Goal: Task Accomplishment & Management: Complete application form

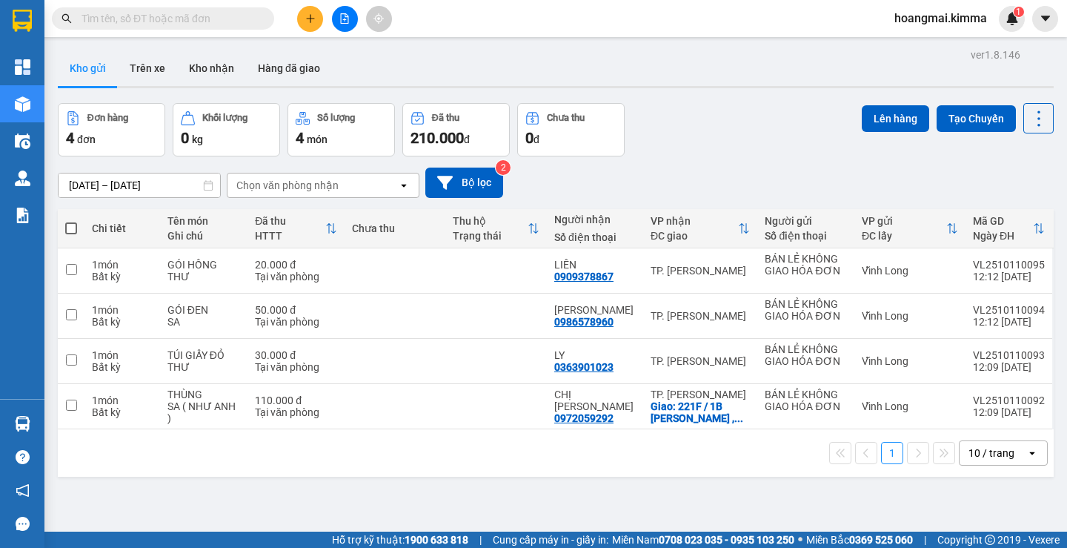
click at [718, 142] on div "Đơn hàng 4 đơn Khối lượng 0 kg Số lượng 4 món Đã thu 210.000 đ Chưa thu 0 đ Lên…" at bounding box center [556, 129] width 996 height 53
click at [352, 16] on button at bounding box center [345, 19] width 26 height 26
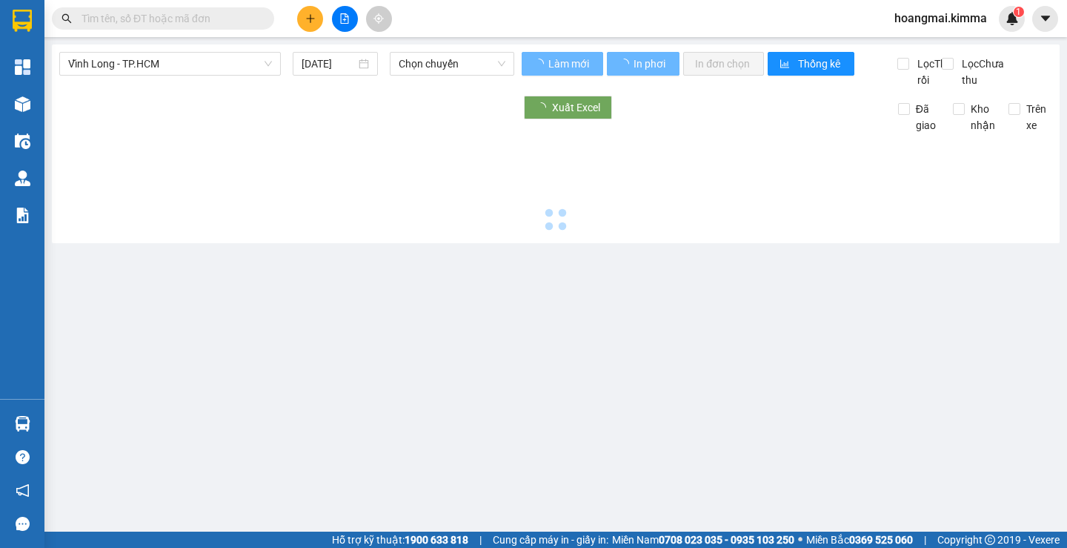
click at [351, 16] on button at bounding box center [345, 19] width 26 height 26
click at [147, 59] on span "Vĩnh Long - TP.HCM" at bounding box center [170, 64] width 204 height 22
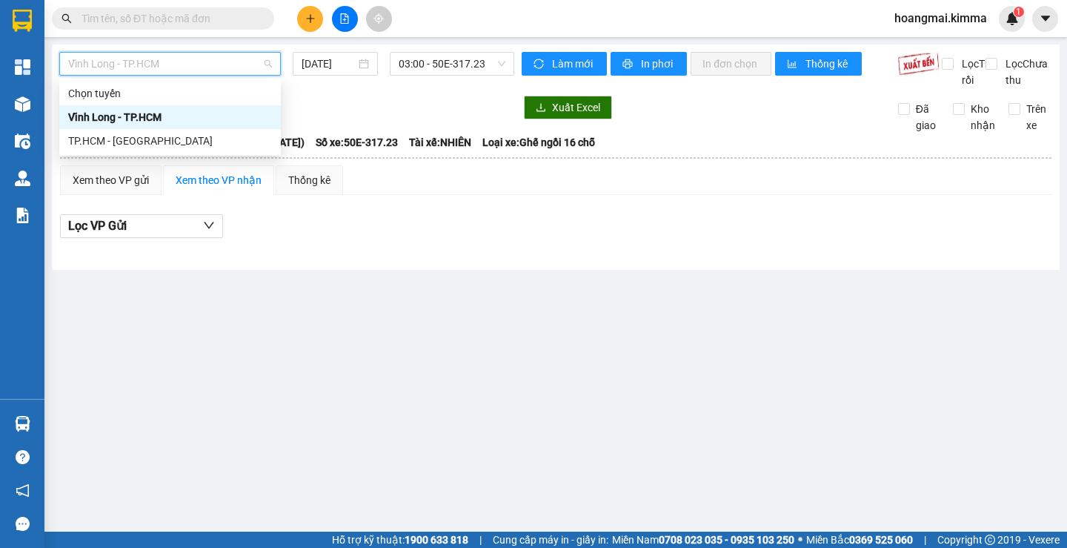
drag, startPoint x: 130, startPoint y: 125, endPoint x: 127, endPoint y: 133, distance: 8.3
click at [130, 126] on div "Vĩnh Long - TP.HCM" at bounding box center [170, 117] width 222 height 24
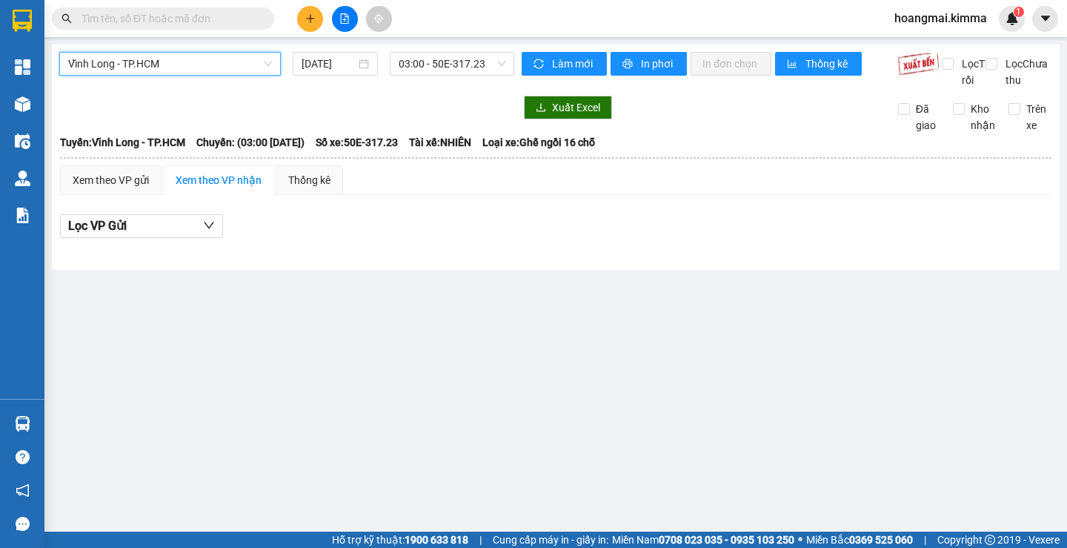
click at [125, 119] on div at bounding box center [286, 108] width 455 height 24
click at [123, 81] on div "Vĩnh Long - TP.HCM [DATE] 03:00 - 50E-317.23" at bounding box center [286, 70] width 455 height 36
click at [99, 60] on span "Vĩnh Long - TP.HCM" at bounding box center [170, 64] width 204 height 22
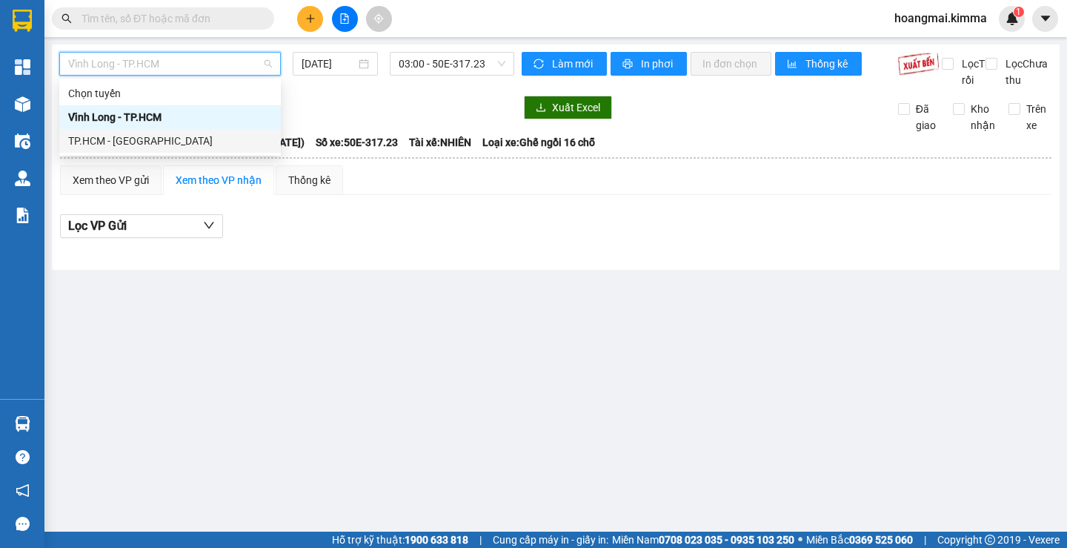
click at [118, 139] on div "TP.HCM - [GEOGRAPHIC_DATA]" at bounding box center [170, 141] width 204 height 16
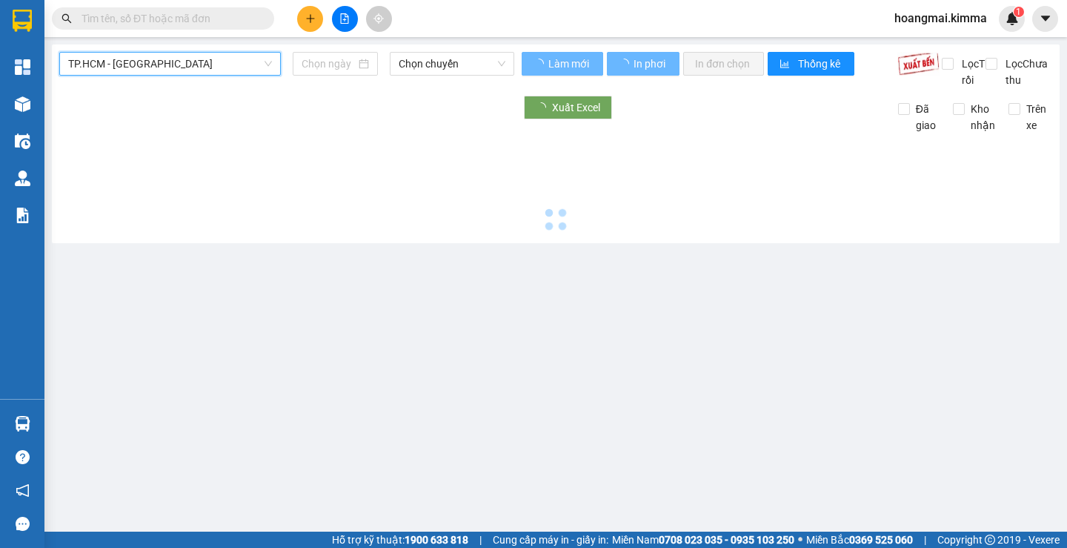
type input "[DATE]"
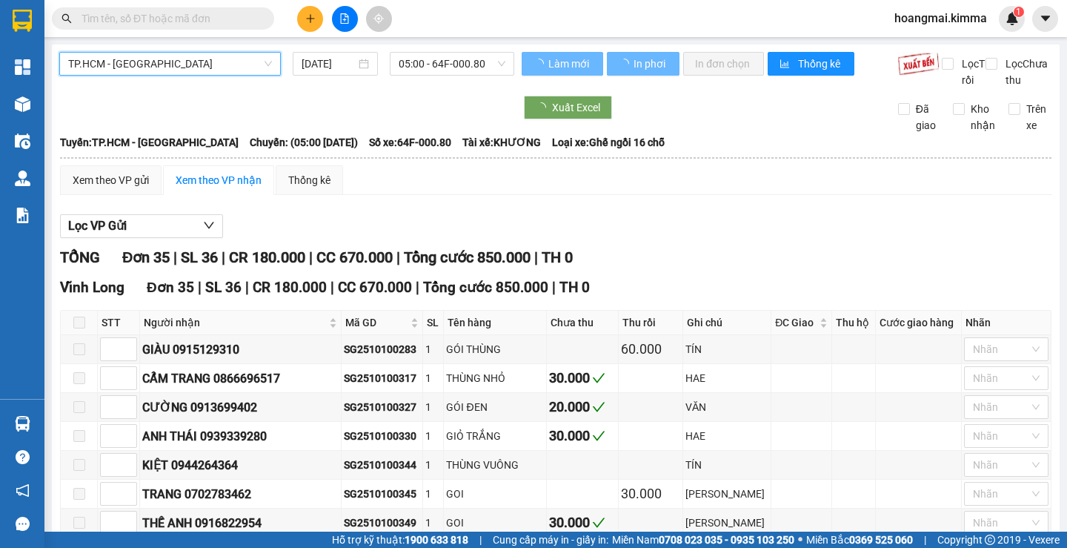
click at [421, 70] on span "05:00 - 64F-000.80" at bounding box center [452, 64] width 107 height 22
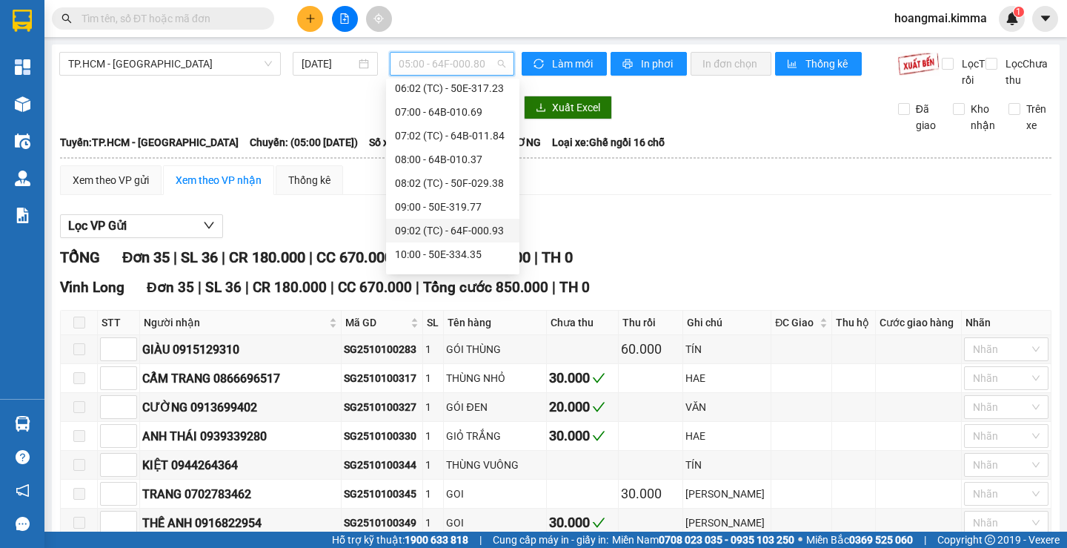
scroll to position [74, 0]
click at [437, 236] on div "09:00 - 50E-319.77" at bounding box center [453, 233] width 116 height 16
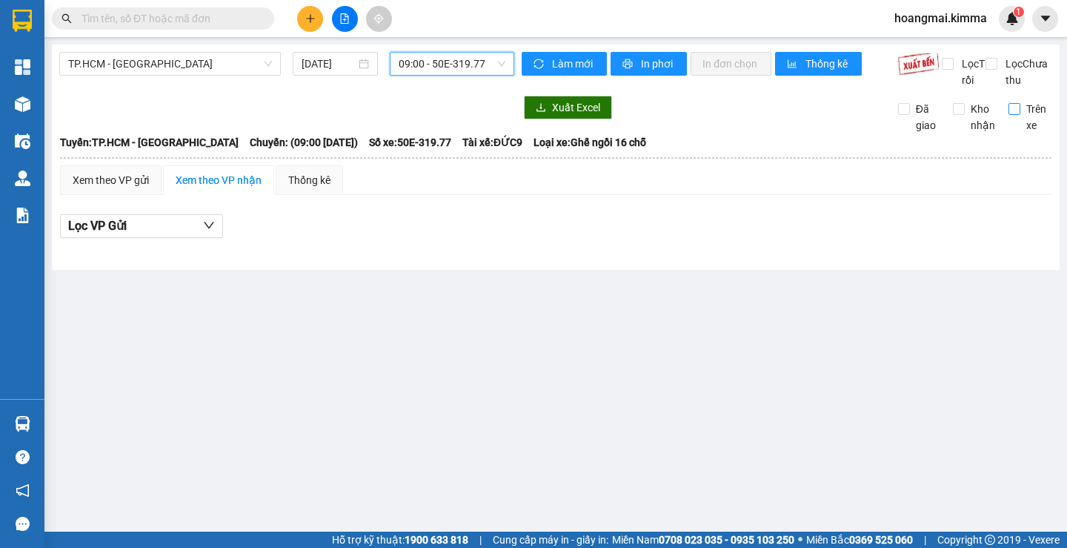
click at [1012, 115] on input "Trên xe" at bounding box center [1015, 109] width 12 height 12
click at [479, 61] on span "09:00 - 50E-319.77" at bounding box center [452, 64] width 107 height 22
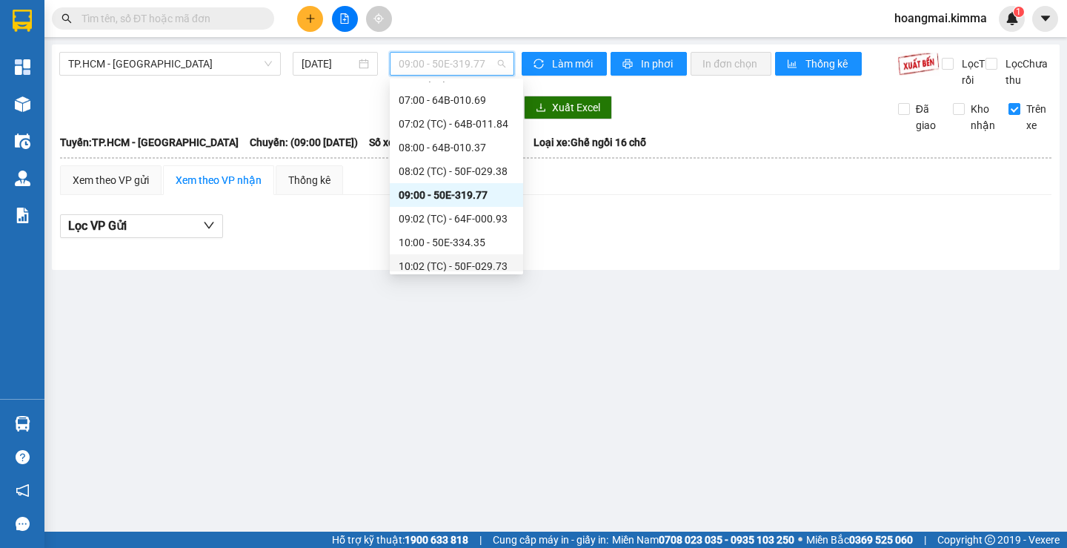
scroll to position [148, 0]
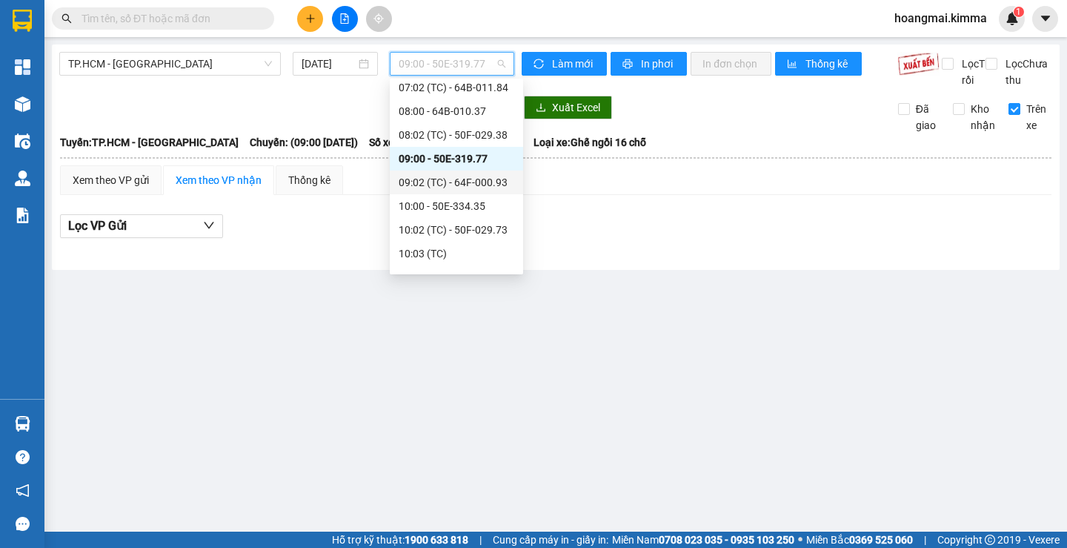
click at [441, 182] on div "09:02 (TC) - 64F-000.93" at bounding box center [457, 182] width 116 height 16
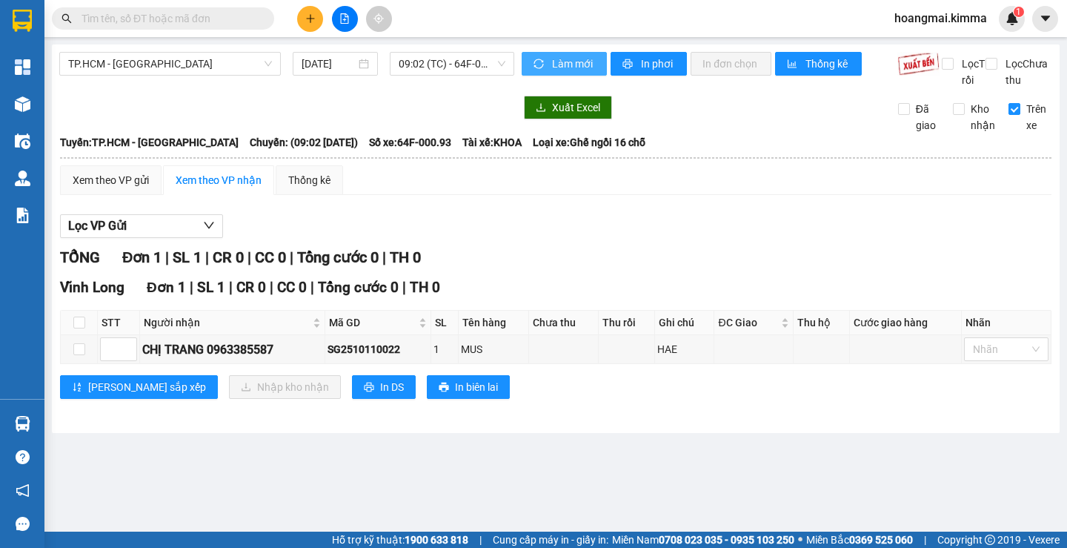
click at [542, 64] on icon "sync" at bounding box center [539, 64] width 10 height 10
click at [1010, 115] on input "Trên xe" at bounding box center [1015, 109] width 12 height 12
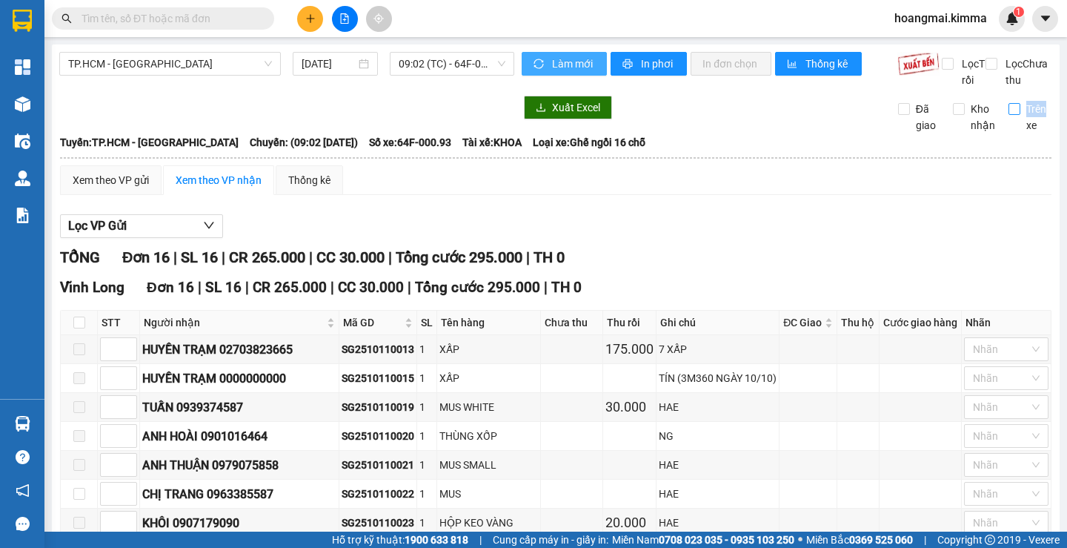
click at [1020, 127] on span "Trên xe" at bounding box center [1036, 117] width 32 height 33
click at [1012, 115] on input "Trên xe" at bounding box center [1015, 109] width 12 height 12
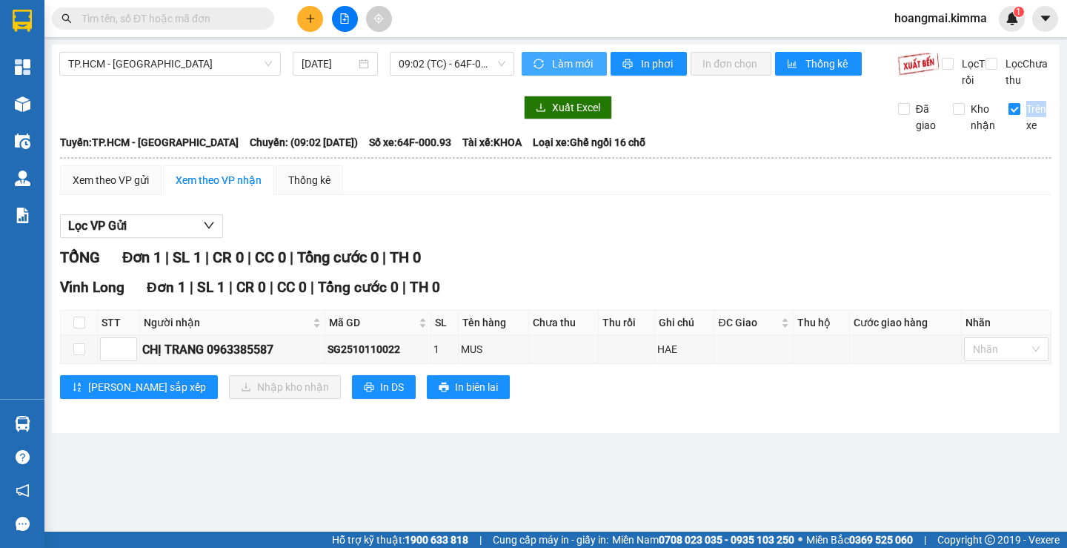
click at [1015, 115] on input "Trên xe" at bounding box center [1015, 109] width 12 height 12
click at [1020, 121] on span "Trên xe" at bounding box center [1036, 117] width 32 height 33
click at [1015, 115] on input "Trên xe" at bounding box center [1015, 109] width 12 height 12
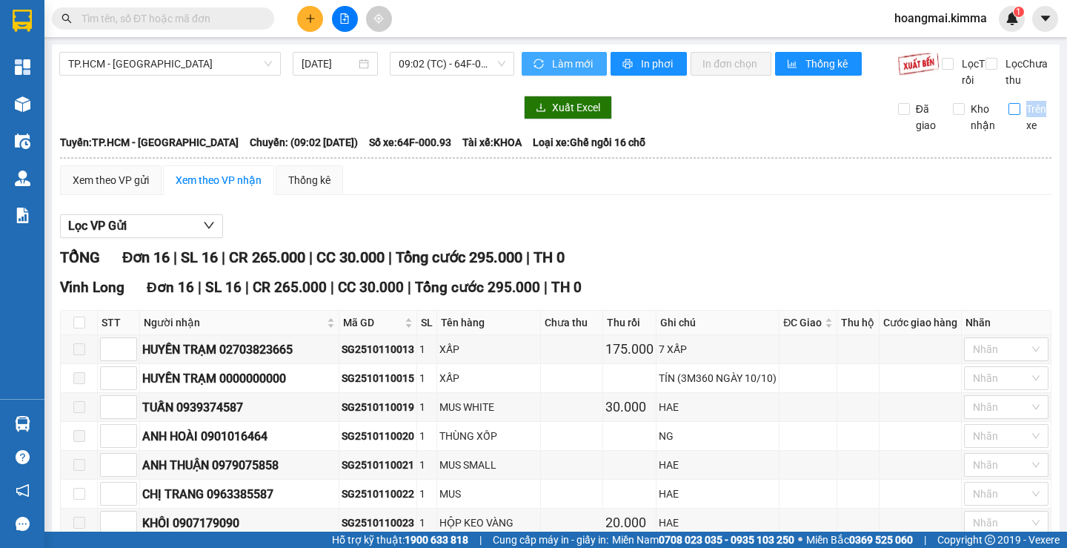
click at [1020, 119] on span "Trên xe" at bounding box center [1036, 117] width 32 height 33
click at [1012, 115] on input "Trên xe" at bounding box center [1015, 109] width 12 height 12
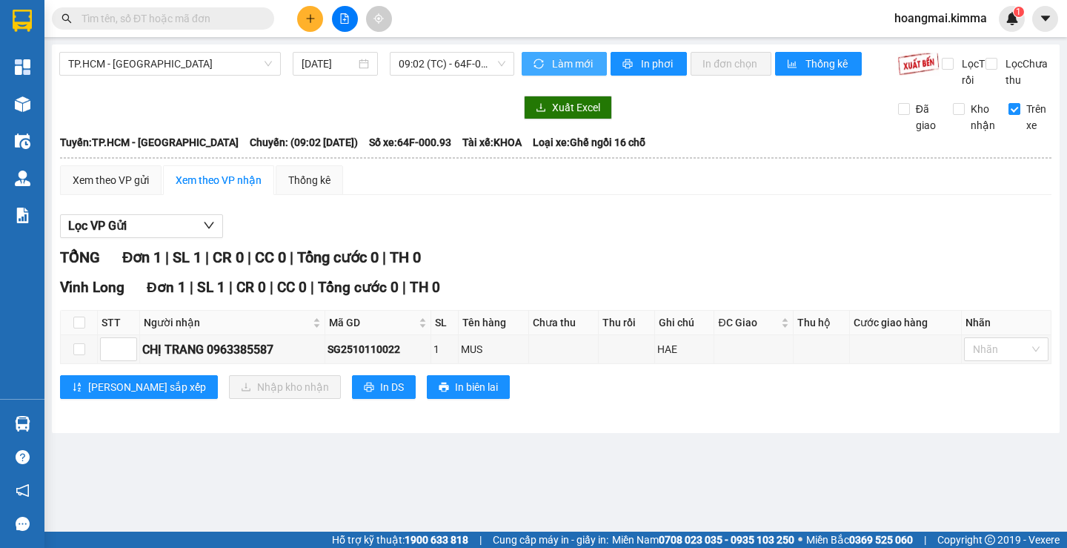
click at [566, 49] on div "TP.HCM - Vĩnh Long [DATE] 09:02 (TC) - 64F-000.93 Làm mới In phơi In đơn chọn T…" at bounding box center [556, 238] width 1008 height 388
click at [567, 56] on button "Làm mới" at bounding box center [564, 64] width 85 height 24
click at [566, 56] on span "Làm mới" at bounding box center [573, 64] width 43 height 16
click at [566, 73] on button "Làm mới" at bounding box center [564, 64] width 85 height 24
click at [549, 55] on button "Làm mới" at bounding box center [564, 64] width 85 height 24
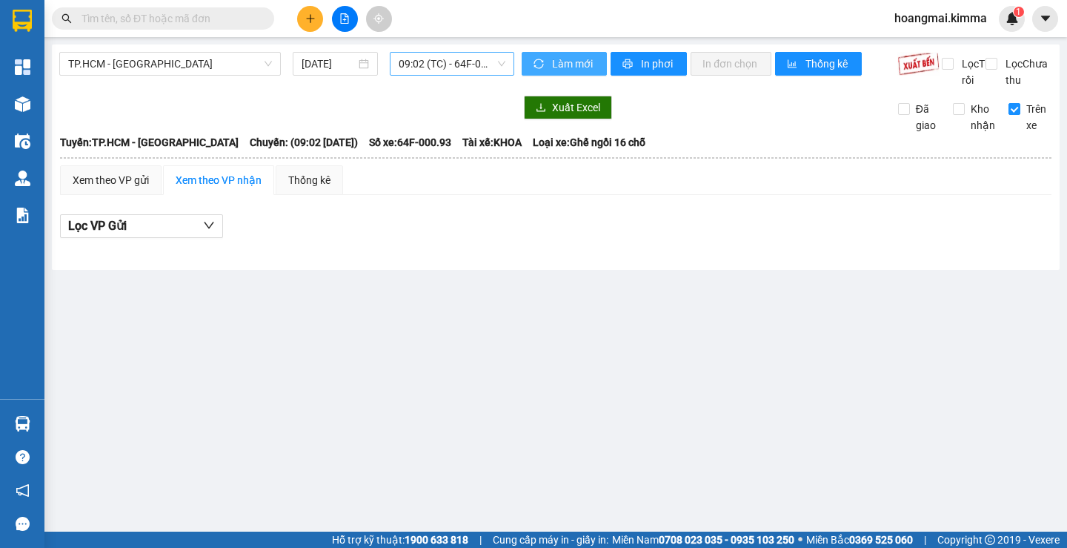
click at [396, 63] on div "09:02 (TC) - 64F-000.93" at bounding box center [452, 64] width 125 height 24
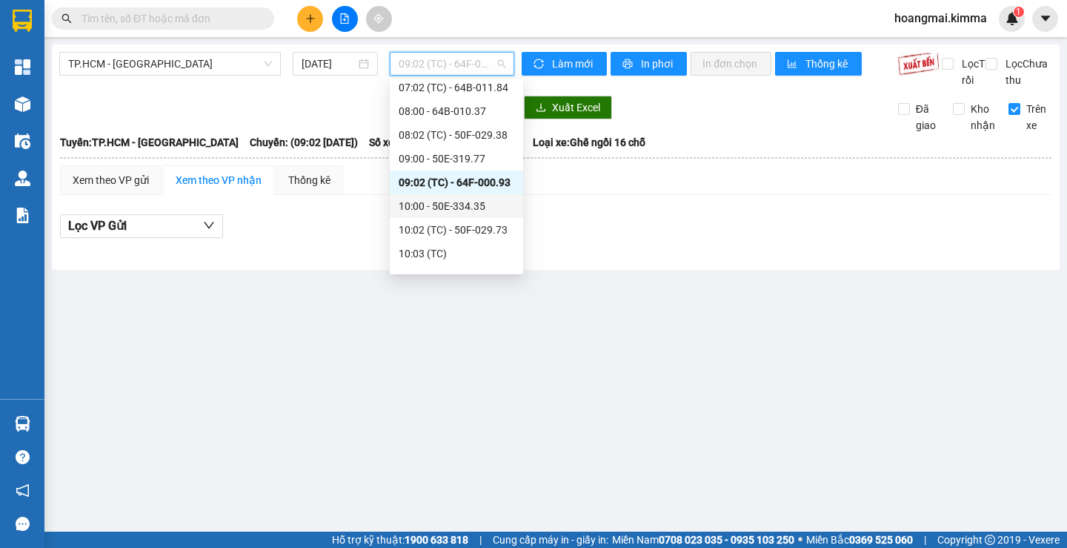
click at [431, 202] on div "10:00 - 50E-334.35" at bounding box center [457, 206] width 116 height 16
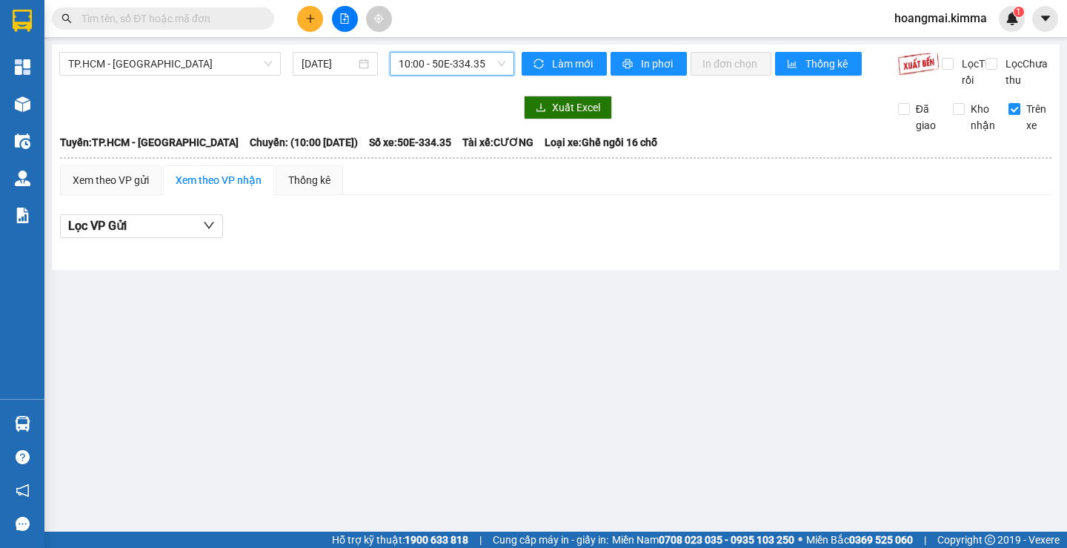
click at [449, 70] on span "10:00 - 50E-334.35" at bounding box center [452, 64] width 107 height 22
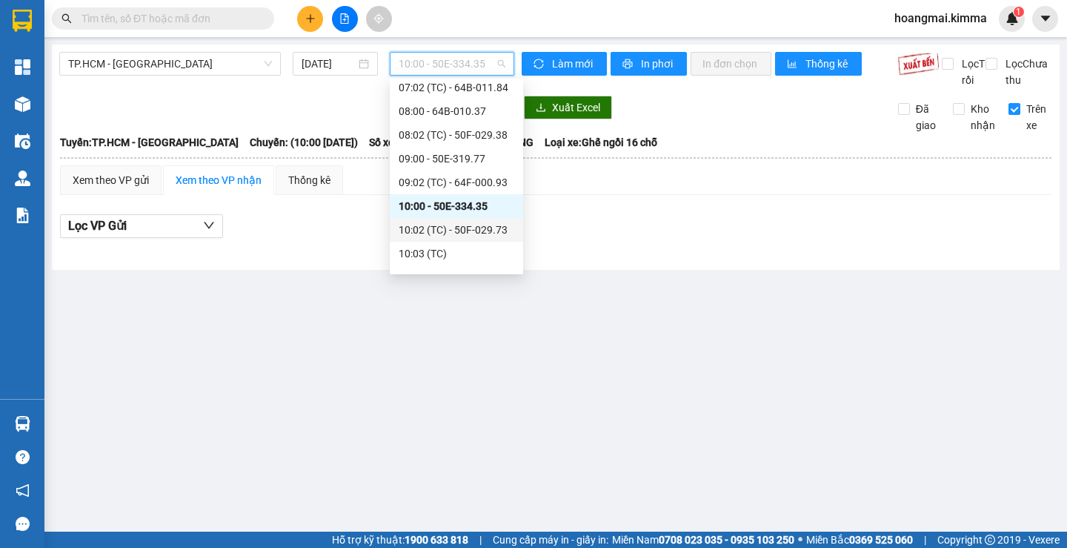
click at [455, 228] on div "10:02 (TC) - 50F-029.73" at bounding box center [457, 230] width 116 height 16
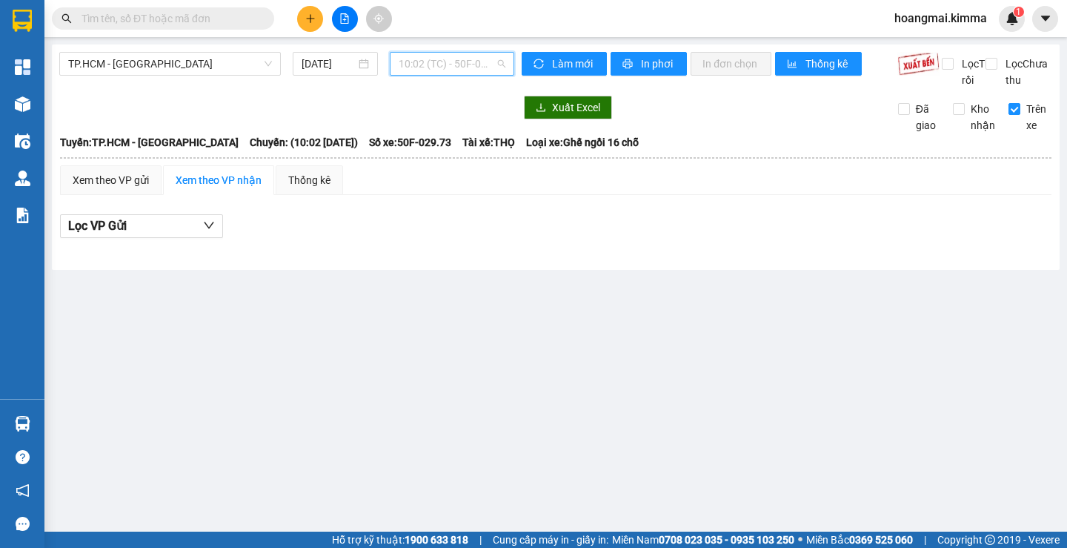
click at [445, 70] on span "10:02 (TC) - 50F-029.73" at bounding box center [452, 64] width 107 height 22
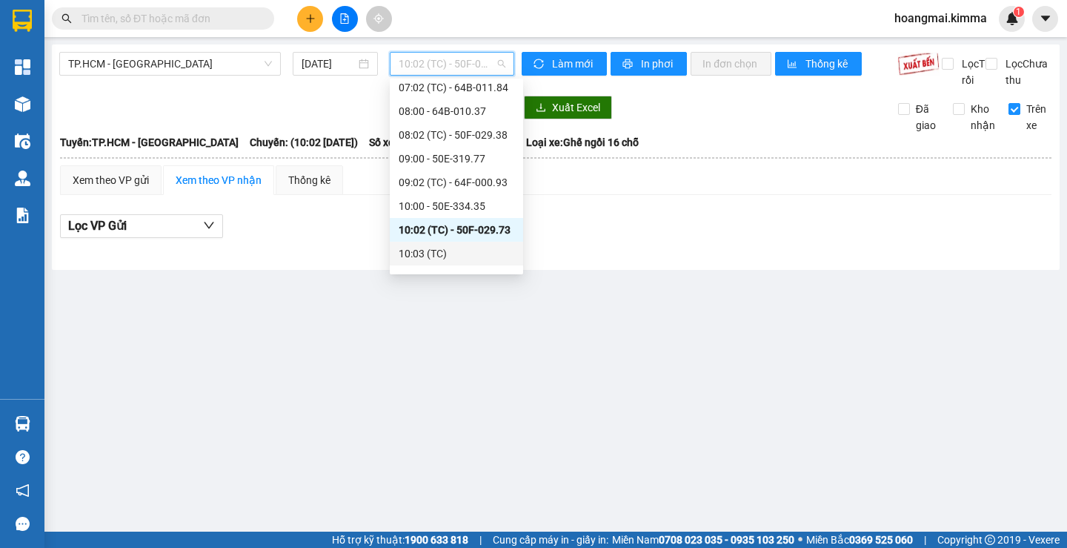
click at [431, 245] on div "10:03 (TC)" at bounding box center [456, 254] width 133 height 24
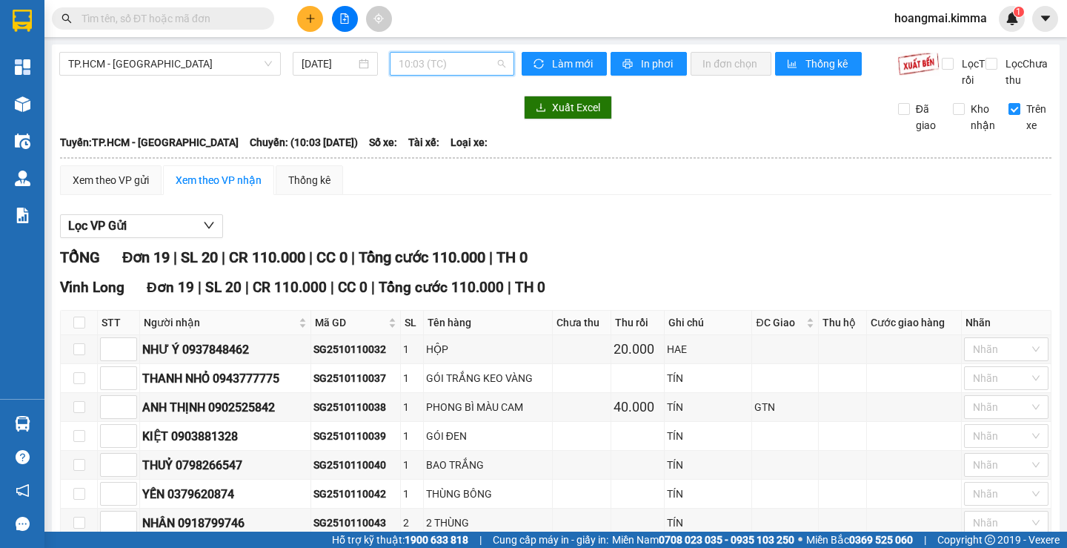
click at [433, 66] on span "10:03 (TC)" at bounding box center [452, 64] width 107 height 22
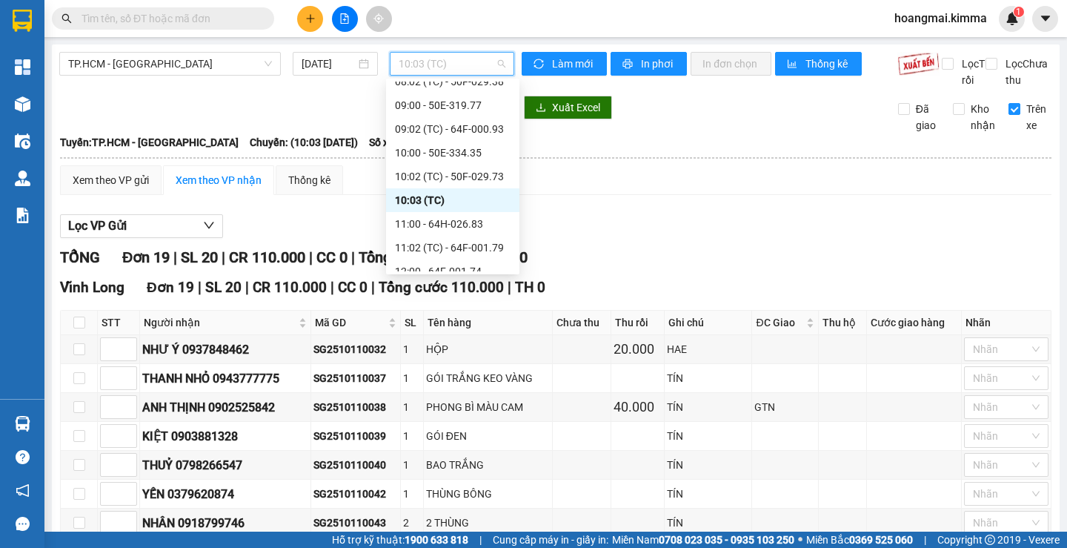
scroll to position [222, 0]
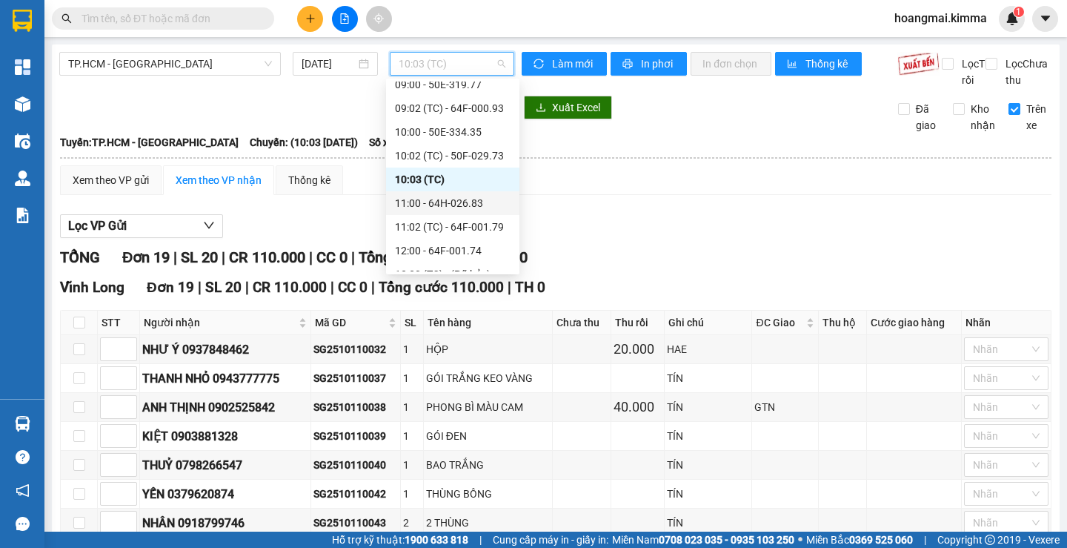
click at [442, 201] on div "11:00 - 64H-026.83" at bounding box center [453, 203] width 116 height 16
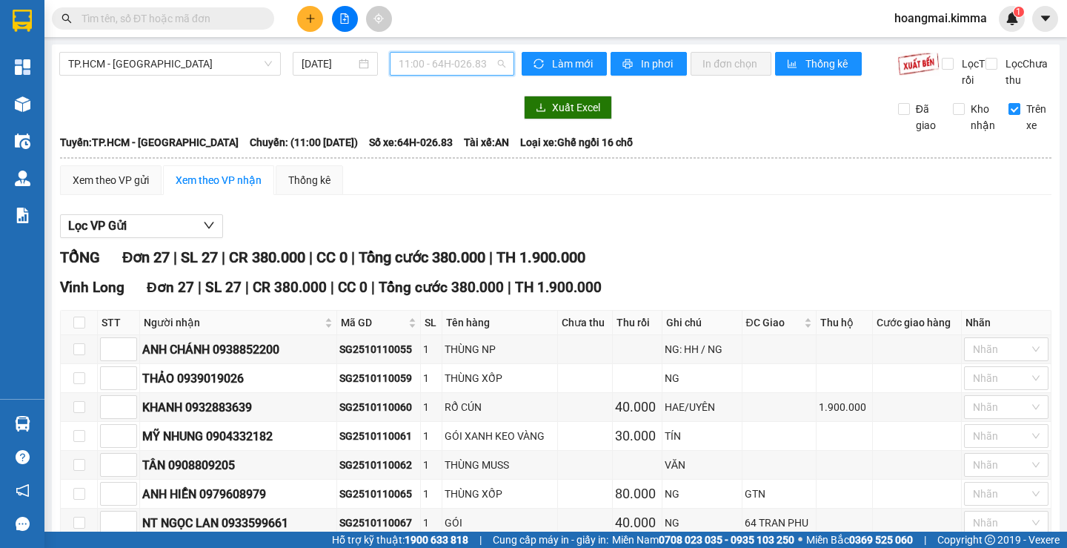
click at [436, 61] on span "11:00 - 64H-026.83" at bounding box center [452, 64] width 107 height 22
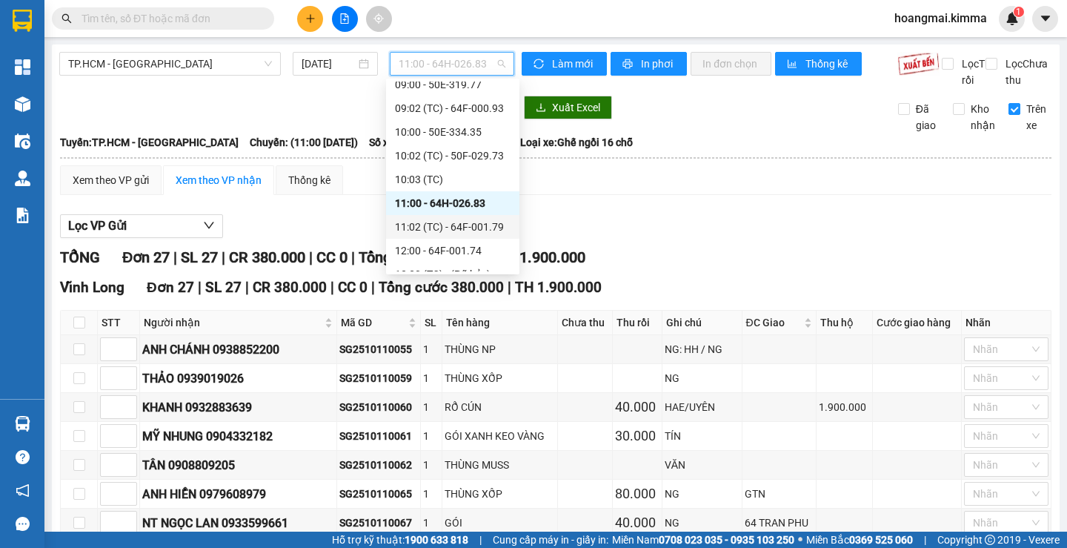
click at [452, 218] on div "11:02 (TC) - 64F-001.79" at bounding box center [452, 227] width 133 height 24
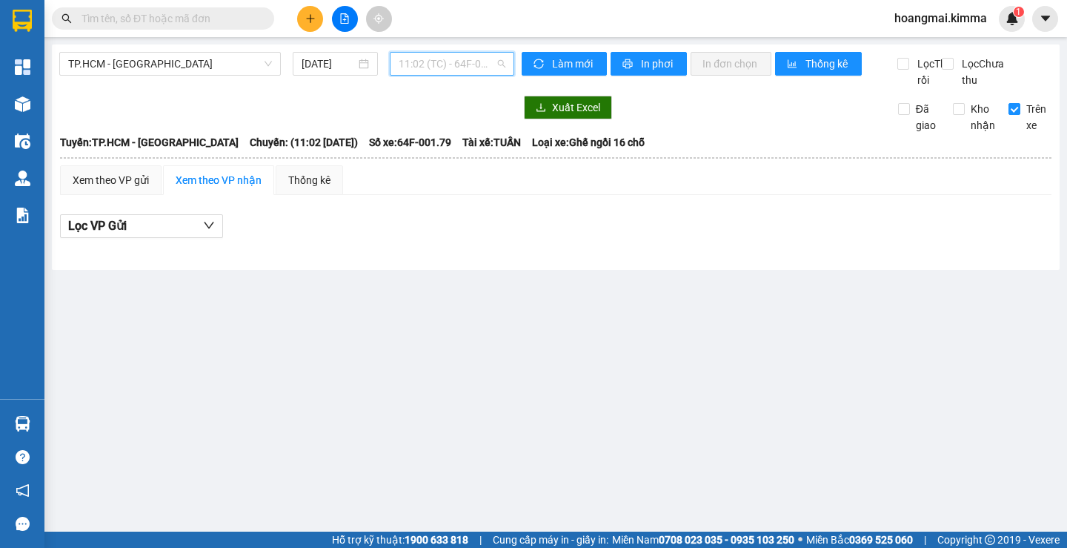
click at [420, 64] on span "11:02 (TC) - 64F-001.79" at bounding box center [452, 64] width 107 height 22
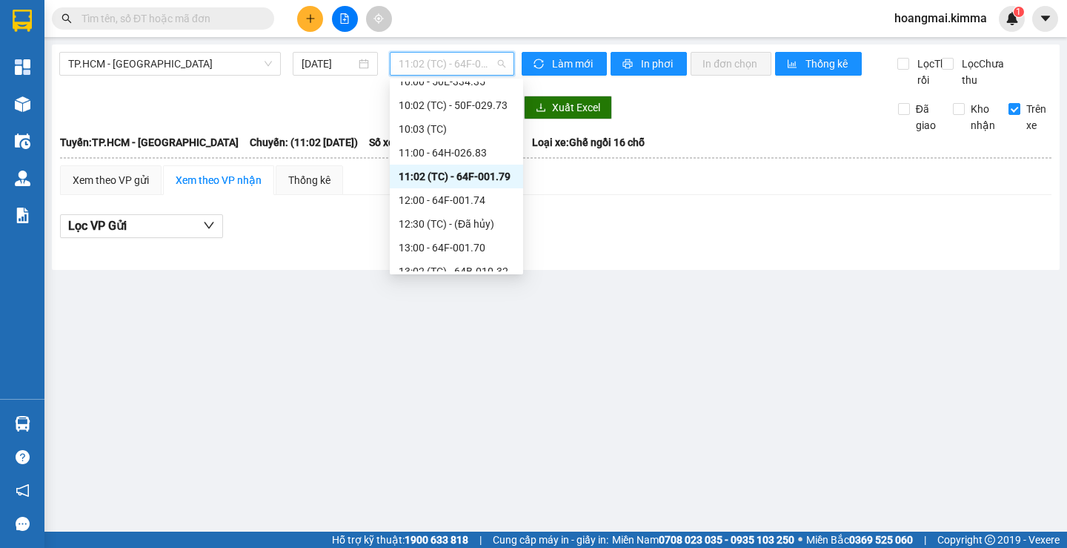
scroll to position [296, 0]
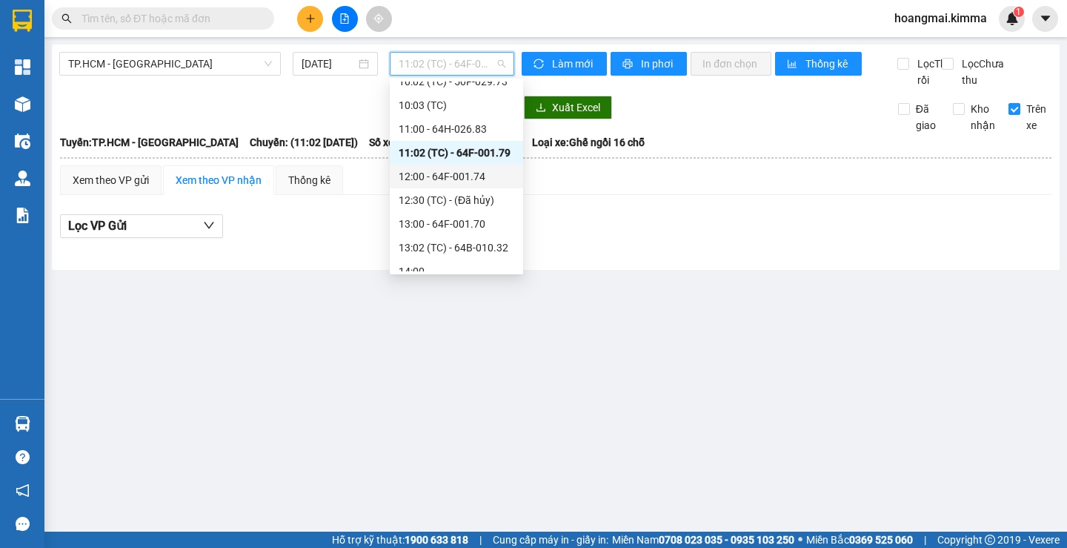
click at [428, 174] on div "12:00 - 64F-001.74" at bounding box center [457, 176] width 116 height 16
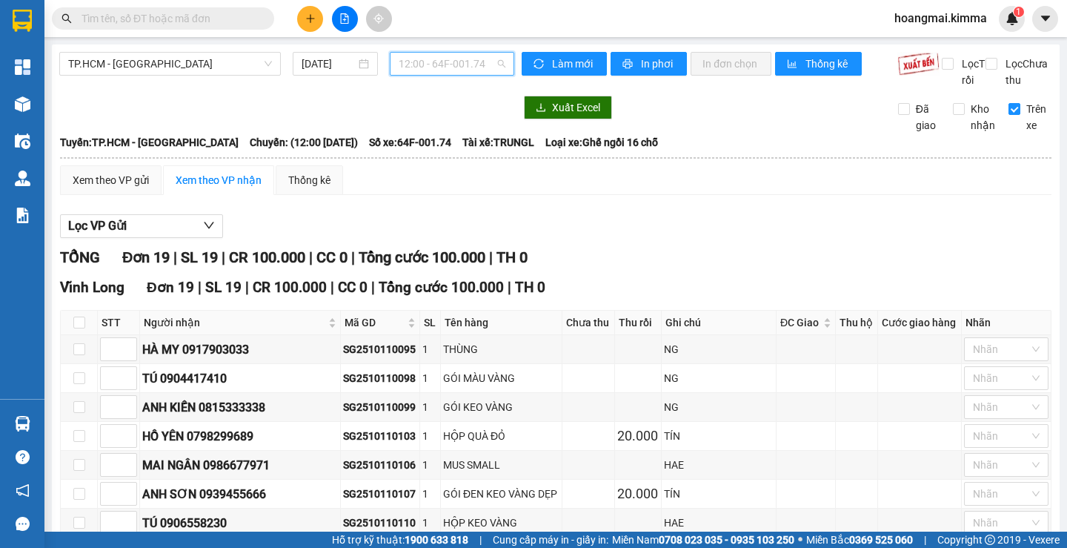
click at [440, 65] on span "12:00 - 64F-001.74" at bounding box center [452, 64] width 107 height 22
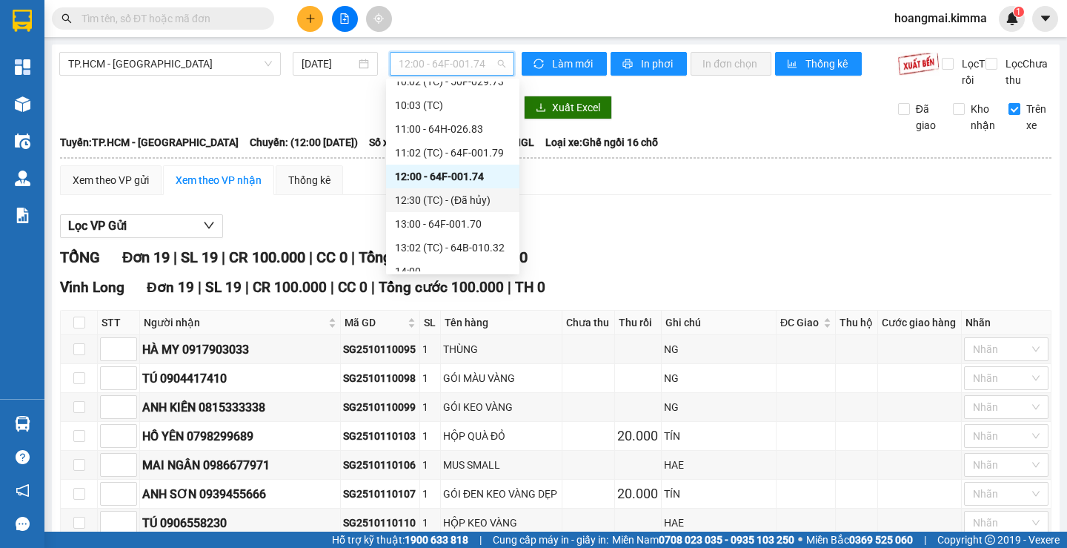
click at [451, 199] on div "12:30 (TC) - (Đã hủy)" at bounding box center [453, 200] width 116 height 16
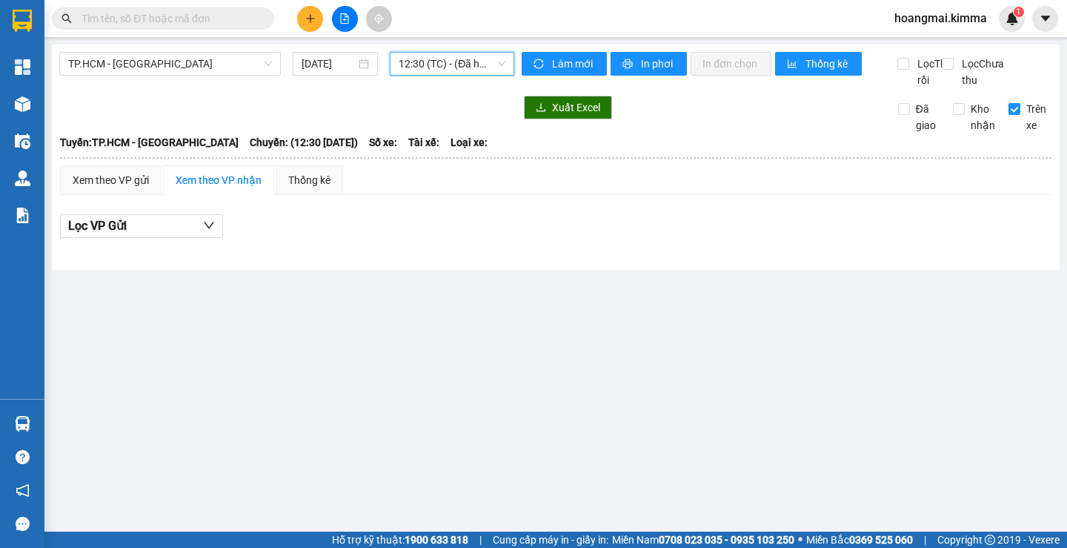
click at [434, 67] on span "12:30 (TC) - (Đã hủy)" at bounding box center [452, 64] width 107 height 22
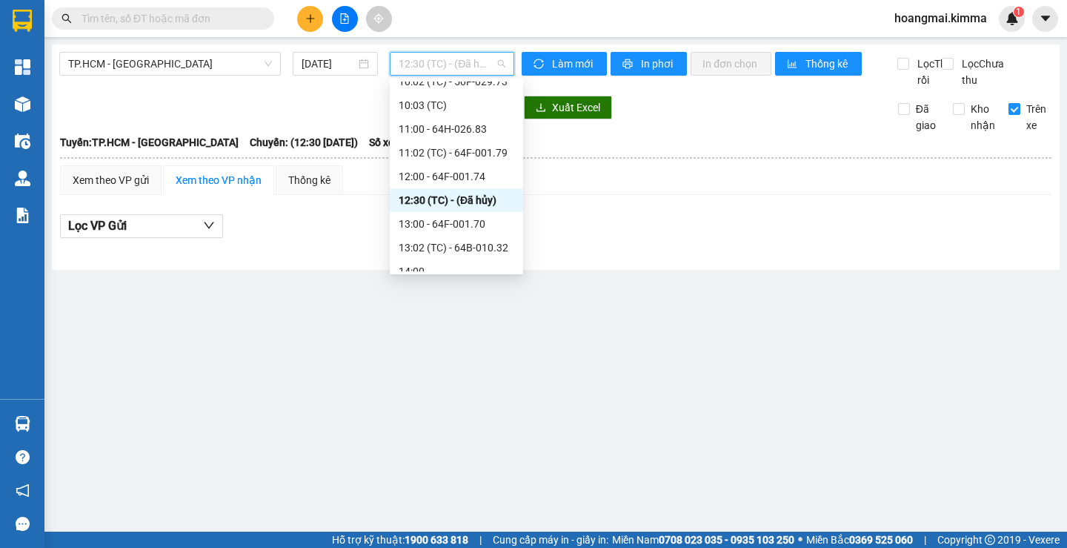
click at [440, 215] on div "13:00 - 64F-001.70" at bounding box center [456, 224] width 133 height 24
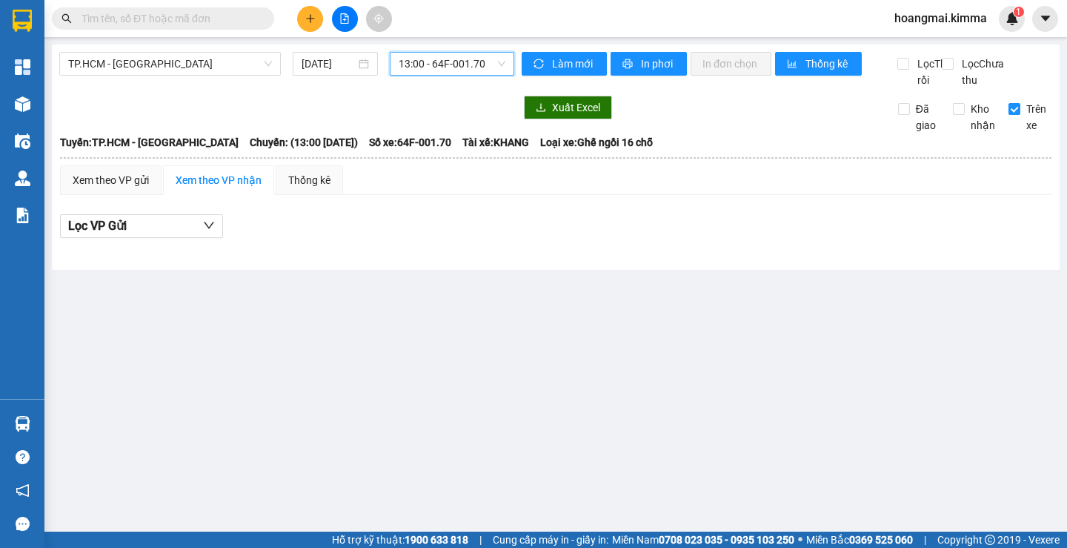
click at [416, 63] on span "13:00 - 64F-001.70" at bounding box center [452, 64] width 107 height 22
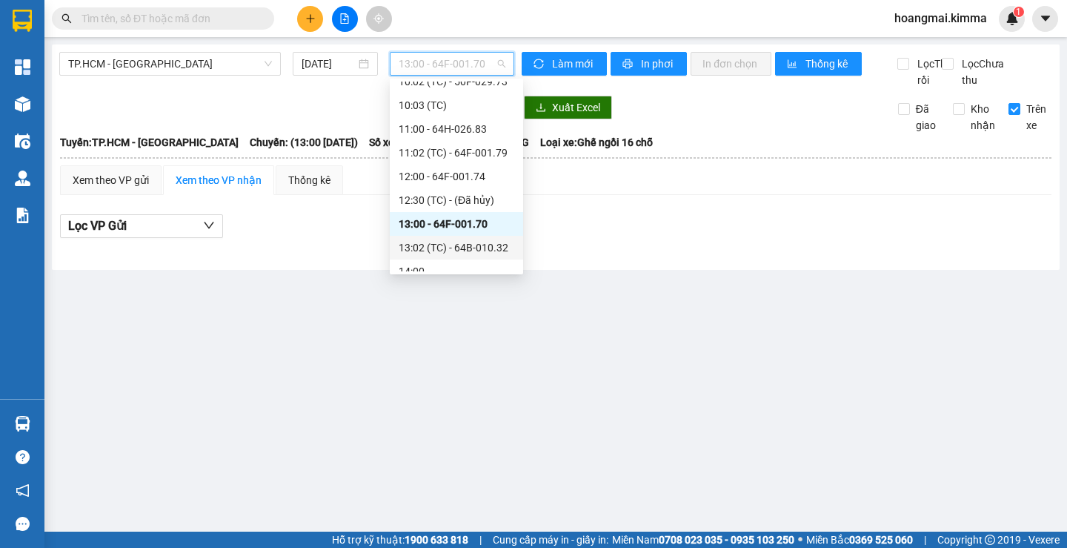
click at [437, 250] on div "13:02 (TC) - 64B-010.32" at bounding box center [457, 247] width 116 height 16
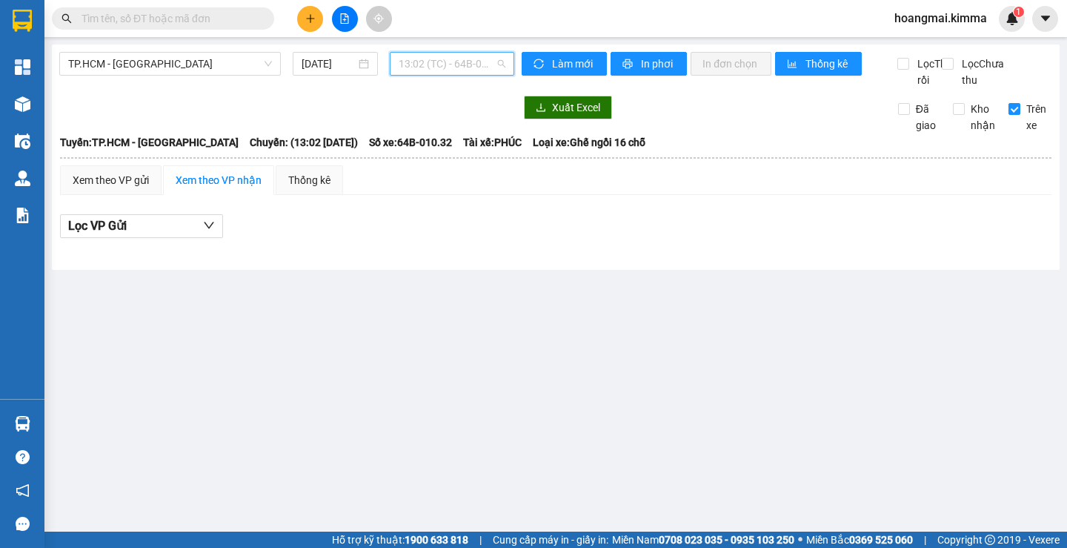
click at [423, 68] on span "13:02 (TC) - 64B-010.32" at bounding box center [452, 64] width 107 height 22
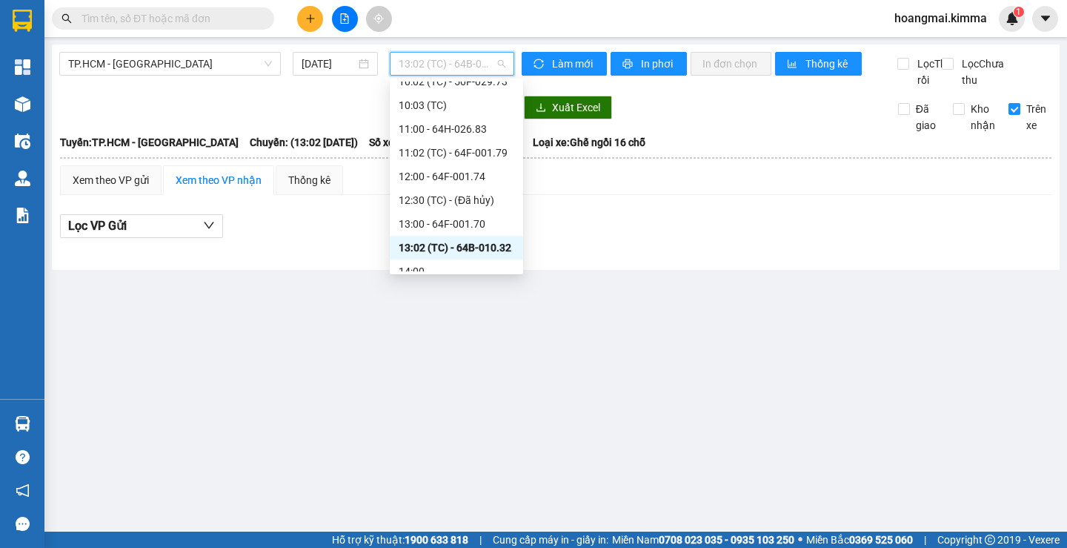
scroll to position [371, 0]
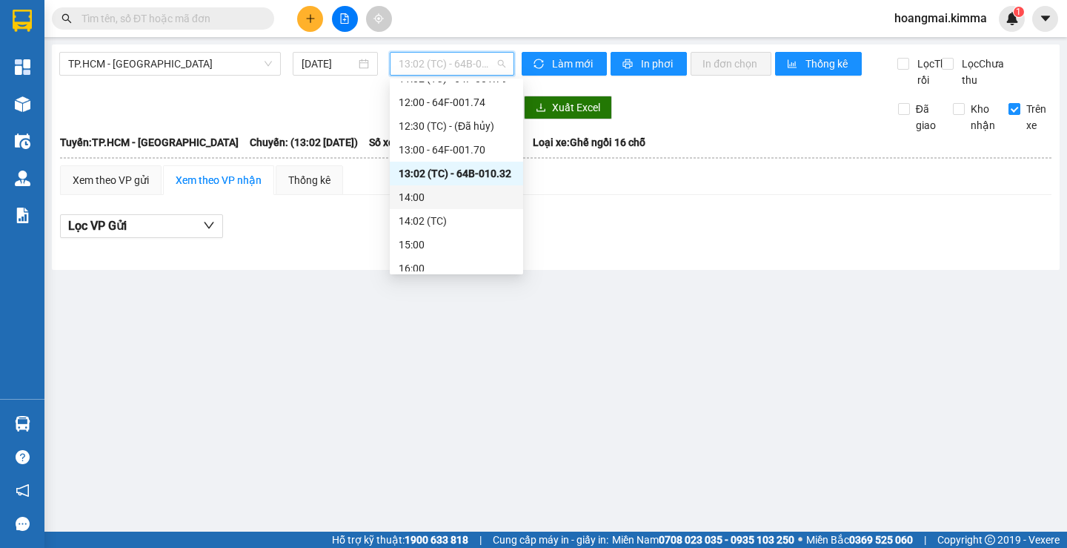
click at [425, 202] on div "14:00" at bounding box center [457, 197] width 116 height 16
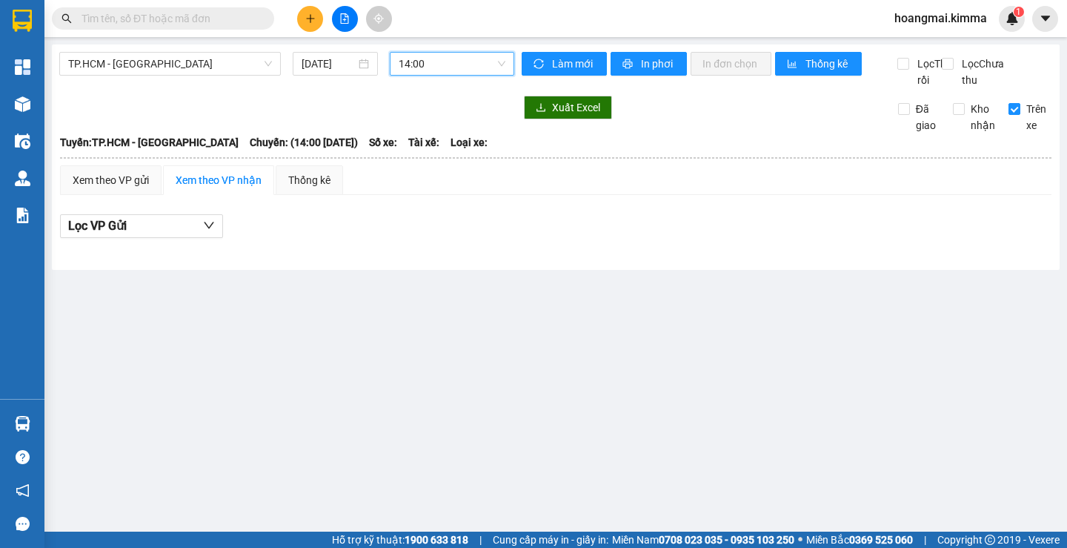
click at [436, 68] on span "14:00" at bounding box center [452, 64] width 107 height 22
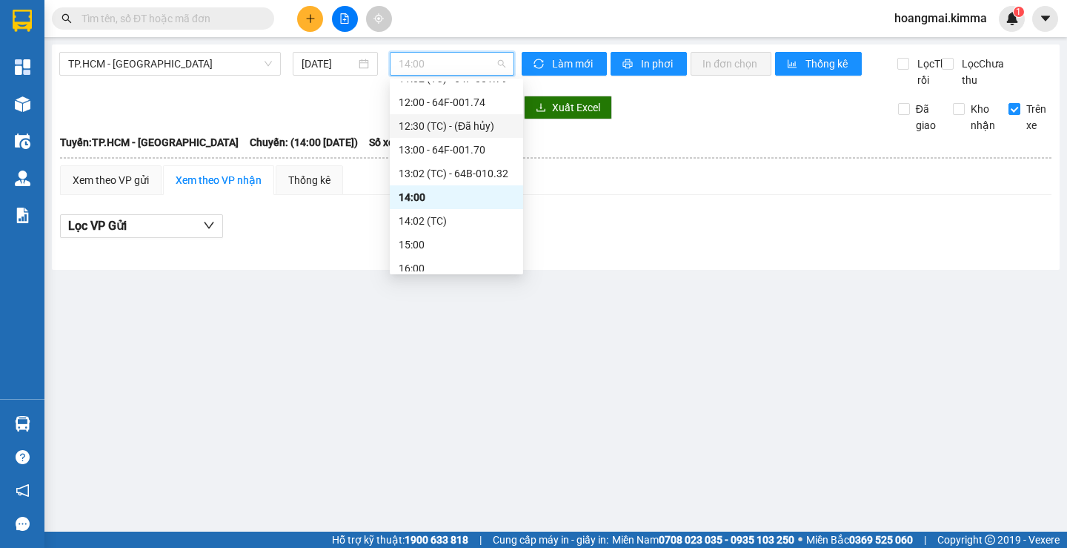
click at [431, 122] on div "12:30 (TC) - (Đã hủy)" at bounding box center [457, 126] width 116 height 16
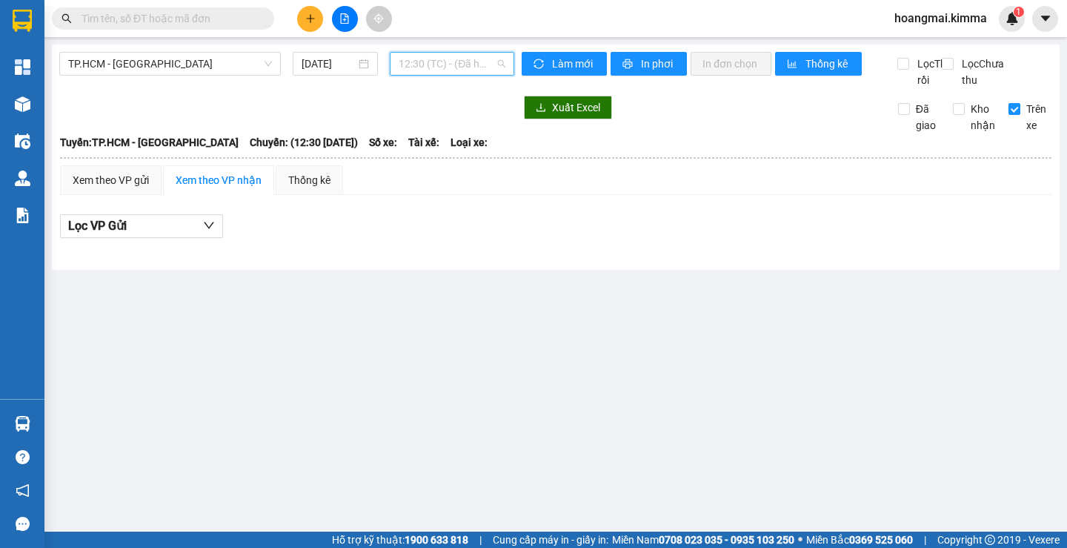
click at [433, 57] on span "12:30 (TC) - (Đã hủy)" at bounding box center [452, 64] width 107 height 22
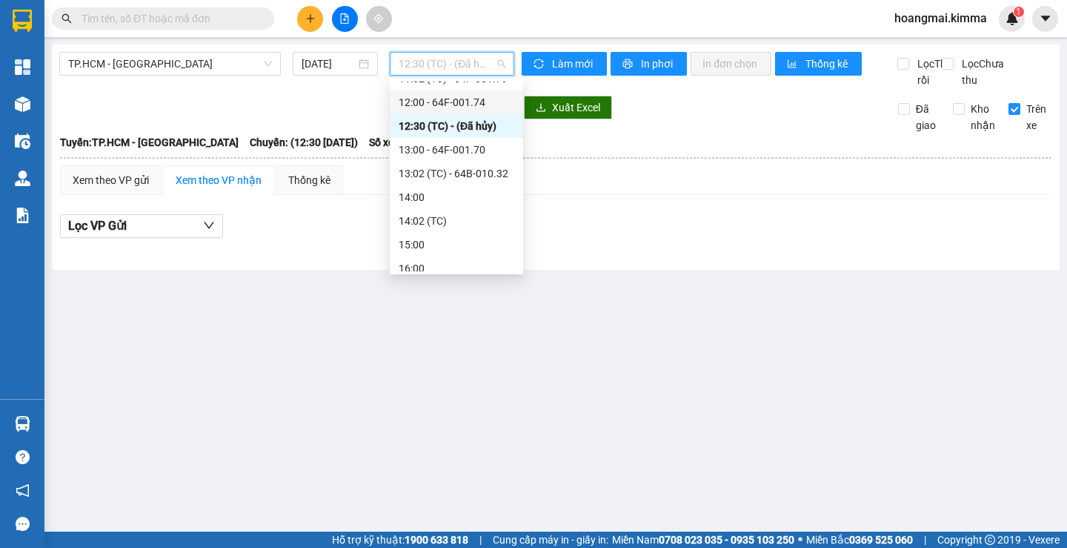
click at [440, 95] on div "12:00 - 64F-001.74" at bounding box center [457, 102] width 116 height 16
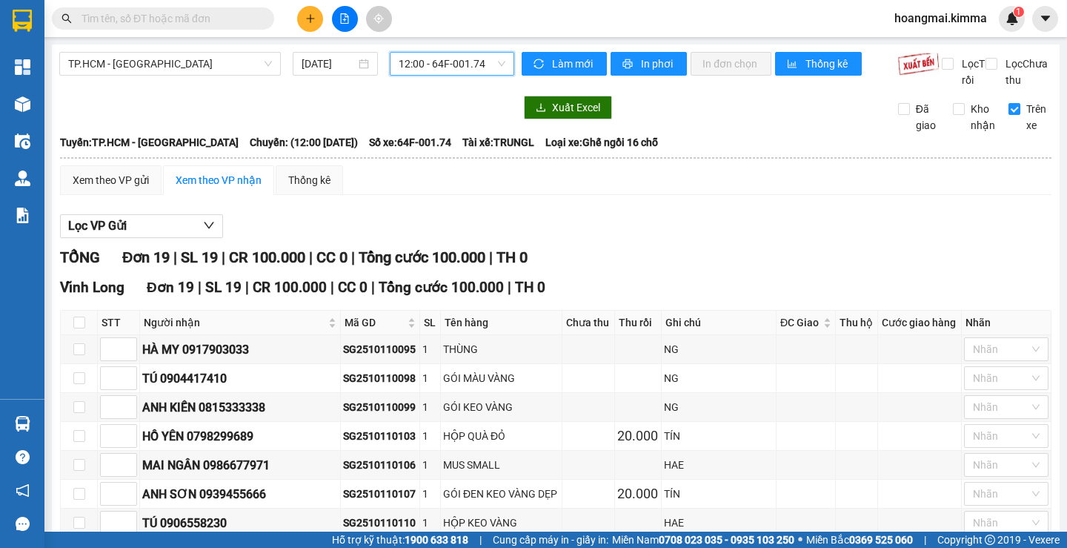
click at [441, 66] on span "12:00 - 64F-001.74" at bounding box center [452, 64] width 107 height 22
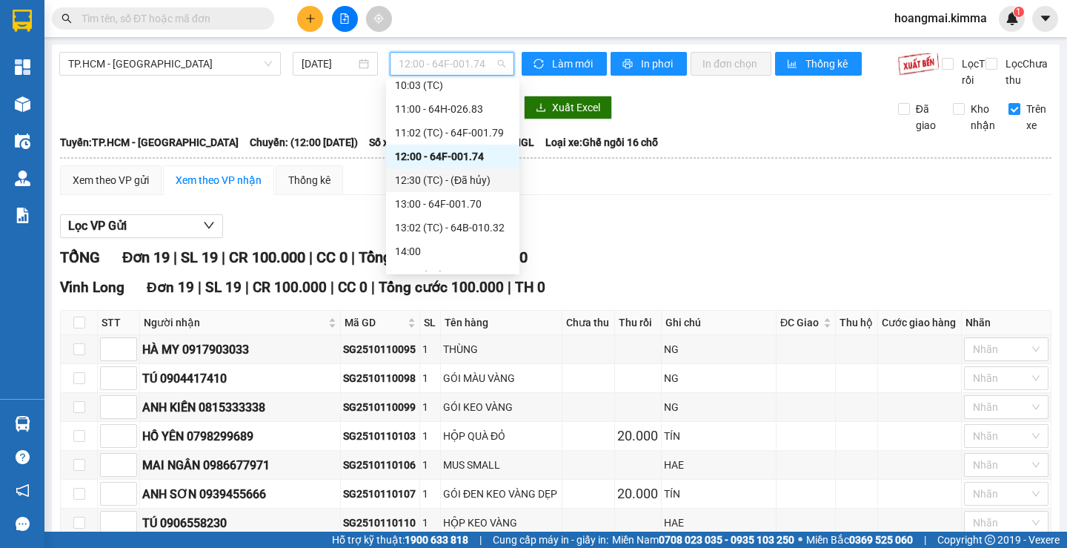
scroll to position [296, 0]
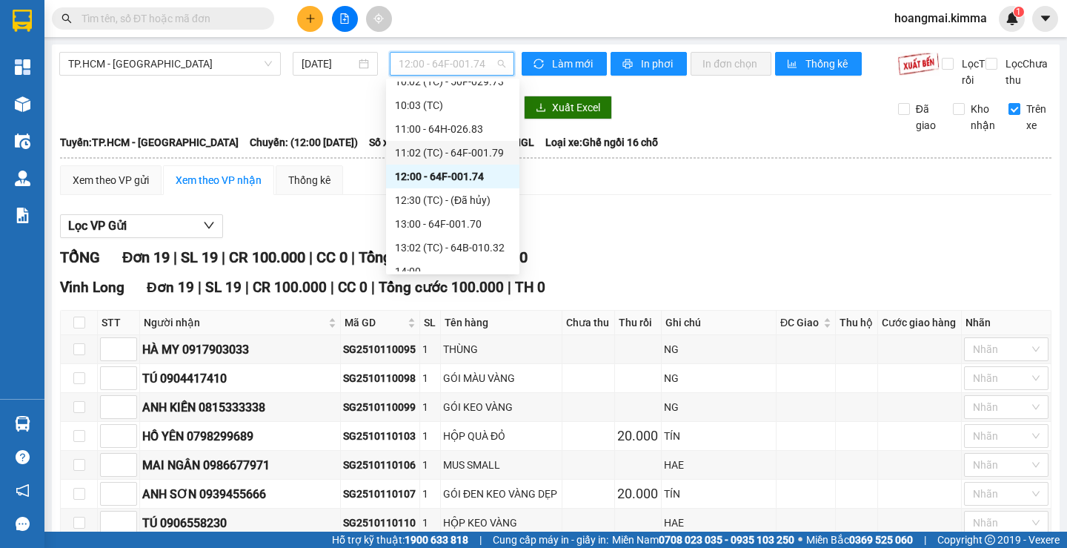
click at [440, 147] on div "11:02 (TC) - 64F-001.79" at bounding box center [453, 153] width 116 height 16
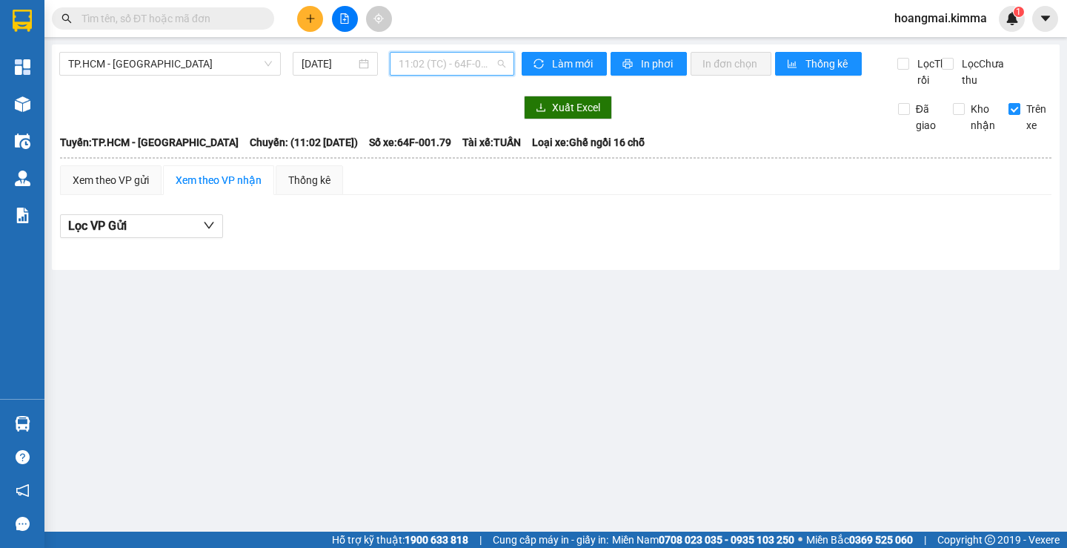
click at [434, 59] on span "11:02 (TC) - 64F-001.79" at bounding box center [452, 64] width 107 height 22
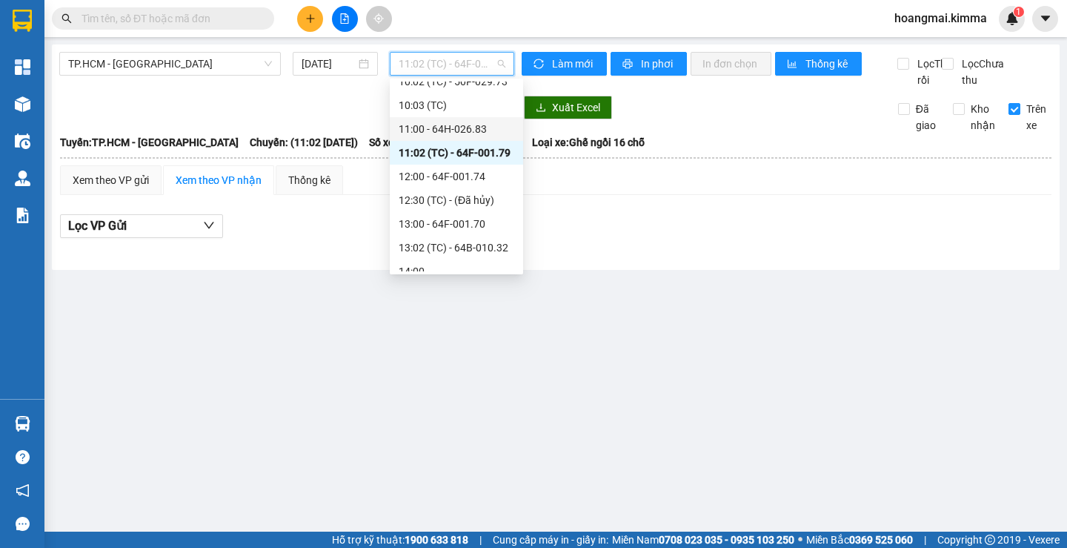
click at [439, 125] on div "11:00 - 64H-026.83" at bounding box center [457, 129] width 116 height 16
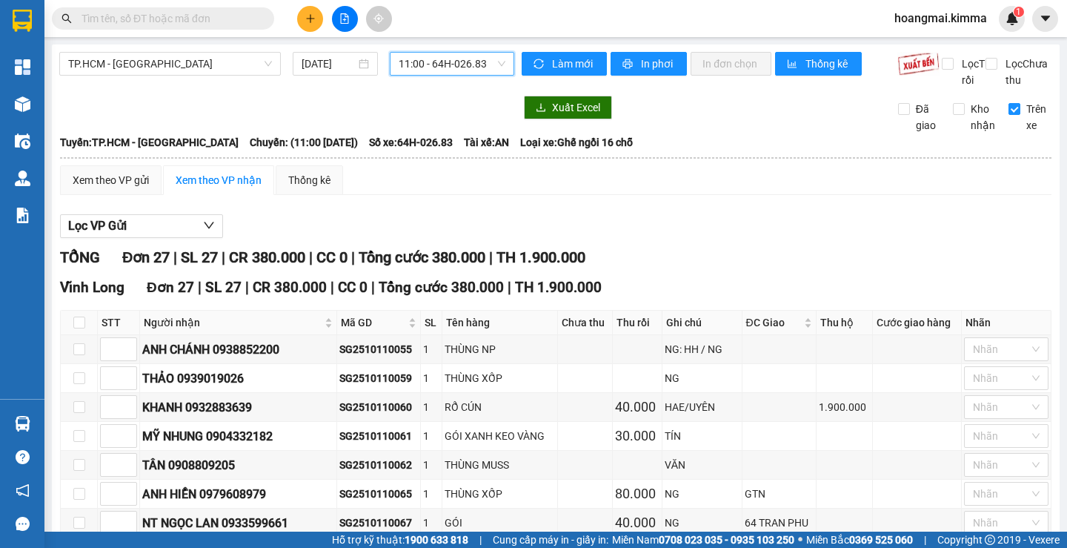
click at [425, 63] on span "11:00 - 64H-026.83" at bounding box center [452, 64] width 107 height 22
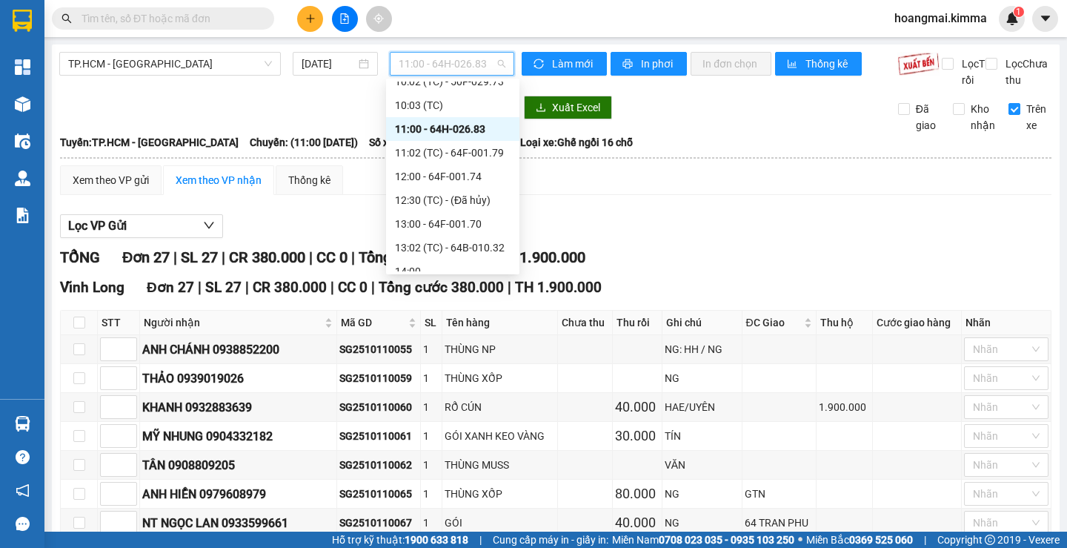
click at [428, 106] on div "10:03 (TC)" at bounding box center [453, 105] width 116 height 16
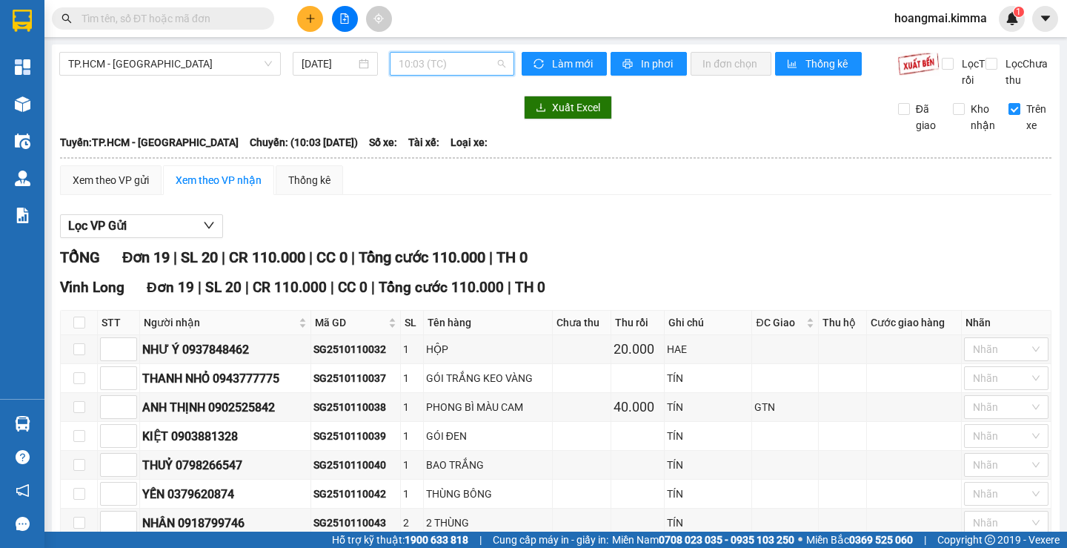
click at [438, 56] on span "10:03 (TC)" at bounding box center [452, 64] width 107 height 22
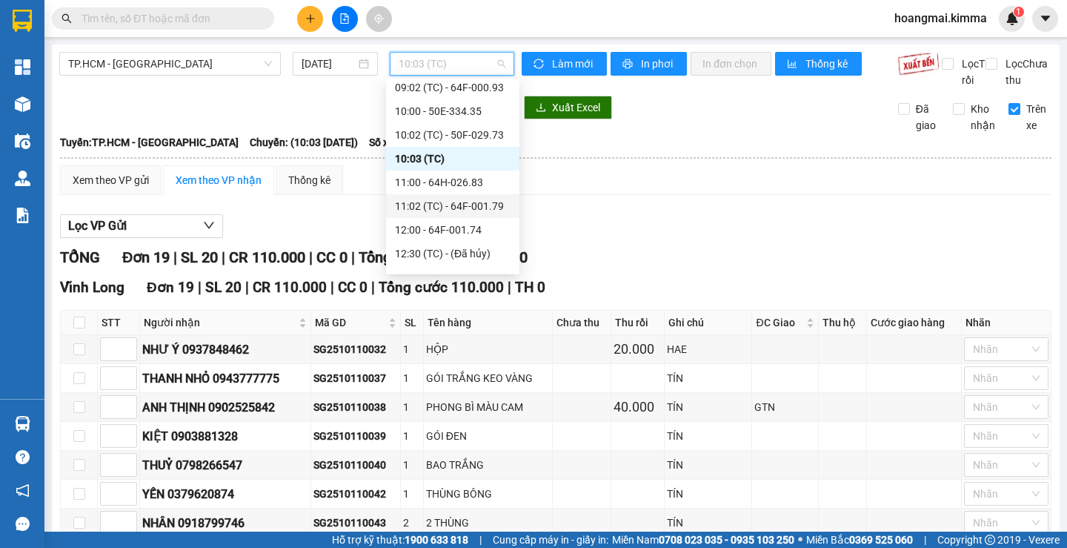
scroll to position [222, 0]
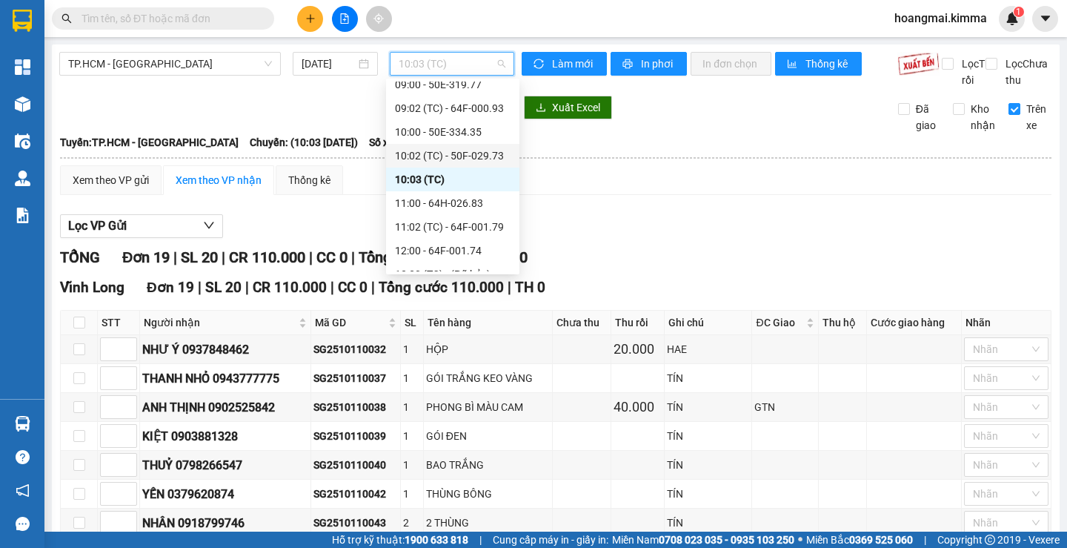
click at [444, 153] on div "10:02 (TC) - 50F-029.73" at bounding box center [453, 155] width 116 height 16
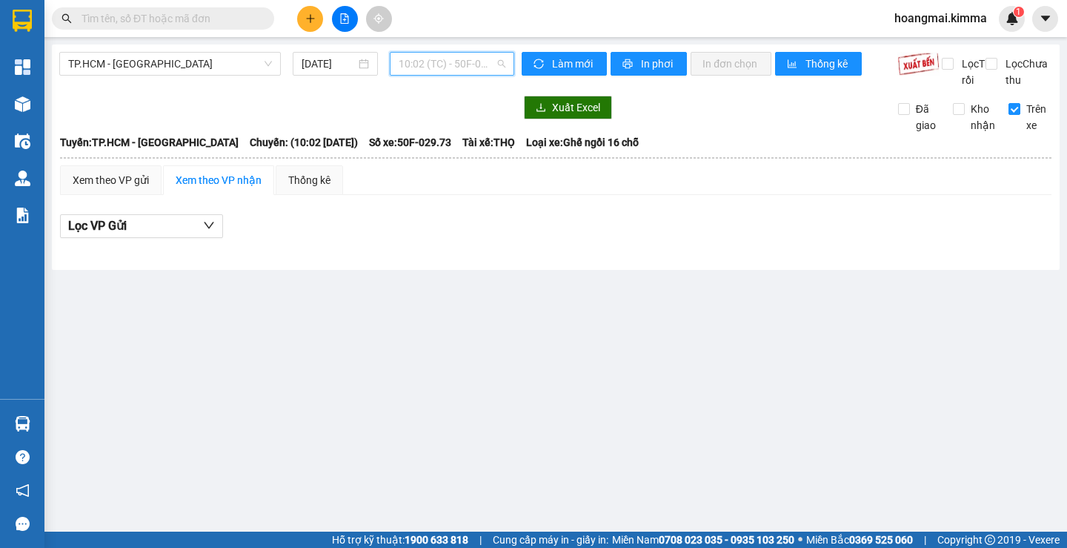
click at [457, 65] on span "10:02 (TC) - 50F-029.73" at bounding box center [452, 64] width 107 height 22
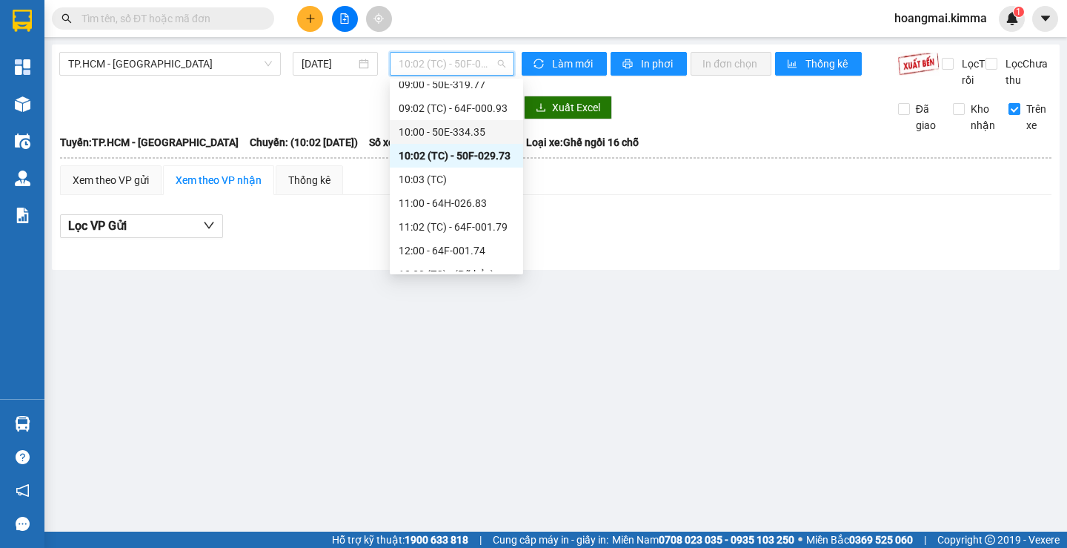
click at [445, 127] on div "10:00 - 50E-334.35" at bounding box center [457, 132] width 116 height 16
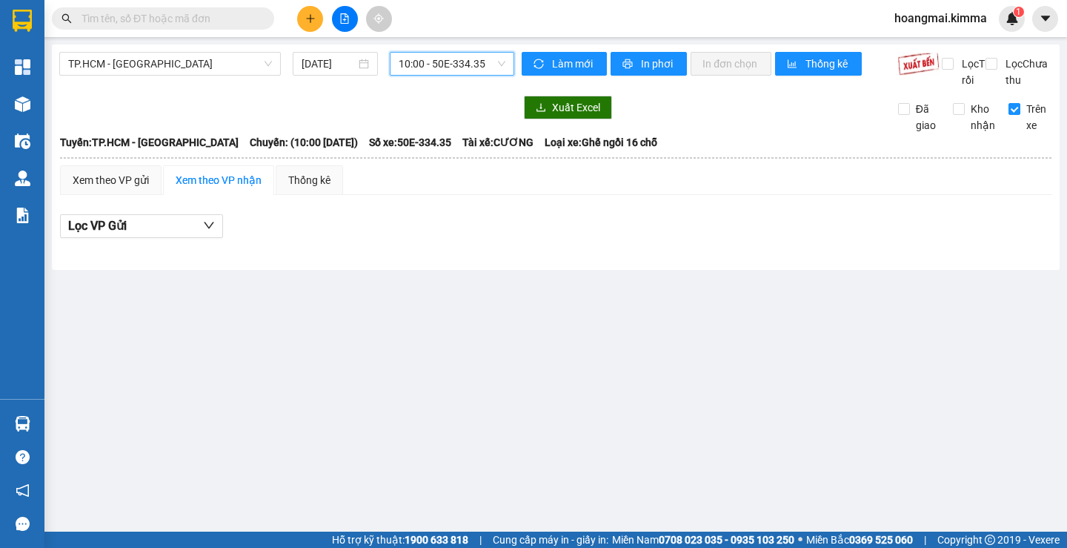
click at [439, 67] on span "10:00 - 50E-334.35" at bounding box center [452, 64] width 107 height 22
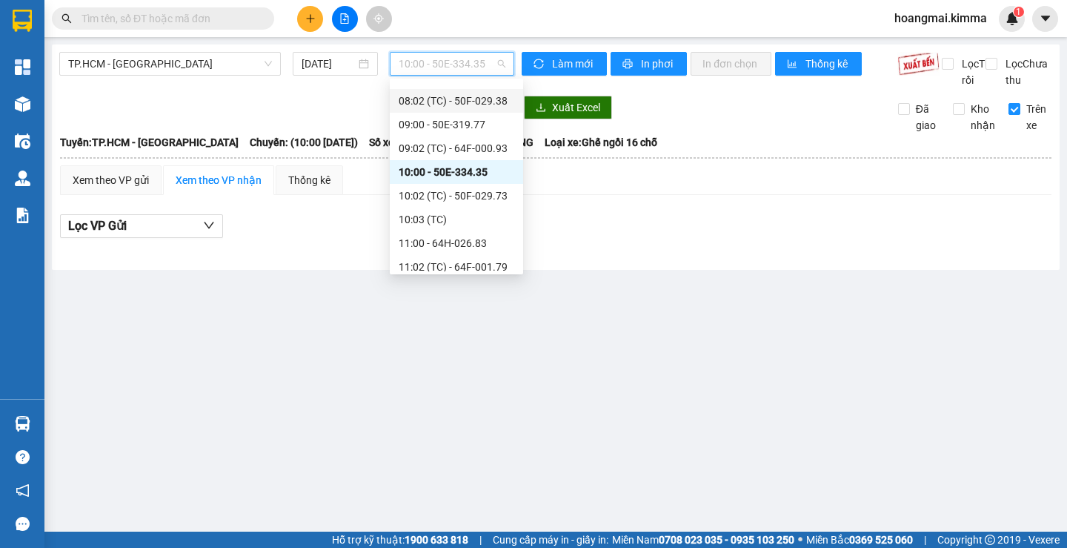
scroll to position [148, 0]
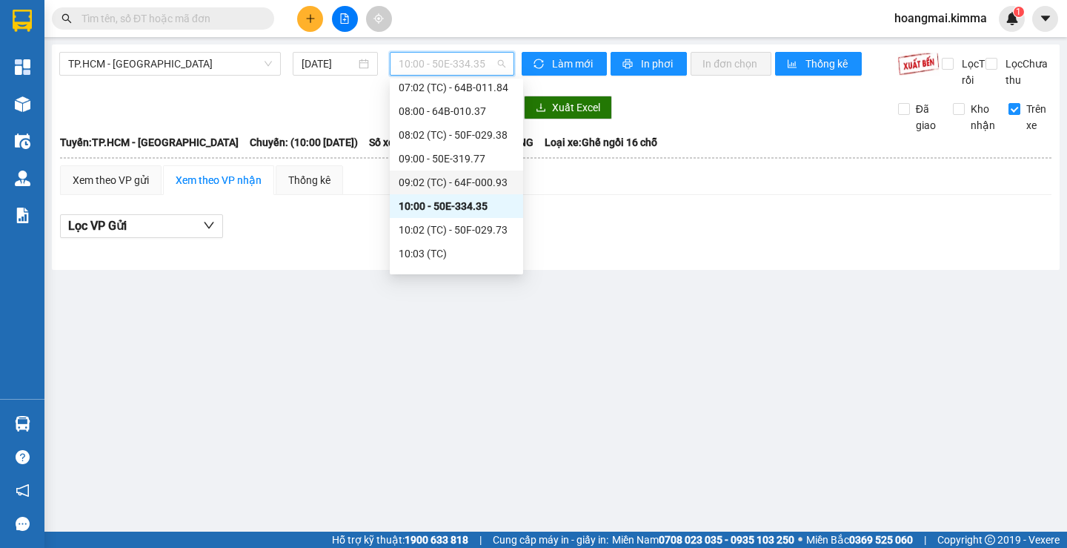
click at [455, 182] on div "09:02 (TC) - 64F-000.93" at bounding box center [457, 182] width 116 height 16
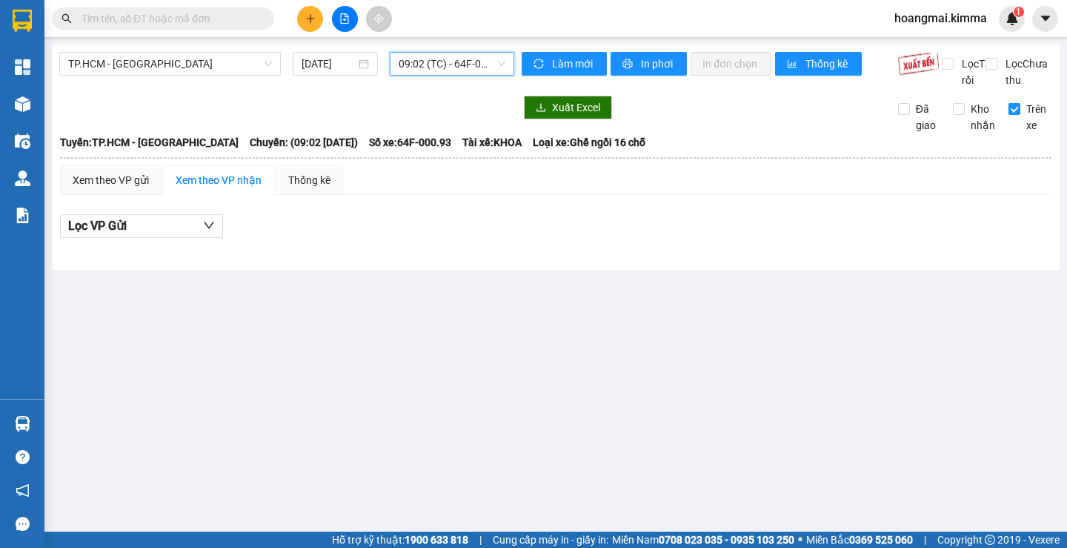
drag, startPoint x: 449, startPoint y: 58, endPoint x: 451, endPoint y: 82, distance: 24.5
click at [449, 59] on span "09:02 (TC) - 64F-000.93" at bounding box center [452, 64] width 107 height 22
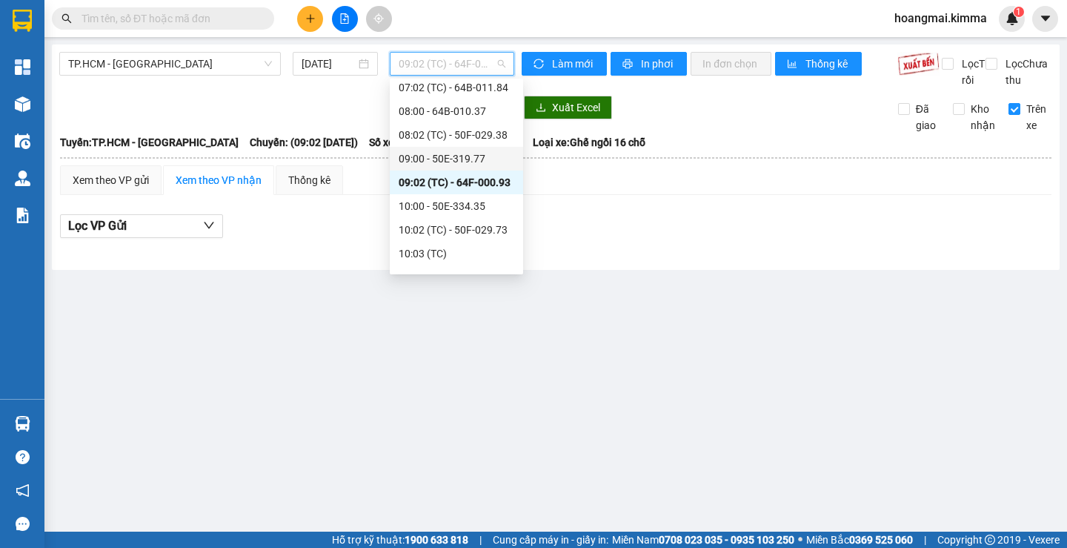
click at [451, 152] on div "09:00 - 50E-319.77" at bounding box center [457, 158] width 116 height 16
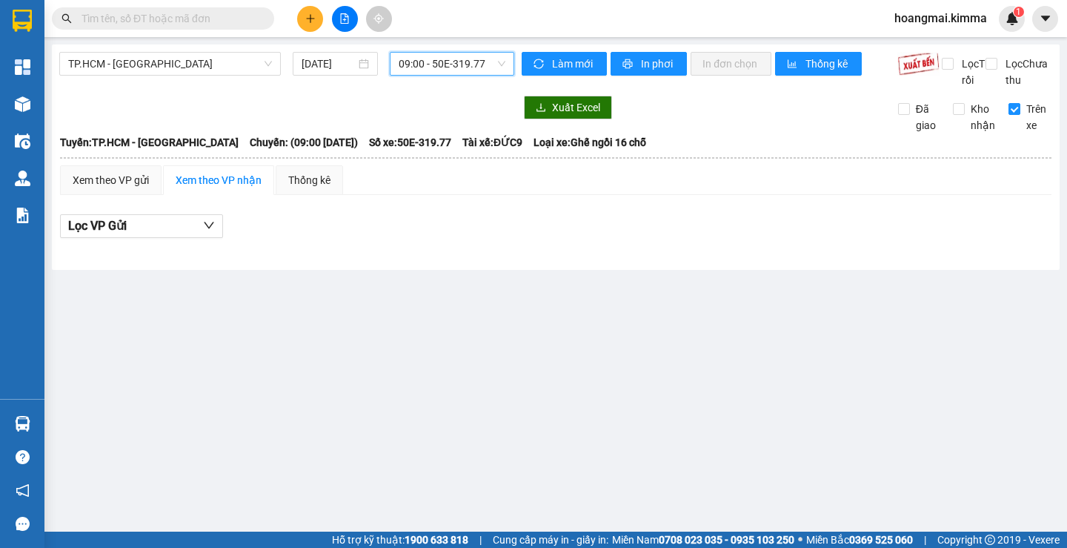
click at [459, 47] on div "TP.HCM - [GEOGRAPHIC_DATA] [DATE] 09:00 09:00 - 50E-319.77 Làm mới In phơi In đ…" at bounding box center [556, 156] width 1008 height 225
drag, startPoint x: 468, startPoint y: 64, endPoint x: 468, endPoint y: 73, distance: 9.6
click at [468, 73] on span "09:00 - 50E-319.77" at bounding box center [452, 64] width 107 height 22
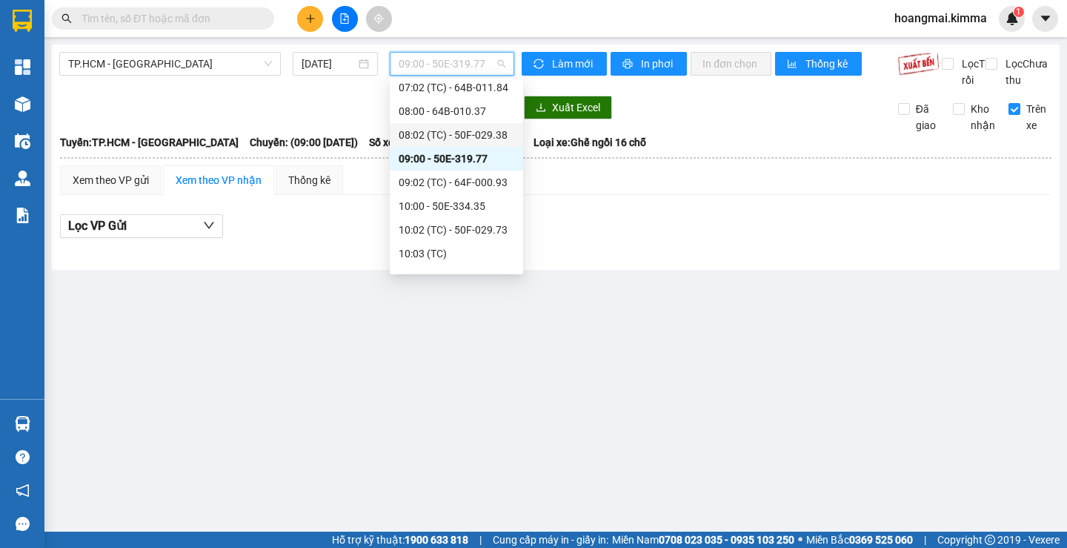
click at [442, 137] on div "08:02 (TC) - 50F-029.38" at bounding box center [457, 135] width 116 height 16
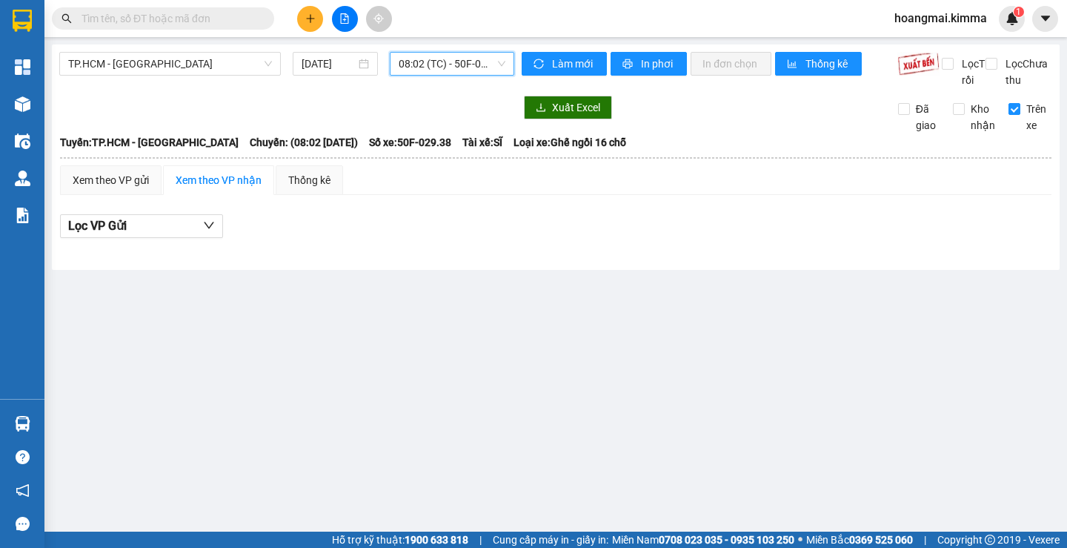
click at [426, 70] on span "08:02 (TC) - 50F-029.38" at bounding box center [452, 64] width 107 height 22
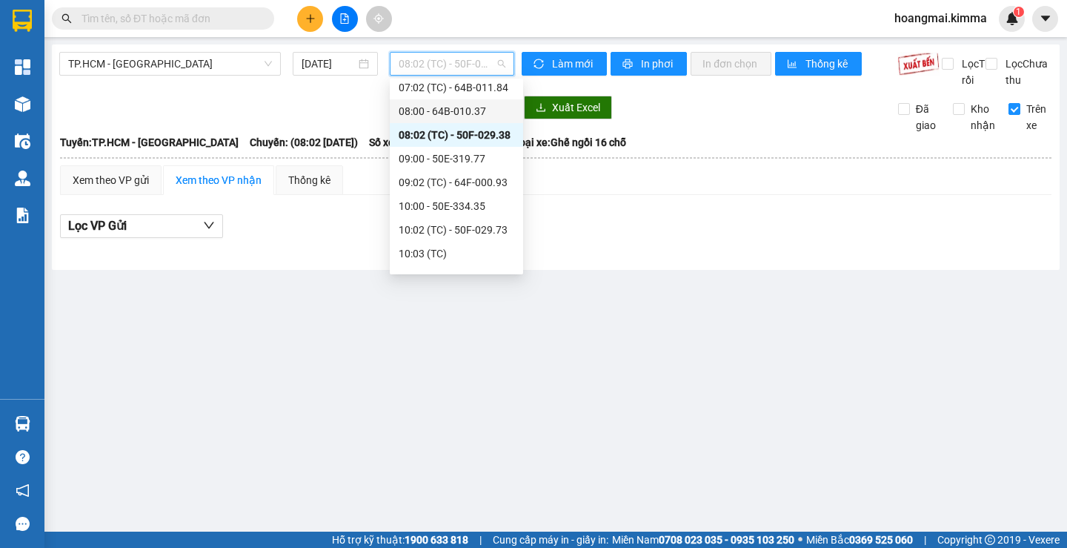
click at [438, 113] on div "08:00 - 64B-010.37" at bounding box center [457, 111] width 116 height 16
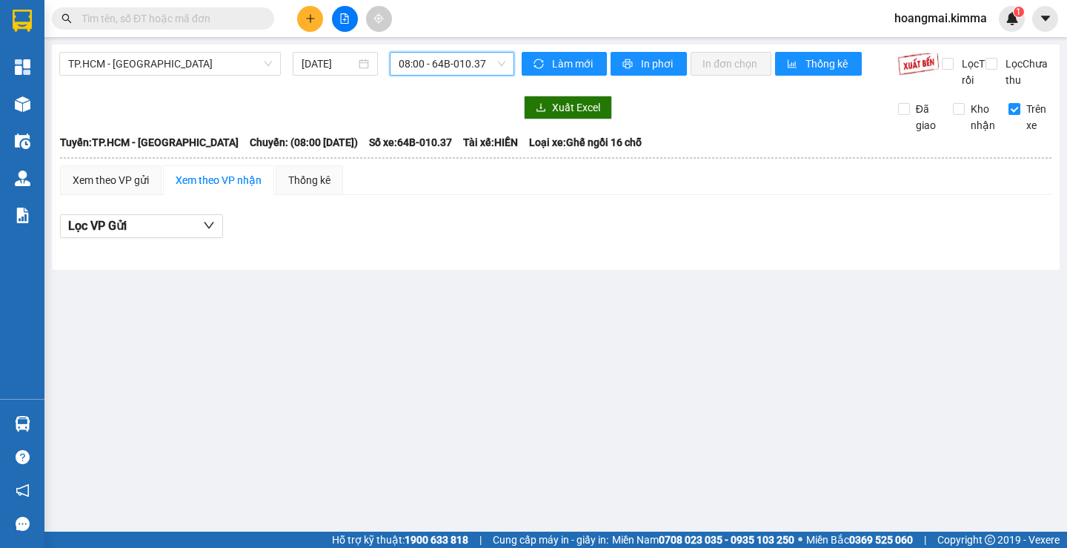
click at [436, 53] on span "08:00 - 64B-010.37" at bounding box center [452, 64] width 107 height 22
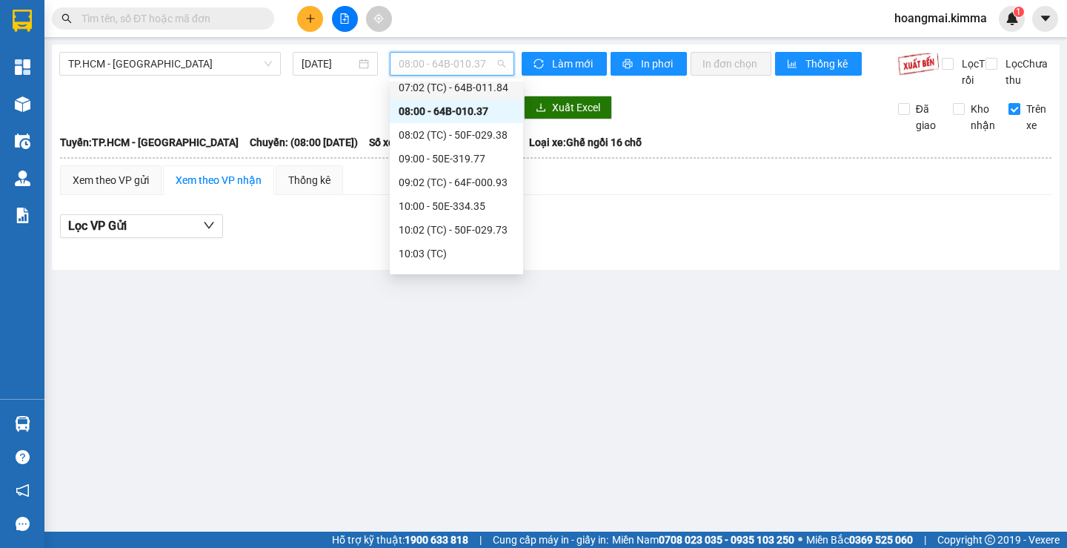
click at [441, 97] on div "07:02 (TC) - 64B-011.84" at bounding box center [456, 88] width 133 height 24
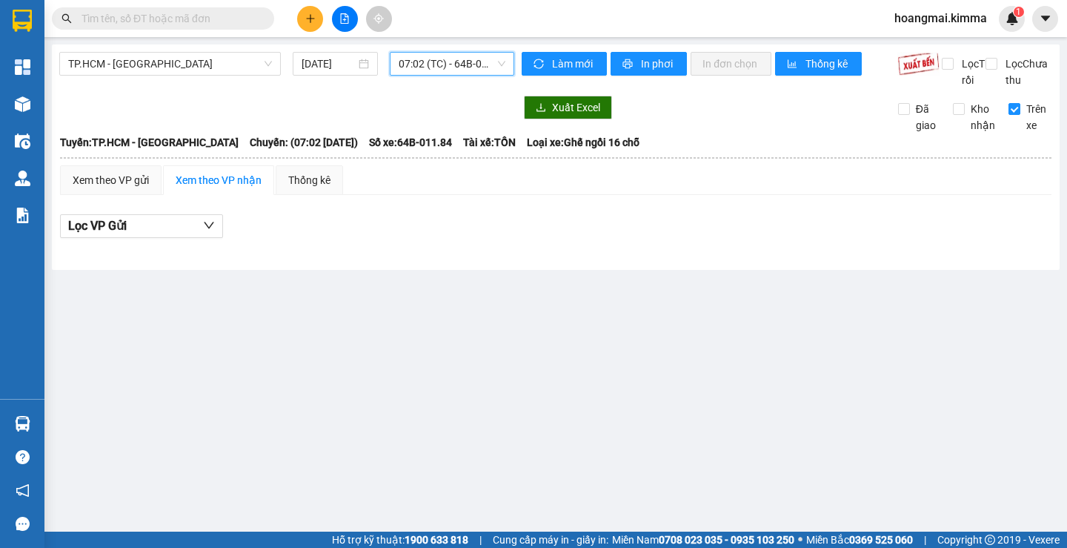
click at [434, 68] on span "07:02 (TC) - 64B-011.84" at bounding box center [452, 64] width 107 height 22
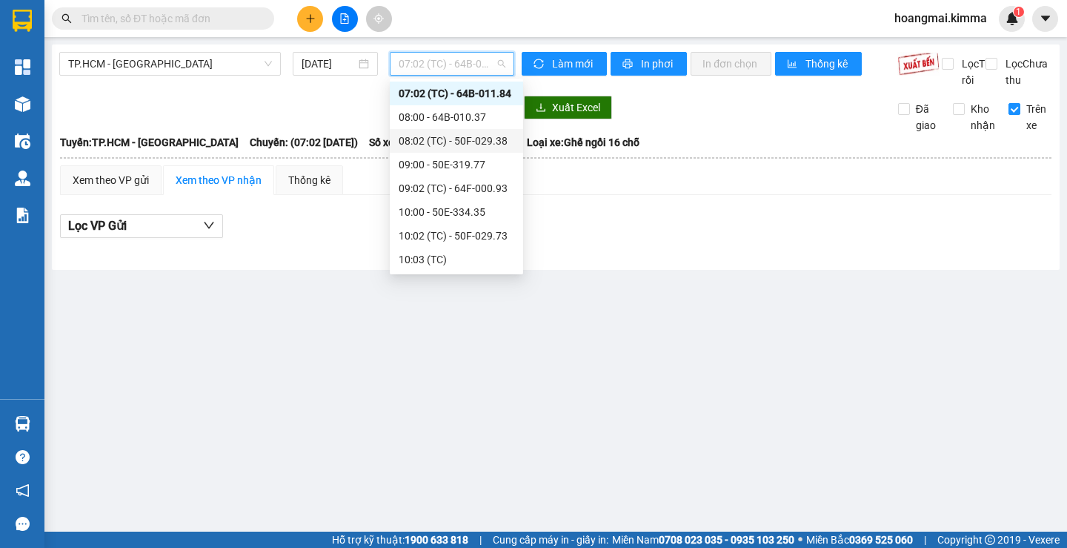
scroll to position [68, 0]
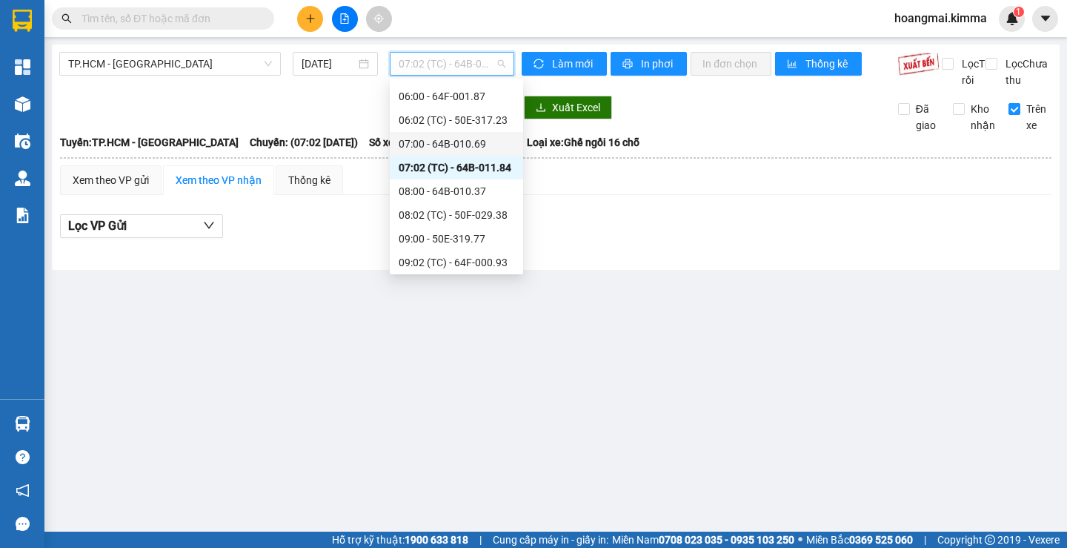
click at [439, 141] on div "07:00 - 64B-010.69" at bounding box center [457, 144] width 116 height 16
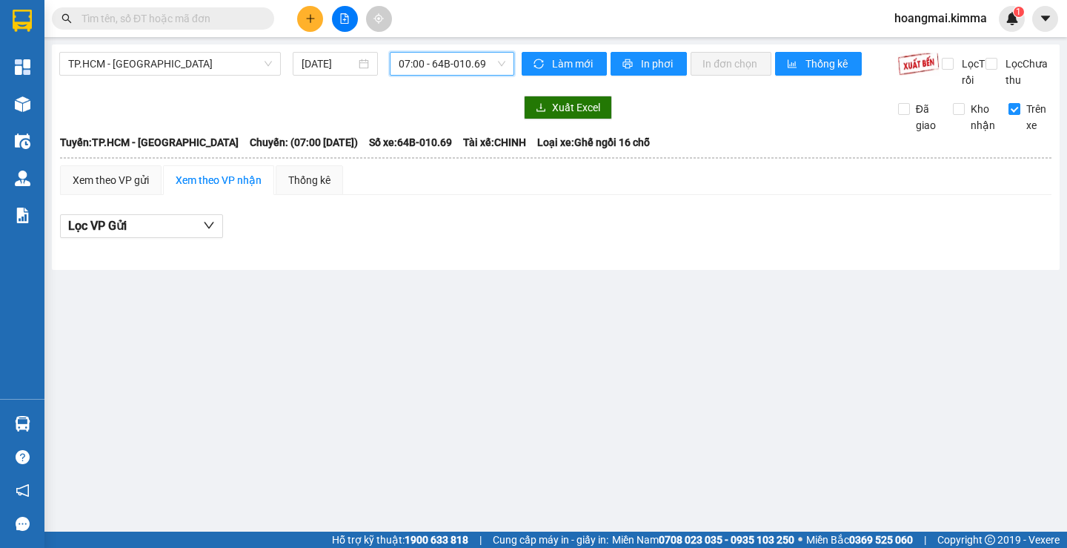
click at [442, 69] on span "07:00 - 64B-010.69" at bounding box center [452, 64] width 107 height 22
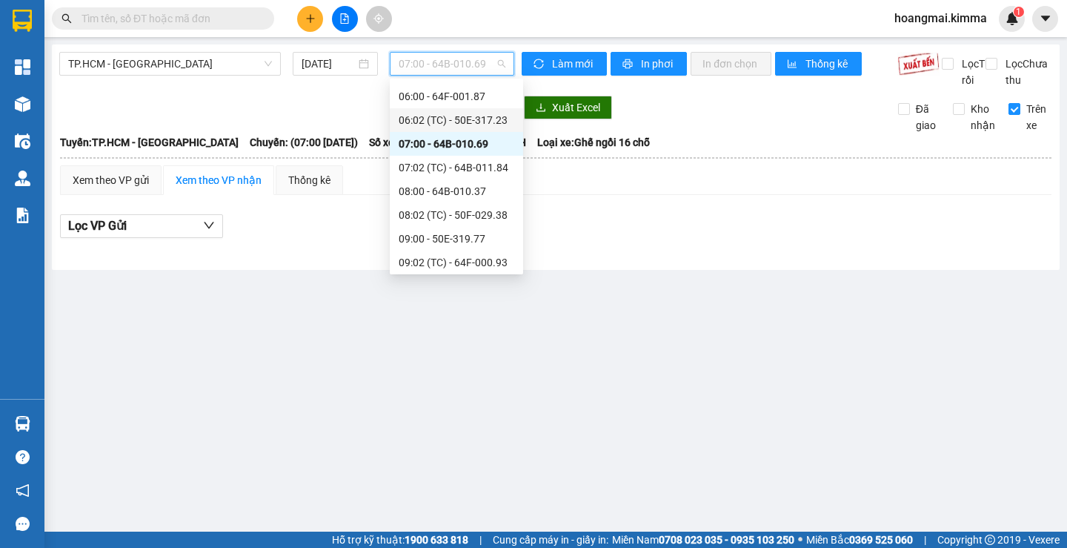
click at [457, 119] on div "06:02 (TC) - 50E-317.23" at bounding box center [457, 120] width 116 height 16
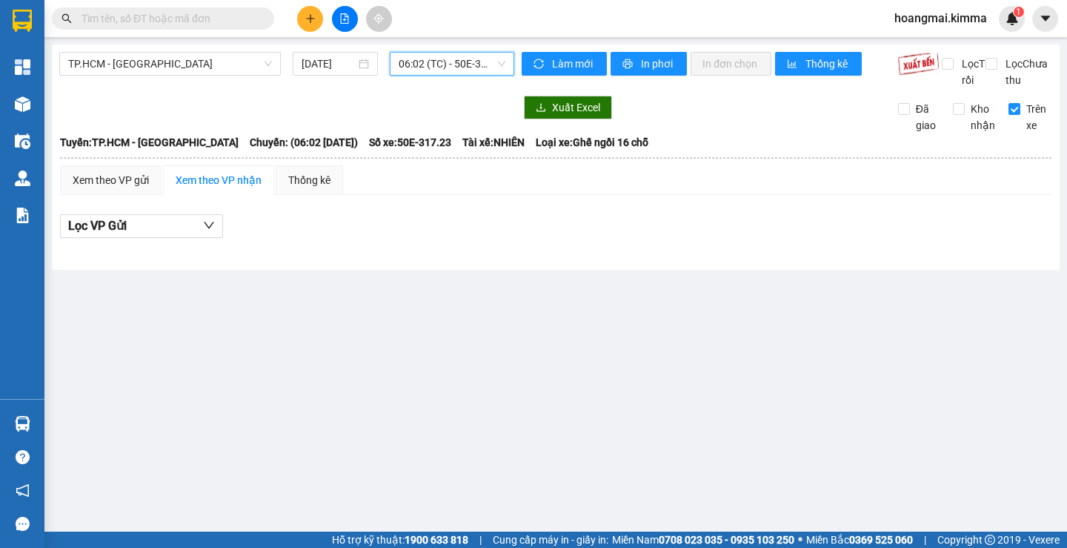
click at [454, 75] on div "06:02 (TC) - 50E-317.23" at bounding box center [452, 64] width 125 height 24
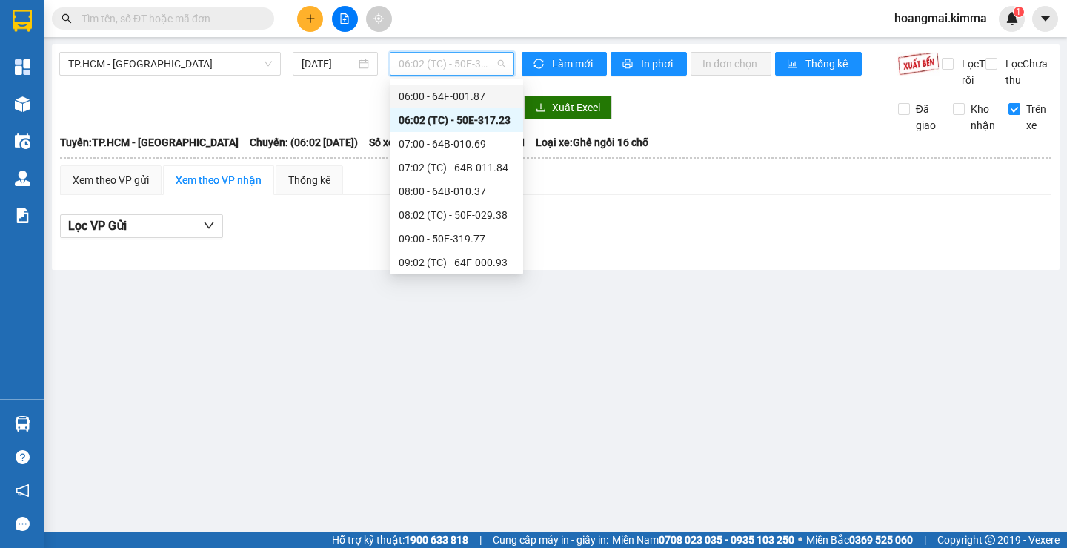
click at [457, 99] on div "06:00 - 64F-001.87" at bounding box center [457, 96] width 116 height 16
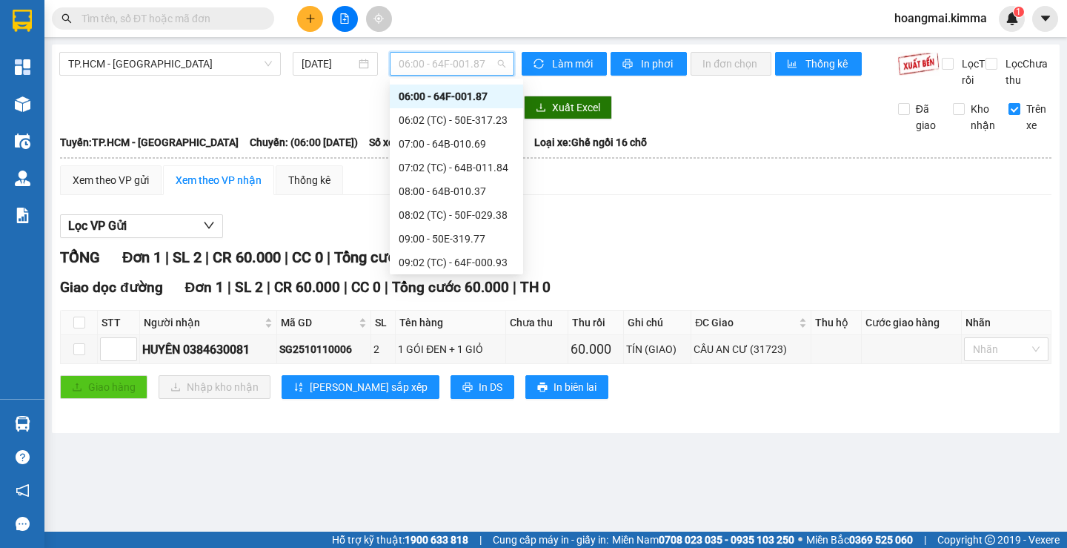
click at [444, 64] on span "06:00 - 64F-001.87" at bounding box center [452, 64] width 107 height 22
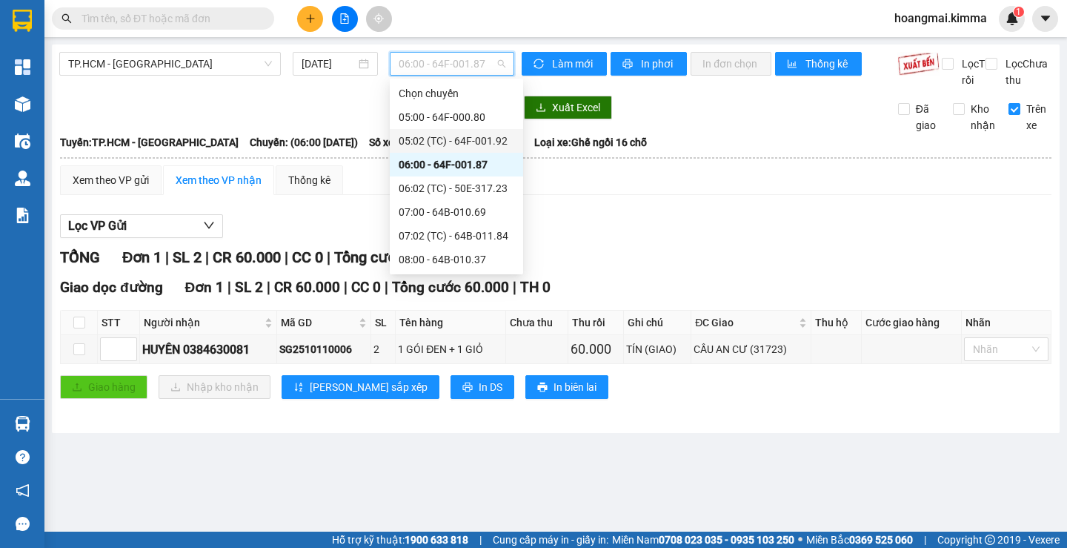
click at [432, 130] on div "05:02 (TC) - 64F-001.92" at bounding box center [456, 141] width 133 height 24
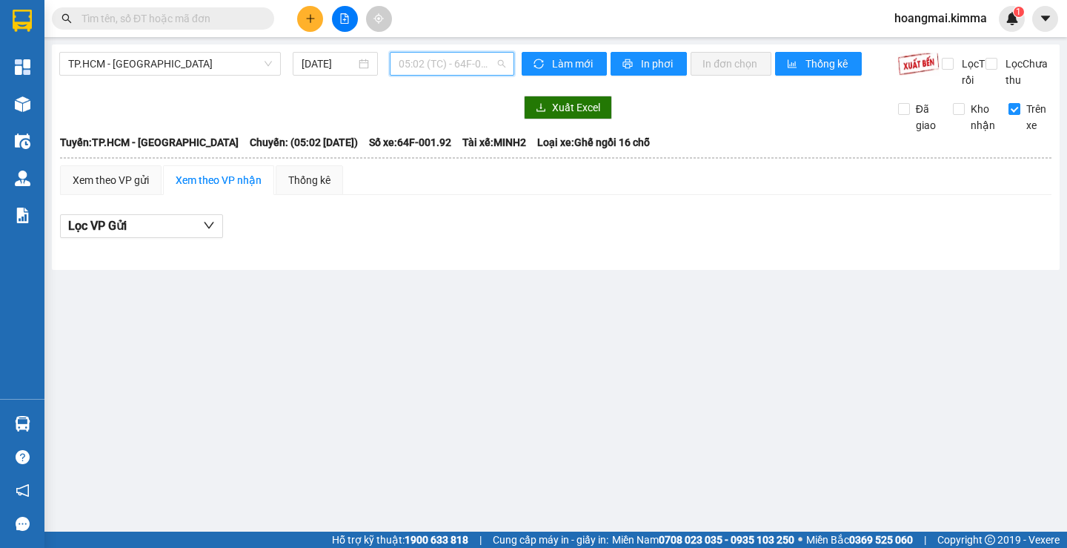
click at [439, 62] on span "05:02 (TC) - 64F-001.92" at bounding box center [452, 64] width 107 height 22
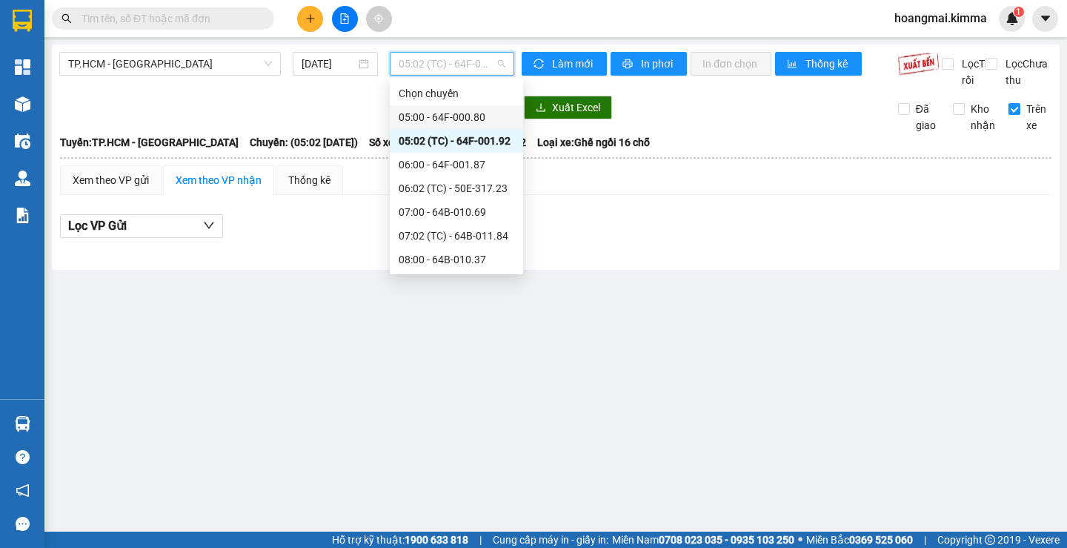
click at [453, 110] on div "05:00 - 64F-000.80" at bounding box center [457, 117] width 116 height 16
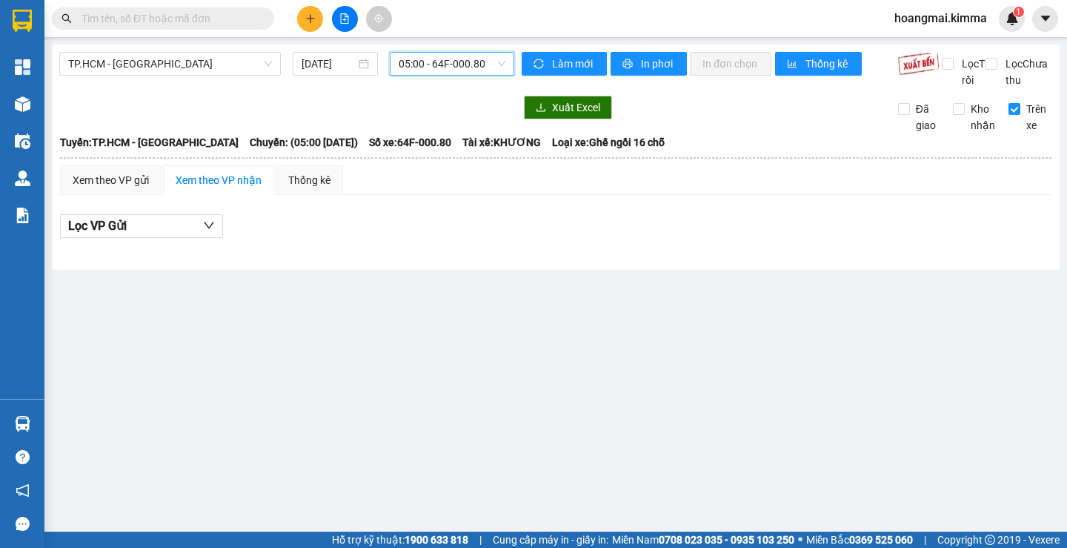
click at [1011, 115] on input "Trên xe" at bounding box center [1015, 109] width 12 height 12
checkbox input "false"
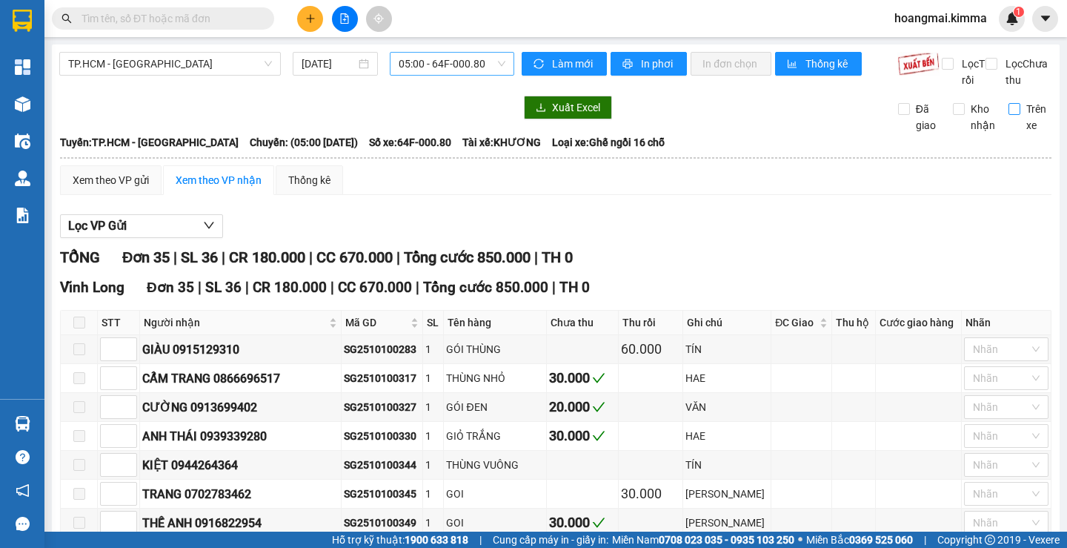
click at [439, 56] on span "05:00 - 64F-000.80" at bounding box center [452, 64] width 107 height 22
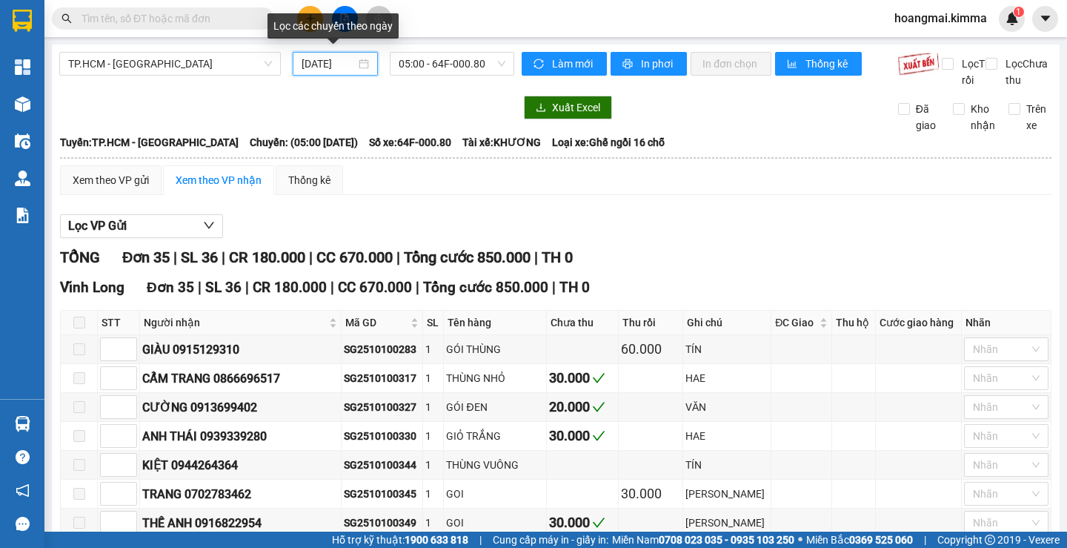
click at [320, 67] on input "[DATE]" at bounding box center [329, 64] width 54 height 16
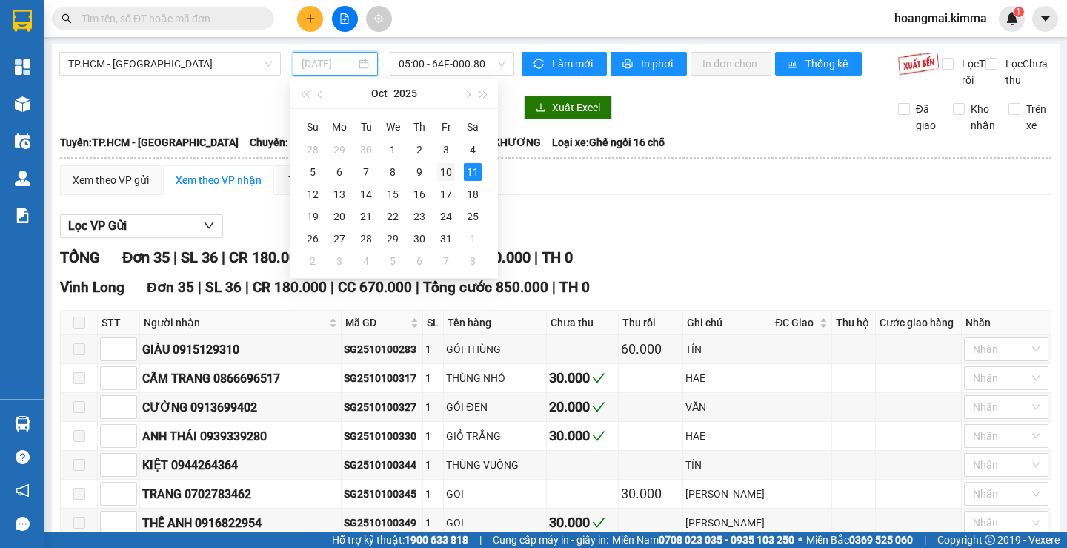
click at [445, 167] on div "10" at bounding box center [446, 172] width 18 height 18
type input "[DATE]"
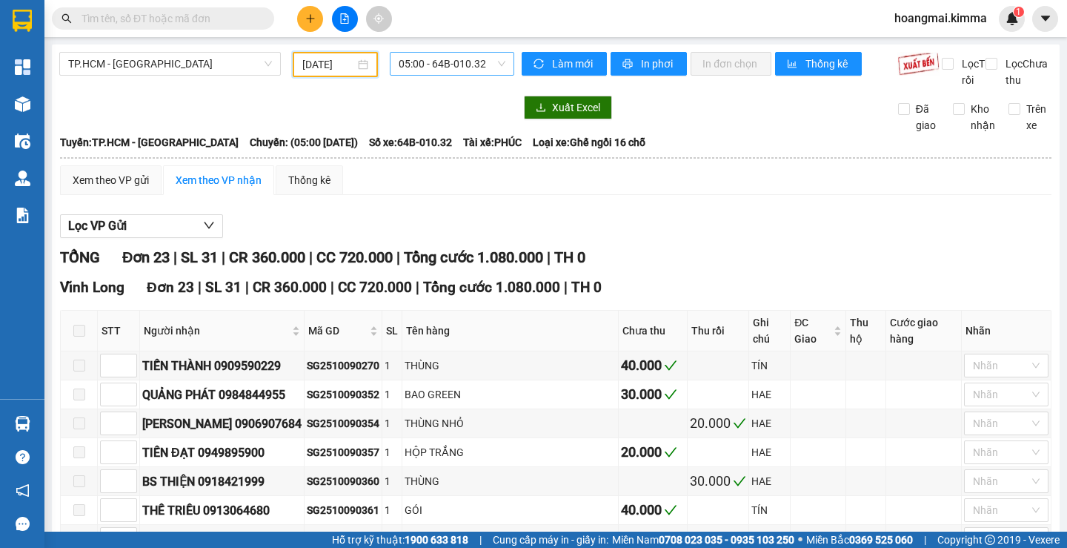
click at [413, 66] on span "05:00 - 64B-010.32" at bounding box center [452, 64] width 107 height 22
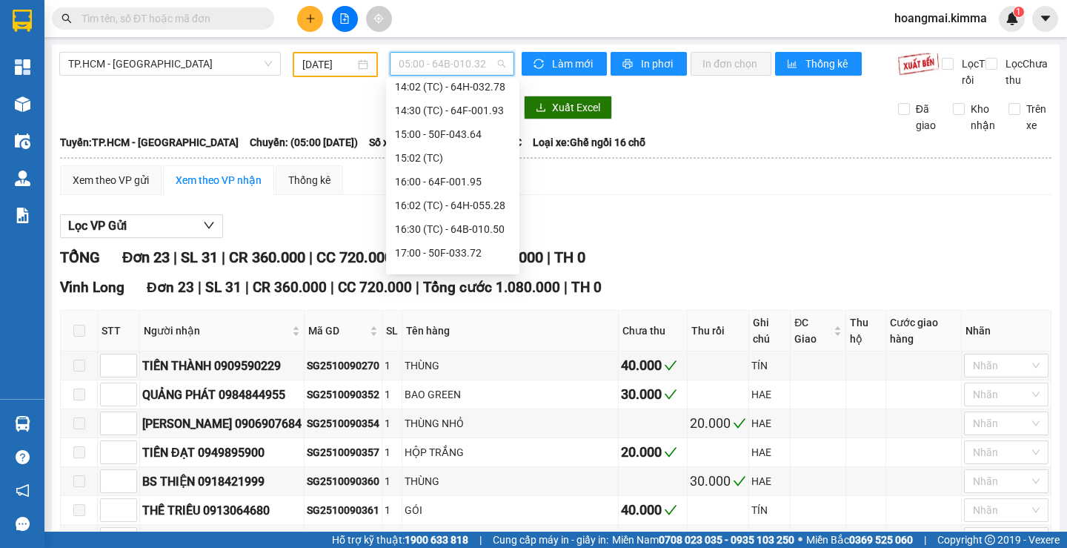
scroll to position [640, 0]
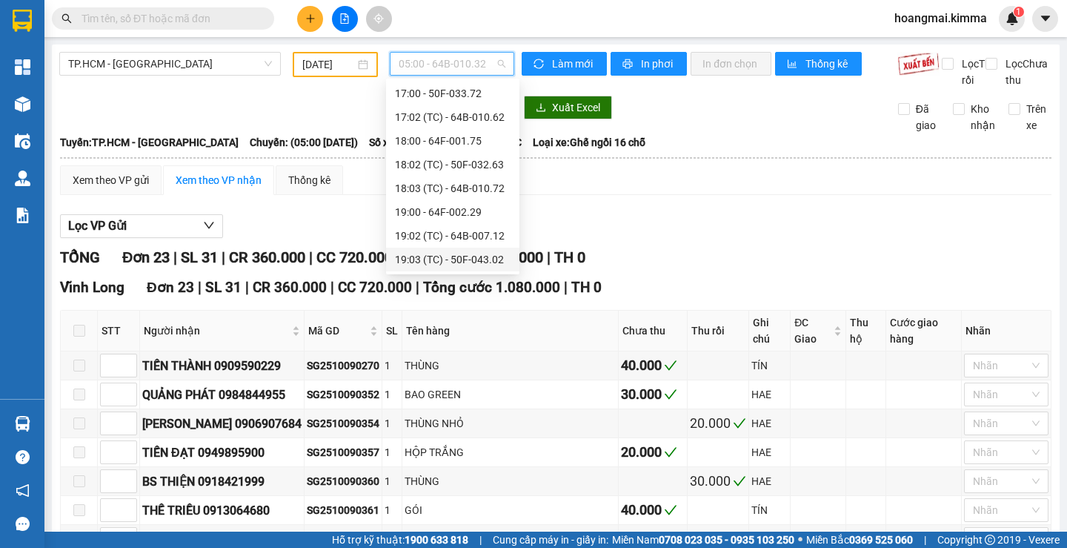
click at [441, 257] on div "19:03 (TC) - 50F-043.02" at bounding box center [453, 259] width 116 height 16
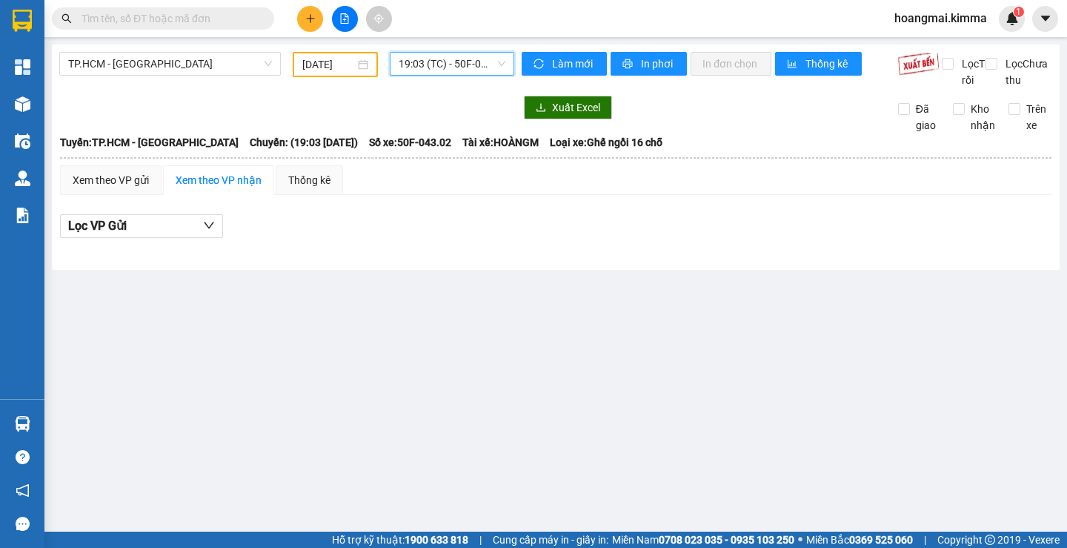
drag, startPoint x: 429, startPoint y: 72, endPoint x: 428, endPoint y: 86, distance: 14.1
click at [428, 72] on span "19:03 (TC) - 50F-043.02" at bounding box center [452, 64] width 107 height 22
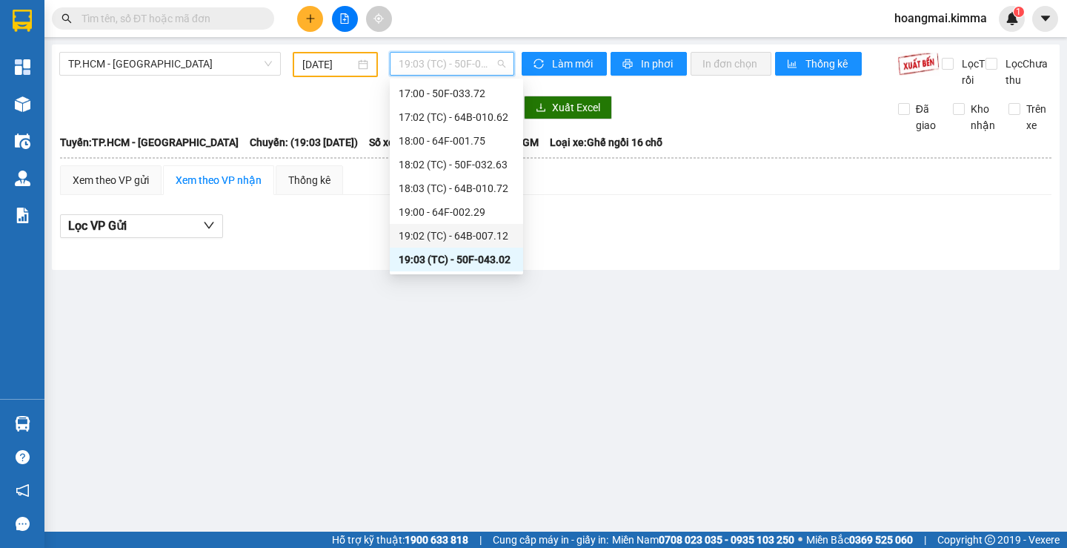
click at [443, 228] on div "19:02 (TC) - 64B-007.12" at bounding box center [457, 236] width 116 height 16
click at [427, 69] on span "19:02 (TC) - 64B-007.12" at bounding box center [452, 64] width 107 height 22
click at [439, 187] on div "18:03 (TC) - 64B-010.72" at bounding box center [457, 188] width 116 height 16
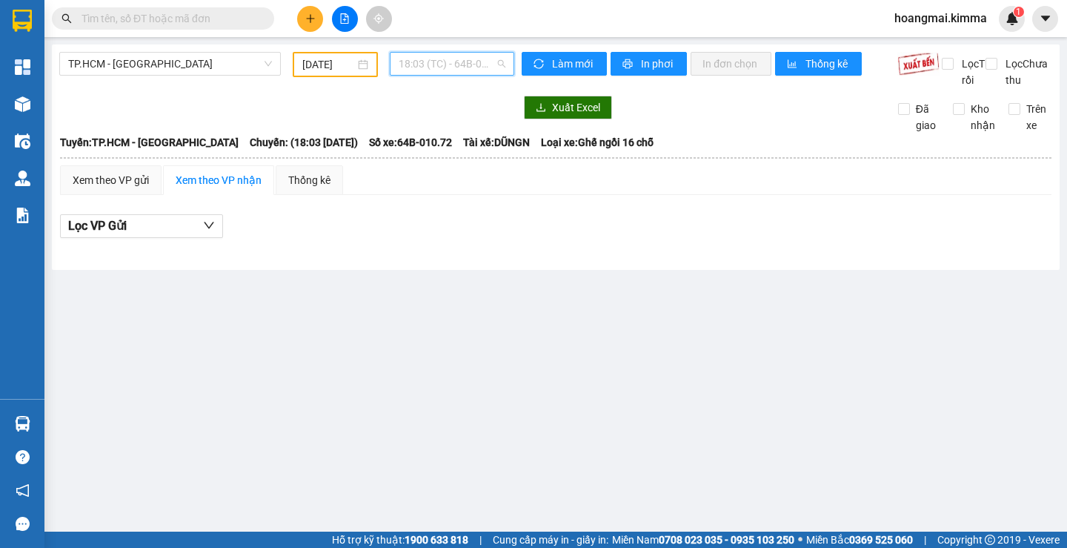
drag, startPoint x: 414, startPoint y: 64, endPoint x: 442, endPoint y: 156, distance: 96.6
click at [416, 64] on span "18:03 (TC) - 64B-010.72" at bounding box center [452, 64] width 107 height 22
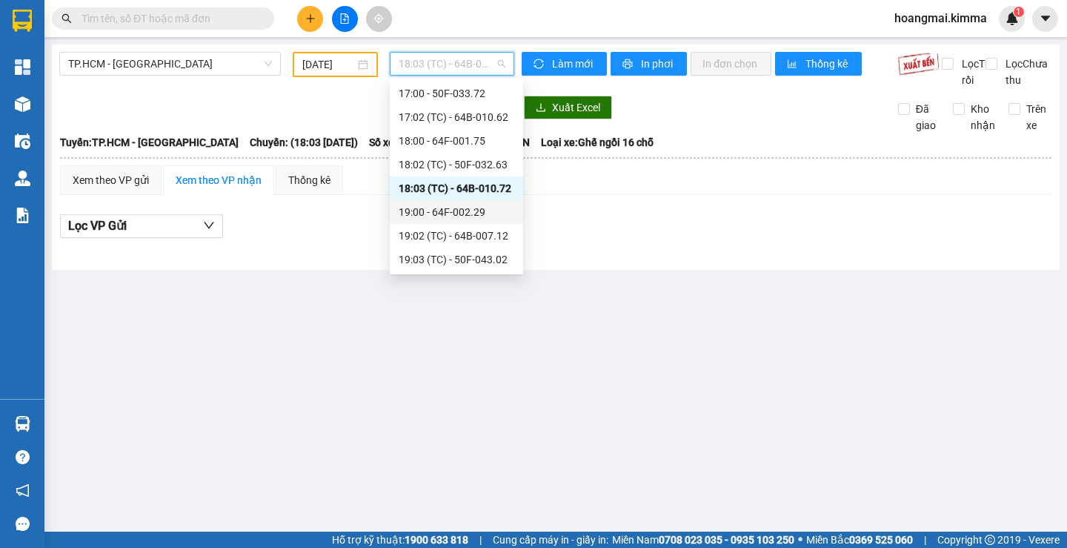
click at [439, 207] on div "19:00 - 64F-002.29" at bounding box center [457, 212] width 116 height 16
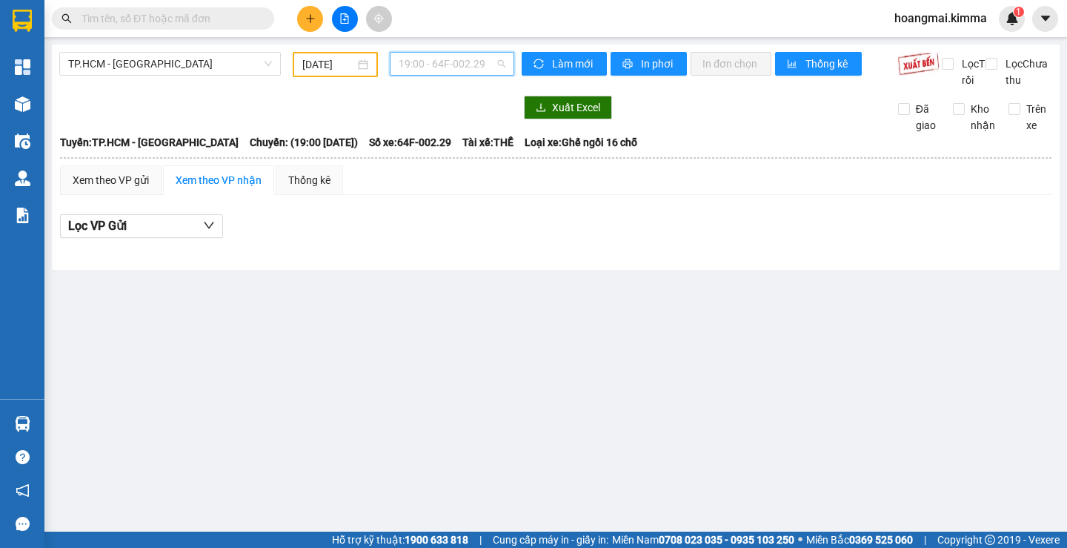
click at [407, 73] on span "19:00 - 64F-002.29" at bounding box center [452, 64] width 107 height 22
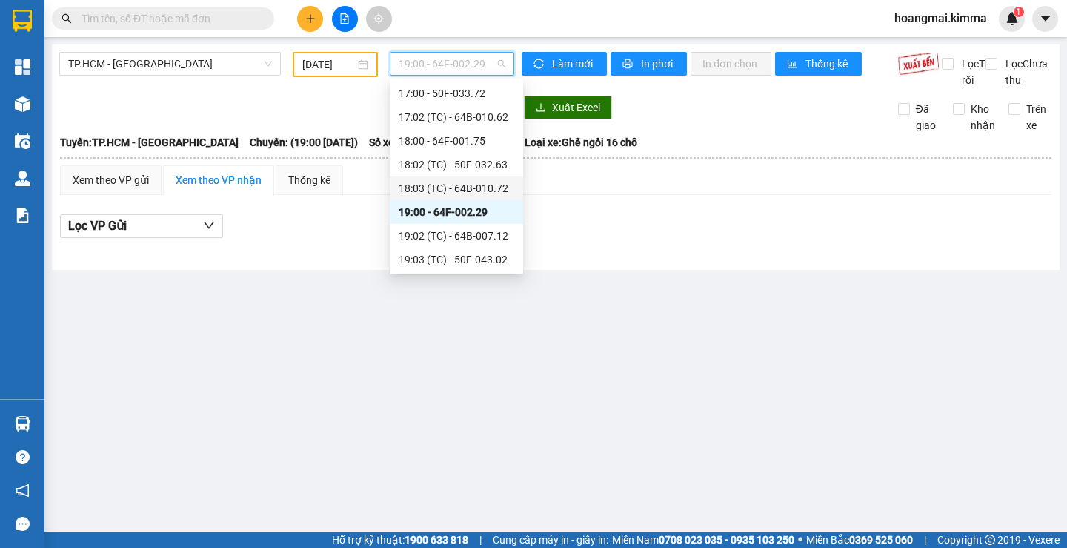
click at [438, 178] on div "18:03 (TC) - 64B-010.72" at bounding box center [456, 188] width 133 height 24
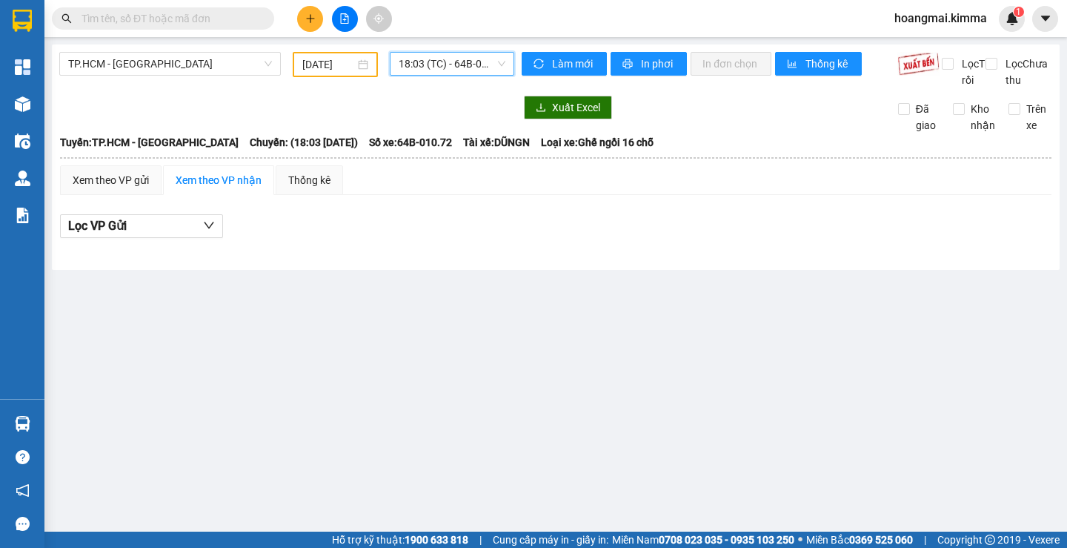
click at [426, 66] on span "18:03 (TC) - 64B-010.72" at bounding box center [452, 64] width 107 height 22
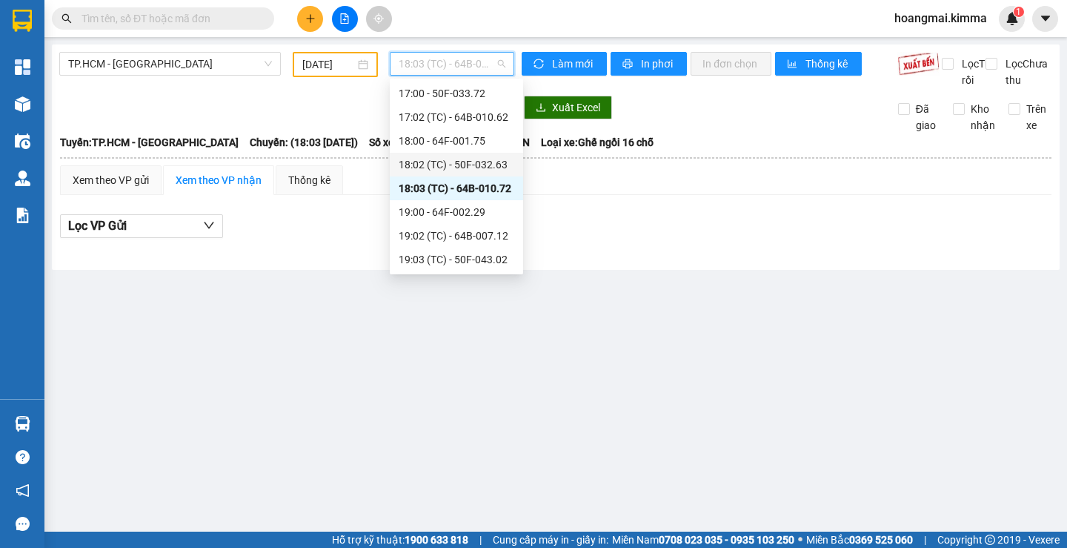
click at [423, 165] on div "18:02 (TC) - 50F-032.63" at bounding box center [457, 164] width 116 height 16
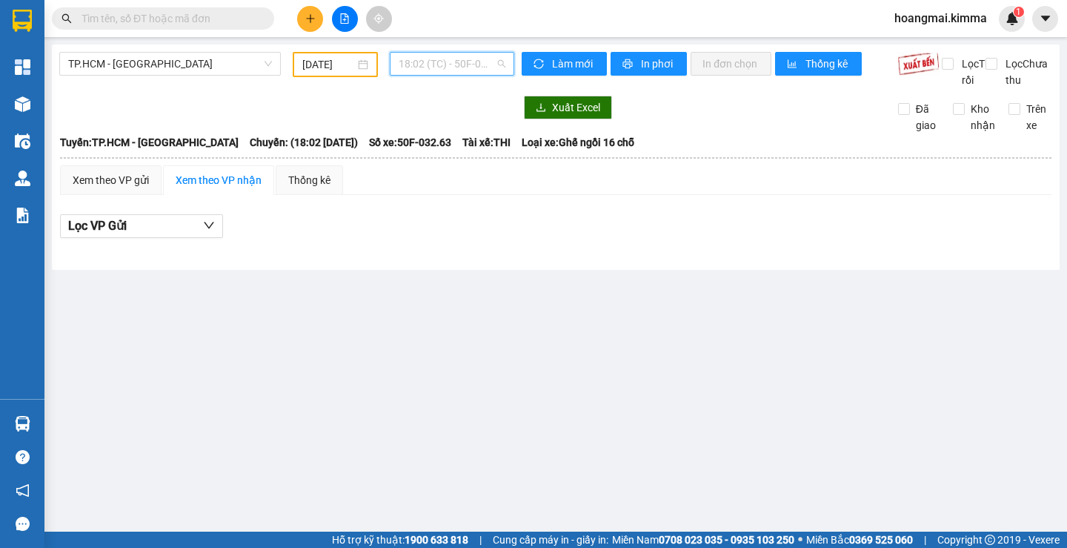
drag, startPoint x: 424, startPoint y: 61, endPoint x: 425, endPoint y: 87, distance: 26.7
click at [423, 61] on span "18:02 (TC) - 50F-032.63" at bounding box center [452, 64] width 107 height 22
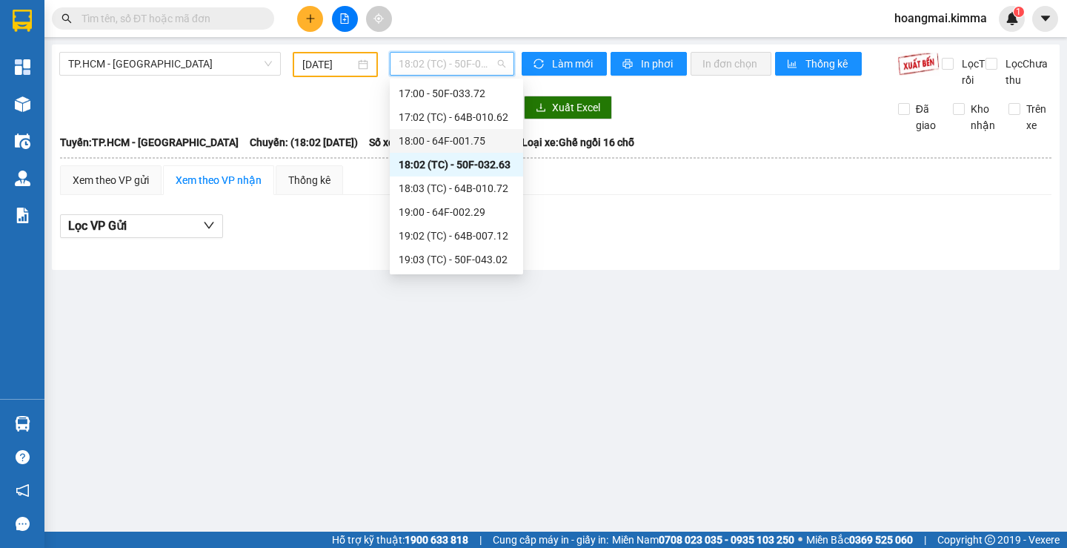
click at [432, 138] on div "18:00 - 64F-001.75" at bounding box center [457, 141] width 116 height 16
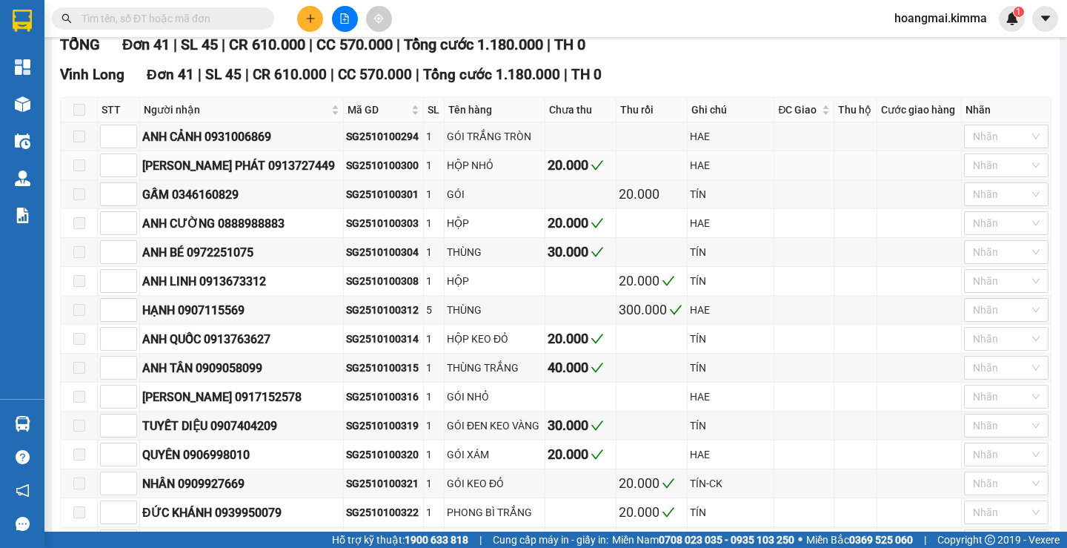
scroll to position [222, 0]
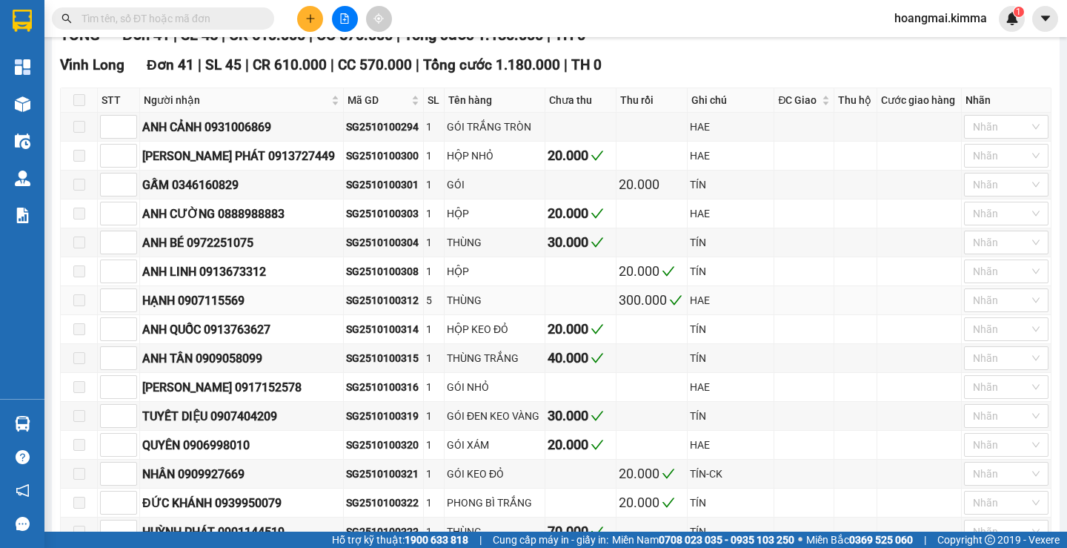
click at [233, 310] on div "HẠNH 0907115569" at bounding box center [241, 300] width 199 height 19
copy div "0907115569"
click at [150, 13] on input "text" at bounding box center [169, 18] width 175 height 16
paste input "0907115569"
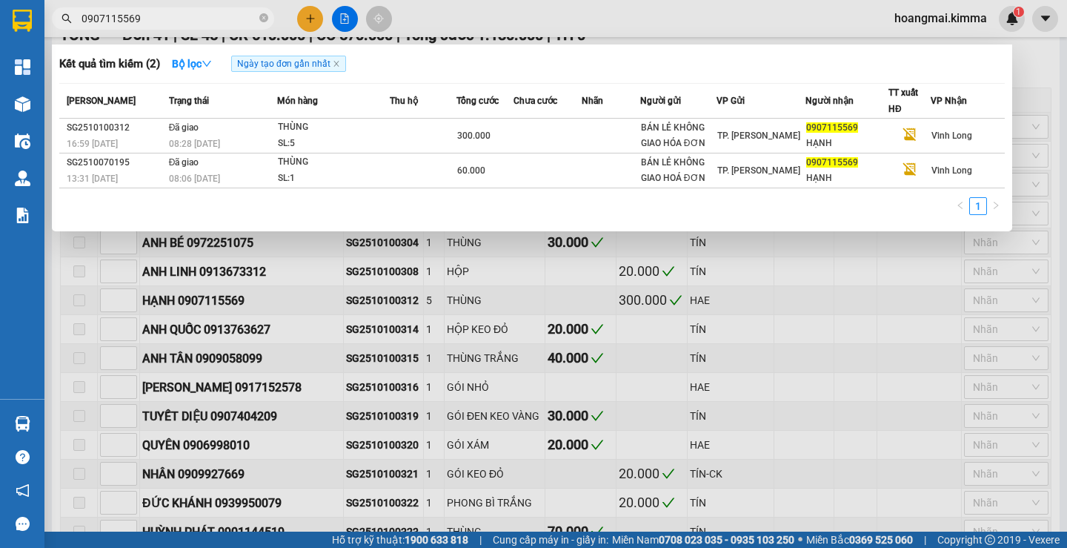
click at [715, 256] on div at bounding box center [533, 274] width 1067 height 548
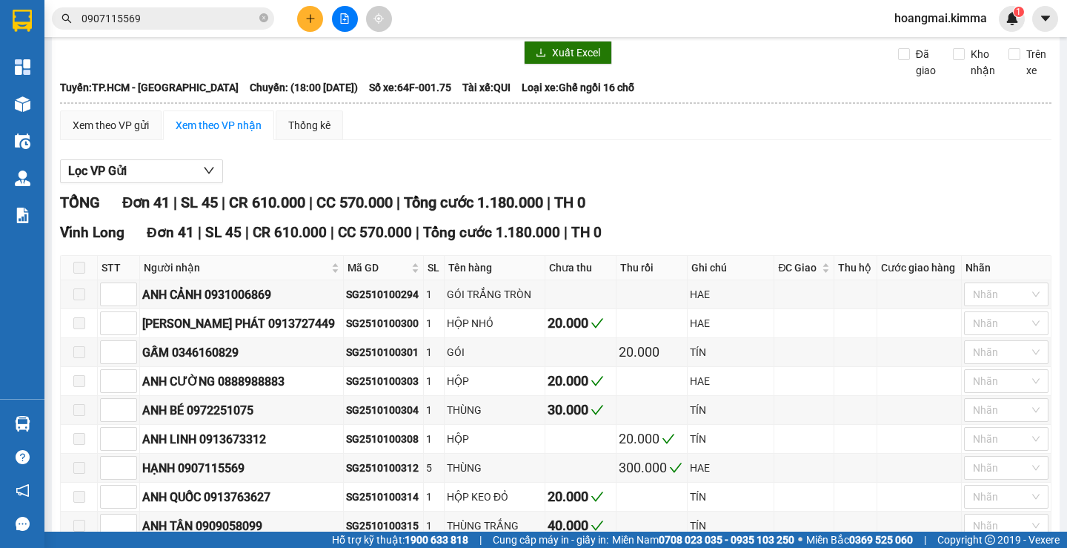
scroll to position [0, 0]
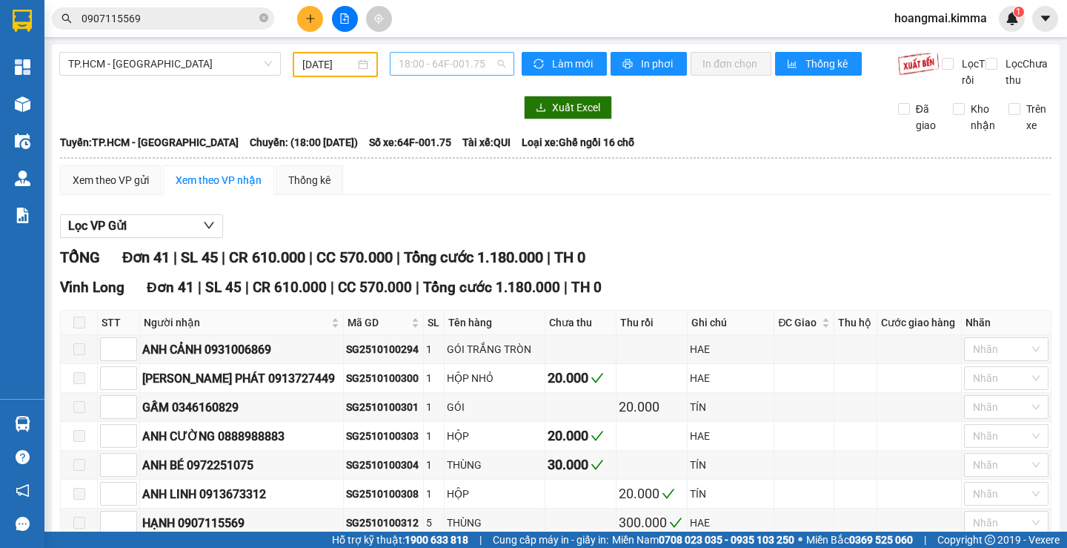
drag, startPoint x: 425, startPoint y: 60, endPoint x: 427, endPoint y: 94, distance: 34.2
click at [425, 62] on span "18:00 - 64F-001.75" at bounding box center [452, 64] width 107 height 22
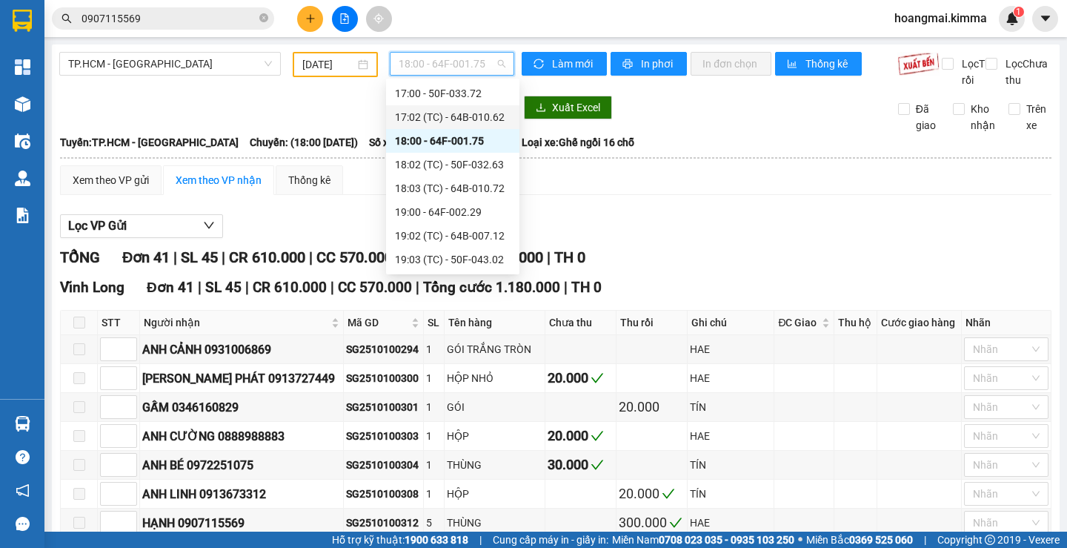
click at [432, 108] on div "17:02 (TC) - 64B-010.62" at bounding box center [452, 117] width 133 height 24
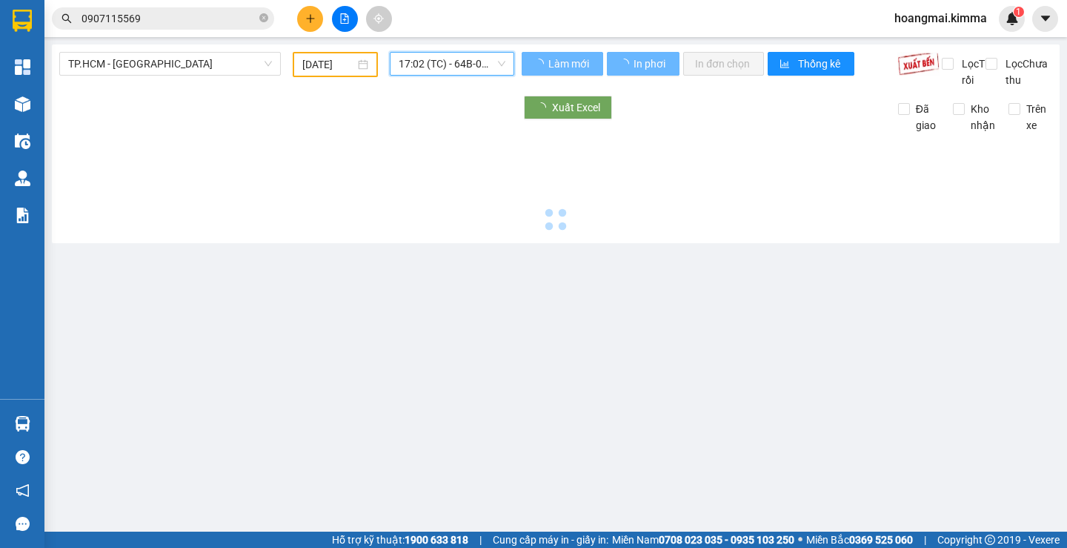
click at [431, 62] on span "17:02 (TC) - 64B-010.62" at bounding box center [452, 64] width 107 height 22
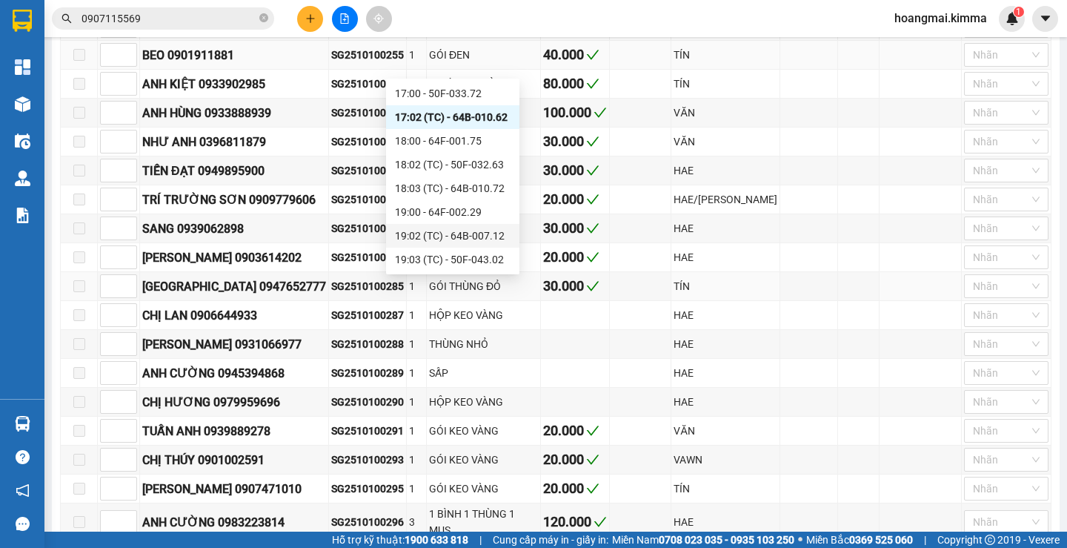
scroll to position [246, 0]
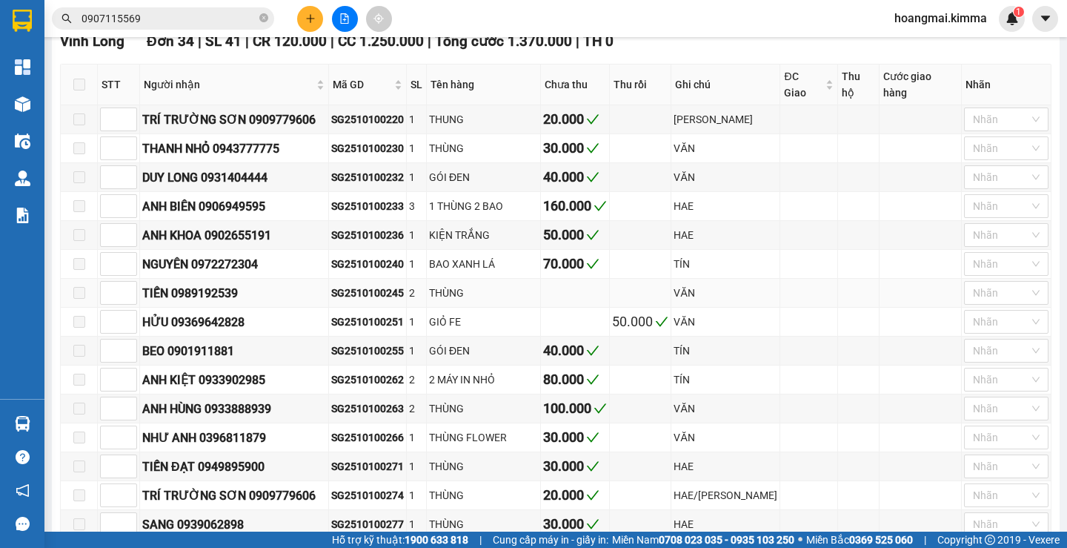
drag, startPoint x: 937, startPoint y: 300, endPoint x: 900, endPoint y: 300, distance: 37.8
click at [937, 300] on td at bounding box center [921, 293] width 82 height 29
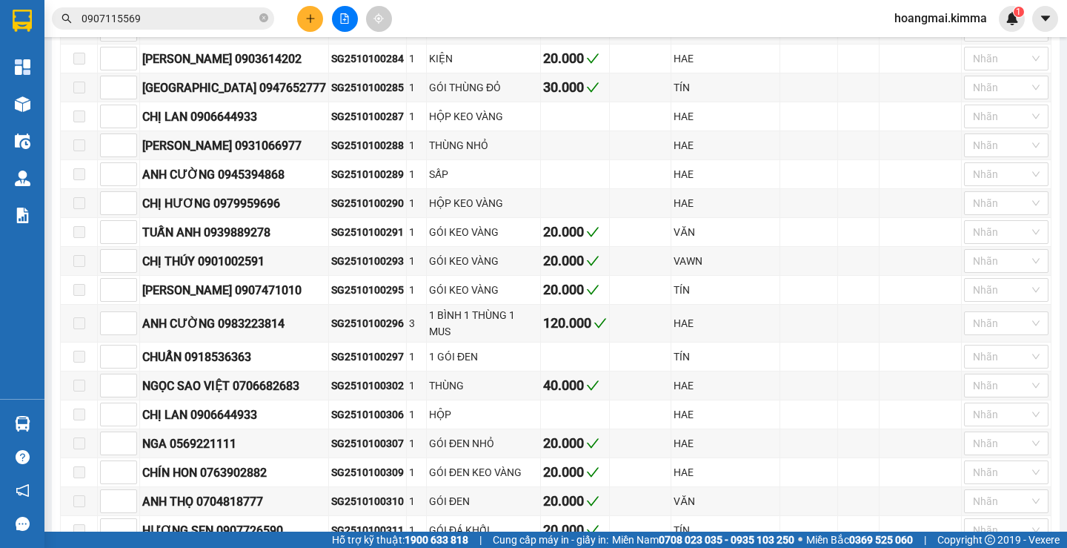
scroll to position [741, 0]
click at [222, 452] on div "NGA 0569221111" at bounding box center [234, 443] width 184 height 19
copy div "0569221111"
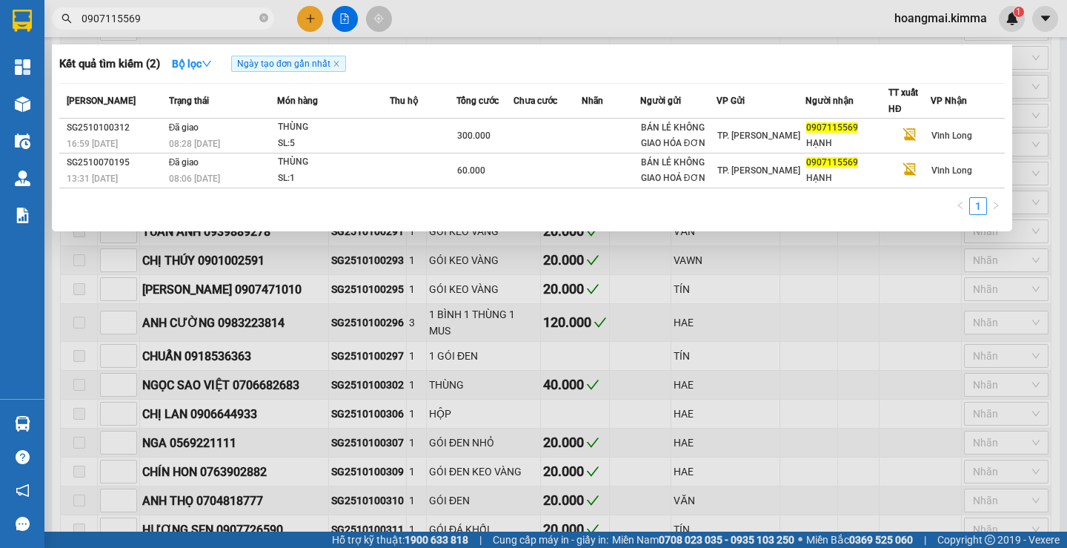
click at [142, 21] on input "0907115569" at bounding box center [169, 18] width 175 height 16
paste input "569221111"
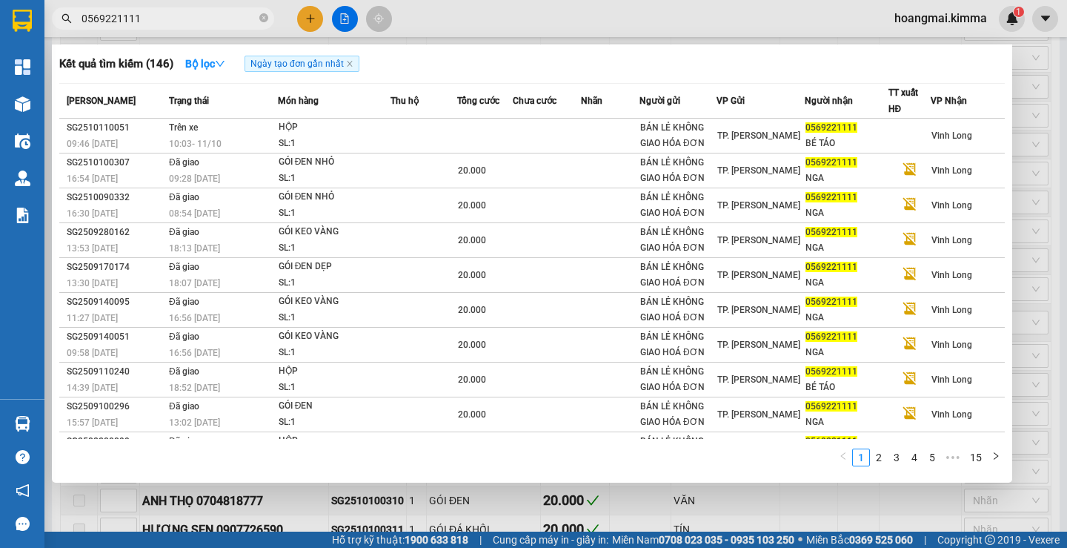
type input "0569221111"
click at [1053, 268] on div at bounding box center [533, 274] width 1067 height 548
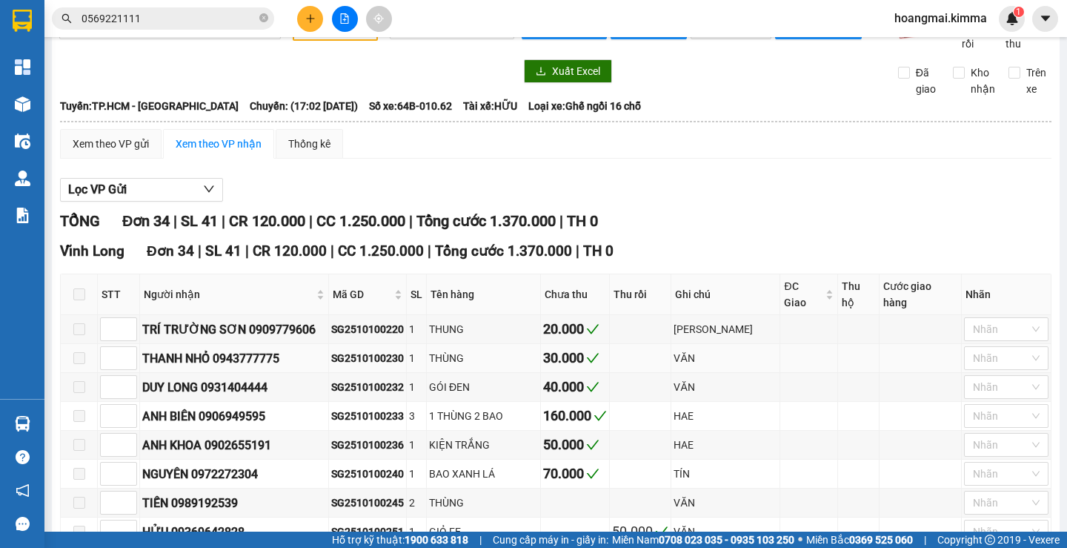
scroll to position [0, 0]
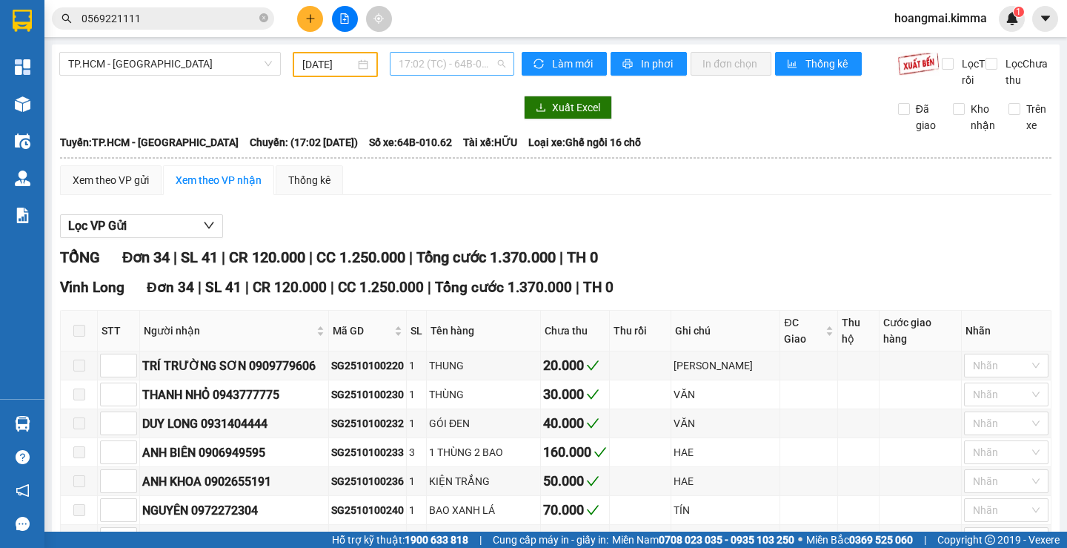
click at [422, 70] on span "17:02 (TC) - 64B-010.62" at bounding box center [452, 64] width 107 height 22
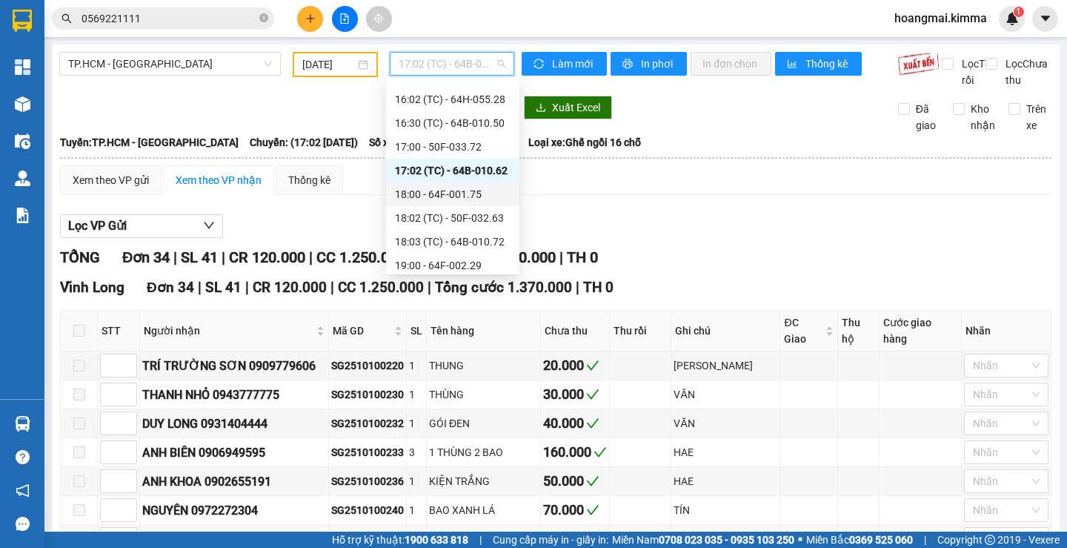
scroll to position [566, 0]
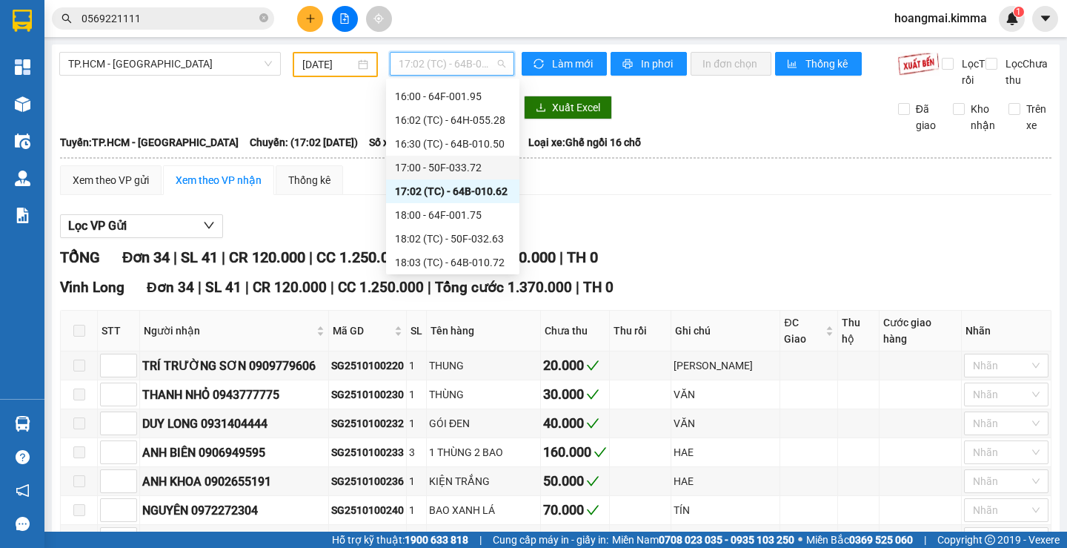
click at [448, 169] on div "17:00 - 50F-033.72" at bounding box center [453, 167] width 116 height 16
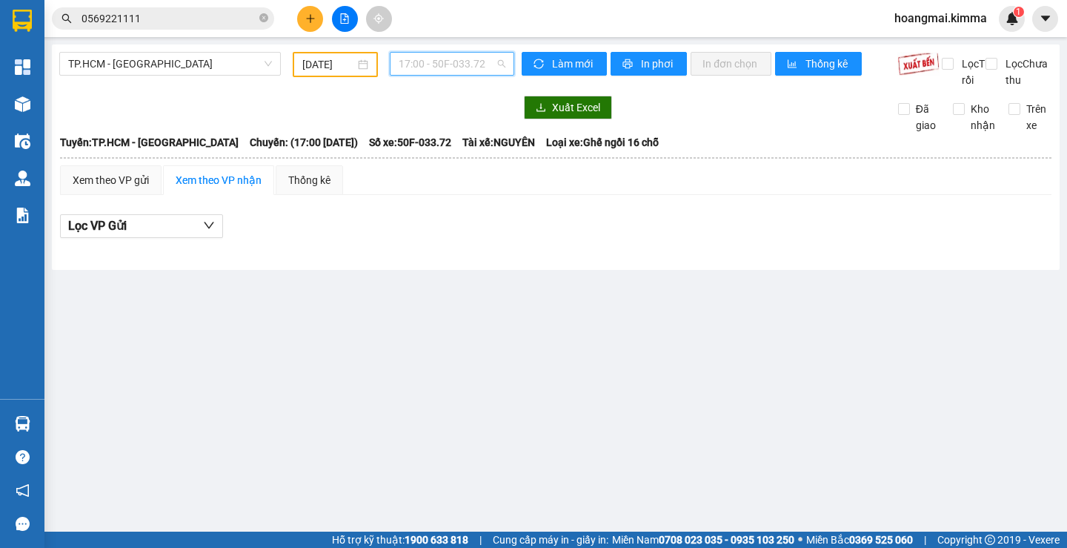
click at [428, 66] on span "17:00 - 50F-033.72" at bounding box center [452, 64] width 107 height 22
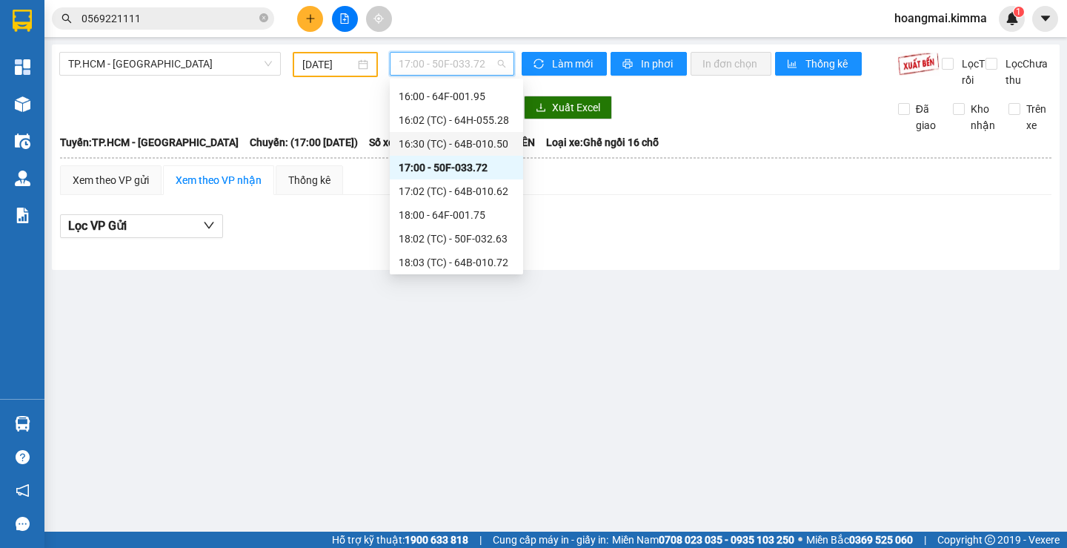
click at [432, 145] on div "16:30 (TC) - 64B-010.50" at bounding box center [457, 144] width 116 height 16
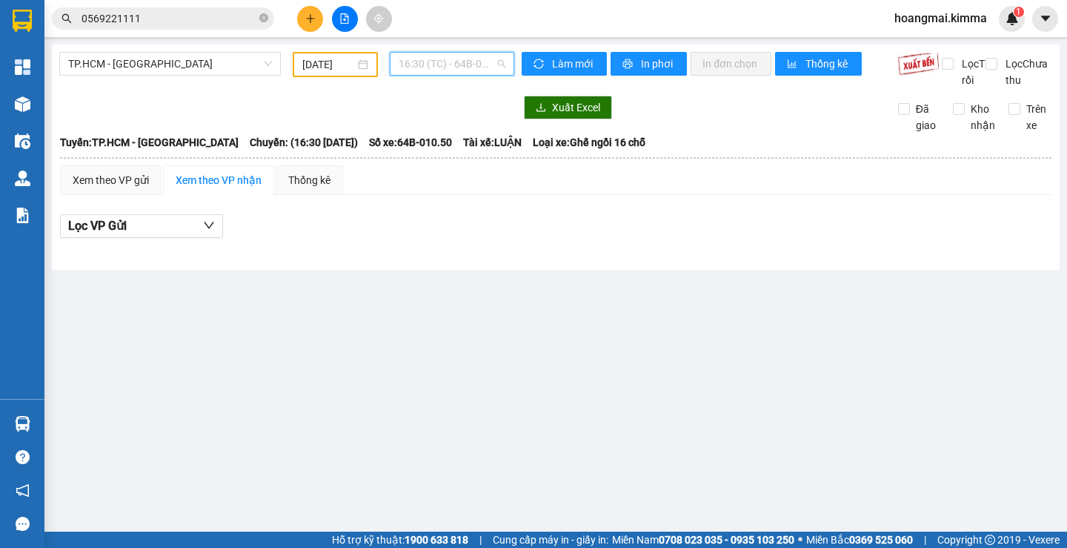
click at [425, 67] on span "16:30 (TC) - 64B-010.50" at bounding box center [452, 64] width 107 height 22
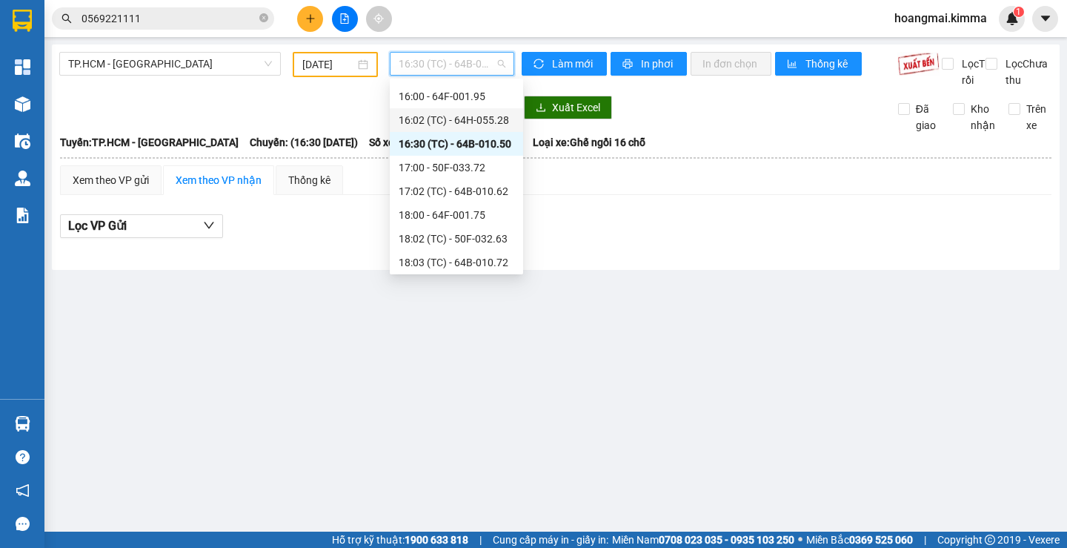
click at [435, 116] on div "16:02 (TC) - 64H-055.28" at bounding box center [457, 120] width 116 height 16
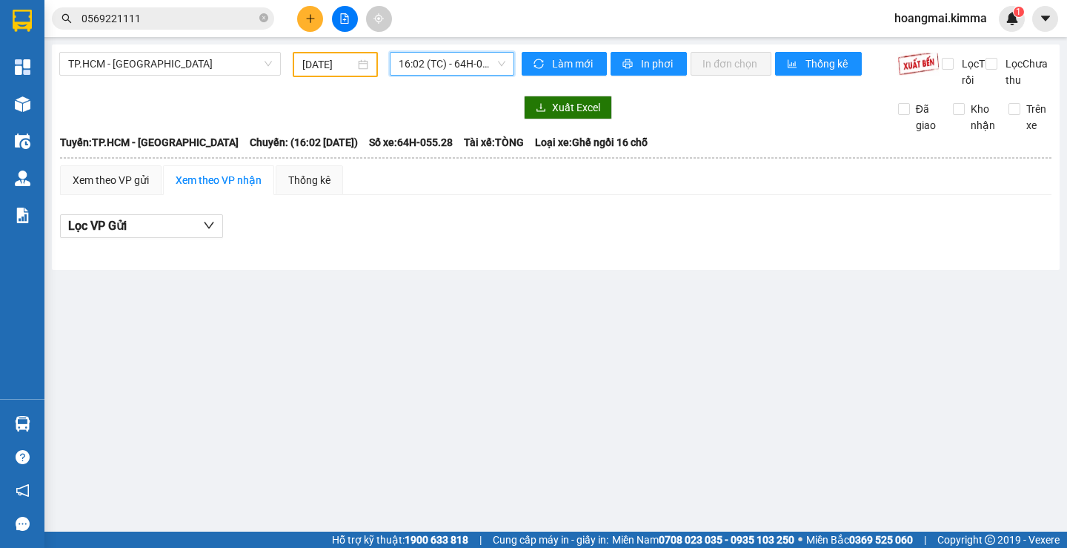
click at [425, 63] on span "16:02 (TC) - 64H-055.28" at bounding box center [452, 64] width 107 height 22
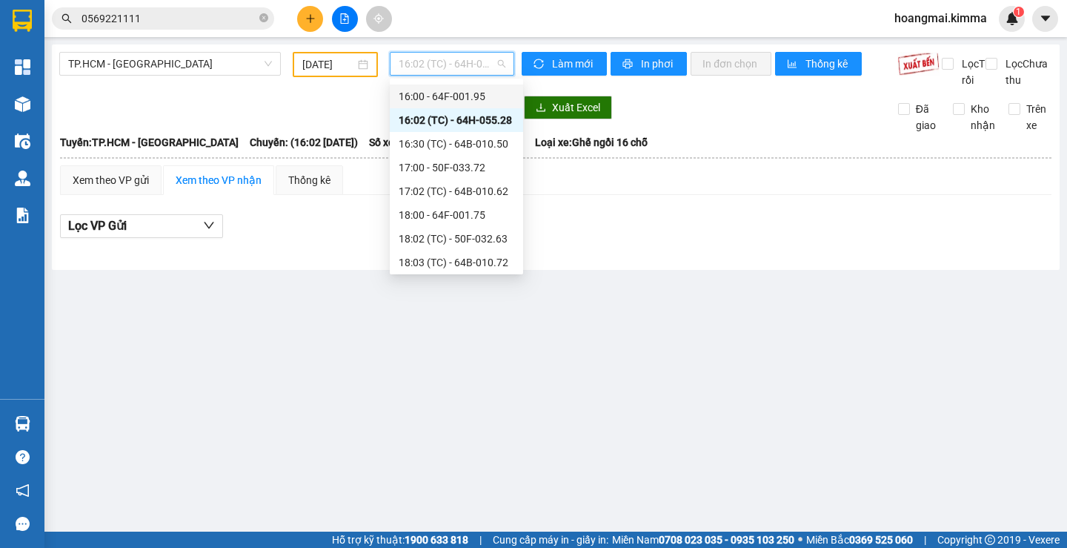
click at [437, 96] on div "16:00 - 64F-001.95" at bounding box center [457, 96] width 116 height 16
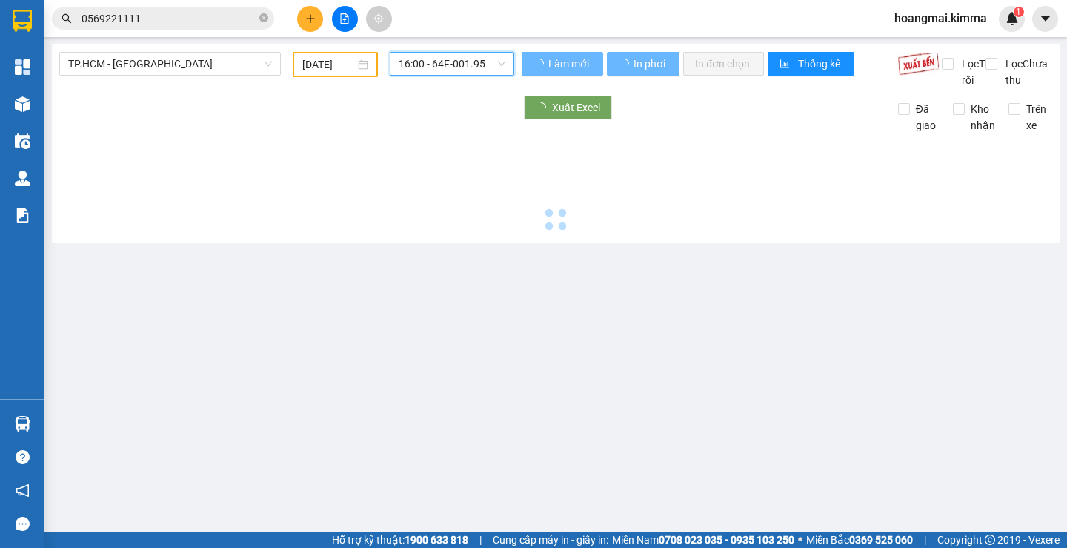
click at [443, 65] on span "16:00 - 64F-001.95" at bounding box center [452, 64] width 107 height 22
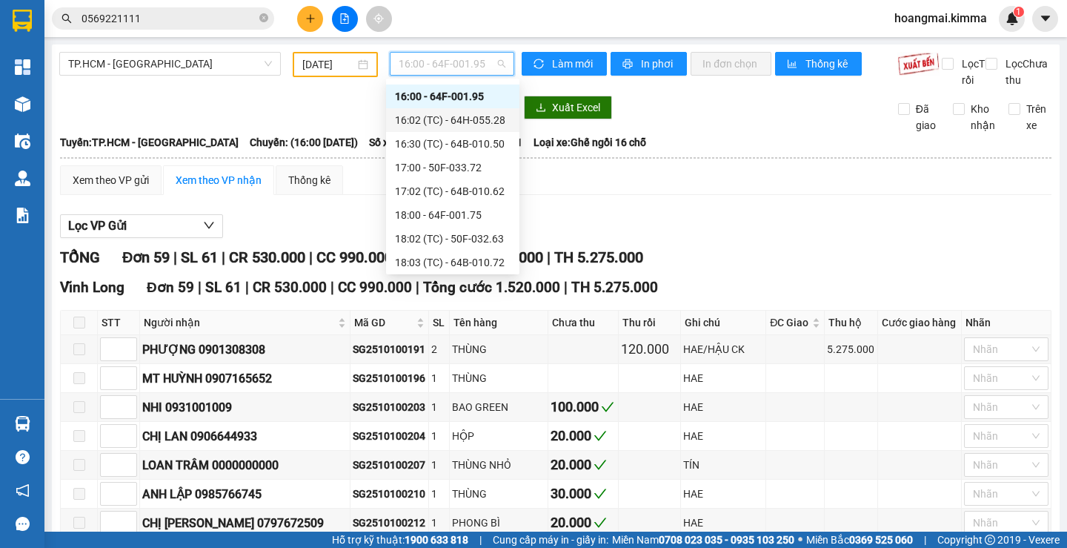
scroll to position [492, 0]
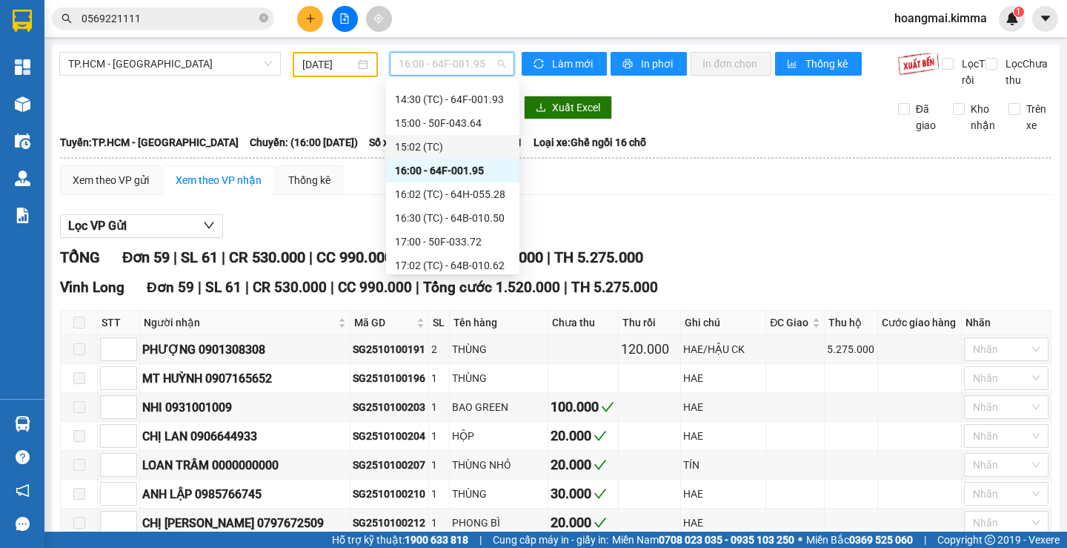
click at [428, 153] on div "15:02 (TC)" at bounding box center [453, 147] width 116 height 16
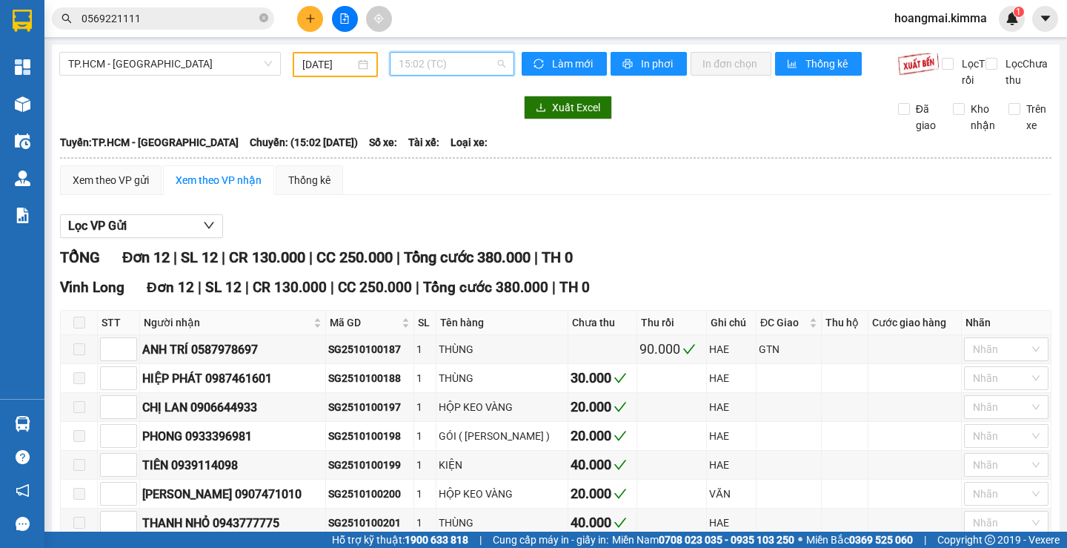
click at [445, 64] on span "15:02 (TC)" at bounding box center [452, 64] width 107 height 22
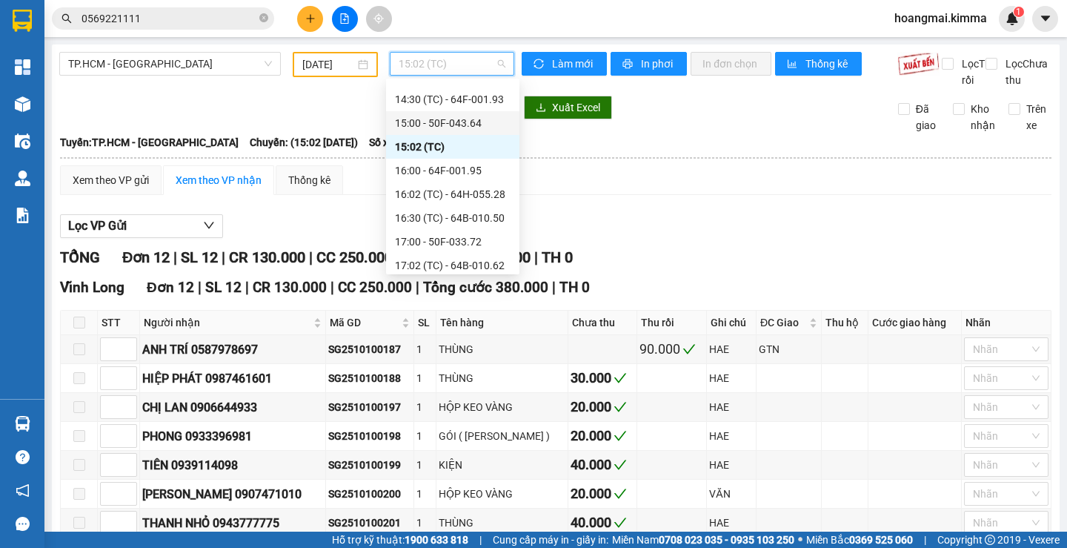
click at [448, 113] on div "15:00 - 50F-043.64" at bounding box center [452, 123] width 133 height 24
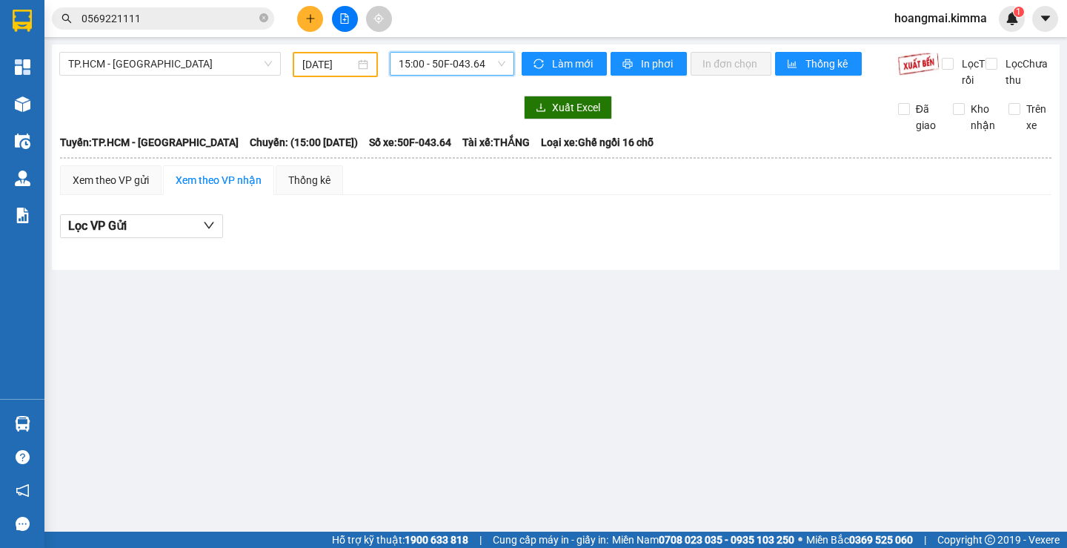
click at [440, 73] on span "15:00 - 50F-043.64" at bounding box center [452, 64] width 107 height 22
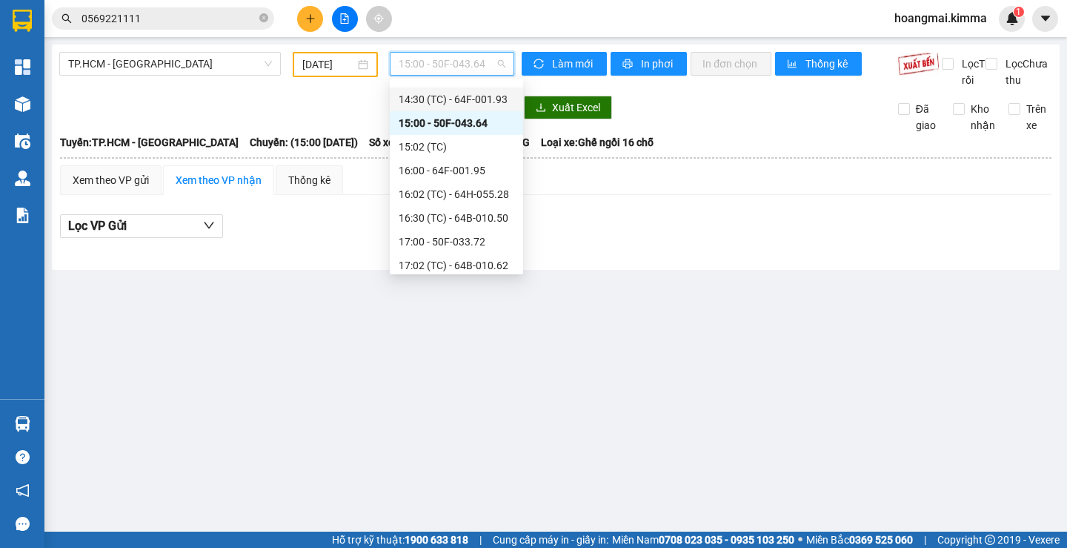
click at [445, 99] on div "14:30 (TC) - 64F-001.93" at bounding box center [457, 99] width 116 height 16
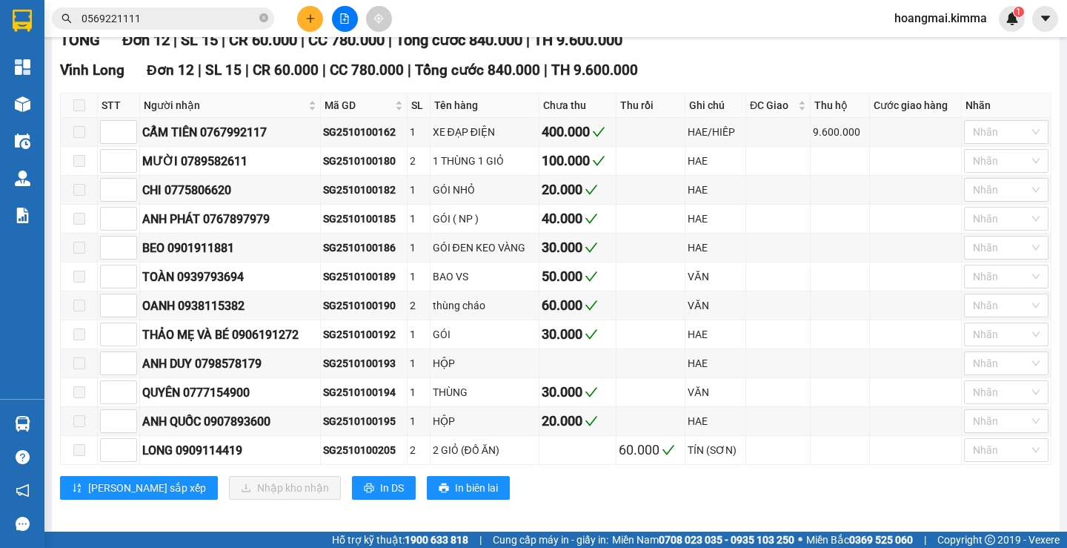
scroll to position [222, 0]
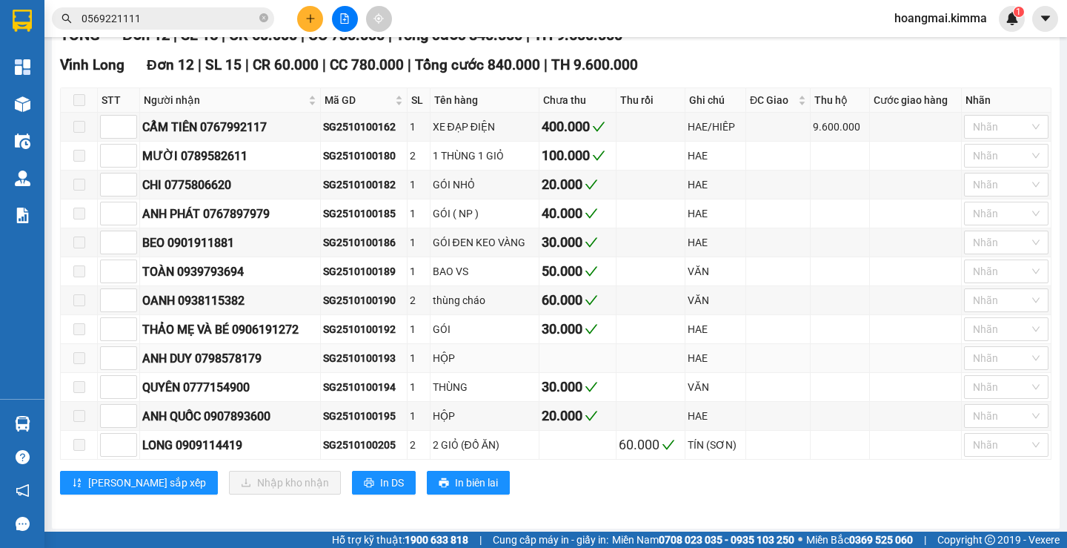
click at [223, 368] on div "ANH DUY 0798578179" at bounding box center [230, 358] width 176 height 19
copy div "0798578179"
click at [145, 27] on span "0569221111" at bounding box center [163, 18] width 222 height 22
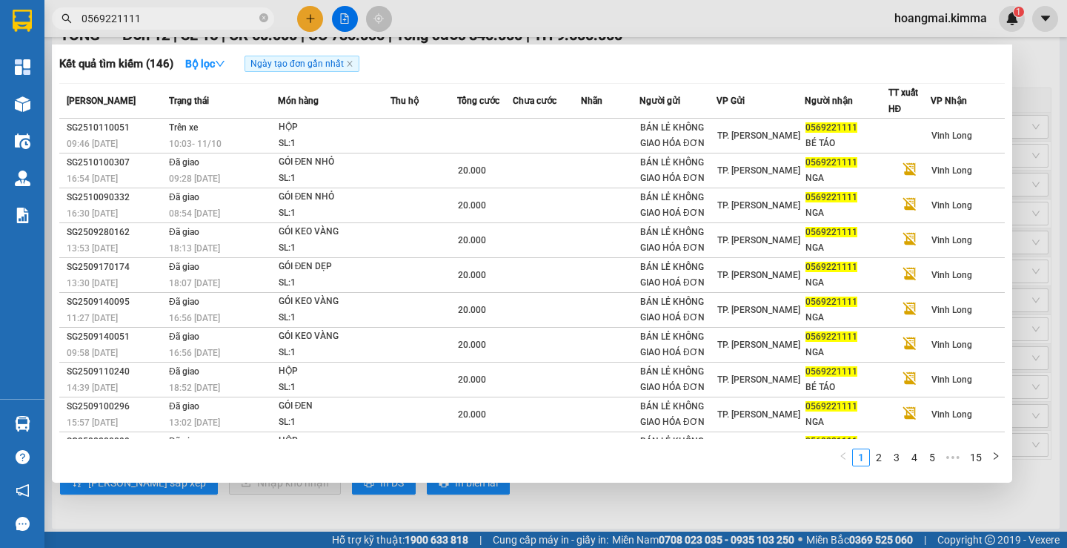
click at [145, 27] on span "0569221111" at bounding box center [163, 18] width 222 height 22
click at [166, 14] on input "0569221111" at bounding box center [169, 18] width 175 height 16
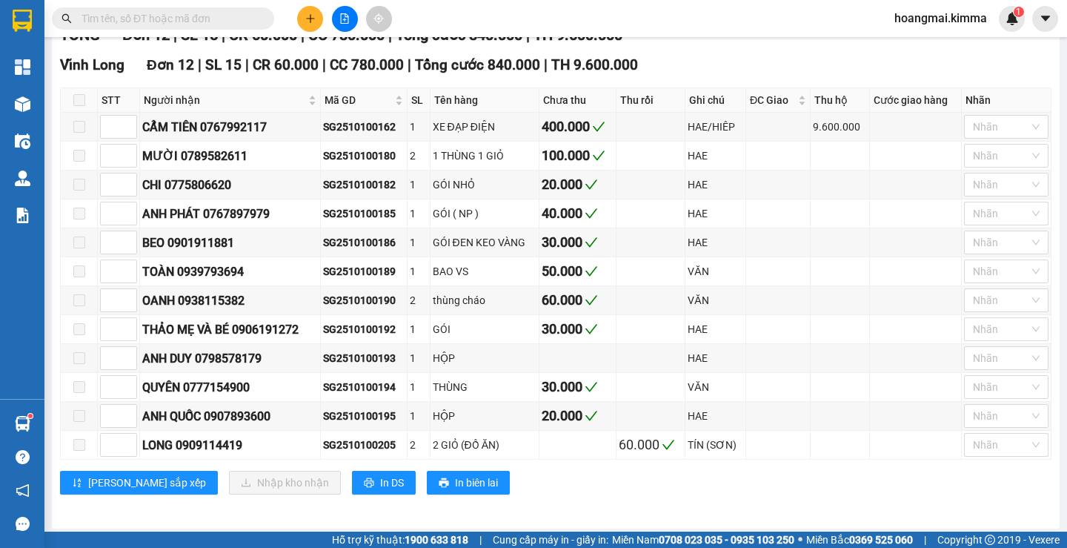
click at [338, 22] on button at bounding box center [345, 19] width 26 height 26
click at [355, 23] on button at bounding box center [345, 19] width 26 height 26
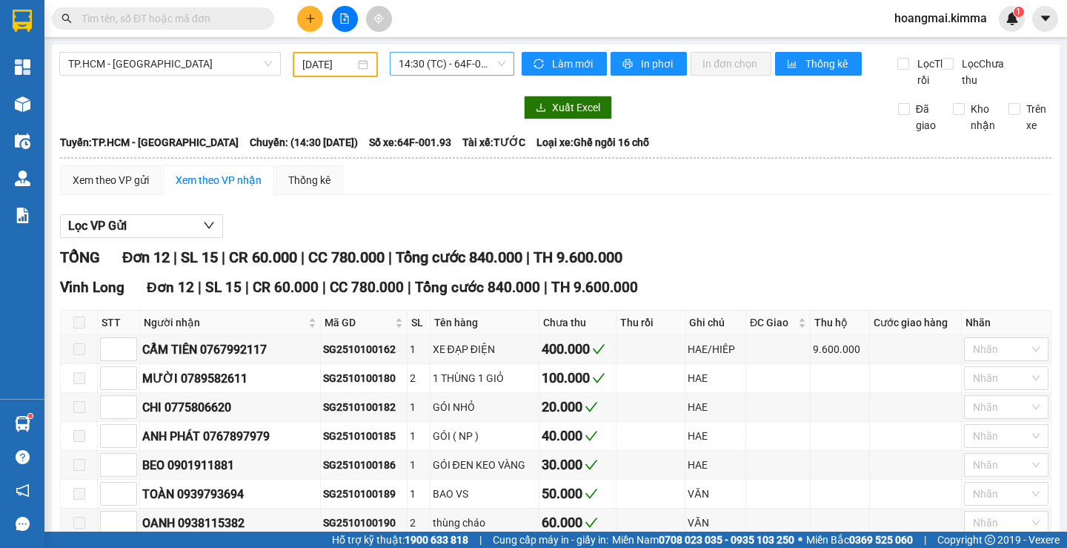
click at [419, 66] on span "14:30 (TC) - 64F-001.93" at bounding box center [452, 64] width 107 height 22
click at [165, 11] on input "text" at bounding box center [169, 18] width 175 height 16
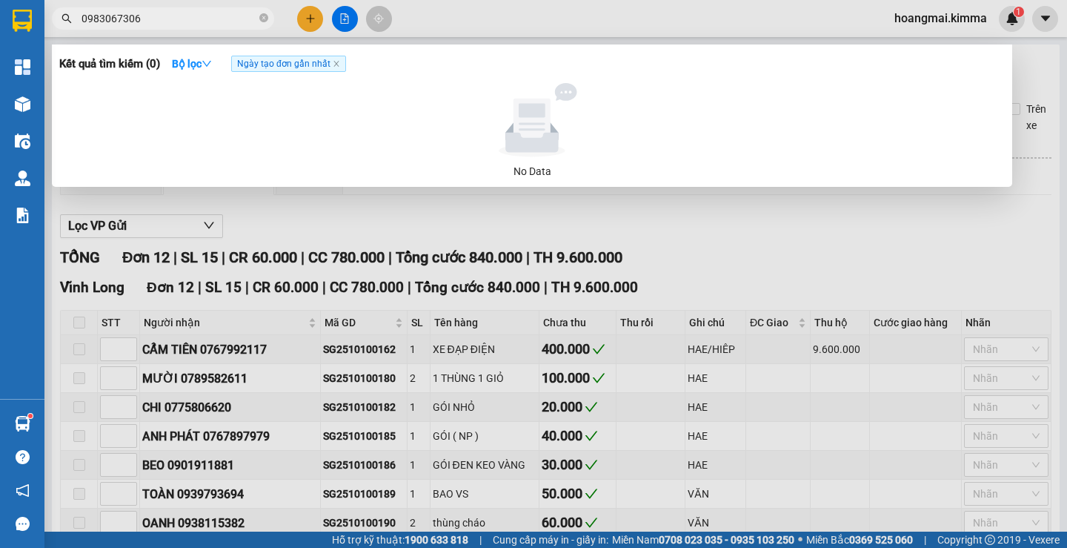
type input "0983067306"
click at [299, 19] on div at bounding box center [533, 274] width 1067 height 548
click at [299, 19] on button at bounding box center [310, 19] width 26 height 26
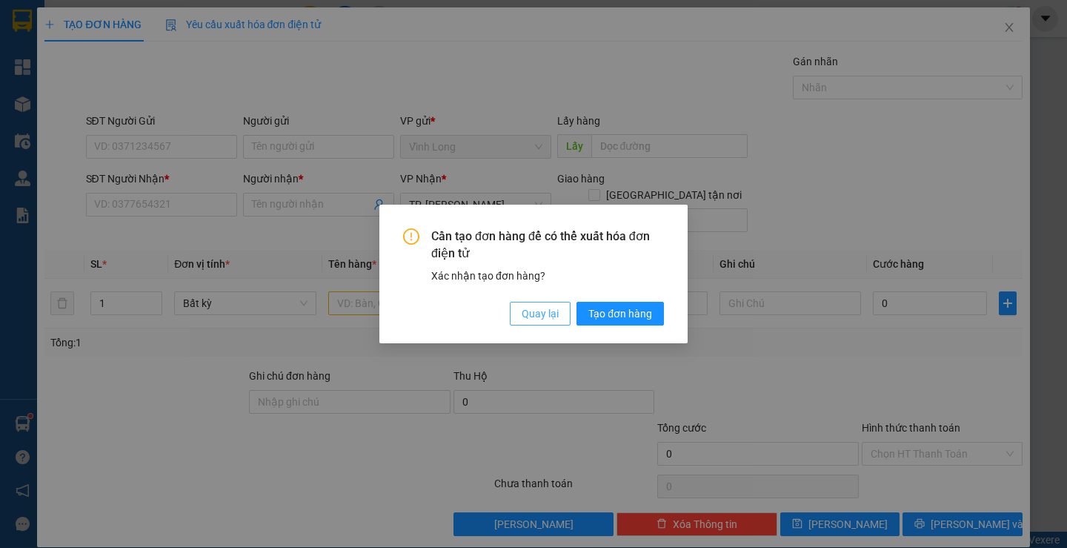
click at [519, 312] on button "Quay lại" at bounding box center [540, 314] width 61 height 24
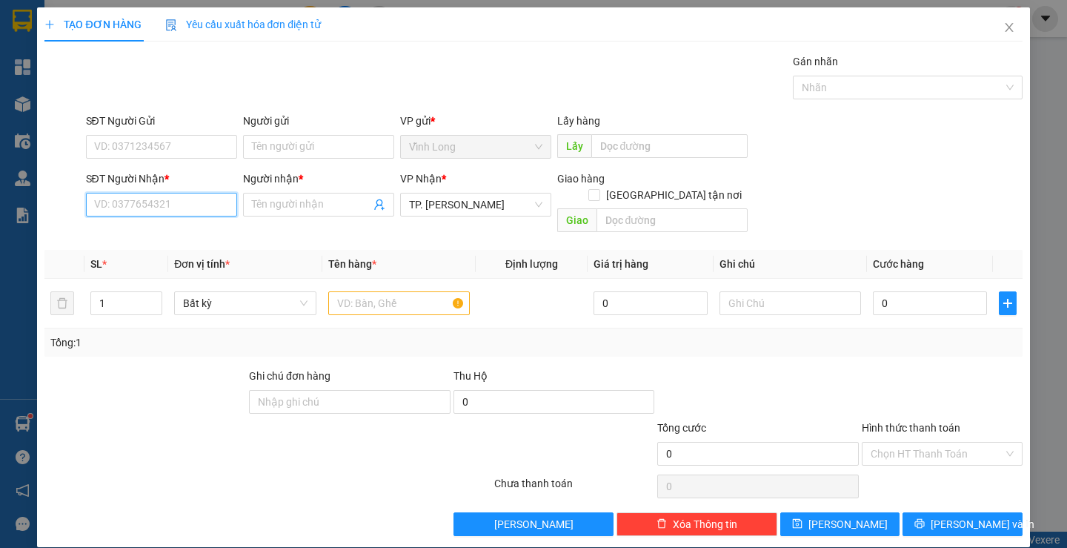
click at [102, 201] on input "SĐT Người Nhận *" at bounding box center [161, 205] width 151 height 24
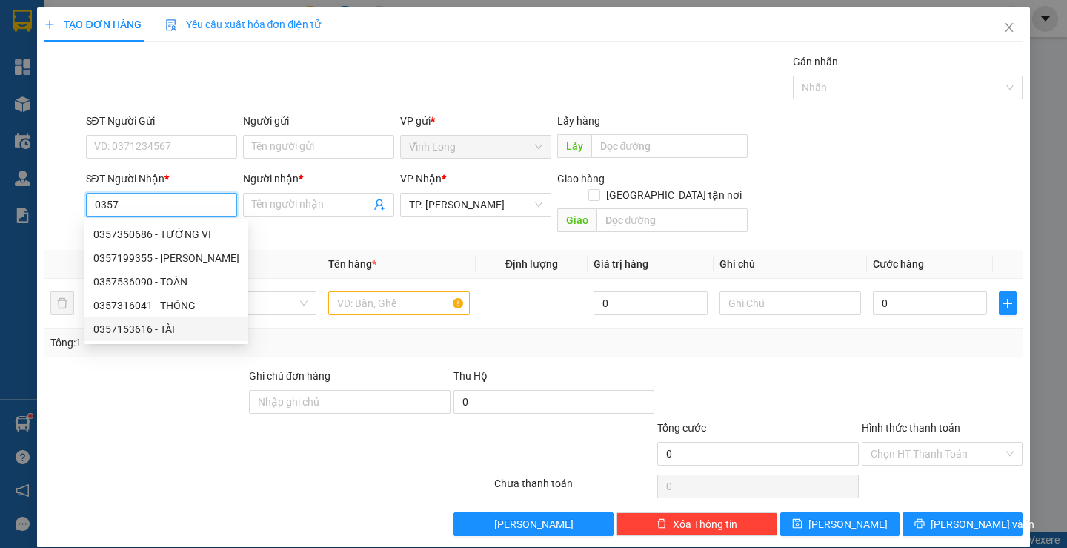
click at [109, 325] on div "0357153616 - TÀI" at bounding box center [166, 329] width 146 height 16
type input "0357153616"
type input "TÀI"
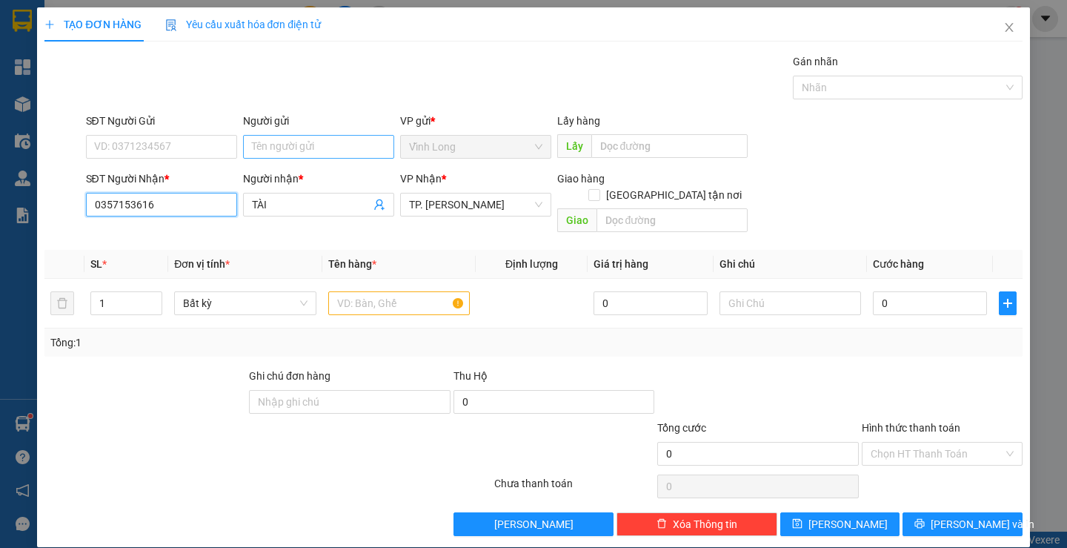
type input "0357153616"
click at [267, 146] on input "Người gửi" at bounding box center [318, 147] width 151 height 24
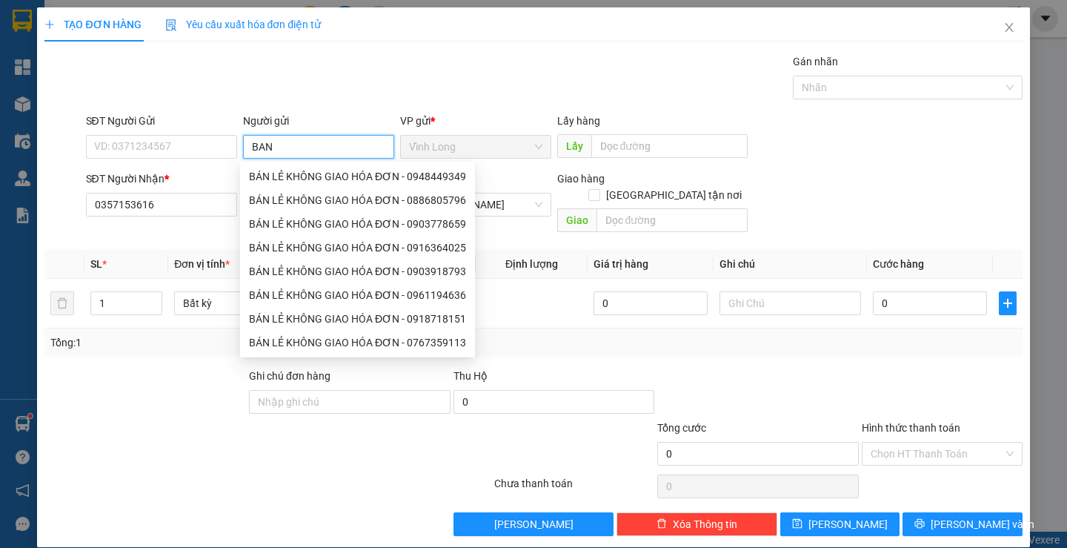
type input "BAN"
drag, startPoint x: 270, startPoint y: 163, endPoint x: 273, endPoint y: 170, distance: 8.3
click at [271, 167] on div "8771224 BÁN LẺ KHÔNG GIAO HÓA ĐƠN - 0948449349 BÁN LẺ KHÔNG GIAO HÓA ĐƠN - 0886…" at bounding box center [357, 260] width 235 height 196
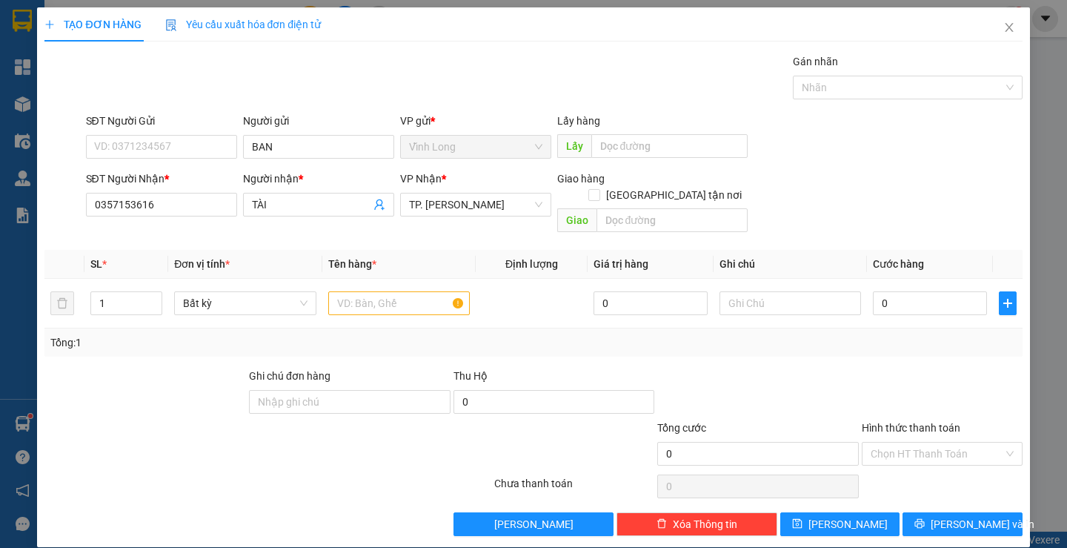
click at [273, 168] on form "SĐT Người Gửi VD: 0371234567 Người gửi BAN VP gửi * [PERSON_NAME] Lấy hàng Lấy …" at bounding box center [532, 176] width 977 height 126
click at [273, 153] on input "BAN" at bounding box center [318, 147] width 151 height 24
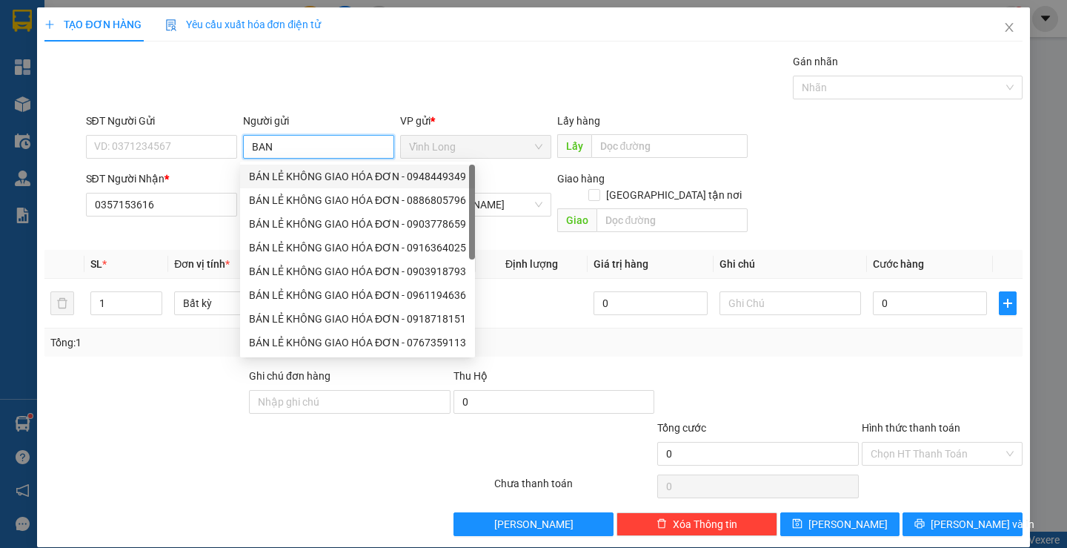
click at [276, 180] on div "BÁN LẺ KHÔNG GIAO HÓA ĐƠN - 0948449349" at bounding box center [357, 176] width 217 height 16
type input "0948449349"
type input "BÁN LẺ KHÔNG GIAO HÓA ĐƠN"
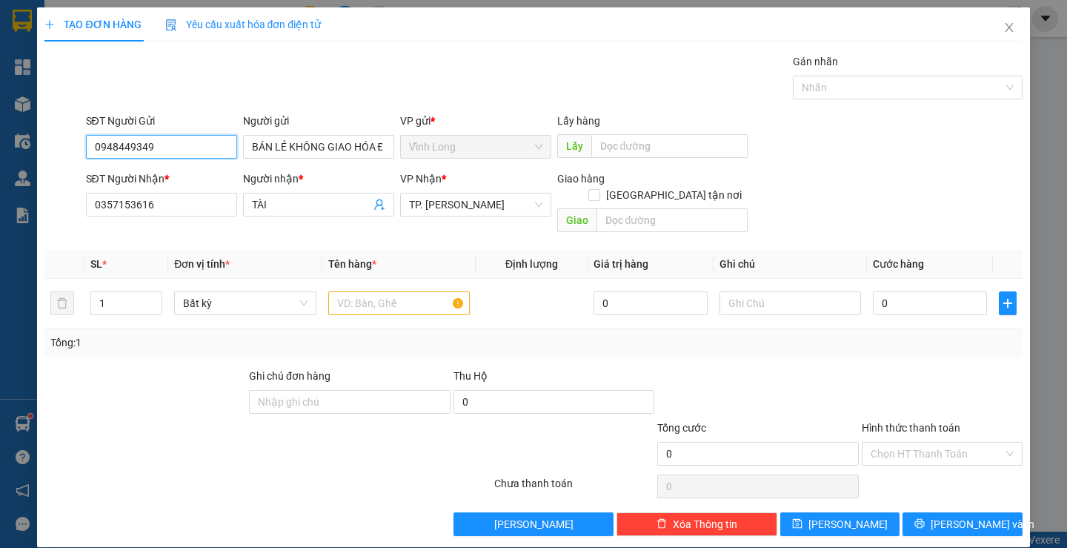
drag, startPoint x: 190, startPoint y: 147, endPoint x: 0, endPoint y: 159, distance: 190.1
click at [0, 159] on div "TẠO ĐƠN HÀNG Yêu cầu xuất hóa đơn điện tử Transit Pickup Surcharge Ids Transit …" at bounding box center [533, 274] width 1067 height 548
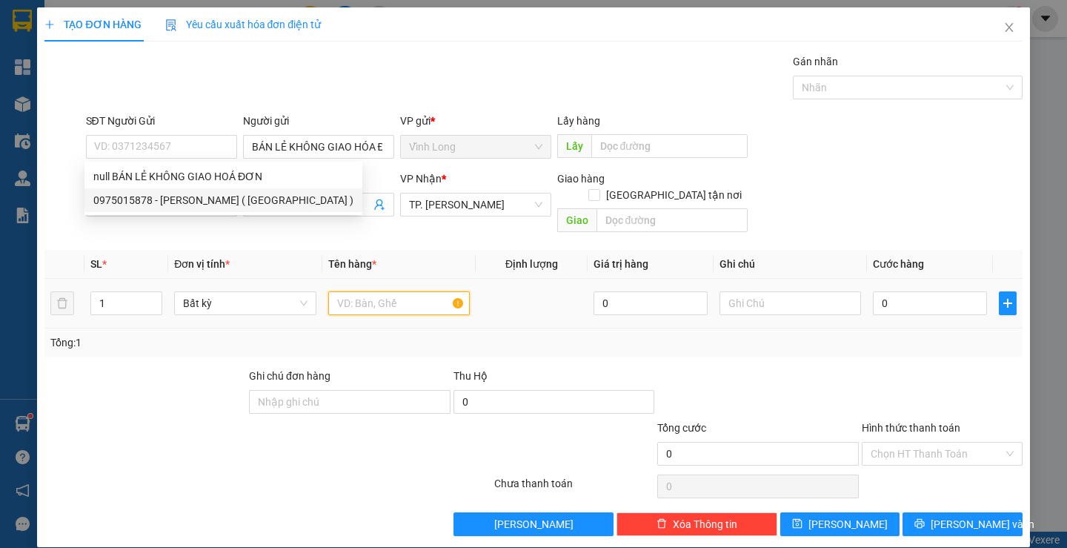
click at [350, 291] on input "text" at bounding box center [399, 303] width 142 height 24
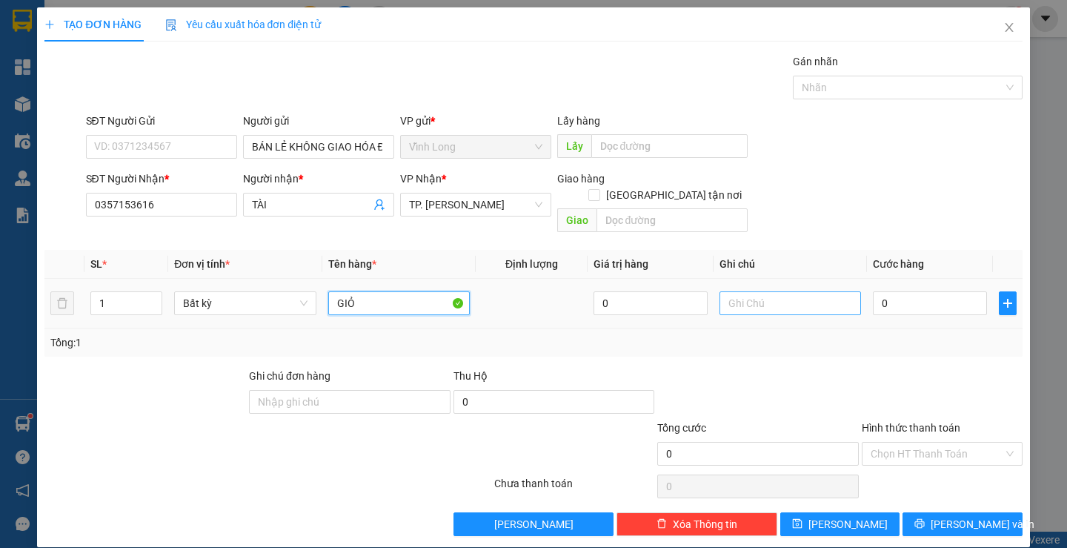
type input "GIỎ"
click at [766, 291] on input "text" at bounding box center [791, 303] width 142 height 24
type input "SA"
type input "4"
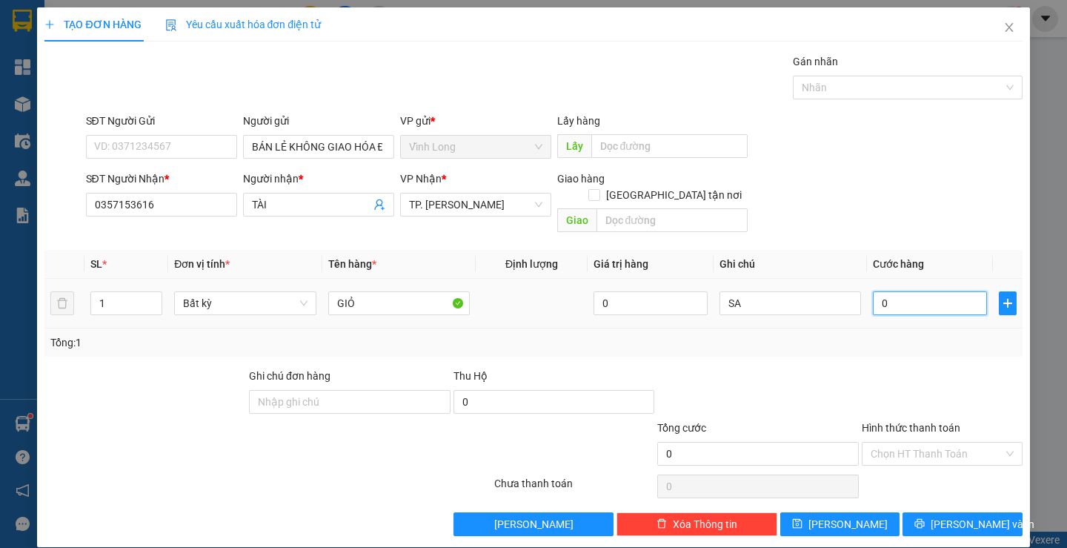
type input "4"
type input "40"
type input "40.000"
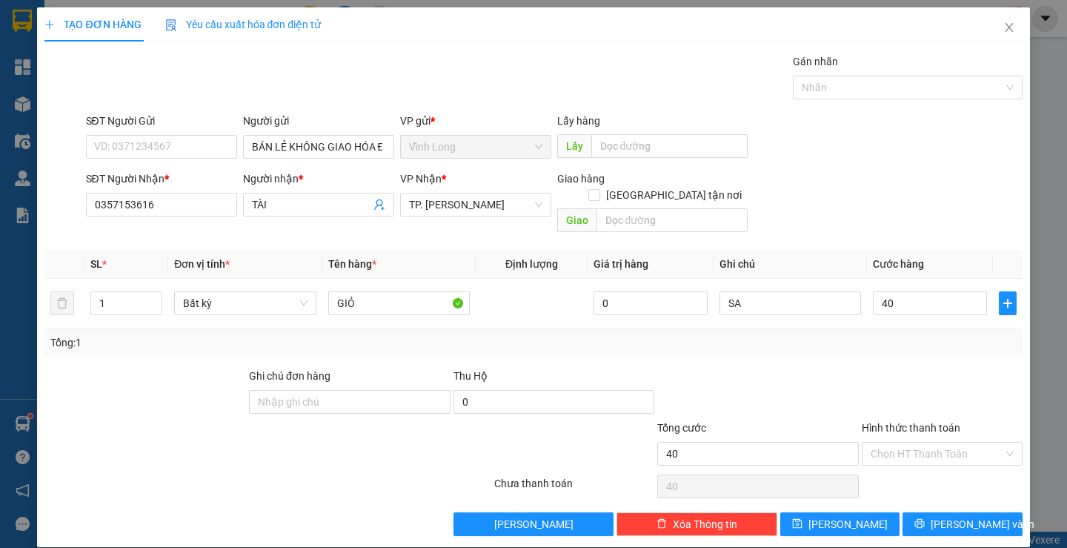
type input "40.000"
click at [972, 334] on div "Tổng: 1" at bounding box center [533, 342] width 966 height 16
click at [893, 442] on input "Hình thức thanh toán" at bounding box center [937, 453] width 133 height 22
click at [895, 455] on div "Transit Pickup Surcharge Ids Transit Deliver Surcharge Ids Transit Deliver Surc…" at bounding box center [532, 294] width 977 height 482
click at [887, 442] on input "Hình thức thanh toán" at bounding box center [937, 453] width 133 height 22
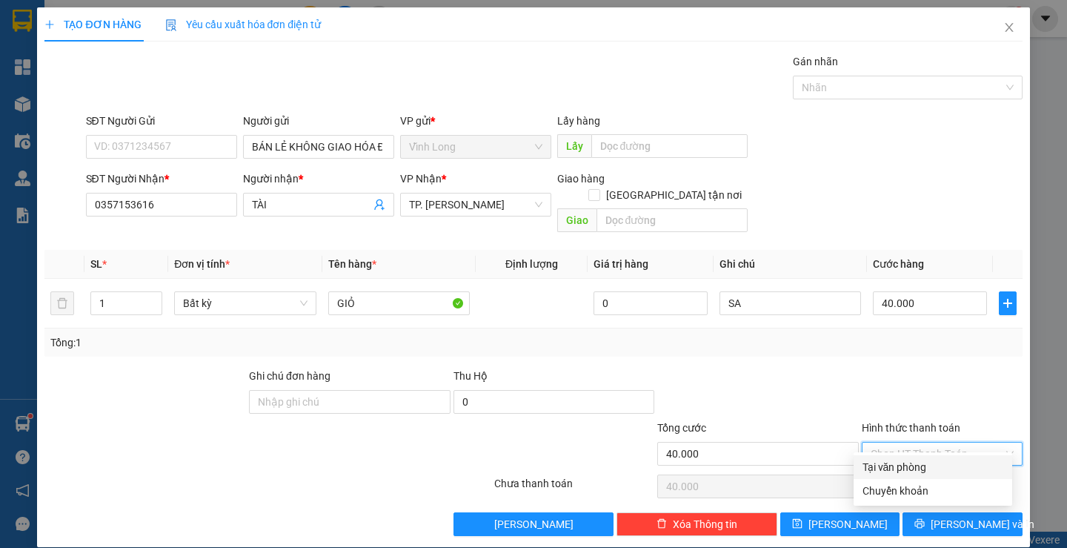
click at [889, 455] on div "Tại văn phòng" at bounding box center [933, 467] width 159 height 24
type input "0"
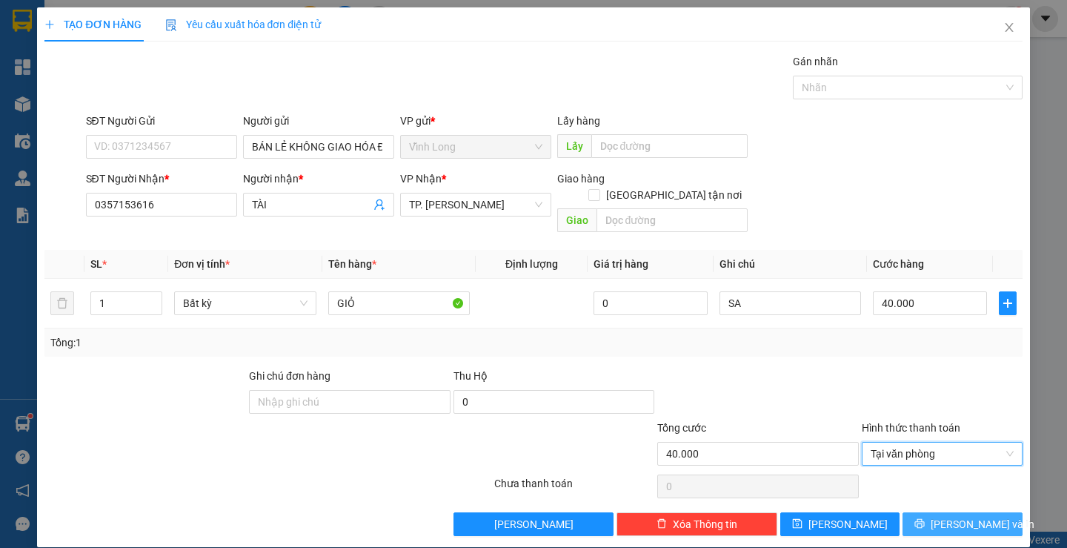
click at [935, 513] on button "[PERSON_NAME] và In" at bounding box center [962, 524] width 119 height 24
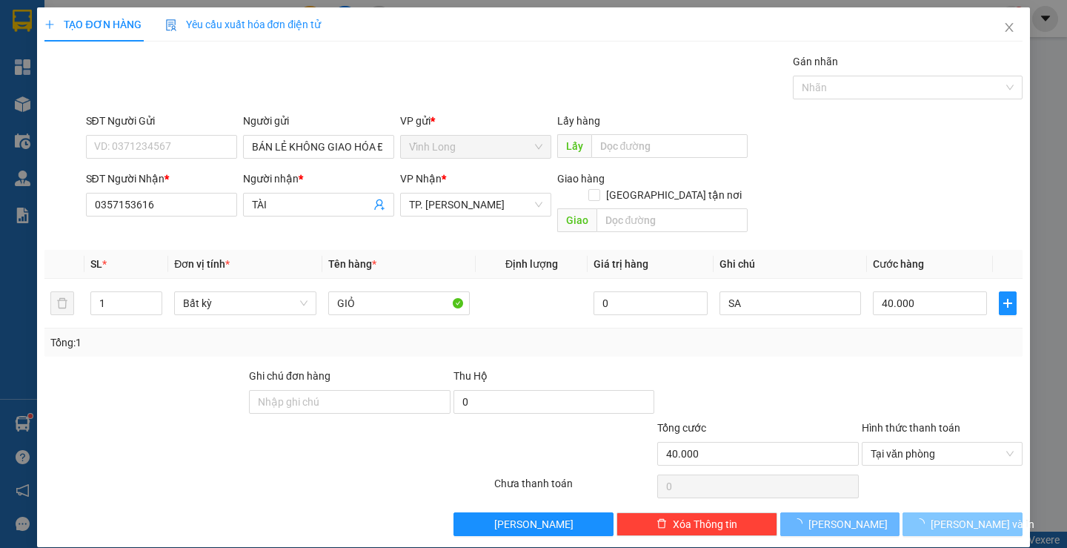
click at [931, 516] on span "button" at bounding box center [922, 524] width 16 height 16
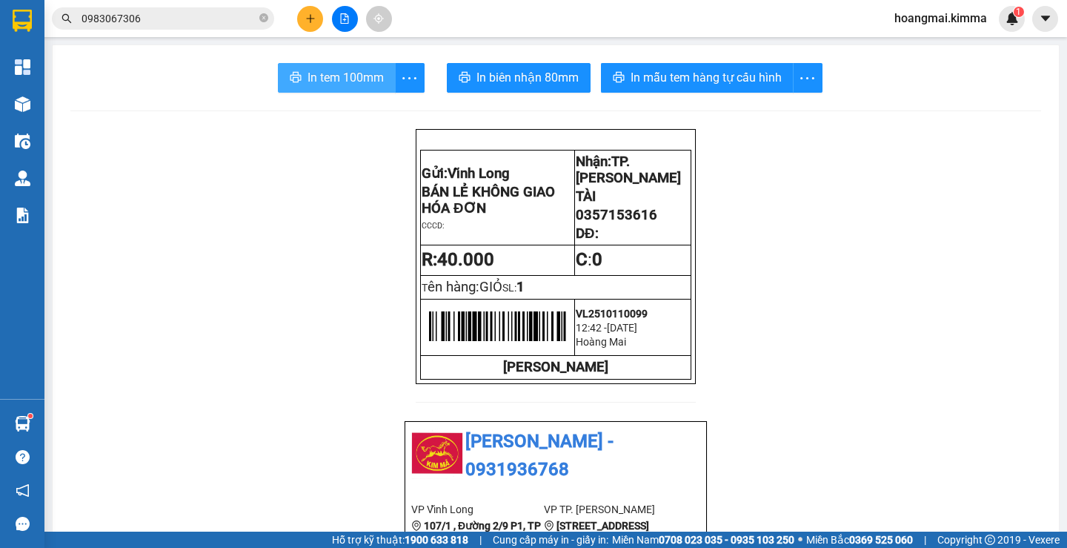
click at [345, 82] on span "In tem 100mm" at bounding box center [346, 77] width 76 height 19
click at [309, 20] on icon "plus" at bounding box center [310, 18] width 10 height 10
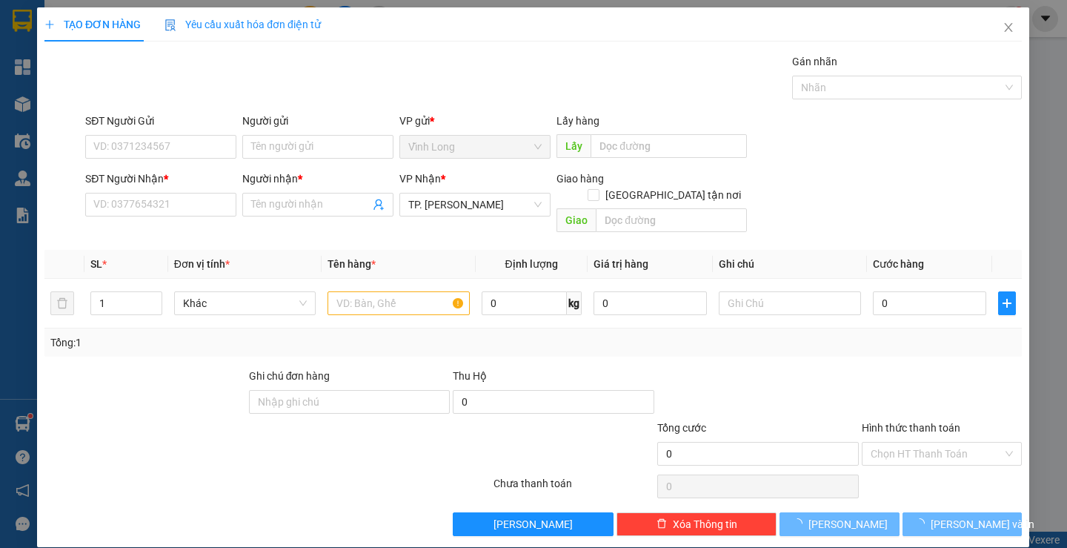
click at [308, 19] on span "Yêu cầu xuất hóa đơn điện tử" at bounding box center [243, 25] width 156 height 12
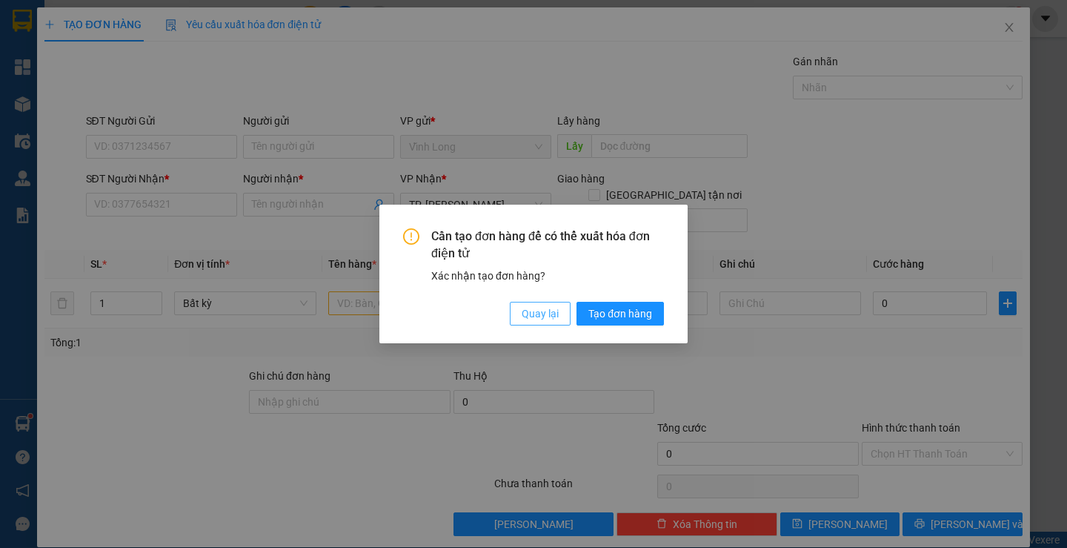
click at [546, 313] on span "Quay lại" at bounding box center [540, 313] width 37 height 16
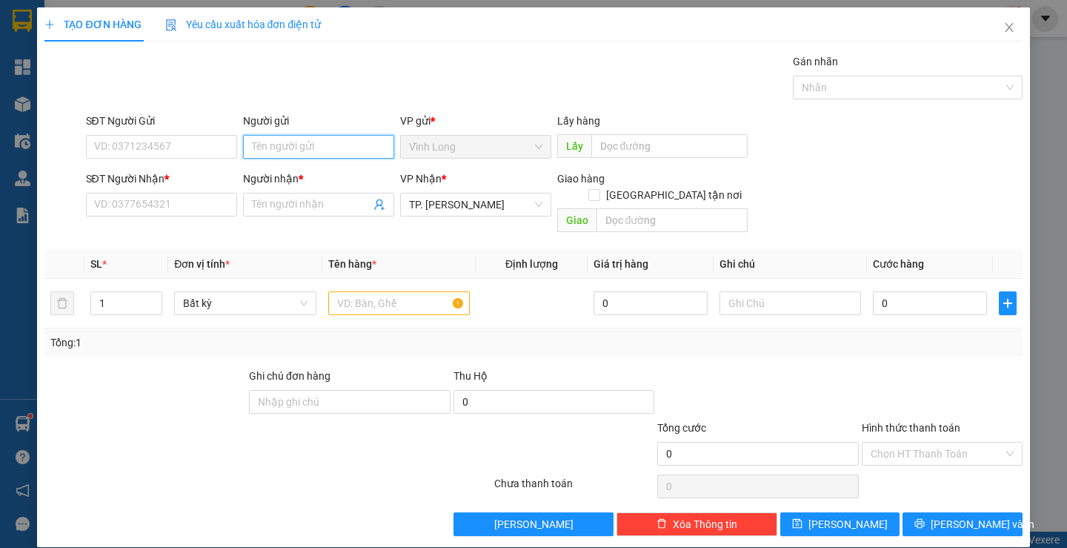
click at [286, 147] on input "Người gửi" at bounding box center [318, 147] width 151 height 24
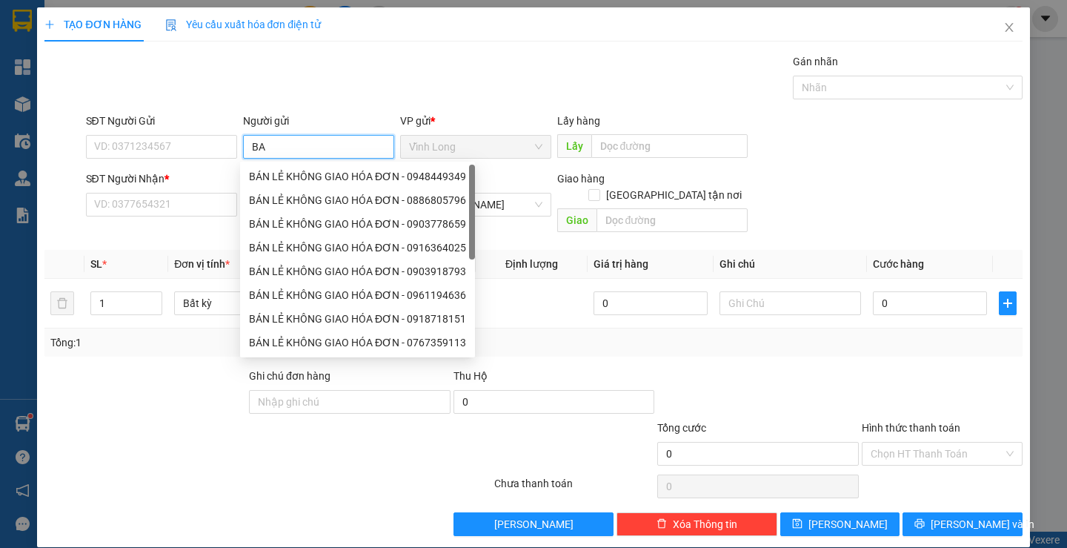
type input "BAN"
click at [306, 176] on div "BÁN LẺ KHÔNG GIAO HÓA ĐƠN - 0366395468" at bounding box center [357, 176] width 217 height 16
type input "0366395468"
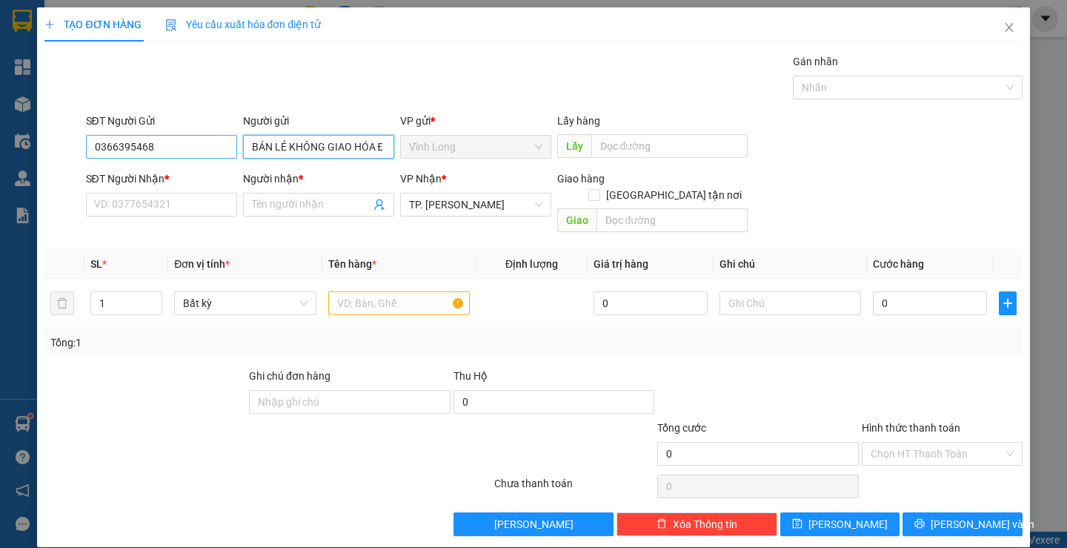
type input "BÁN LẺ KHÔNG GIAO HÓA ĐƠN"
drag, startPoint x: 213, startPoint y: 150, endPoint x: 53, endPoint y: 157, distance: 160.2
click at [53, 157] on div "SĐT Người Gửi 0366395468 0366395468 Người gửi BÁN LẺ KHÔNG GIAO HÓA ĐƠN VP gửi …" at bounding box center [533, 139] width 980 height 52
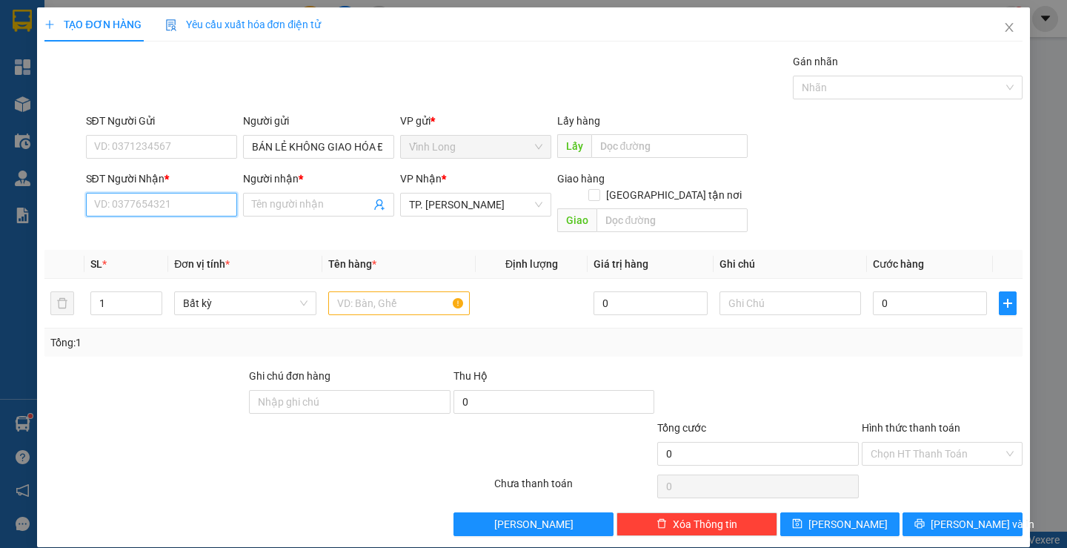
click at [145, 195] on input "SĐT Người Nhận *" at bounding box center [161, 205] width 151 height 24
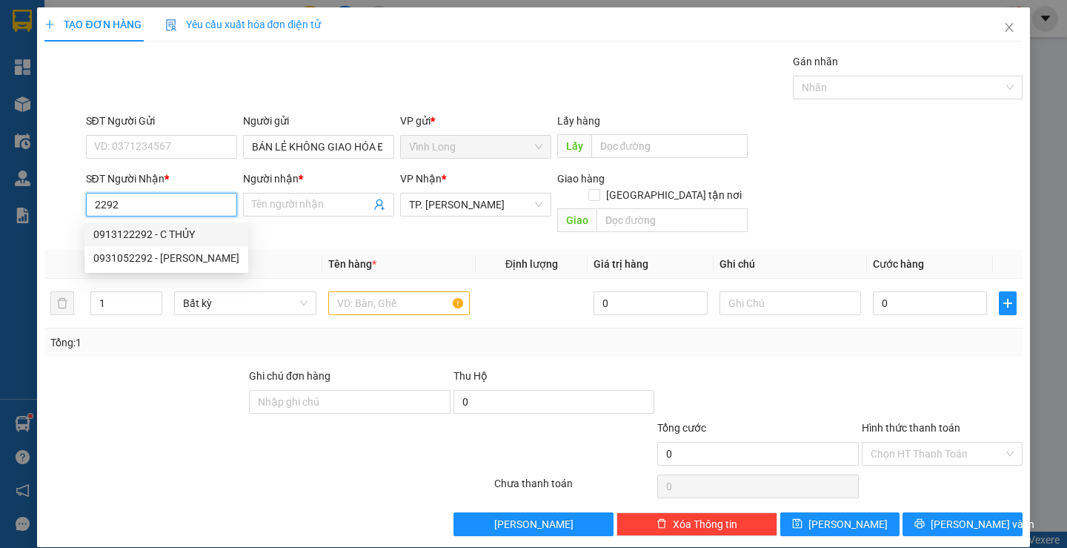
click at [179, 231] on div "0913122292 - C THỦY" at bounding box center [166, 234] width 146 height 16
type input "0913122292"
type input "C THỦY"
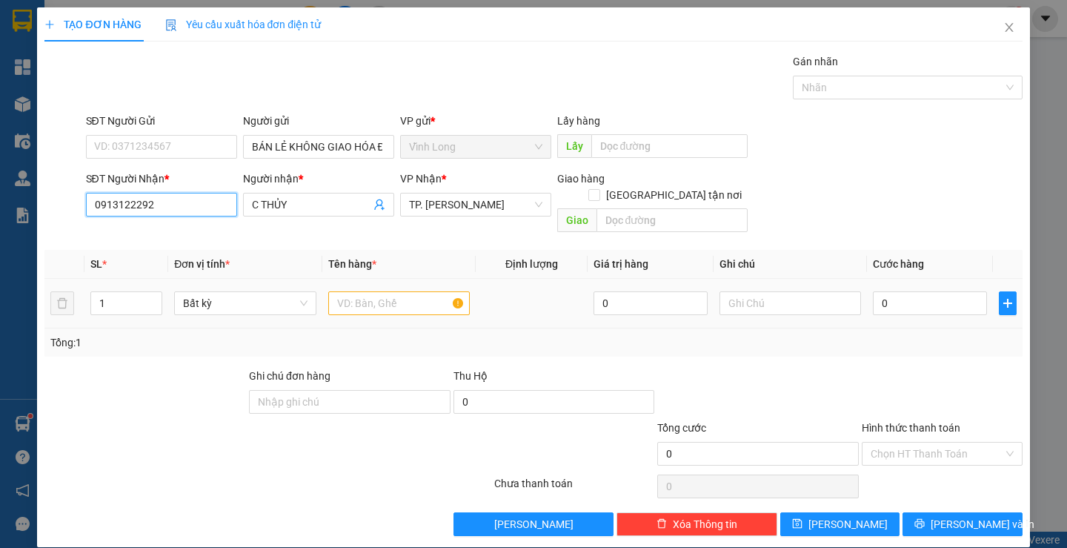
type input "0913122292"
click at [383, 291] on input "text" at bounding box center [399, 303] width 142 height 24
type input "G"
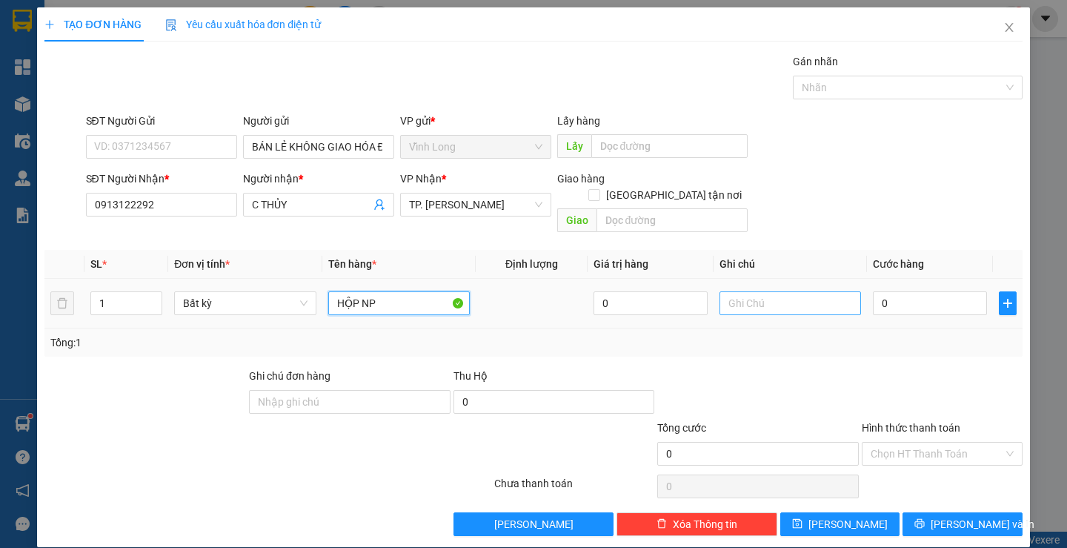
type input "HỘP NP"
click at [803, 291] on input "text" at bounding box center [791, 303] width 142 height 24
type input "SA"
drag, startPoint x: 894, startPoint y: 288, endPoint x: 886, endPoint y: 288, distance: 8.9
click at [894, 291] on input "0" at bounding box center [930, 303] width 114 height 24
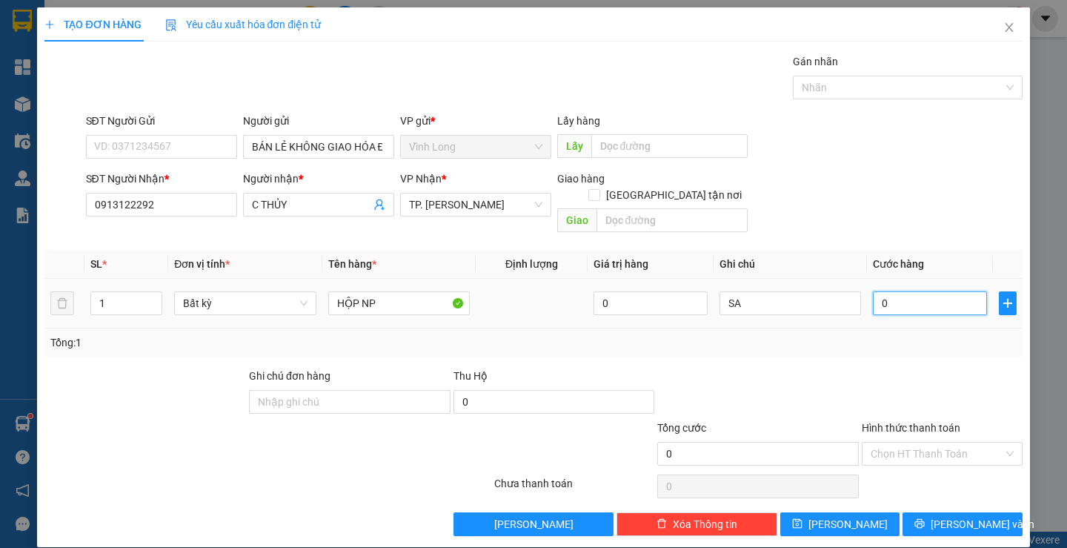
type input "4"
type input "40"
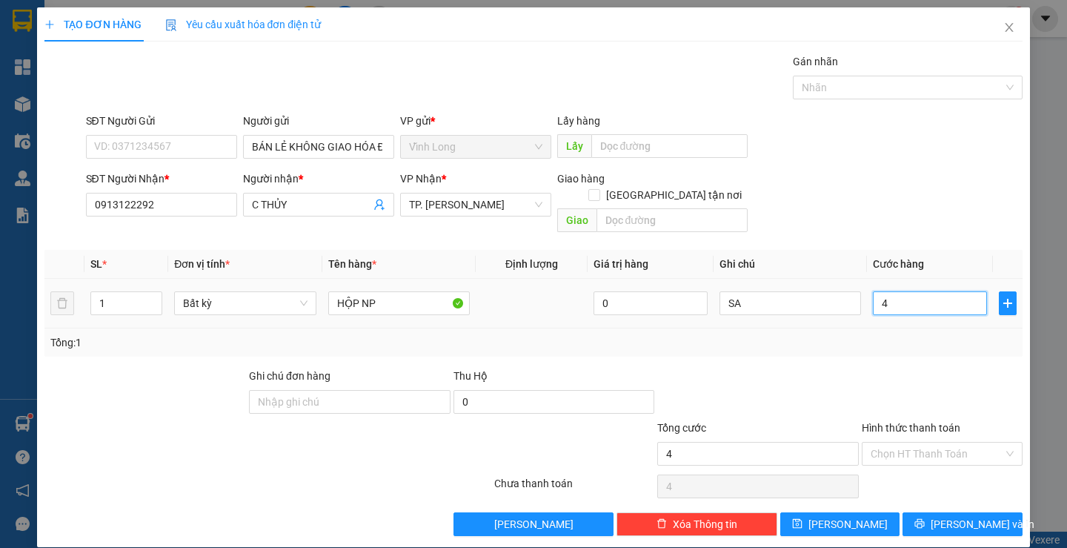
type input "40"
click at [889, 291] on input "40" at bounding box center [930, 303] width 114 height 24
type input "40.000"
drag, startPoint x: 897, startPoint y: 434, endPoint x: 901, endPoint y: 454, distance: 19.8
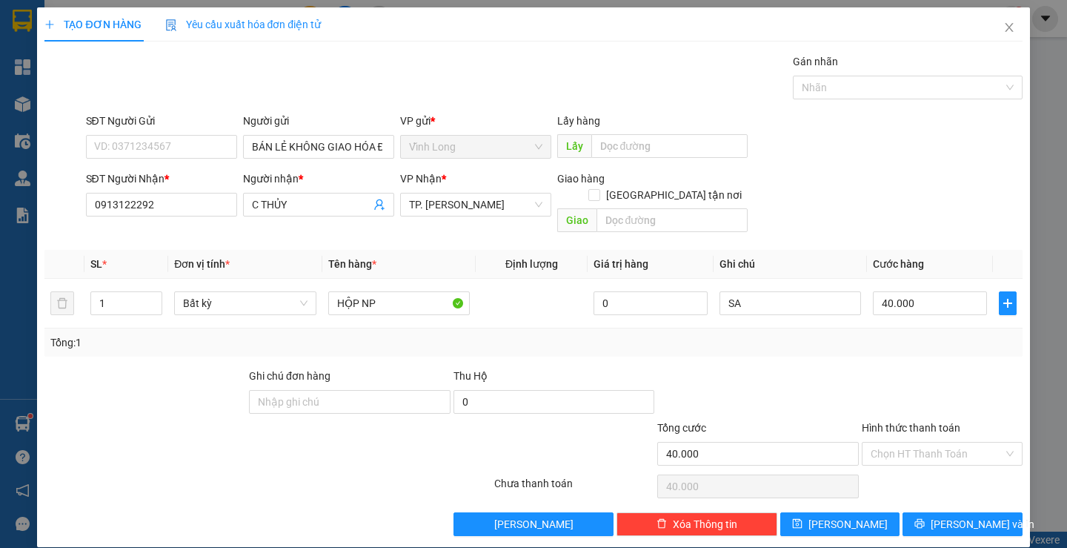
click at [900, 442] on input "Hình thức thanh toán" at bounding box center [937, 453] width 133 height 22
drag, startPoint x: 901, startPoint y: 458, endPoint x: 893, endPoint y: 477, distance: 20.2
click at [901, 461] on div "Tại văn phòng" at bounding box center [933, 467] width 159 height 24
type input "0"
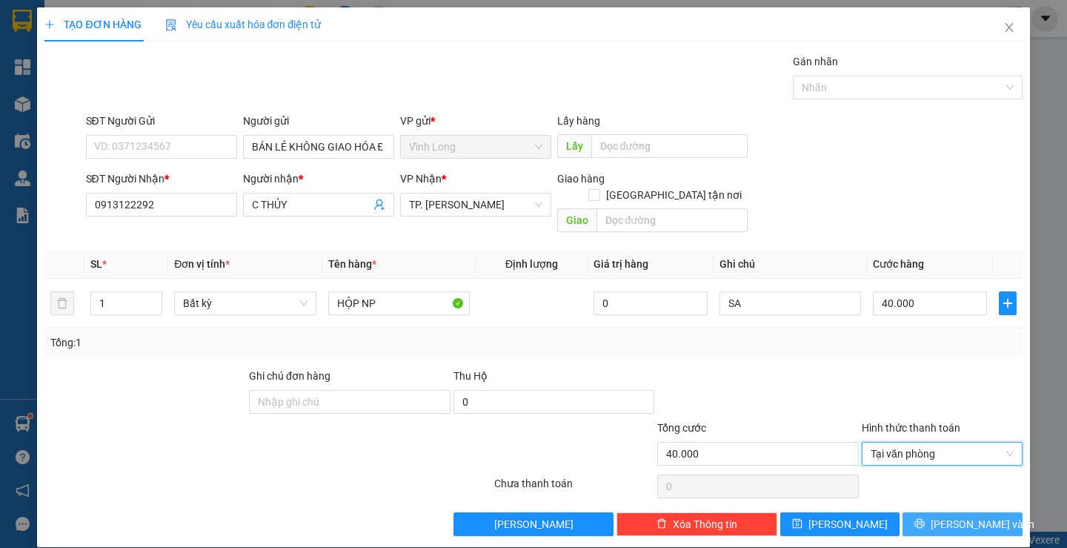
click at [912, 512] on button "[PERSON_NAME] và In" at bounding box center [962, 524] width 119 height 24
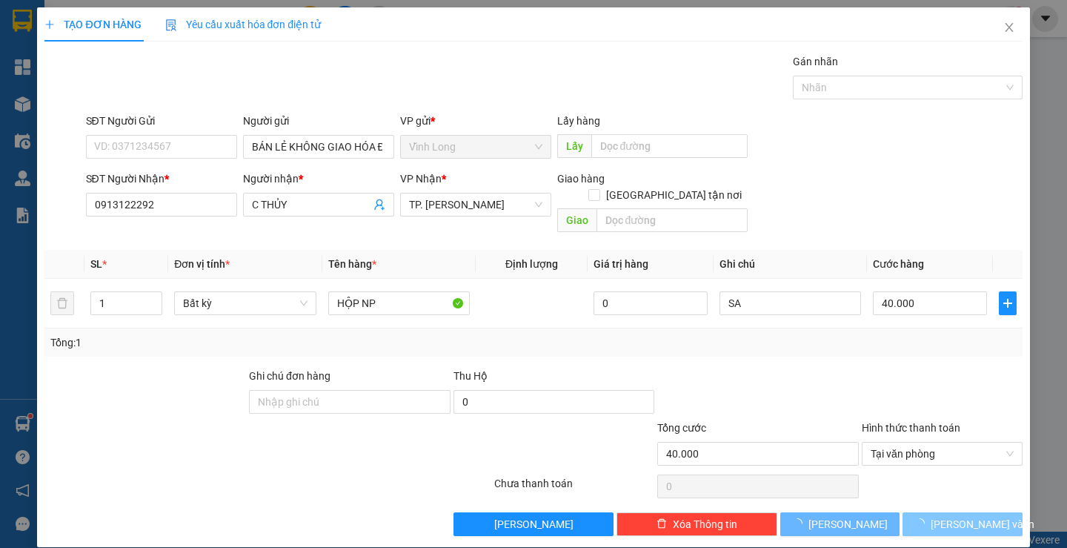
click at [912, 512] on button "[PERSON_NAME] và In" at bounding box center [962, 524] width 119 height 24
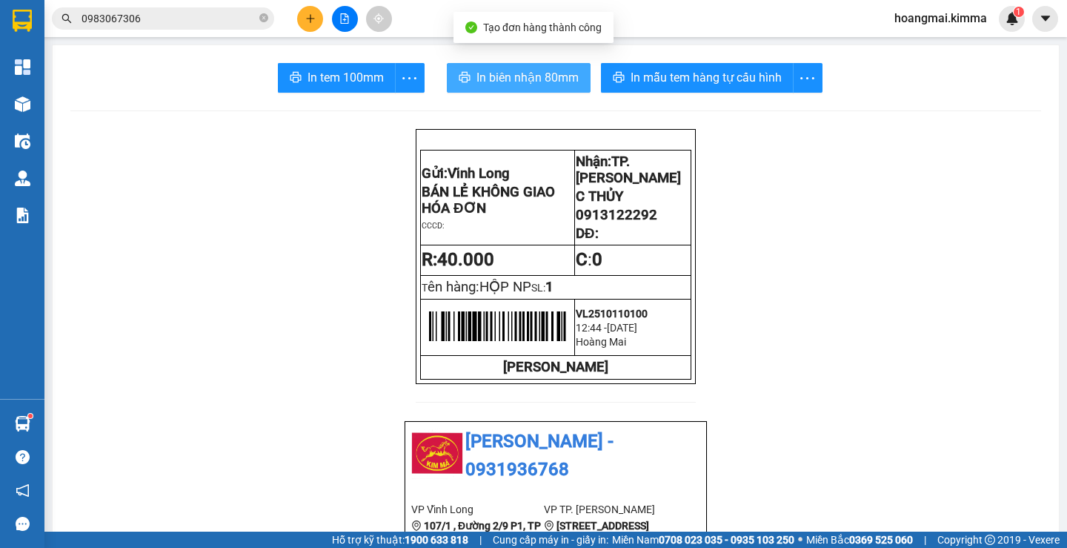
click at [477, 71] on span "In biên nhận 80mm" at bounding box center [528, 77] width 102 height 19
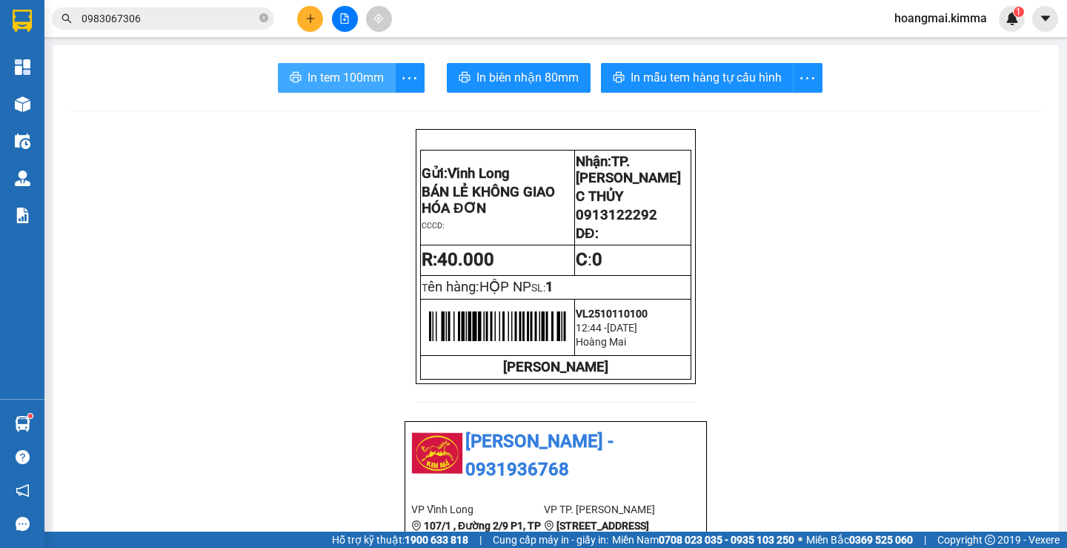
click at [342, 79] on span "In tem 100mm" at bounding box center [346, 77] width 76 height 19
click at [307, 17] on icon "plus" at bounding box center [310, 18] width 10 height 10
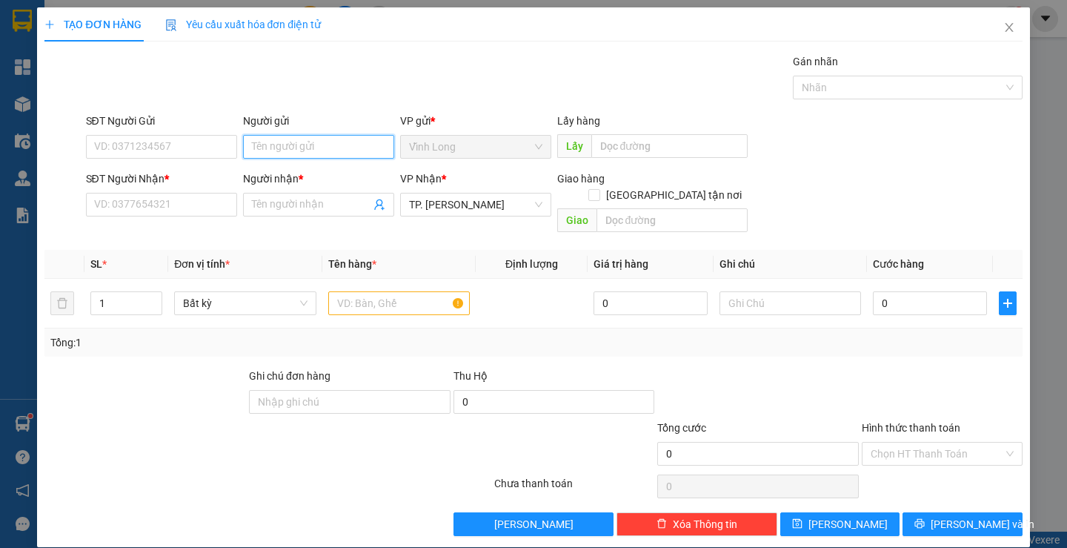
click at [267, 155] on input "Người gửi" at bounding box center [318, 147] width 151 height 24
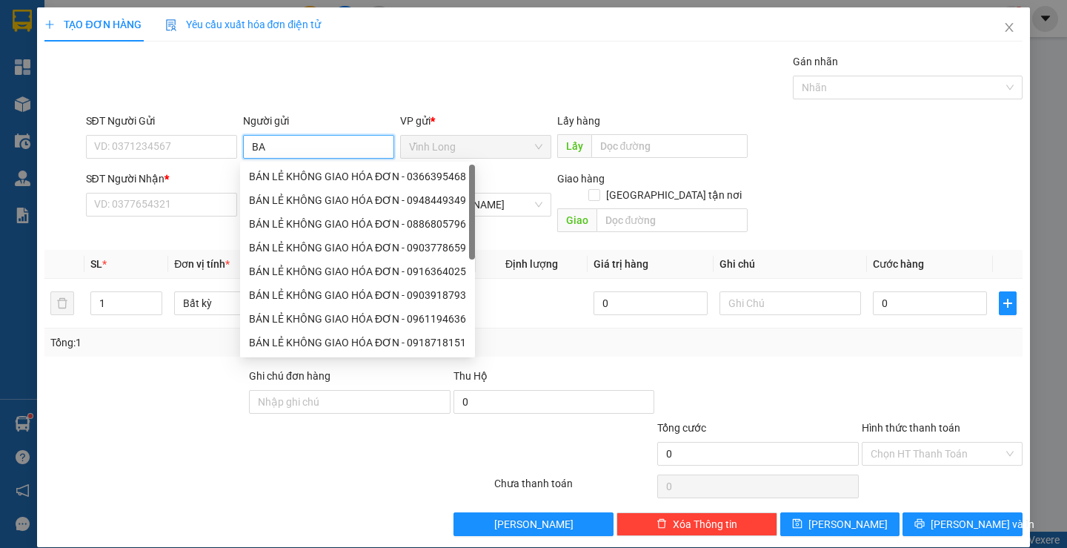
type input "BAN"
drag, startPoint x: 283, startPoint y: 180, endPoint x: 258, endPoint y: 167, distance: 28.2
click at [284, 180] on div "BÁN LẺ KHÔNG GIAO HÓA ĐƠN - 0366395468" at bounding box center [357, 176] width 217 height 16
type input "0366395468"
type input "BÁN LẺ KHÔNG GIAO HÓA ĐƠN"
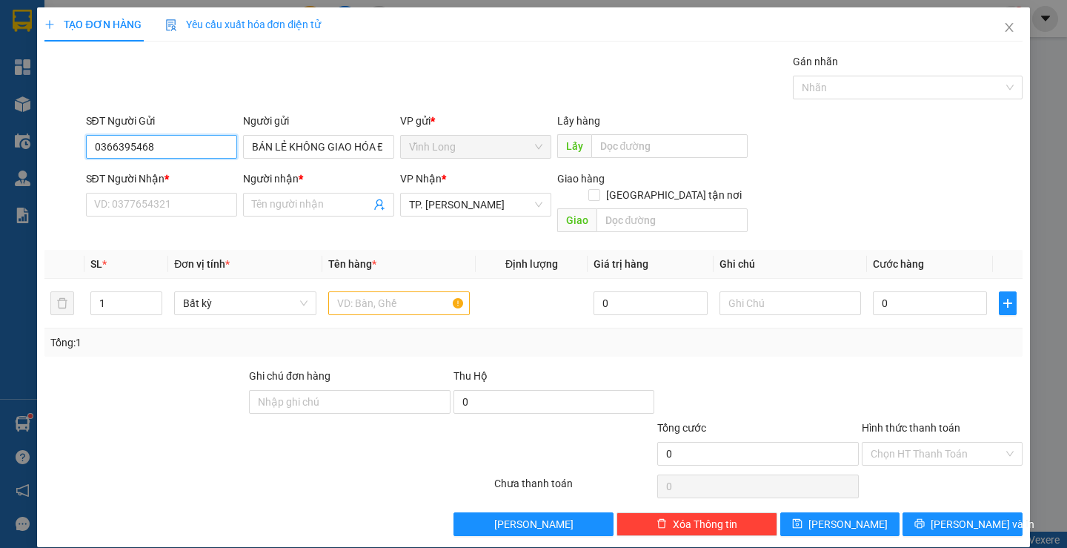
drag, startPoint x: 168, startPoint y: 142, endPoint x: 0, endPoint y: 139, distance: 168.3
click at [0, 148] on div "TẠO ĐƠN HÀNG Yêu cầu xuất hóa đơn điện tử Transit Pickup Surcharge Ids Transit …" at bounding box center [533, 274] width 1067 height 548
click at [190, 216] on input "SĐT Người Nhận *" at bounding box center [161, 205] width 151 height 24
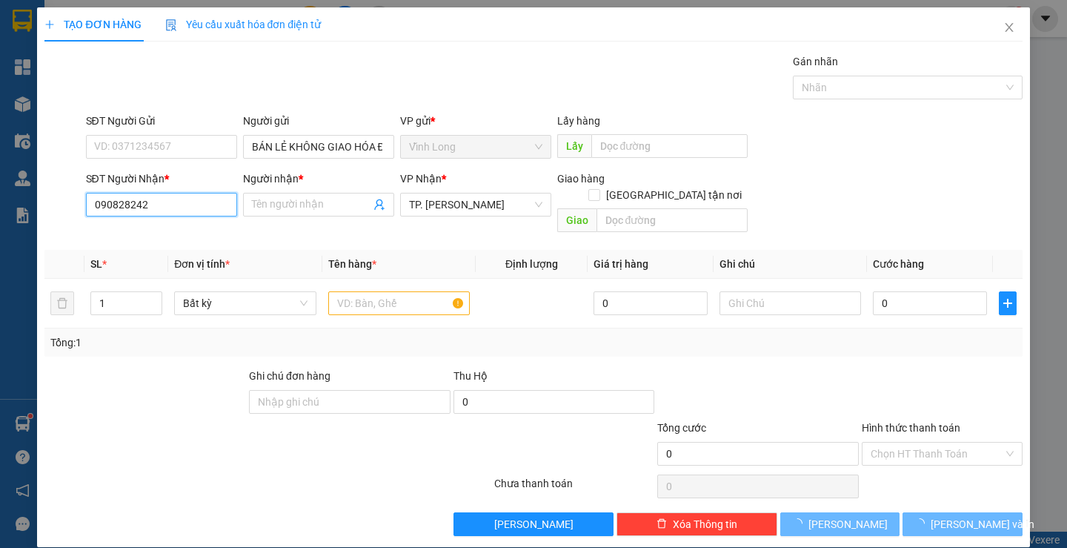
type input "0908282429"
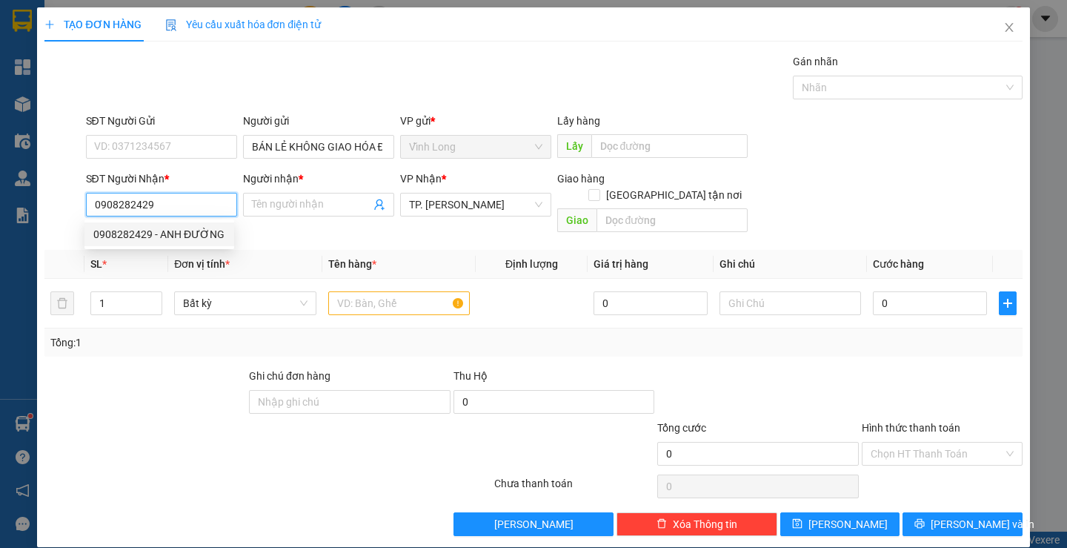
click at [197, 241] on div "0908282429 - ANH ĐƯỜNG" at bounding box center [159, 234] width 132 height 16
type input "ANH ĐƯỜNG"
type input "0908282429"
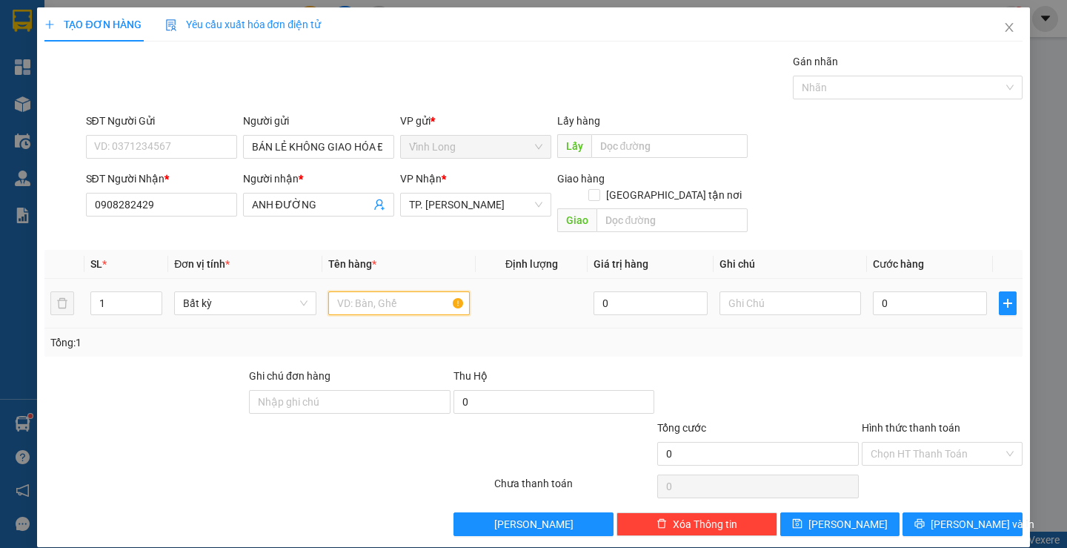
click at [367, 294] on input "text" at bounding box center [399, 303] width 142 height 24
click at [354, 291] on input "HỘPNP" at bounding box center [399, 303] width 142 height 24
type input "HỘP NP"
click at [771, 291] on input "text" at bounding box center [791, 303] width 142 height 24
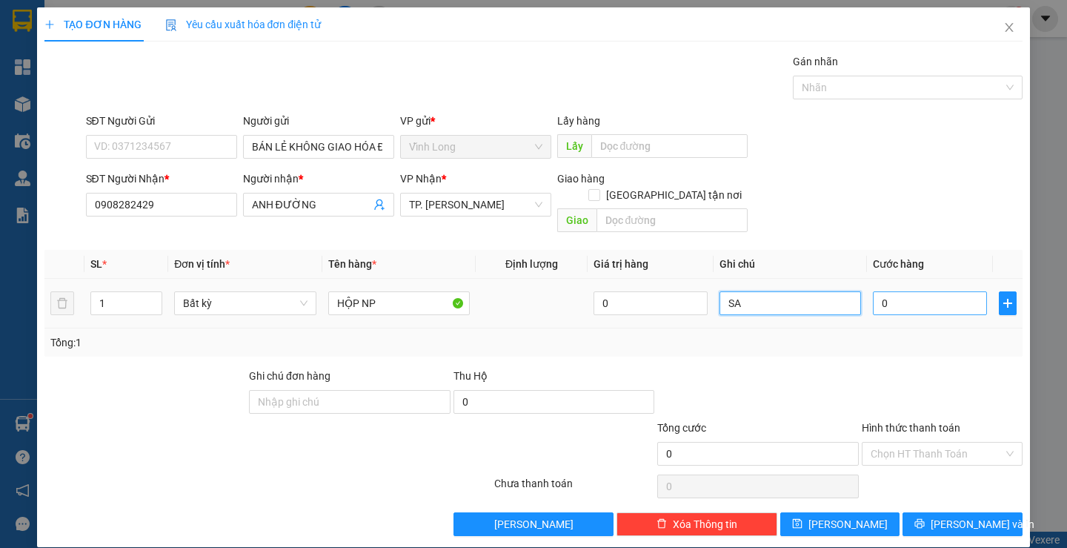
type input "SA"
click at [909, 291] on input "0" at bounding box center [930, 303] width 114 height 24
type input "4"
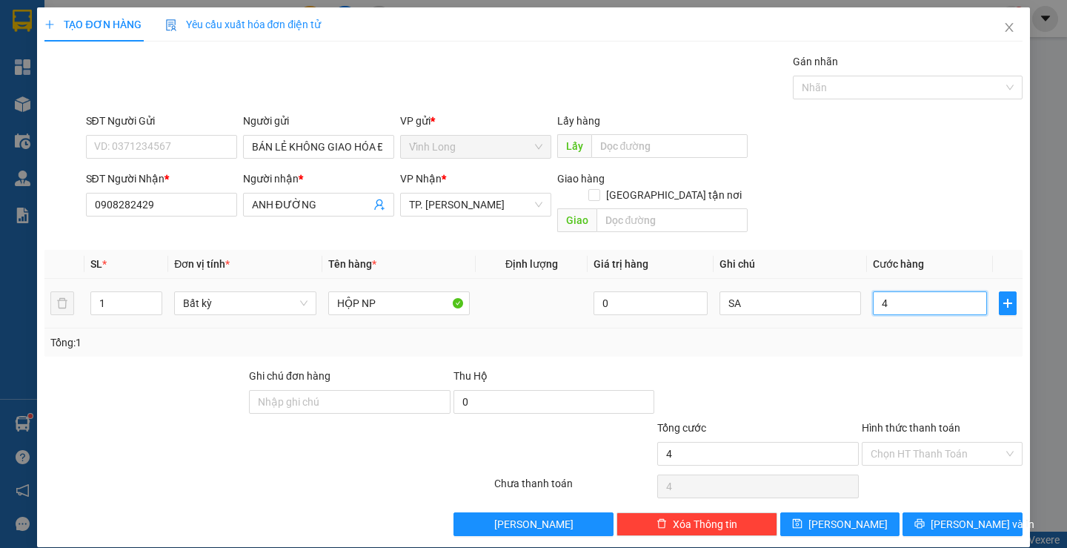
type input "40"
type input "40.000"
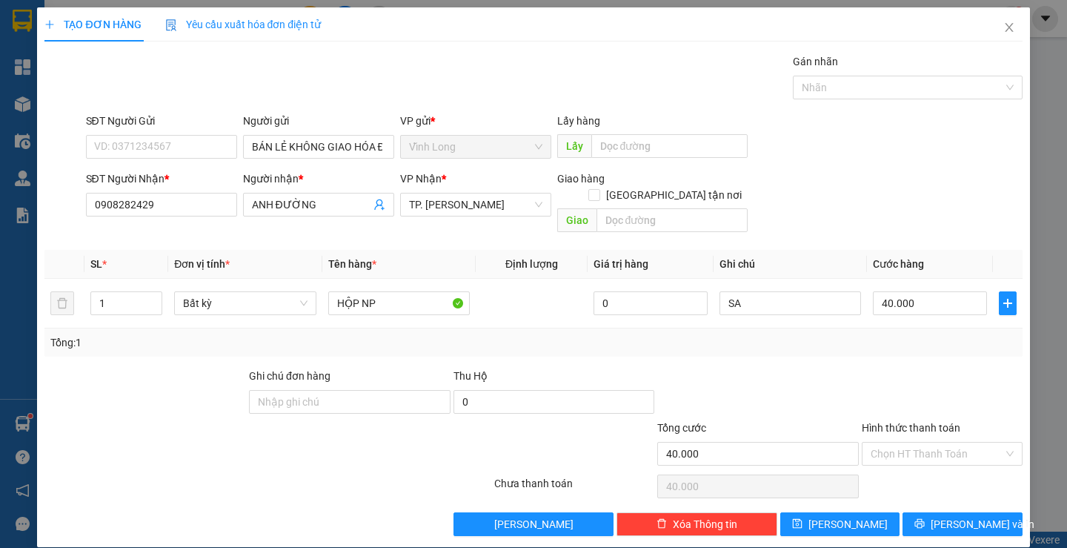
drag, startPoint x: 919, startPoint y: 236, endPoint x: 928, endPoint y: 350, distance: 114.5
click at [920, 250] on th "Cước hàng" at bounding box center [930, 264] width 126 height 29
drag, startPoint x: 912, startPoint y: 430, endPoint x: 912, endPoint y: 454, distance: 24.5
click at [912, 442] on input "Hình thức thanh toán" at bounding box center [937, 453] width 133 height 22
click at [914, 459] on div "Tại văn phòng" at bounding box center [933, 467] width 141 height 16
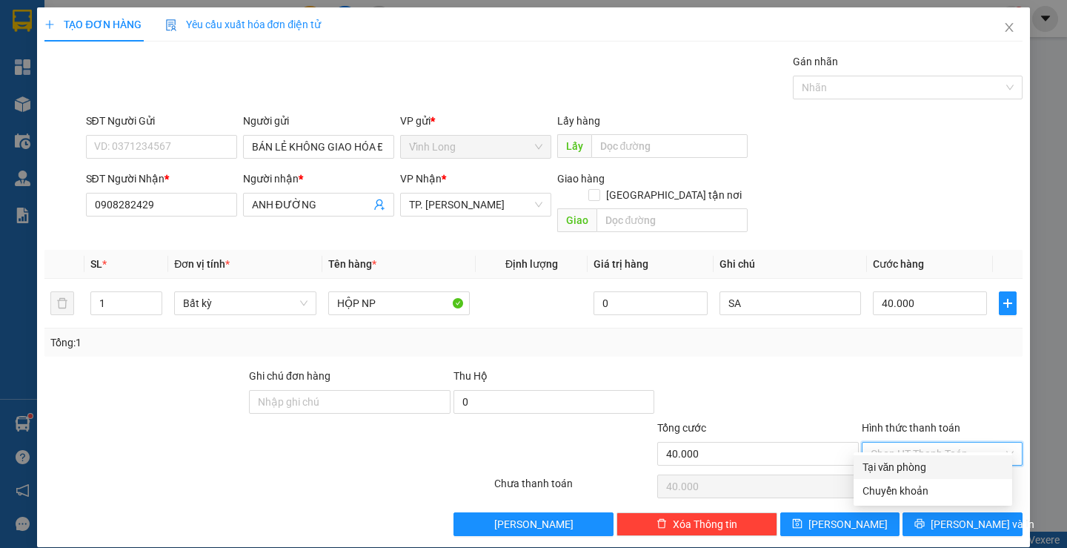
type input "0"
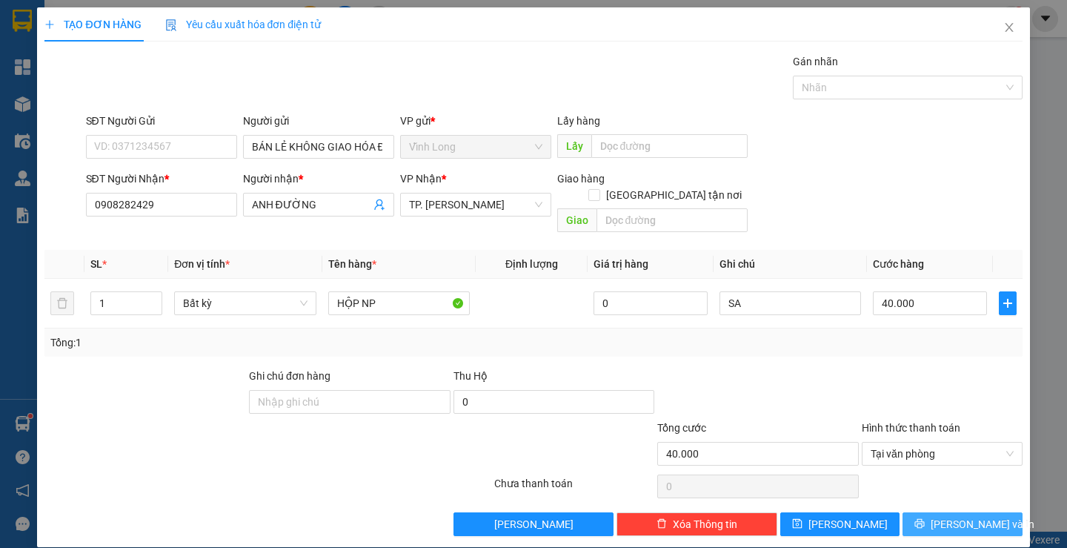
click at [949, 516] on span "[PERSON_NAME] và In" at bounding box center [983, 524] width 104 height 16
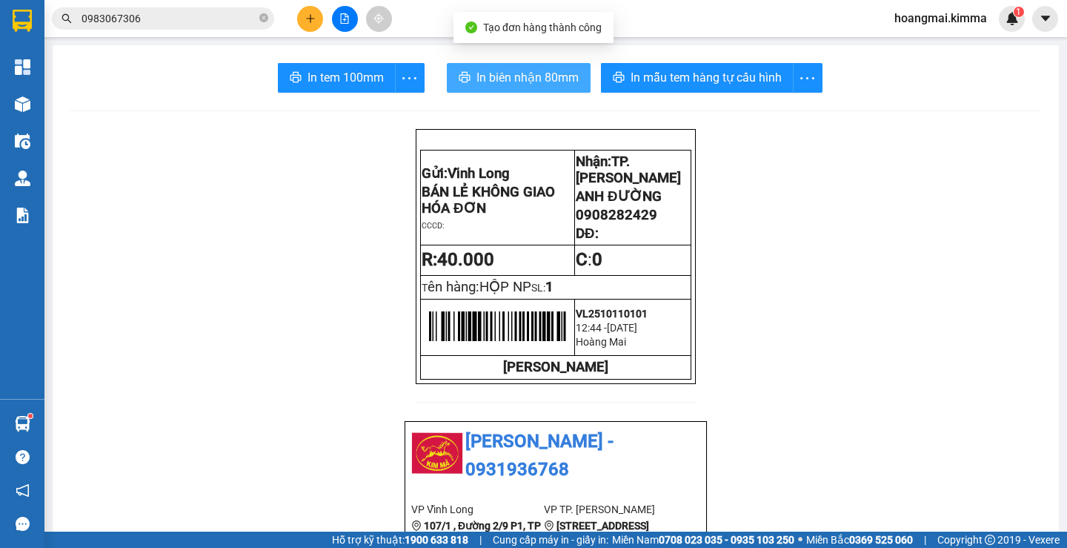
click at [529, 81] on span "In biên nhận 80mm" at bounding box center [528, 77] width 102 height 19
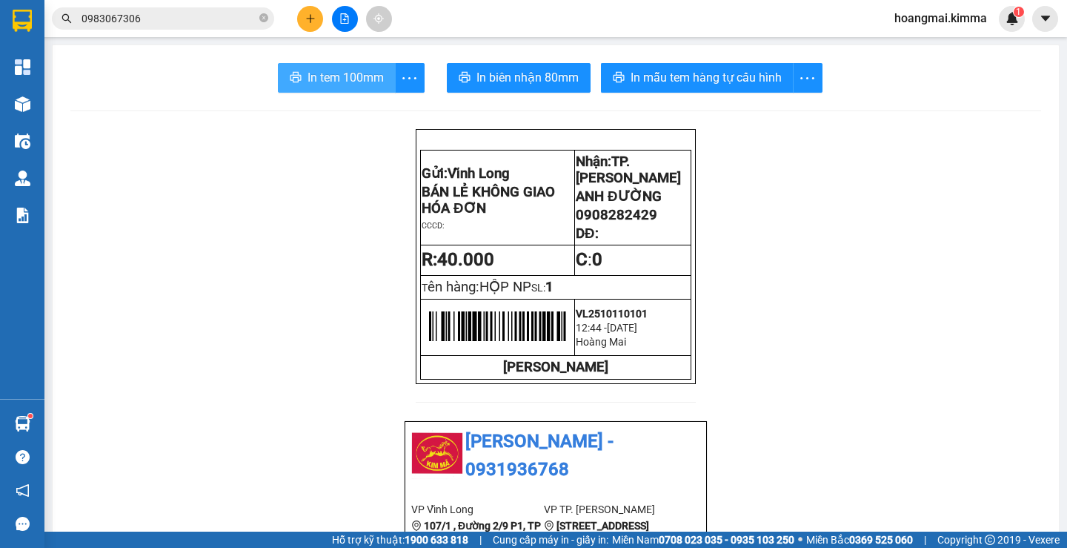
click at [342, 82] on span "In tem 100mm" at bounding box center [346, 77] width 76 height 19
click at [299, 90] on button "In tem 100mm" at bounding box center [337, 78] width 118 height 30
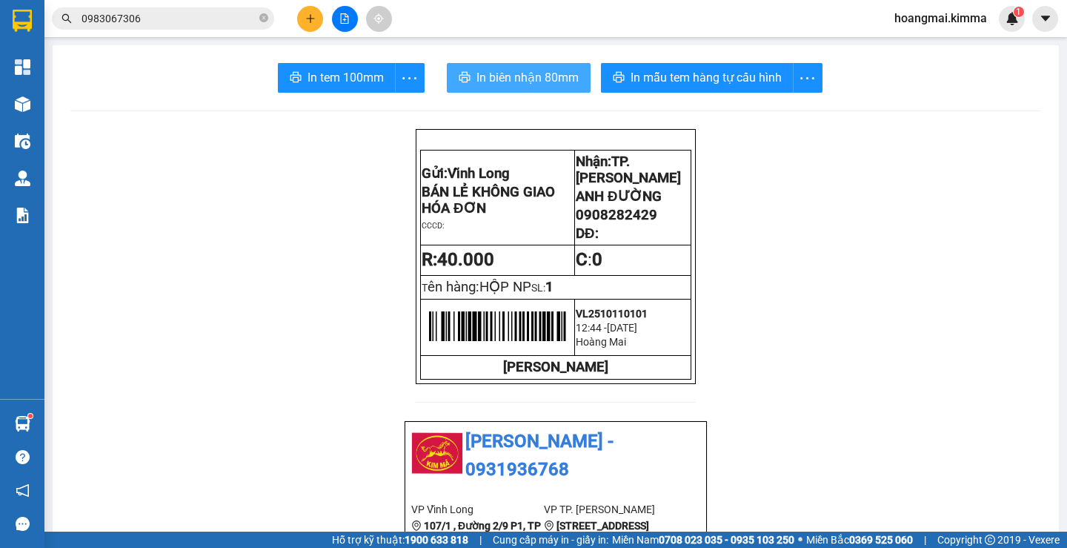
click at [488, 83] on span "In biên nhận 80mm" at bounding box center [528, 77] width 102 height 19
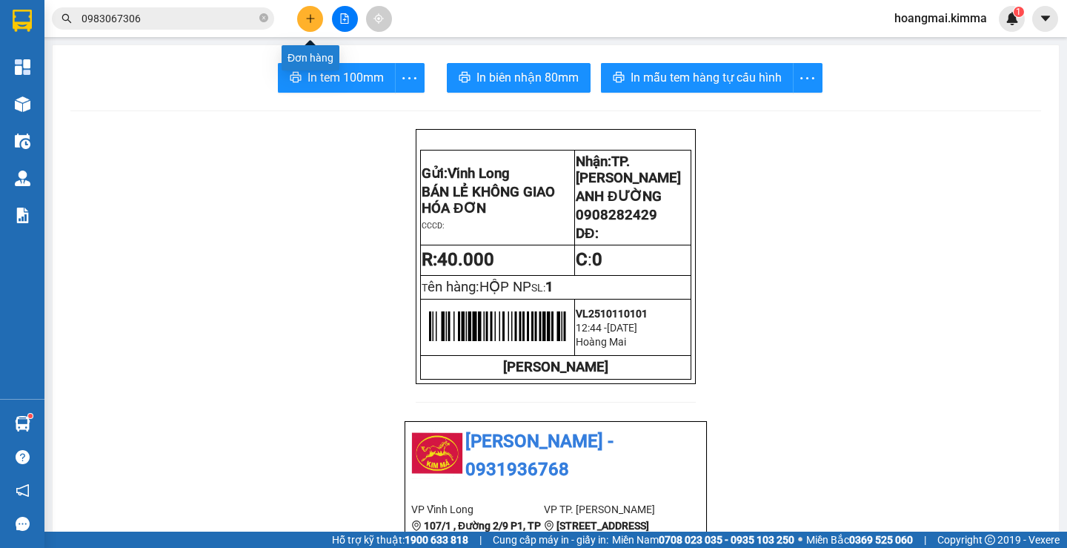
click at [299, 12] on button at bounding box center [310, 19] width 26 height 26
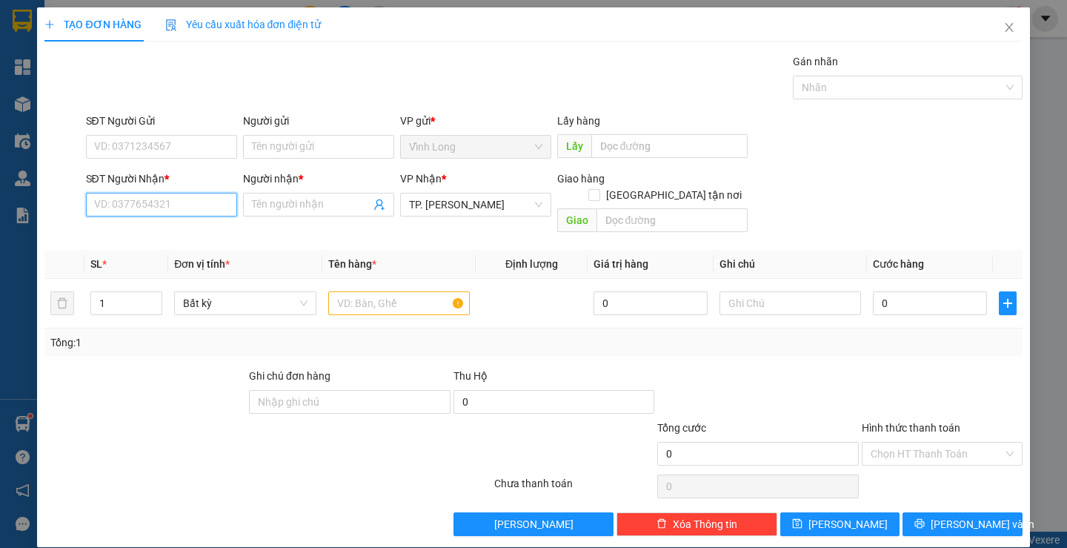
click at [172, 196] on input "SĐT Người Nhận *" at bounding box center [161, 205] width 151 height 24
click at [182, 235] on div "0794954596 - MAI" at bounding box center [159, 234] width 132 height 16
type input "0794954596"
type input "MAI"
type input "0794954596"
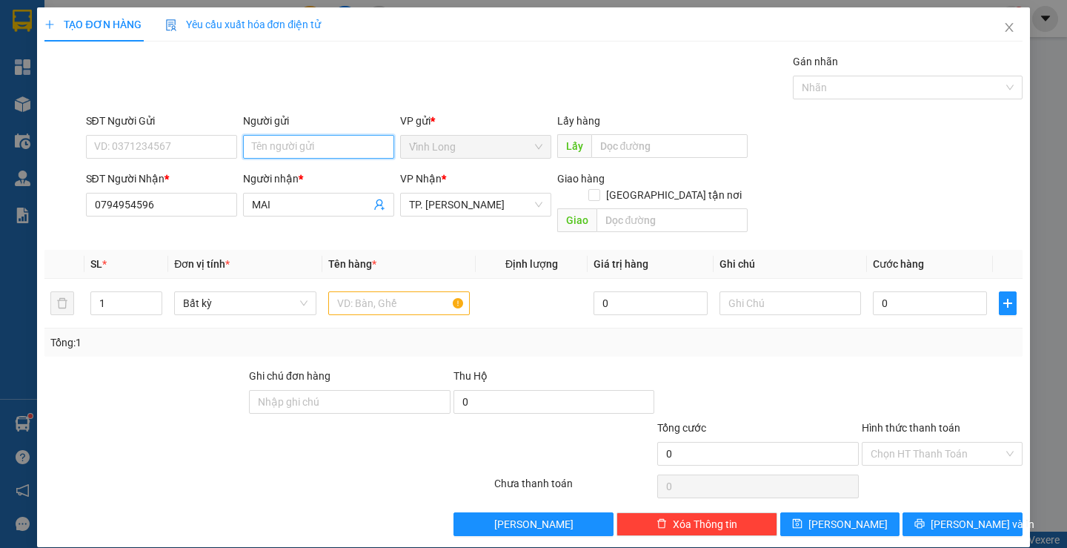
click at [329, 147] on input "Người gửi" at bounding box center [318, 147] width 151 height 24
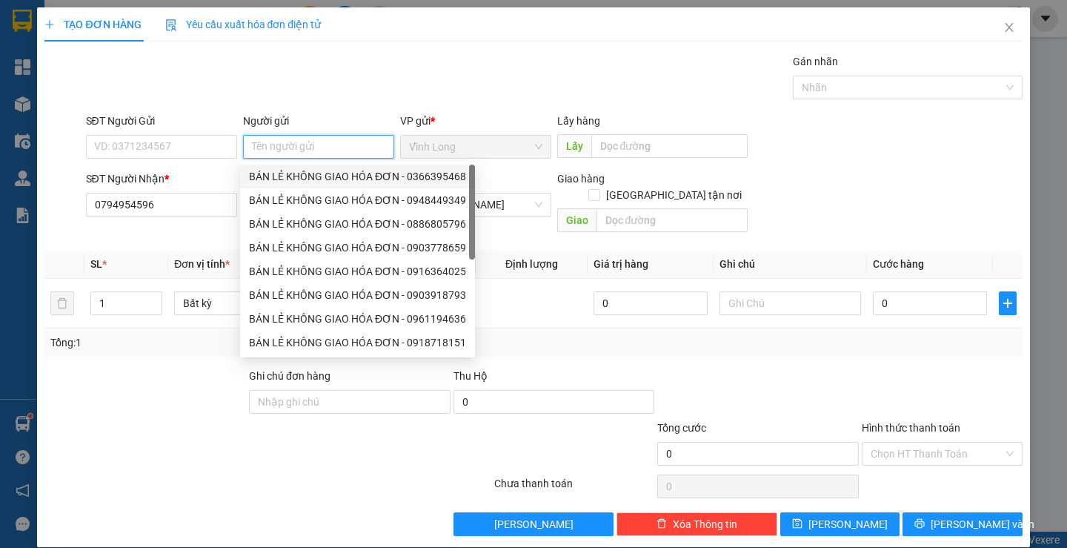
drag, startPoint x: 317, startPoint y: 170, endPoint x: 141, endPoint y: 170, distance: 176.4
click at [292, 176] on div "BÁN LẺ KHÔNG GIAO HÓA ĐƠN - 0366395468" at bounding box center [357, 176] width 217 height 16
type input "0366395468"
type input "BÁN LẺ KHÔNG GIAO HÓA ĐƠN"
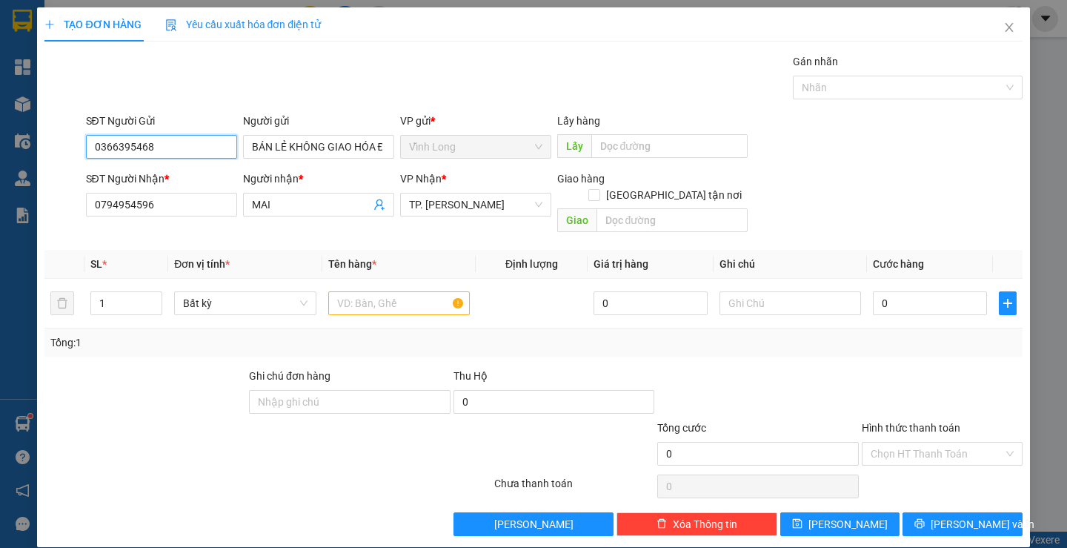
click at [188, 145] on input "0366395468" at bounding box center [161, 147] width 151 height 24
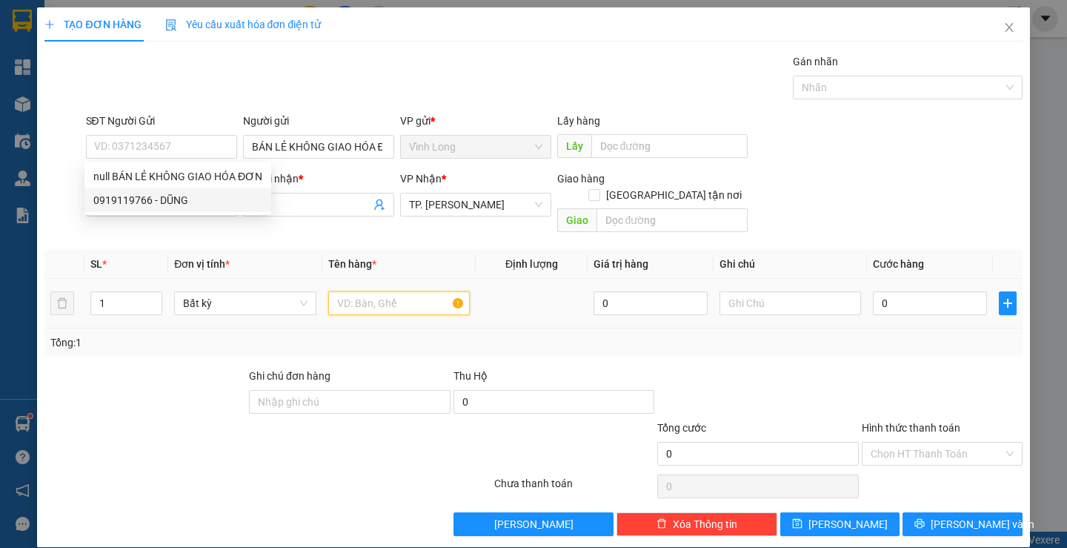
drag, startPoint x: 344, startPoint y: 288, endPoint x: 499, endPoint y: 291, distance: 155.7
click at [344, 330] on div "SL * Đơn vị tính * Tên hàng * Định lượng Giá trị hàng Ghi chú Cước hàng 1 Bất k…" at bounding box center [532, 303] width 977 height 107
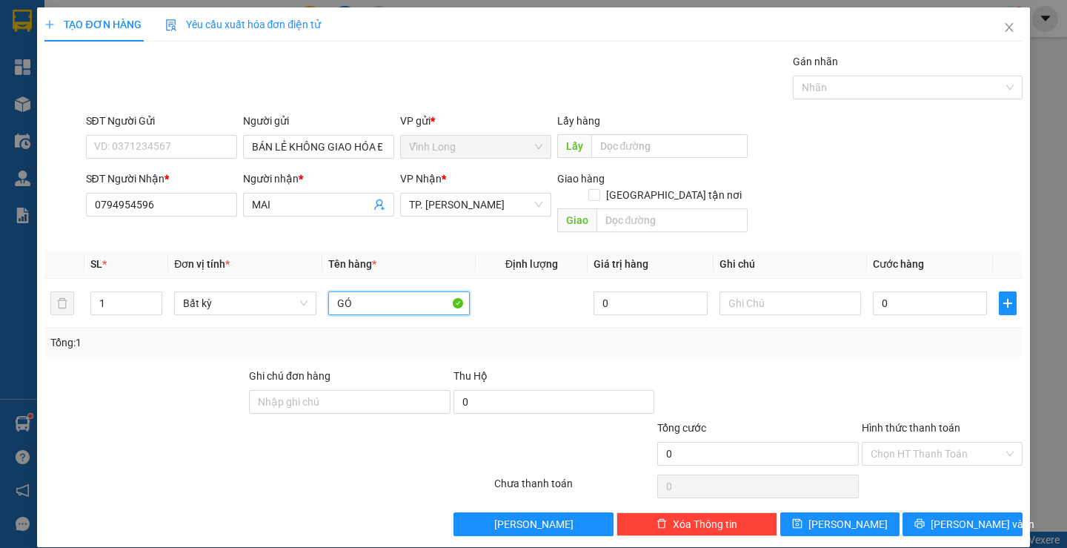
type input "G"
type input "GÓI([PERSON_NAME])"
type input "THƯ"
type input "3"
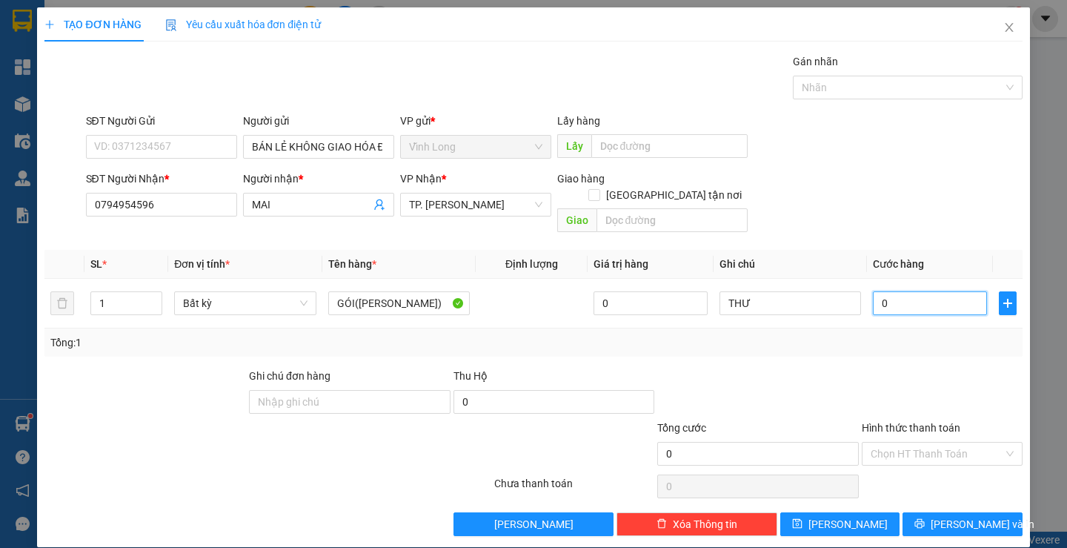
type input "3"
type input "30"
type input "30.000"
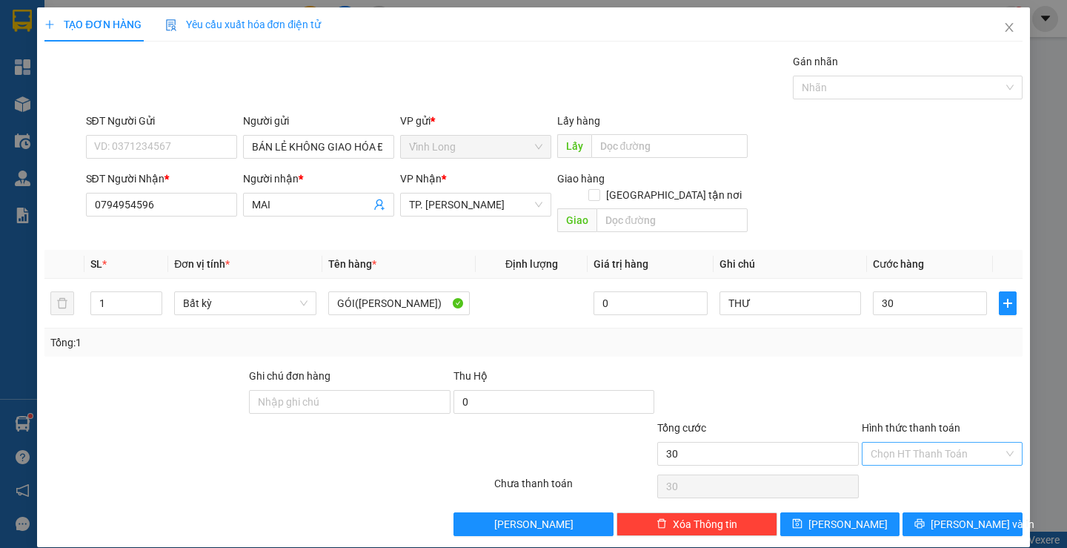
type input "30.000"
click at [941, 442] on input "Hình thức thanh toán" at bounding box center [937, 453] width 133 height 22
click at [918, 466] on div "Tại văn phòng" at bounding box center [933, 467] width 141 height 16
type input "0"
click at [972, 516] on span "[PERSON_NAME] và In" at bounding box center [983, 524] width 104 height 16
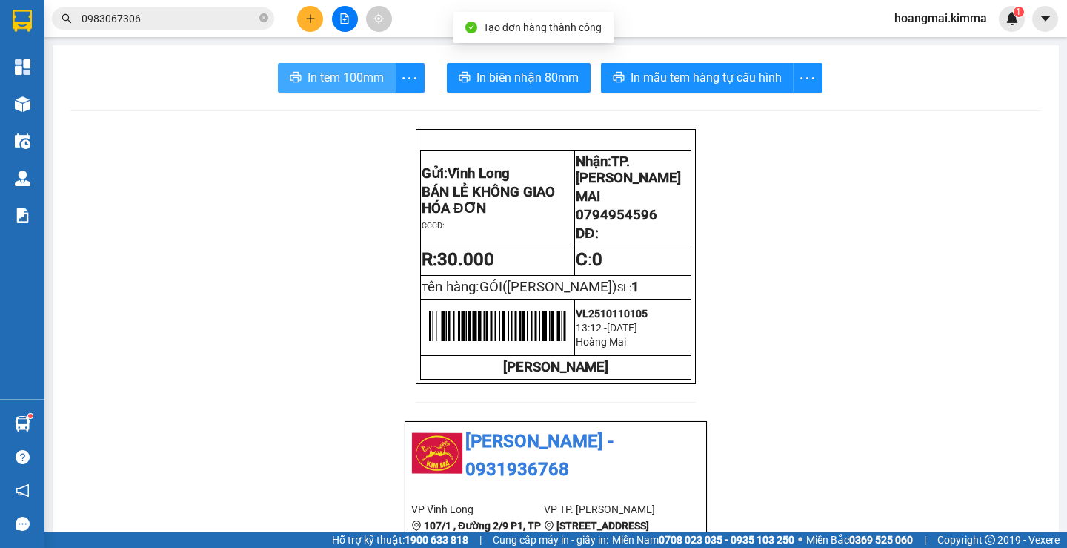
click at [356, 73] on span "In tem 100mm" at bounding box center [346, 77] width 76 height 19
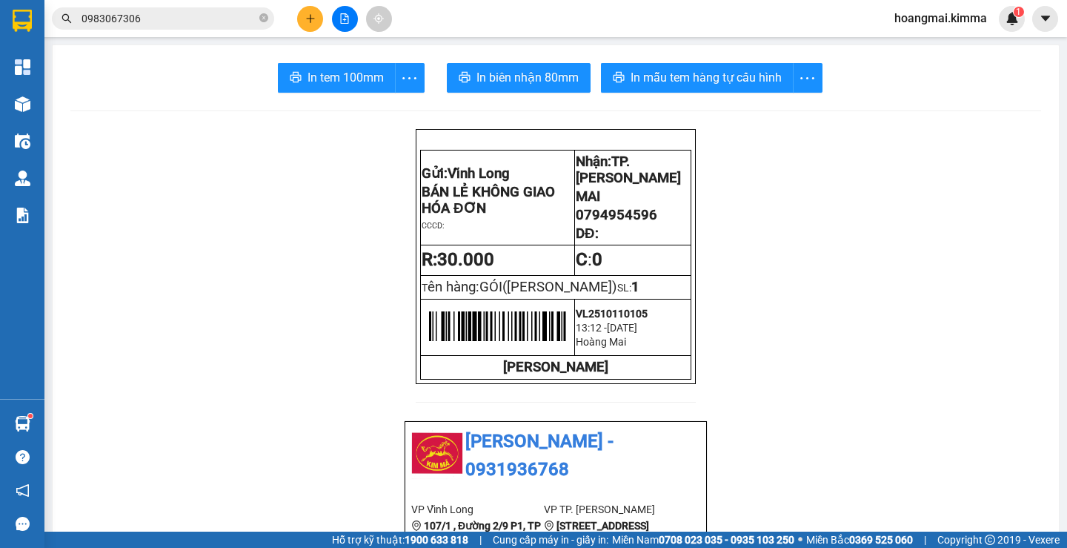
click at [313, 16] on icon "plus" at bounding box center [310, 18] width 10 height 10
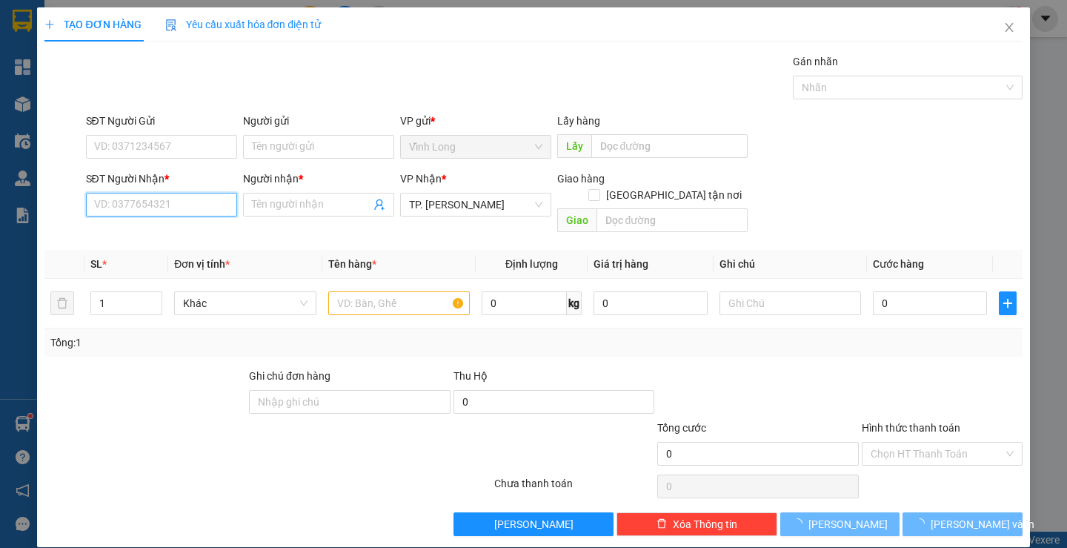
click at [210, 203] on input "SĐT Người Nhận *" at bounding box center [161, 205] width 151 height 24
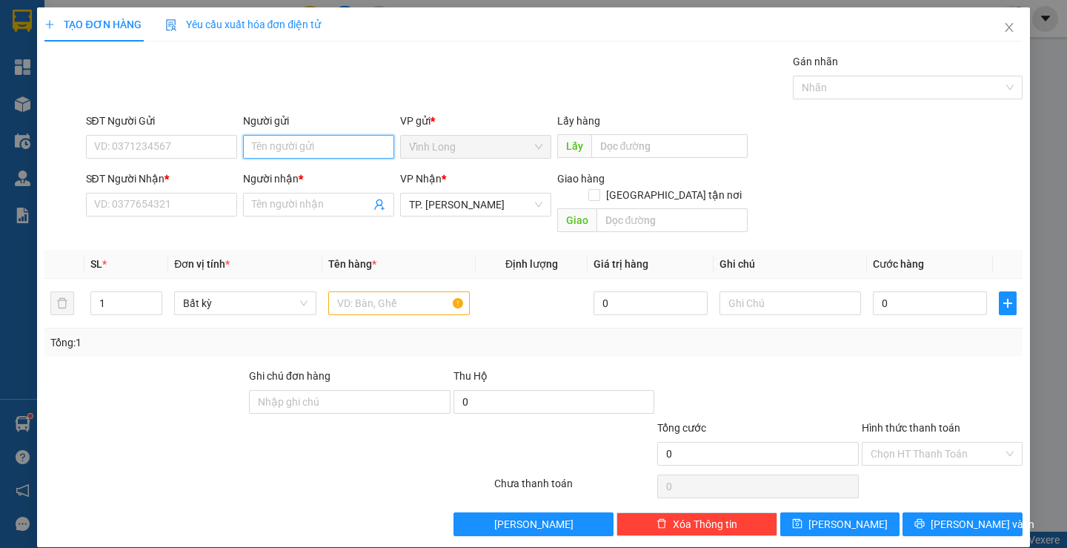
click at [293, 141] on input "Người gửi" at bounding box center [318, 147] width 151 height 24
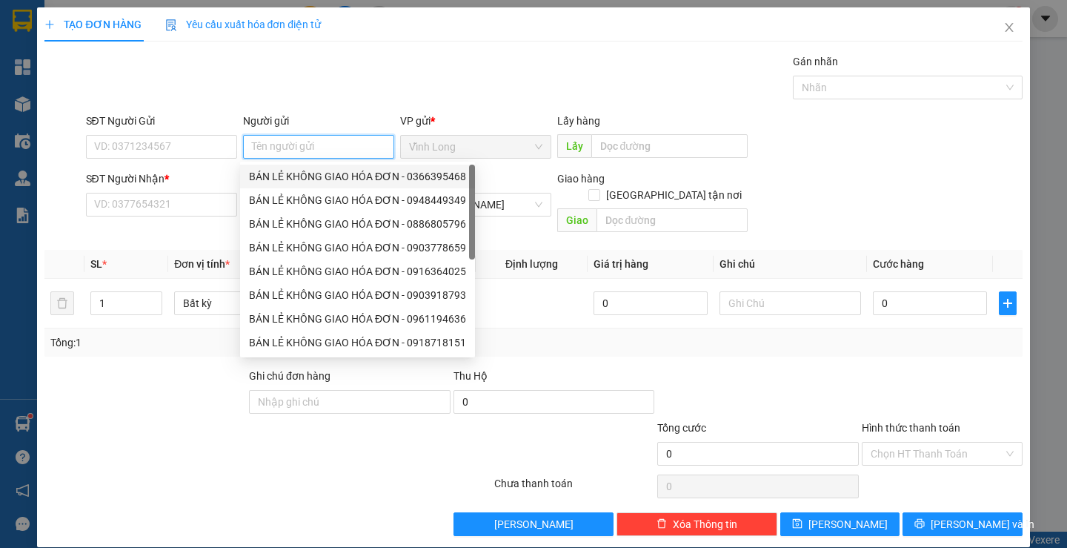
drag, startPoint x: 317, startPoint y: 173, endPoint x: 217, endPoint y: 170, distance: 100.1
click at [316, 173] on div "BÁN LẺ KHÔNG GIAO HÓA ĐƠN - 0366395468" at bounding box center [357, 176] width 217 height 16
type input "0366395468"
type input "BÁN LẺ KHÔNG GIAO HÓA ĐƠN"
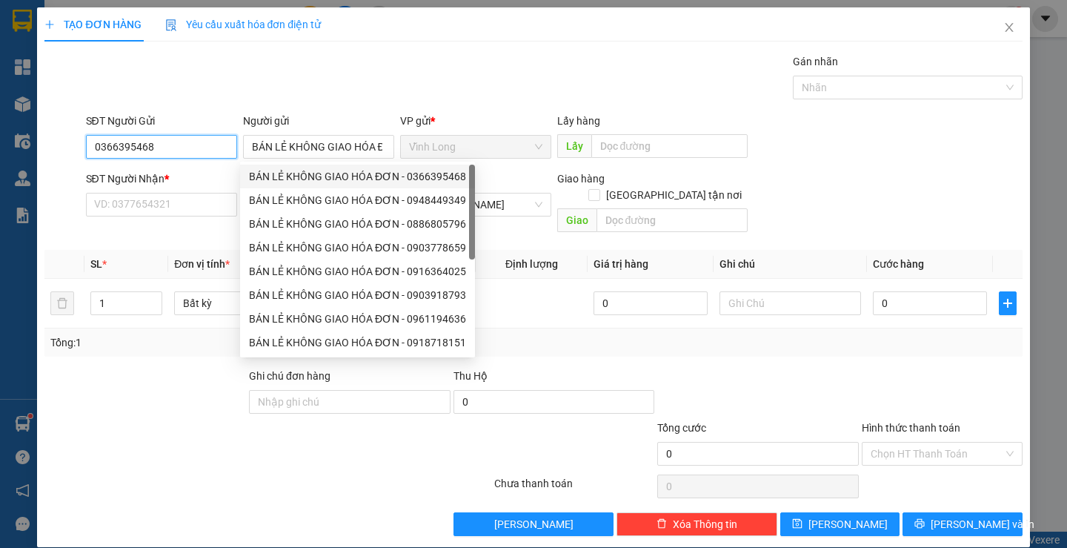
click at [208, 146] on input "0366395468" at bounding box center [161, 147] width 151 height 24
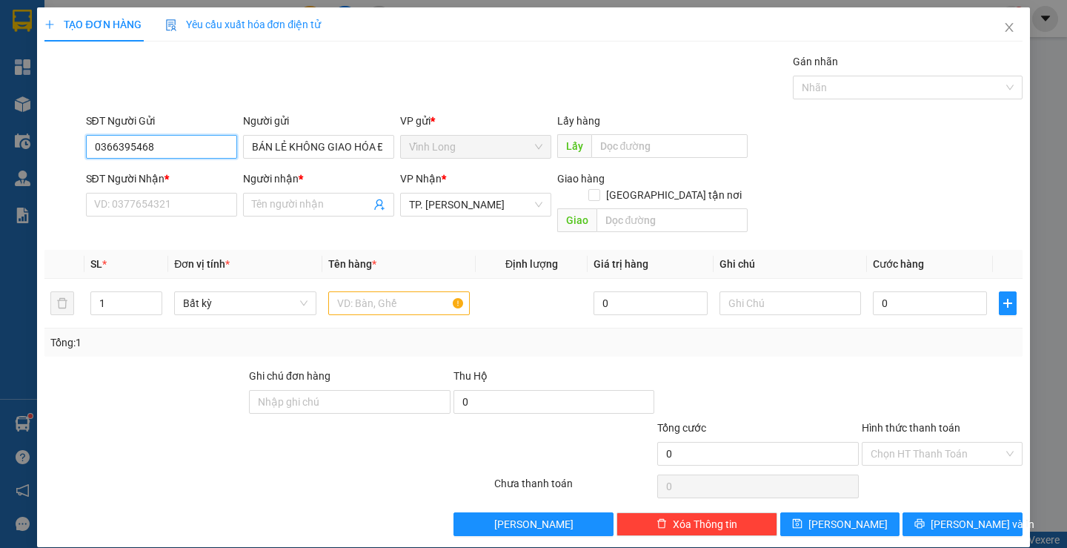
click at [208, 146] on input "0366395468" at bounding box center [161, 147] width 151 height 24
click at [363, 291] on input "text" at bounding box center [399, 303] width 142 height 24
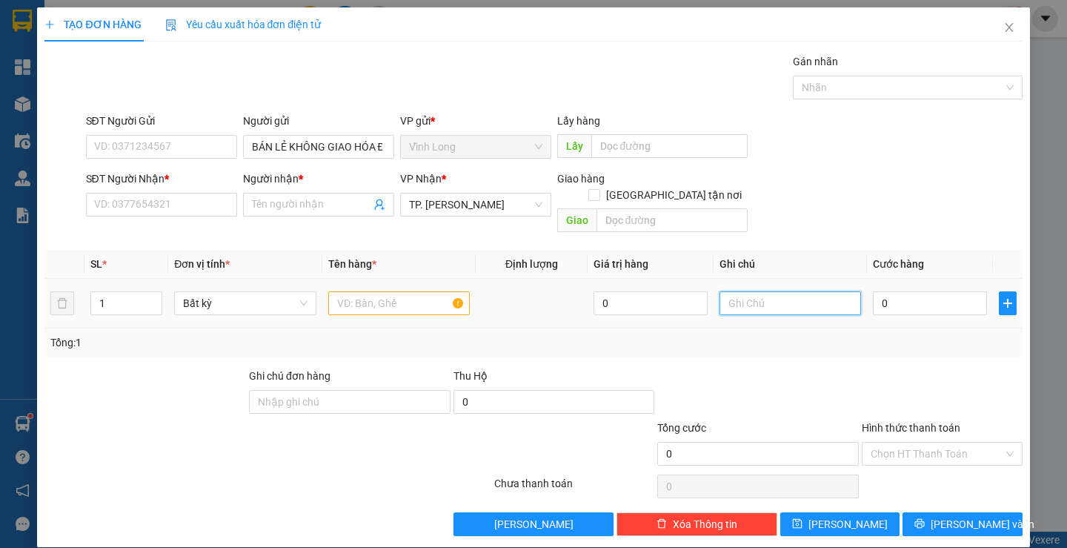
click at [811, 292] on input "text" at bounding box center [791, 303] width 142 height 24
type input "THƯ"
type input "2"
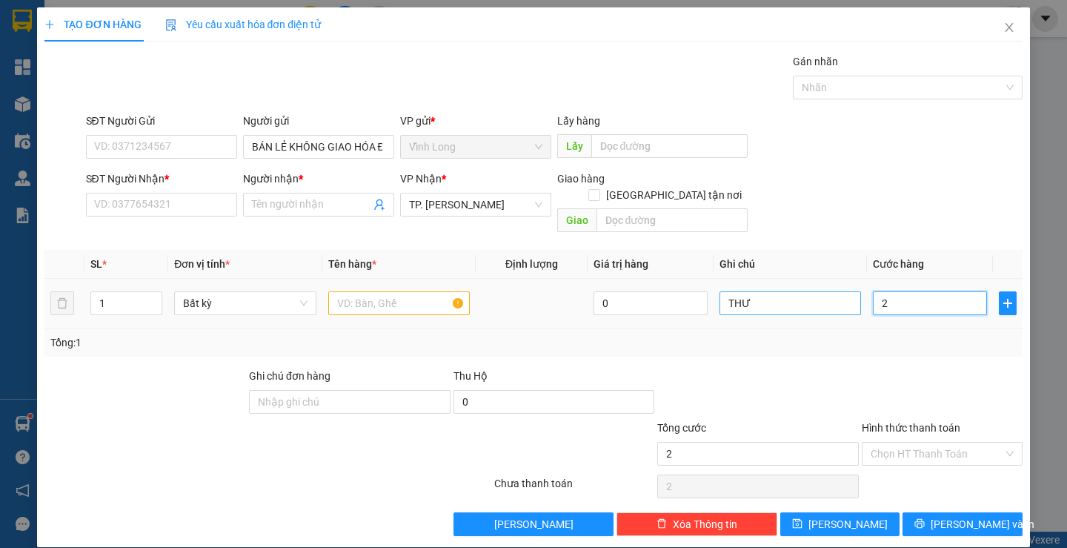
type input "20"
type input "20.000"
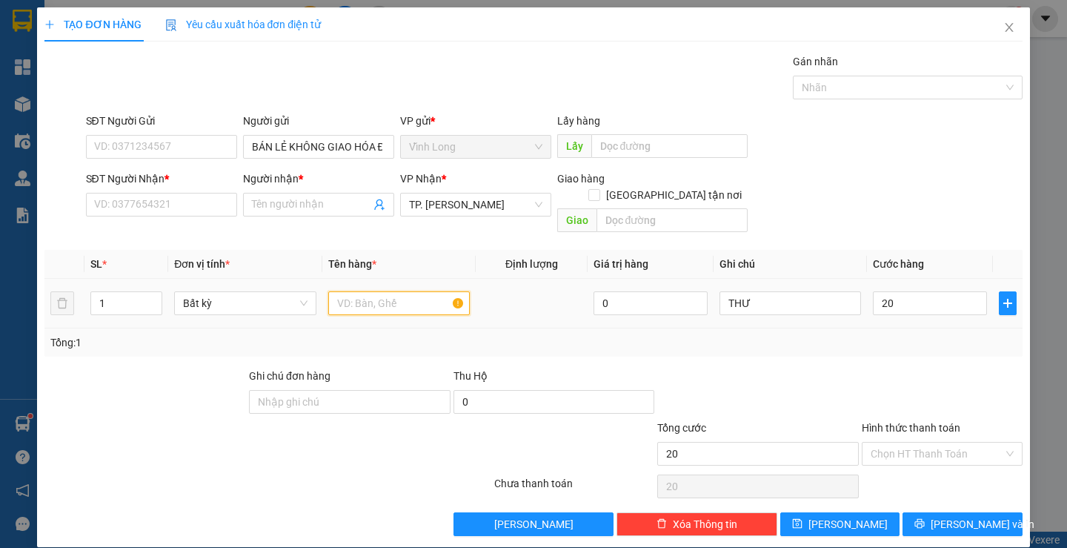
type input "20.000"
click at [368, 291] on input "text" at bounding box center [399, 303] width 142 height 24
click at [197, 202] on input "SĐT Người Nhận *" at bounding box center [161, 205] width 151 height 24
type input "0918020898"
click at [314, 205] on input "Người nhận *" at bounding box center [311, 204] width 119 height 16
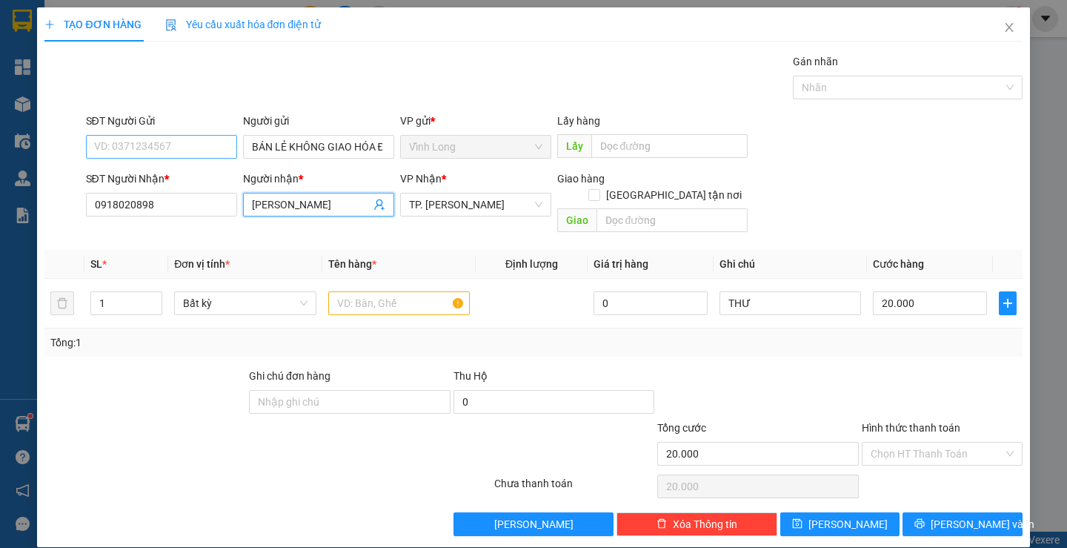
type input "[PERSON_NAME]"
click at [142, 145] on input "SĐT Người Gửi" at bounding box center [161, 147] width 151 height 24
type input "0939288914"
click at [341, 292] on input "text" at bounding box center [399, 303] width 142 height 24
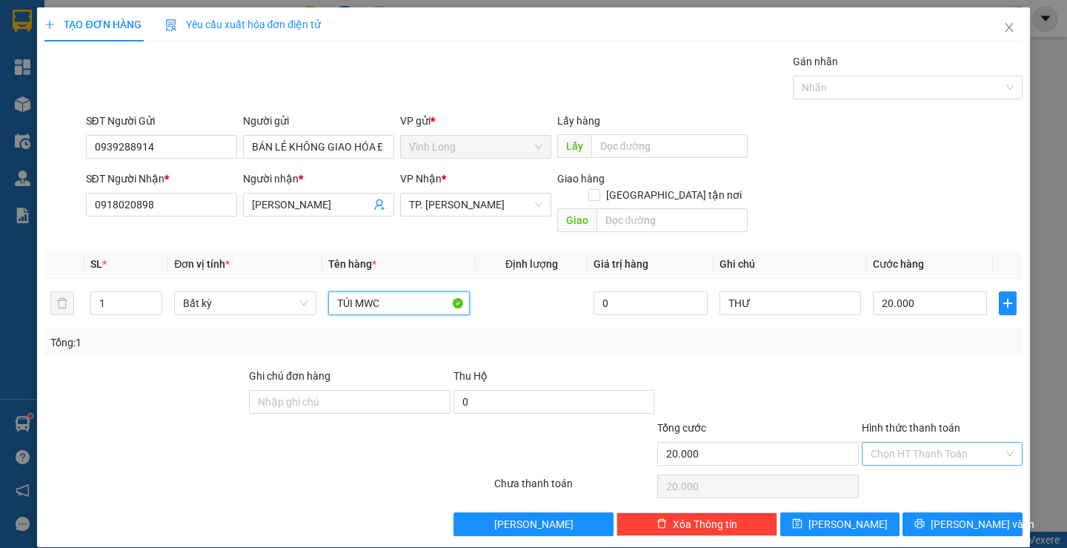
type input "TÚI MWC"
click at [937, 442] on input "Hình thức thanh toán" at bounding box center [937, 453] width 133 height 22
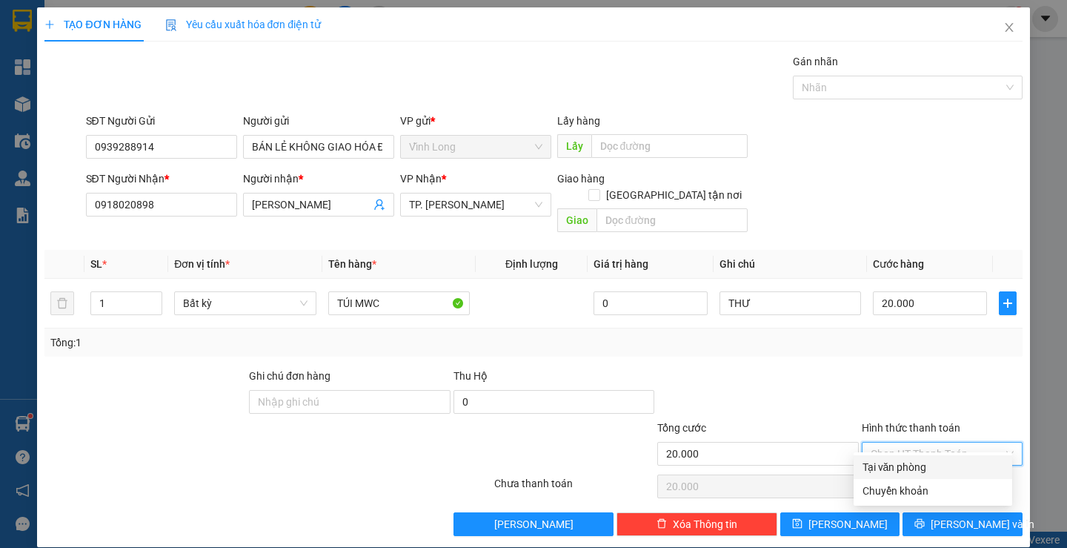
scroll to position [1, 0]
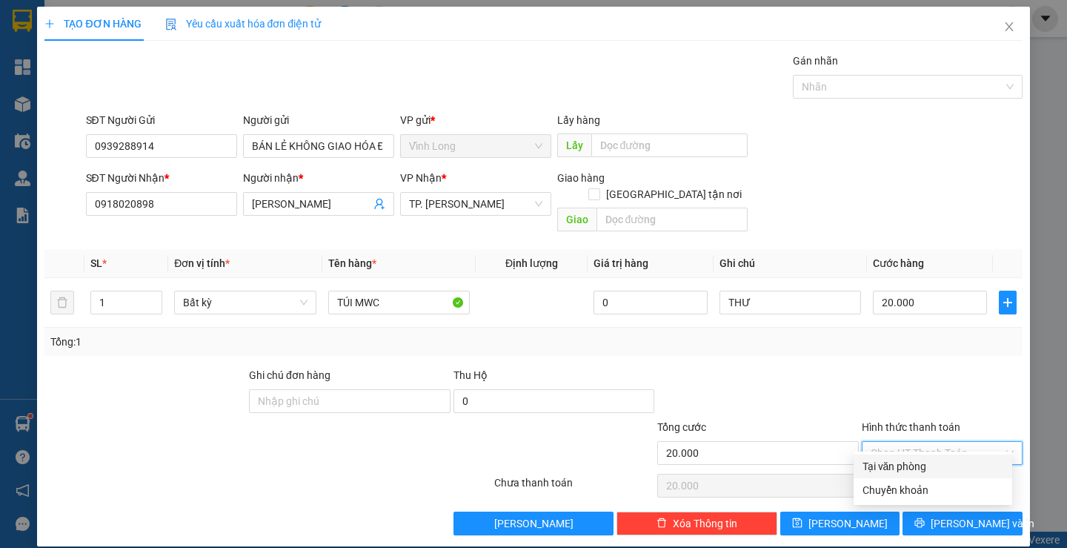
click at [906, 462] on div "Tại văn phòng" at bounding box center [933, 466] width 141 height 16
type input "0"
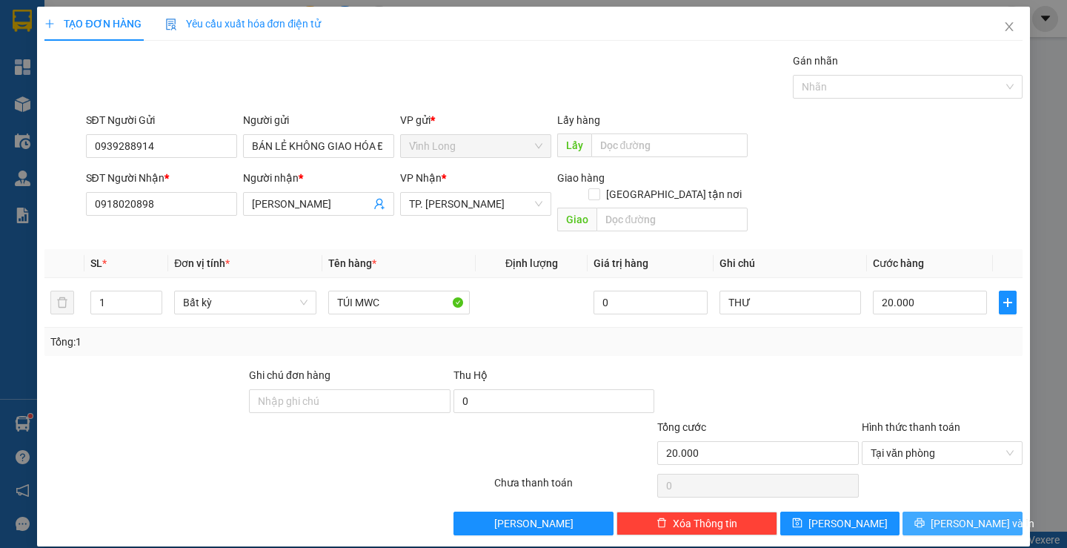
click at [945, 515] on span "[PERSON_NAME] và In" at bounding box center [983, 523] width 104 height 16
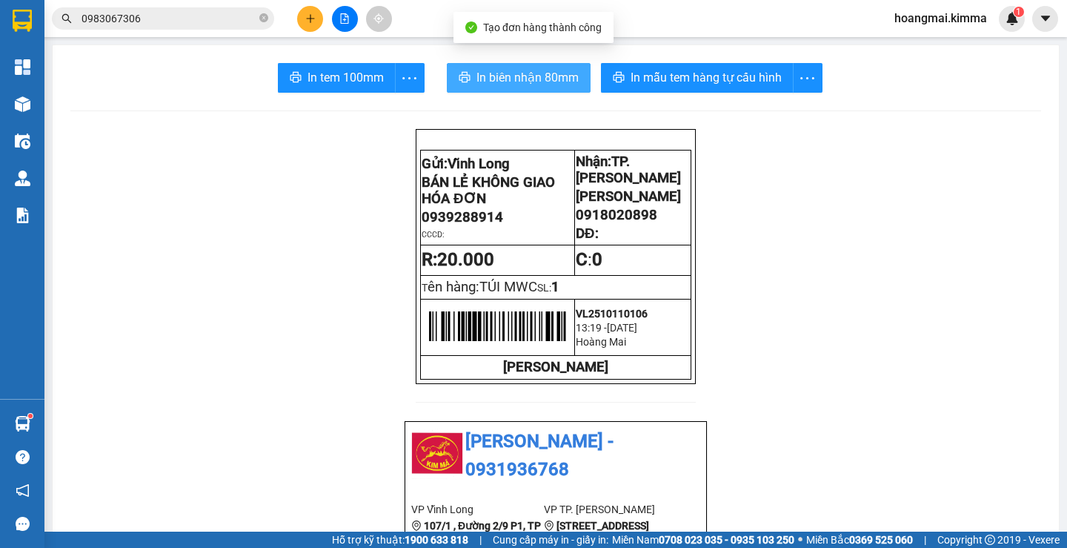
click at [499, 69] on span "In biên nhận 80mm" at bounding box center [528, 77] width 102 height 19
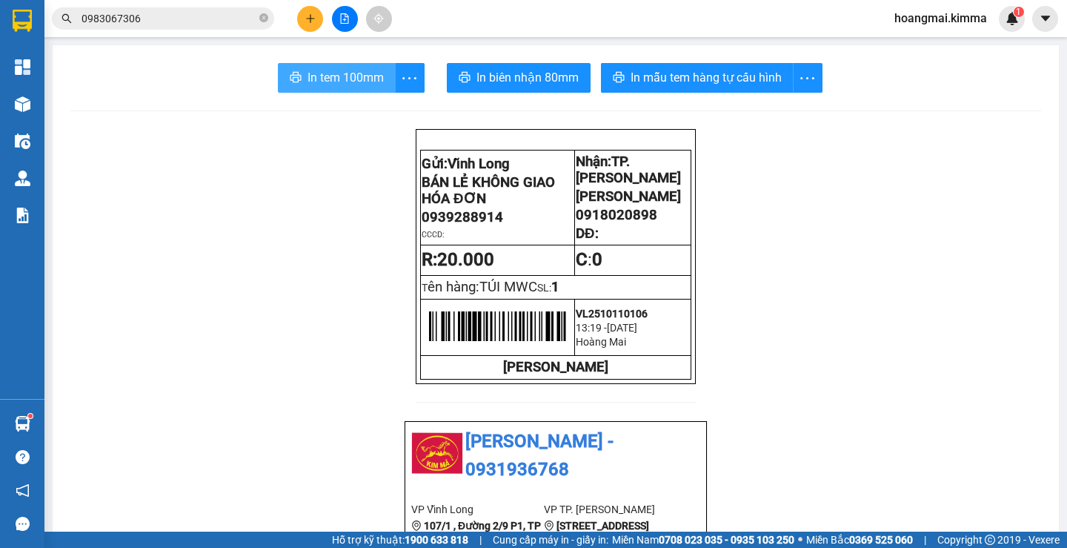
click at [330, 82] on span "In tem 100mm" at bounding box center [346, 77] width 76 height 19
click at [315, 28] on button at bounding box center [310, 19] width 26 height 26
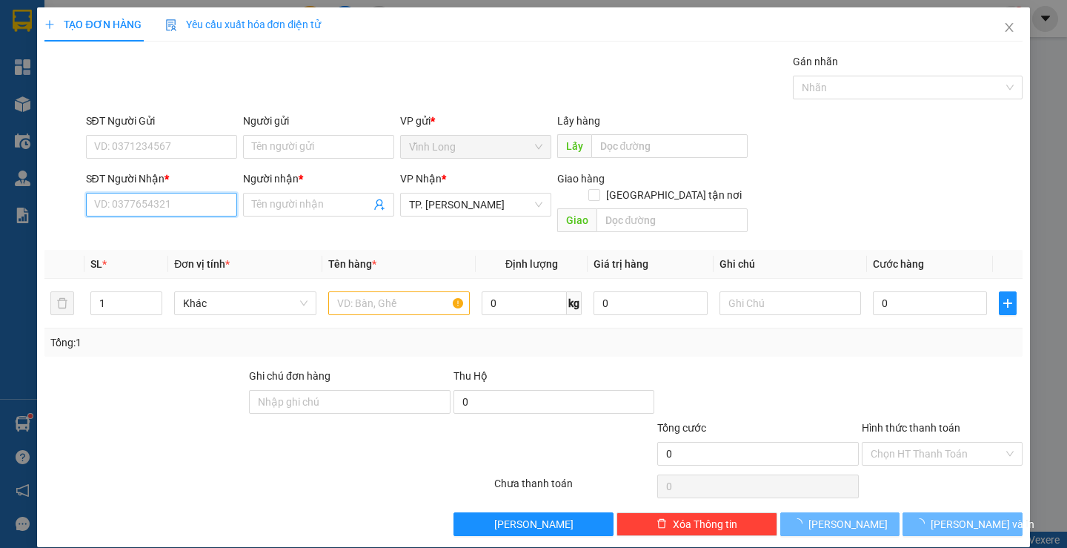
click at [169, 199] on input "SĐT Người Nhận *" at bounding box center [161, 205] width 151 height 24
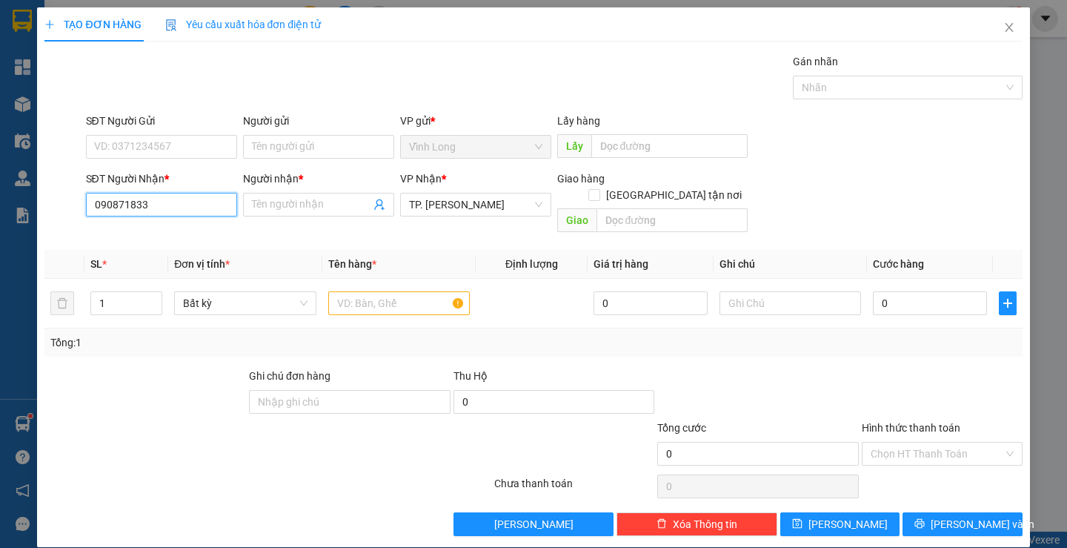
type input "0908718333"
click at [186, 234] on div "0908718333 - DUY" at bounding box center [159, 234] width 132 height 16
type input "DUY"
type input "0908718333"
click at [284, 145] on input "Người gửi" at bounding box center [318, 147] width 151 height 24
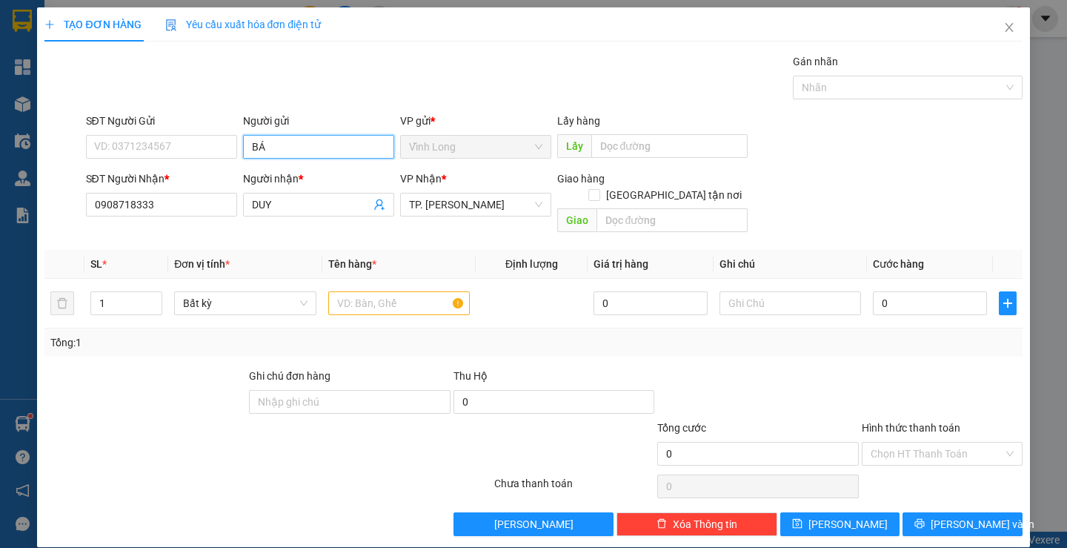
type input "BÁN"
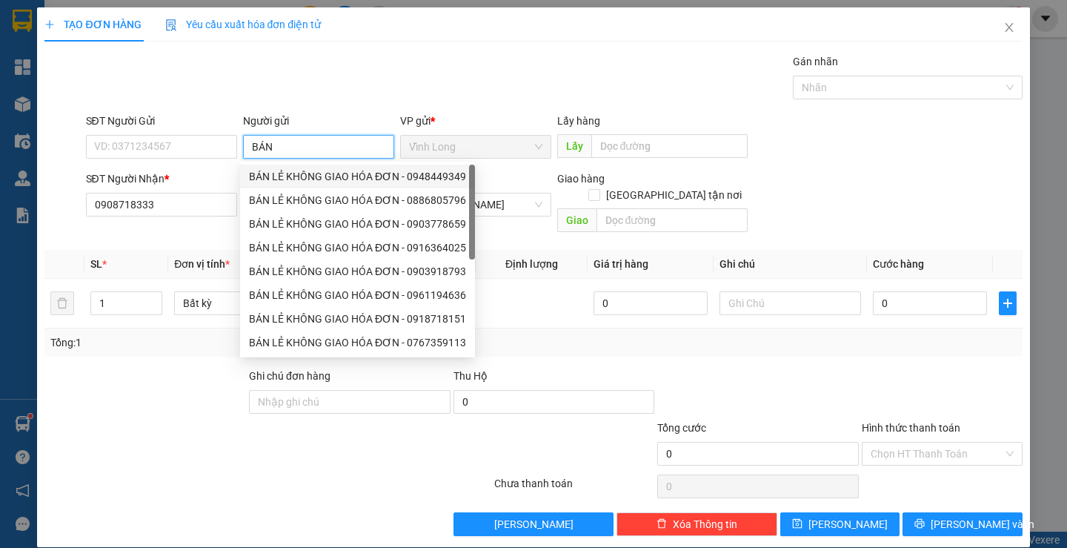
drag, startPoint x: 291, startPoint y: 175, endPoint x: 226, endPoint y: 166, distance: 65.1
click at [285, 175] on div "BÁN LẺ KHÔNG GIAO HÓA ĐƠN - 0948449349" at bounding box center [357, 176] width 217 height 16
type input "0948449349"
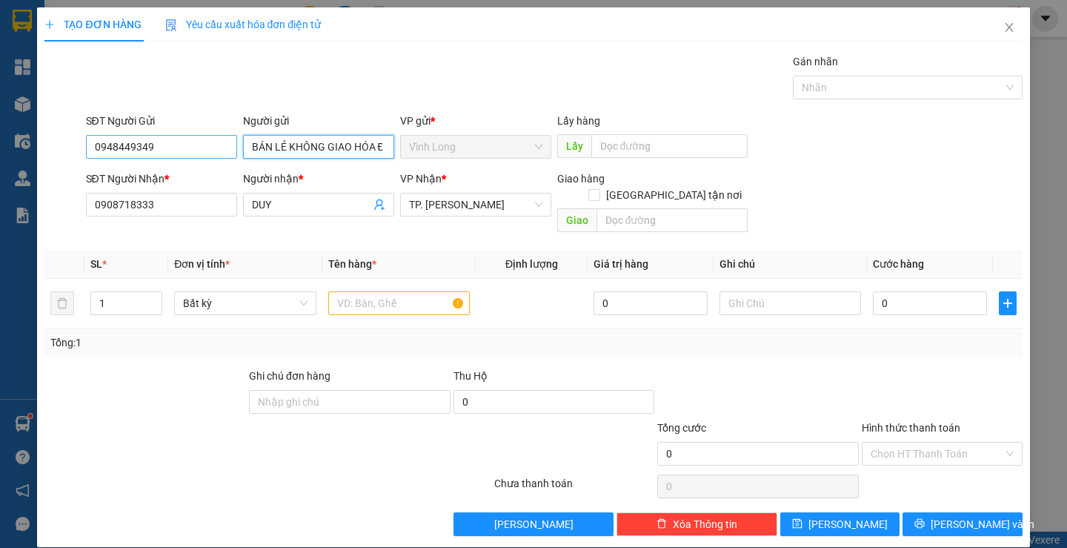
type input "BÁN LẺ KHÔNG GIAO HÓA ĐƠN"
click at [202, 149] on input "0948449349" at bounding box center [161, 147] width 151 height 24
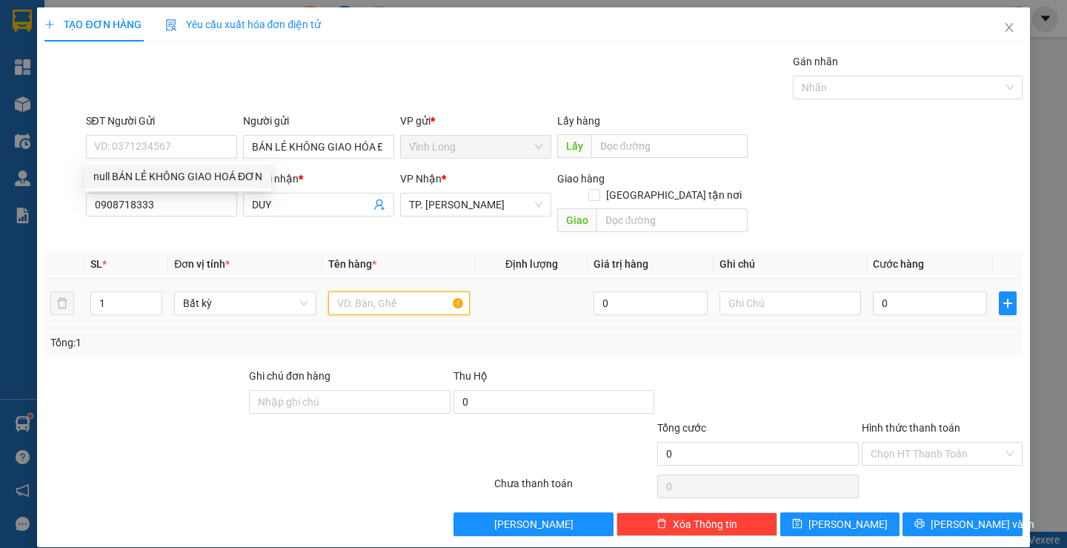
click at [382, 291] on input "text" at bounding box center [399, 303] width 142 height 24
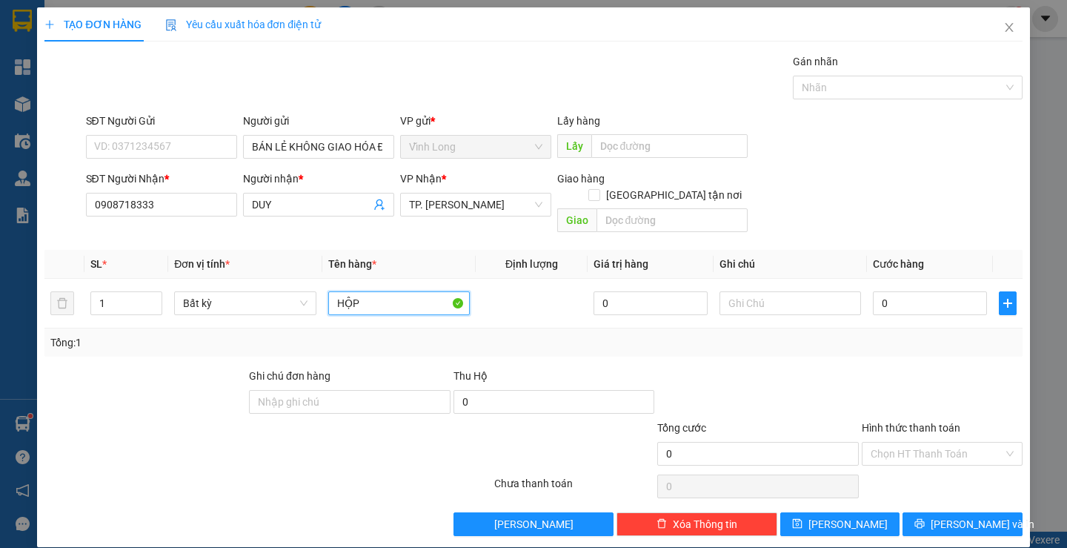
type input "HỘP"
type input "THƯ"
type input "2"
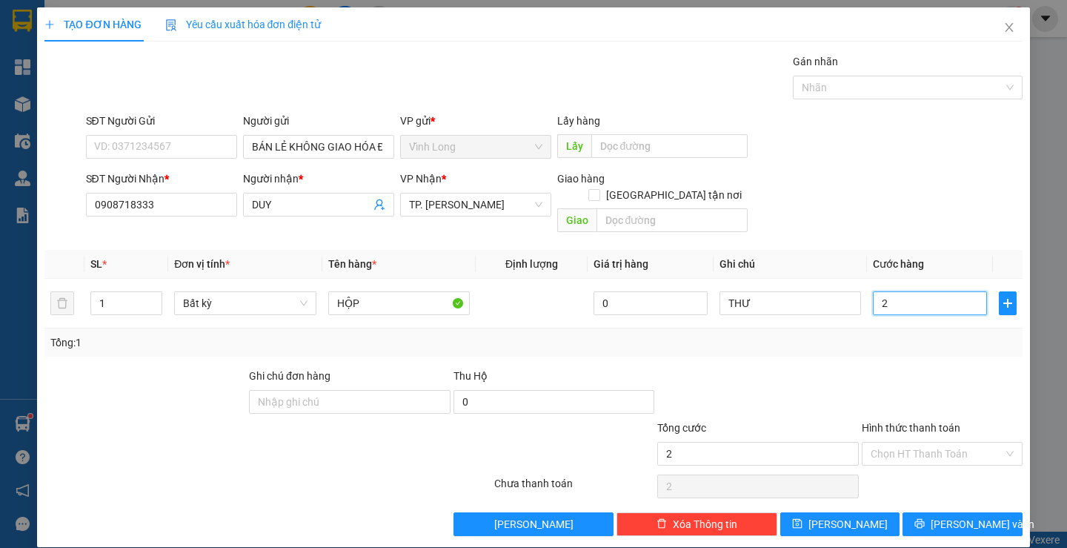
type input "20"
type input "20.000"
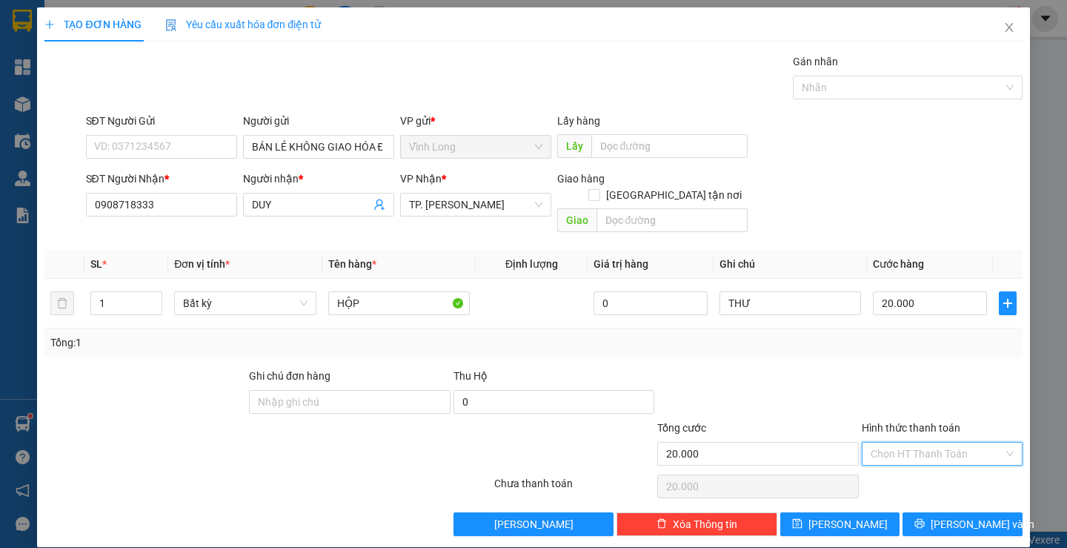
click at [942, 442] on input "Hình thức thanh toán" at bounding box center [937, 453] width 133 height 22
click at [940, 465] on div "Tại văn phòng" at bounding box center [933, 467] width 141 height 16
type input "0"
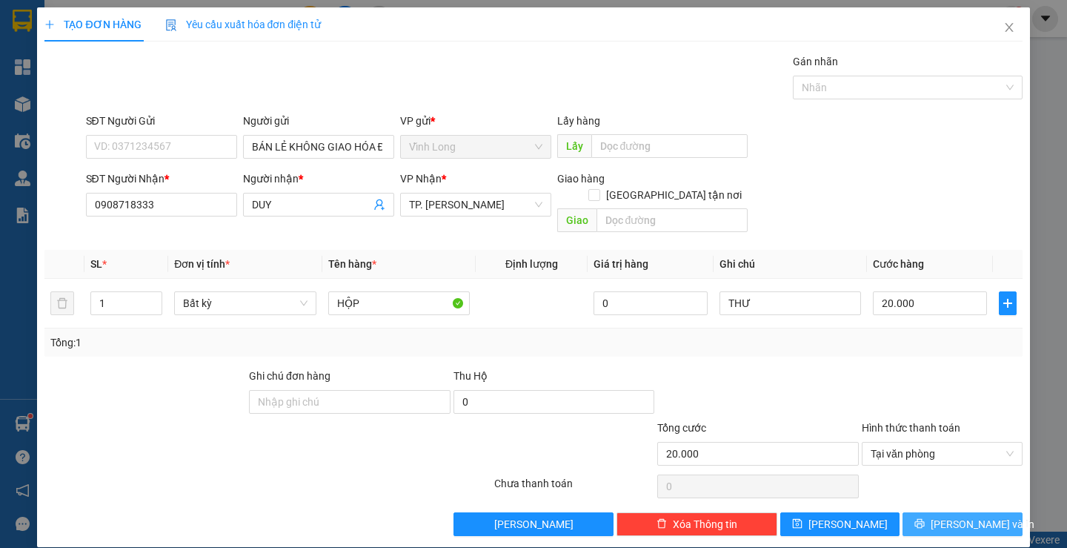
click at [965, 516] on span "[PERSON_NAME] và In" at bounding box center [983, 524] width 104 height 16
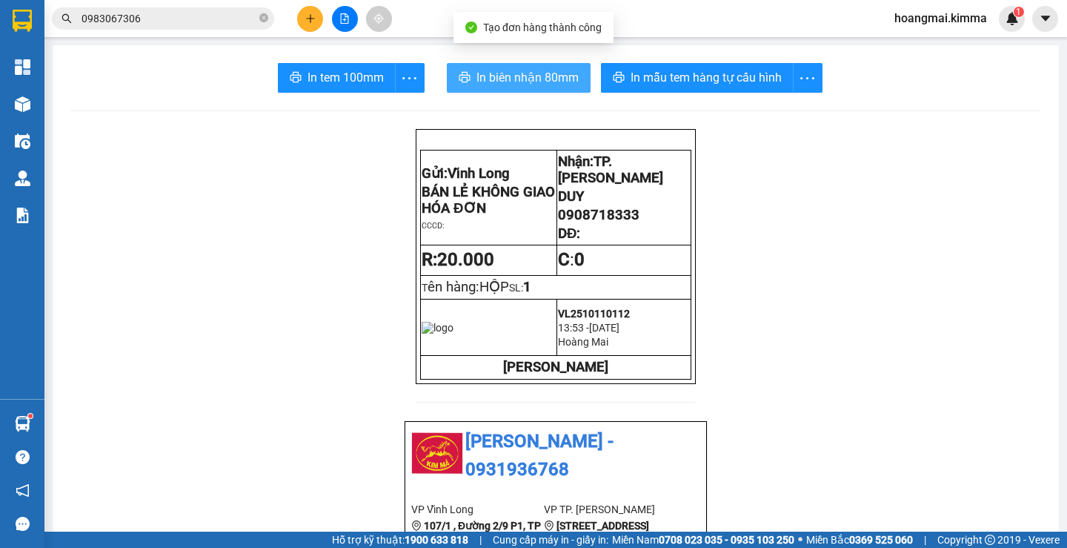
click at [495, 82] on span "In biên nhận 80mm" at bounding box center [528, 77] width 102 height 19
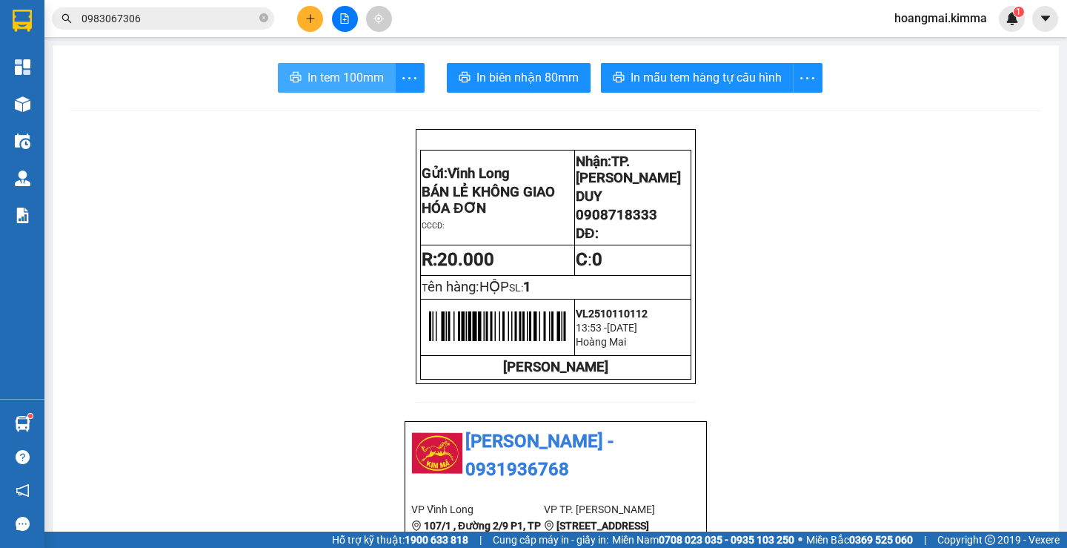
drag, startPoint x: 349, startPoint y: 77, endPoint x: 515, endPoint y: 90, distance: 166.5
click at [350, 77] on span "In tem 100mm" at bounding box center [346, 77] width 76 height 19
click at [310, 26] on button at bounding box center [310, 19] width 26 height 26
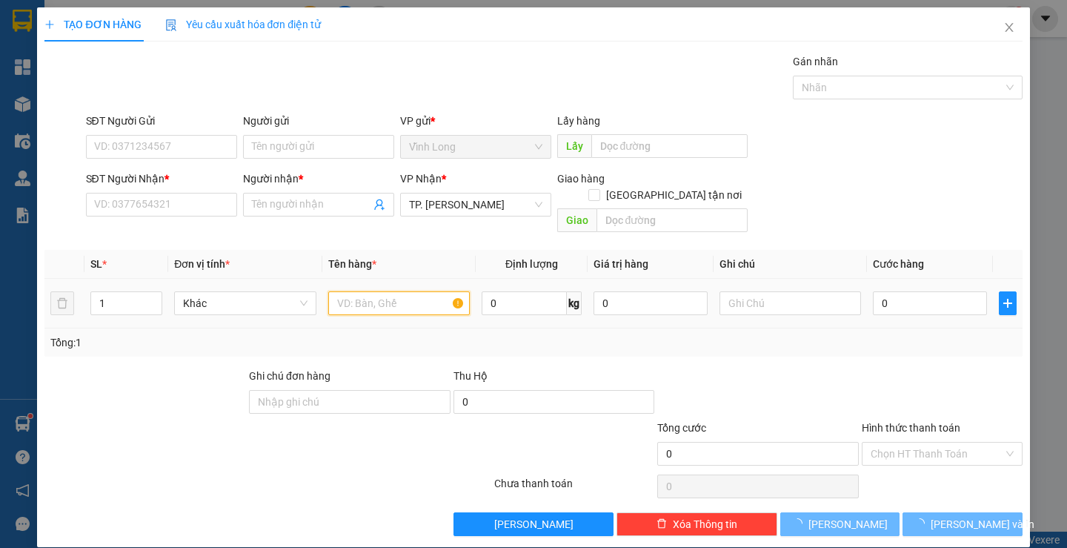
click at [391, 295] on input "text" at bounding box center [399, 303] width 142 height 24
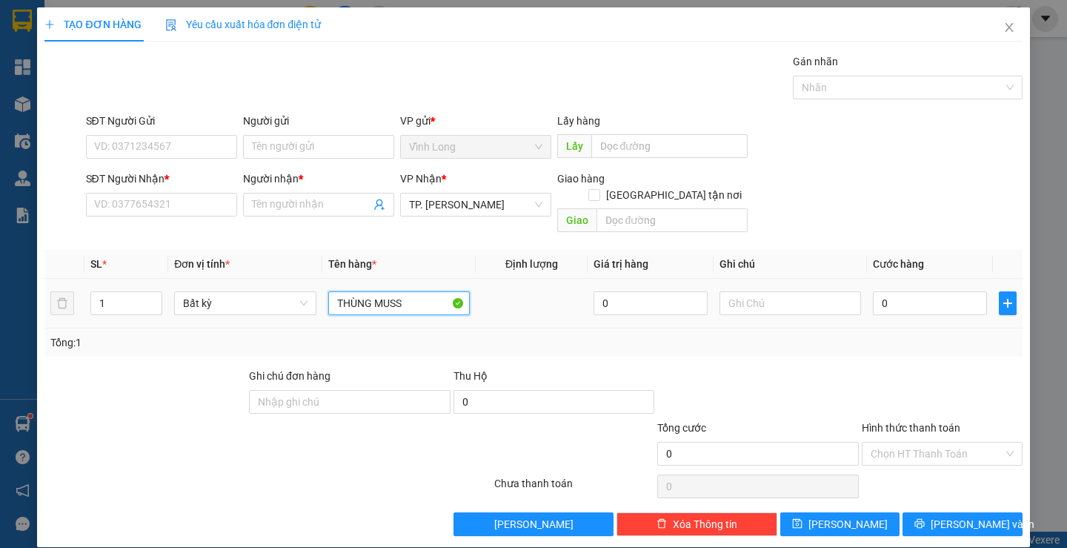
type input "THÙNG MUSS"
type input "THƯ"
type input "5"
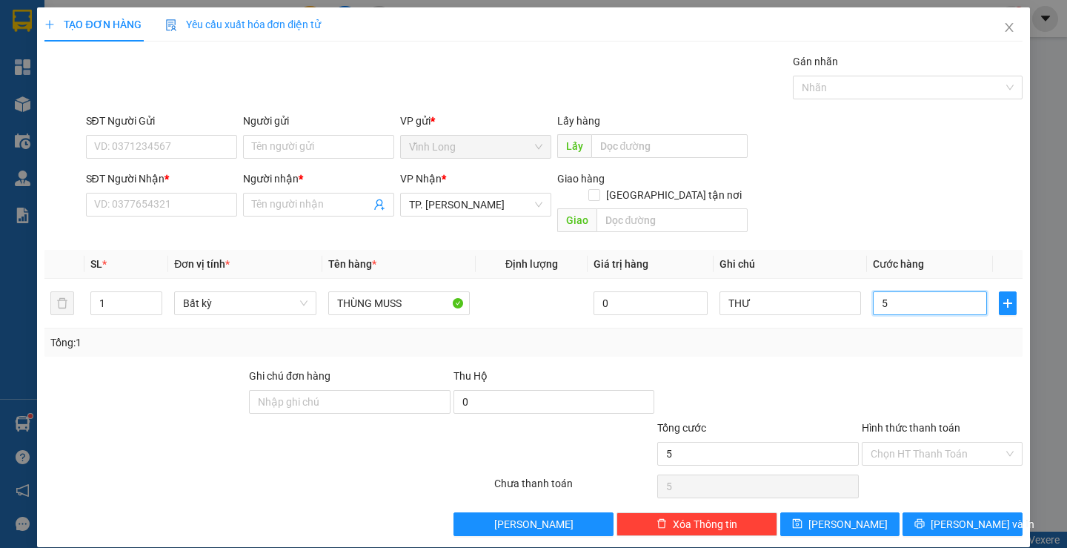
type input "50"
type input "50.000"
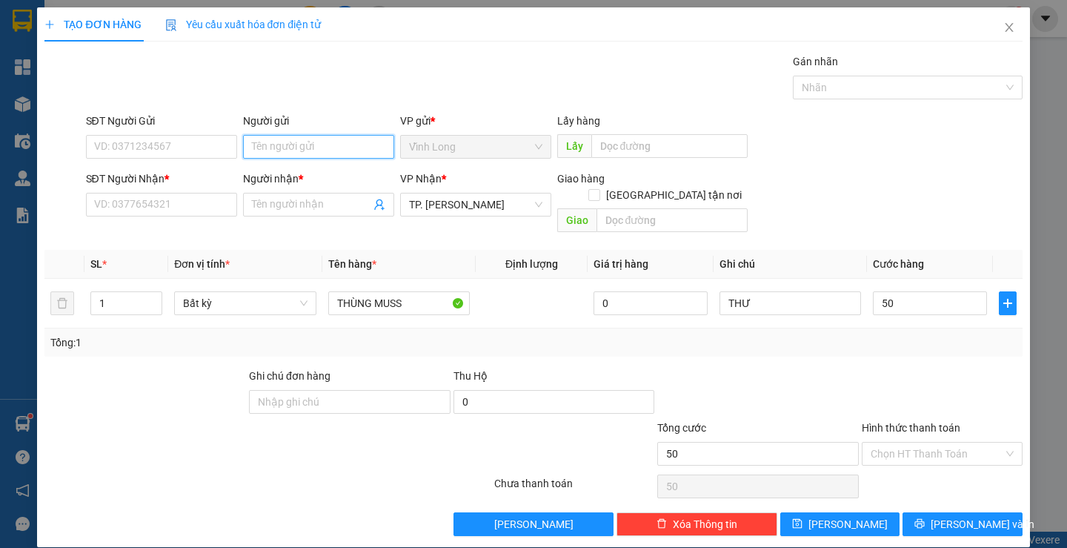
type input "50.000"
click at [256, 147] on input "Người gửi" at bounding box center [318, 147] width 151 height 24
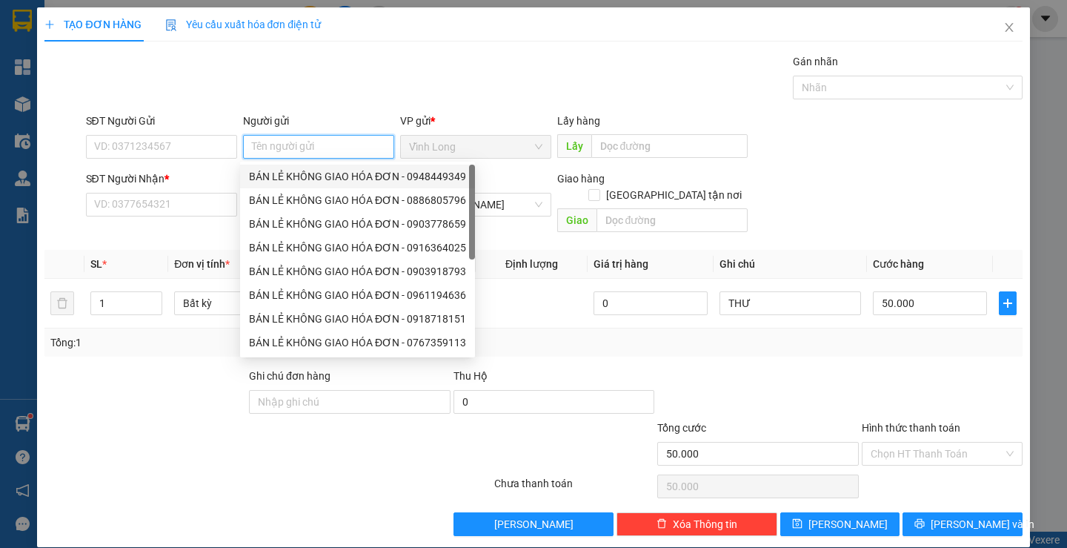
click at [301, 173] on div "BÁN LẺ KHÔNG GIAO HÓA ĐƠN - 0948449349" at bounding box center [357, 176] width 217 height 16
type input "0948449349"
type input "BÁN LẺ KHÔNG GIAO HÓA ĐƠN"
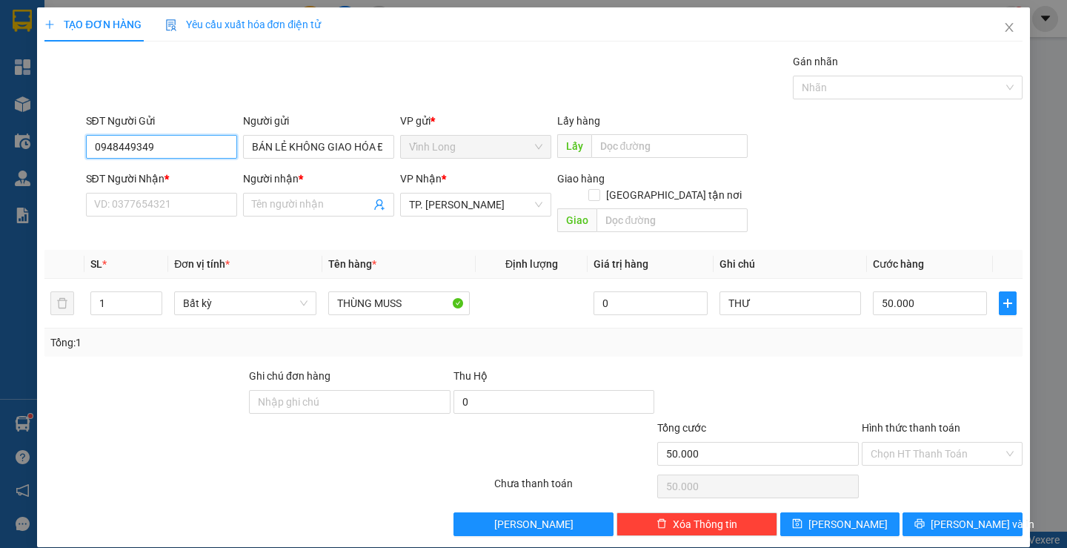
click at [211, 142] on input "0948449349" at bounding box center [161, 147] width 151 height 24
click at [136, 209] on input "SĐT Người Nhận *" at bounding box center [161, 205] width 151 height 24
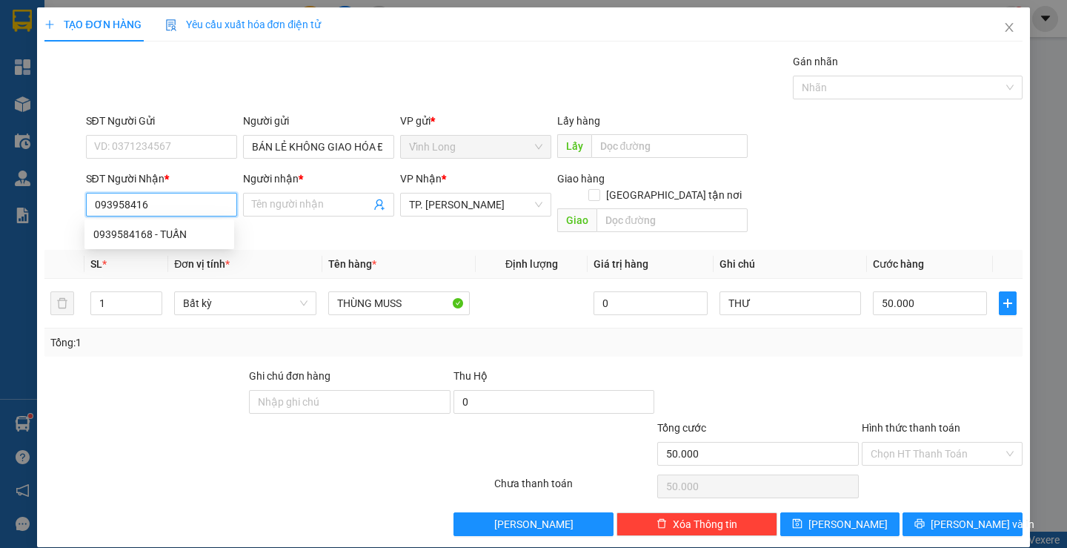
type input "0939584168"
click at [142, 233] on div "0939584168 - TUẤN" at bounding box center [159, 234] width 132 height 16
type input "TUẤN"
type input "0939584168"
click at [914, 341] on div "Transit Pickup Surcharge Ids Transit Deliver Surcharge Ids Transit Deliver Surc…" at bounding box center [532, 294] width 977 height 482
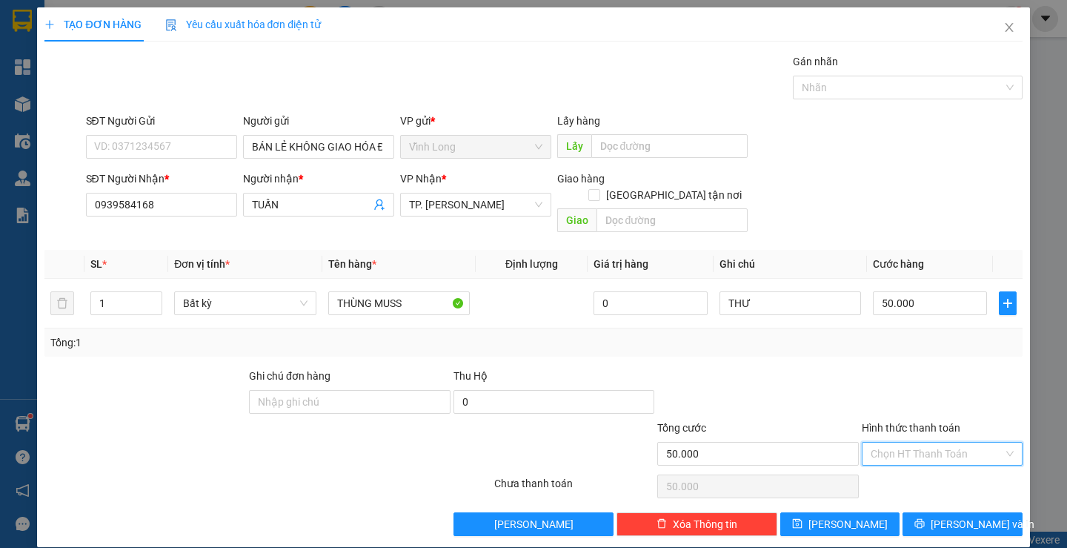
click at [958, 442] on input "Hình thức thanh toán" at bounding box center [937, 453] width 133 height 22
click at [902, 459] on div "Tại văn phòng" at bounding box center [933, 467] width 141 height 16
type input "0"
click at [941, 512] on button "[PERSON_NAME] và In" at bounding box center [962, 524] width 119 height 24
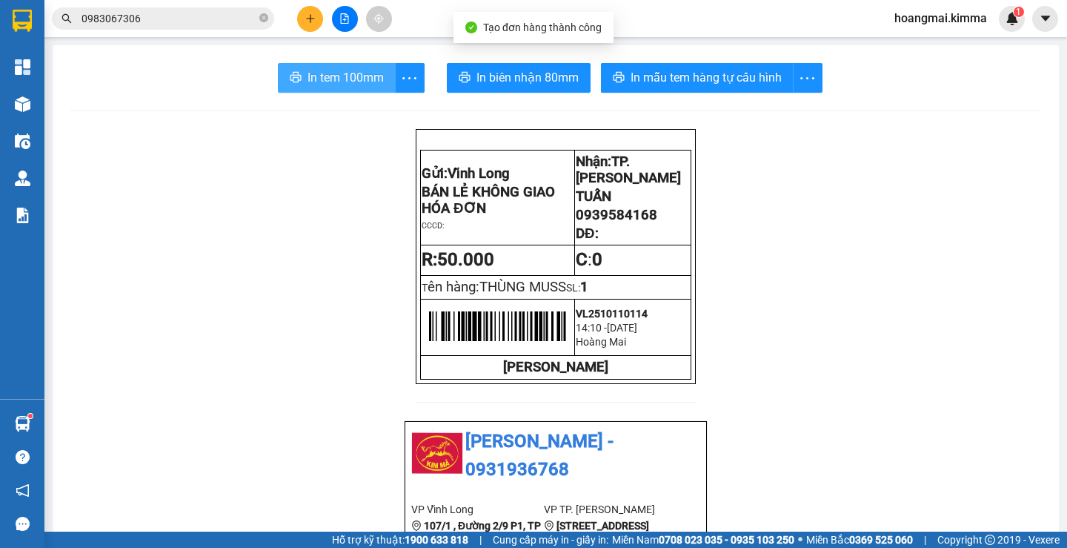
click at [345, 79] on span "In tem 100mm" at bounding box center [346, 77] width 76 height 19
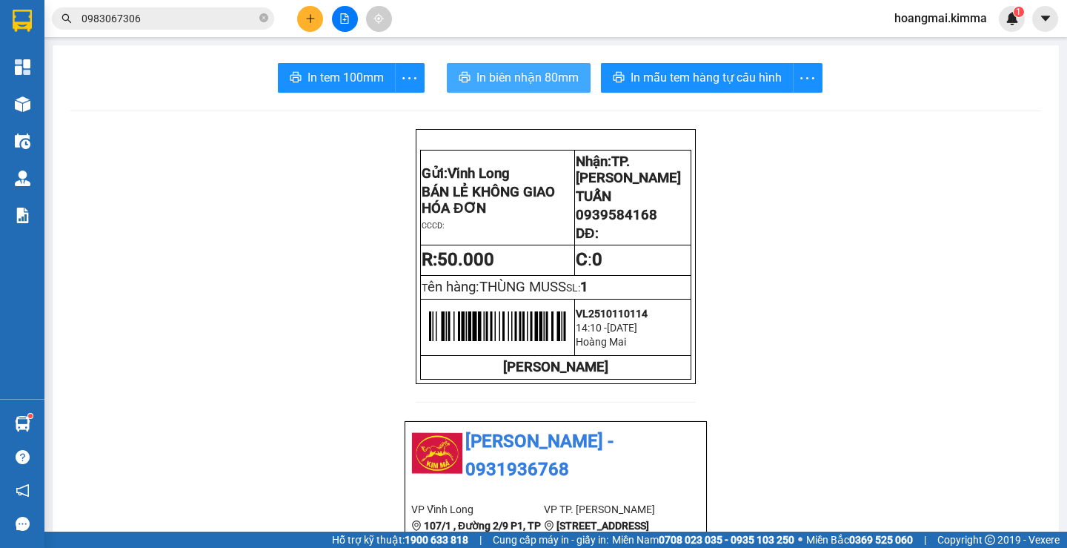
click at [488, 80] on span "In biên nhận 80mm" at bounding box center [528, 77] width 102 height 19
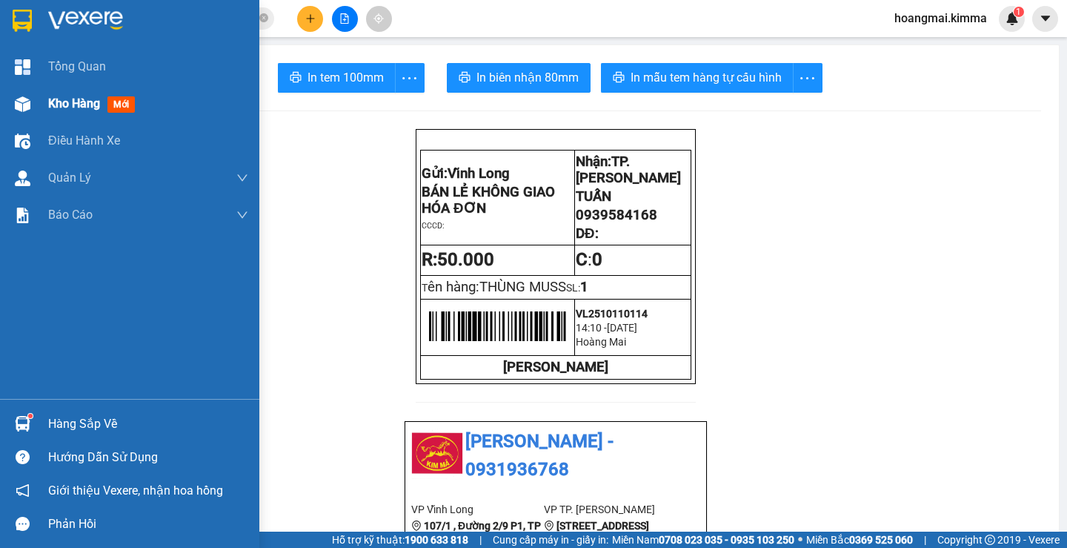
click at [30, 113] on div at bounding box center [23, 104] width 26 height 26
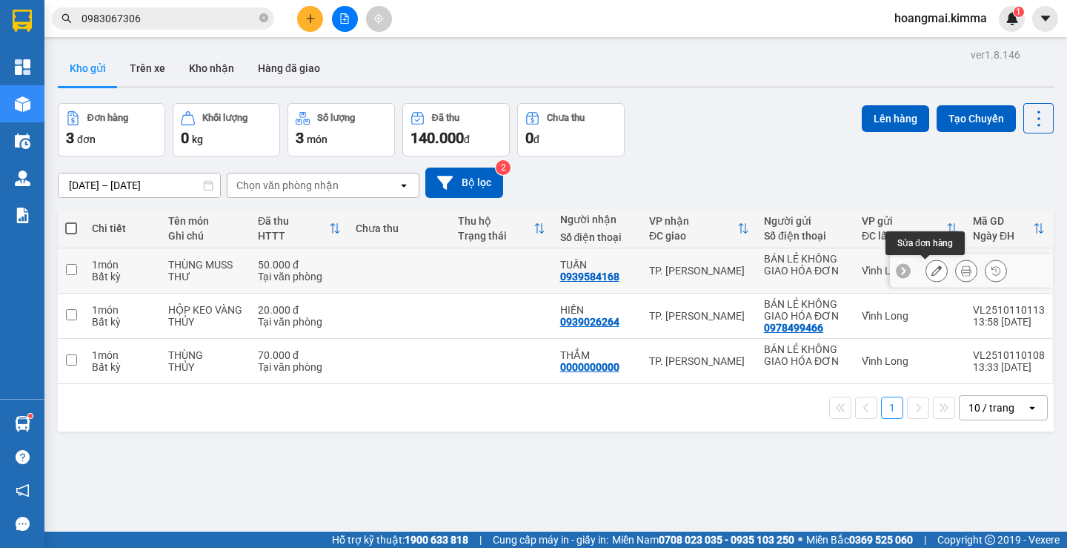
click at [932, 270] on icon at bounding box center [937, 270] width 10 height 10
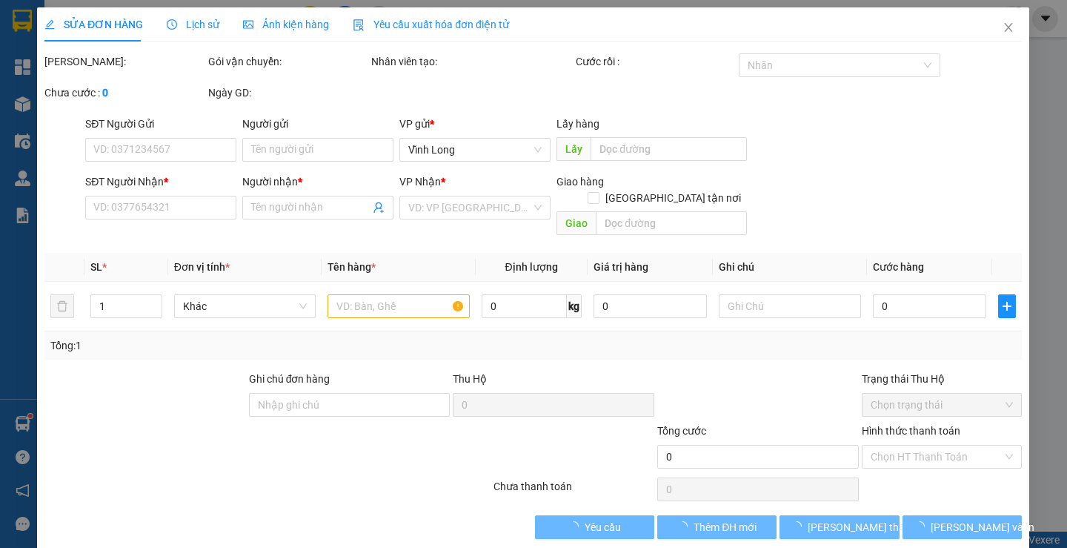
type input "BÁN LẺ KHÔNG GIAO HÓA ĐƠN"
type input "0939584168"
type input "TUẤN"
type input "50.000"
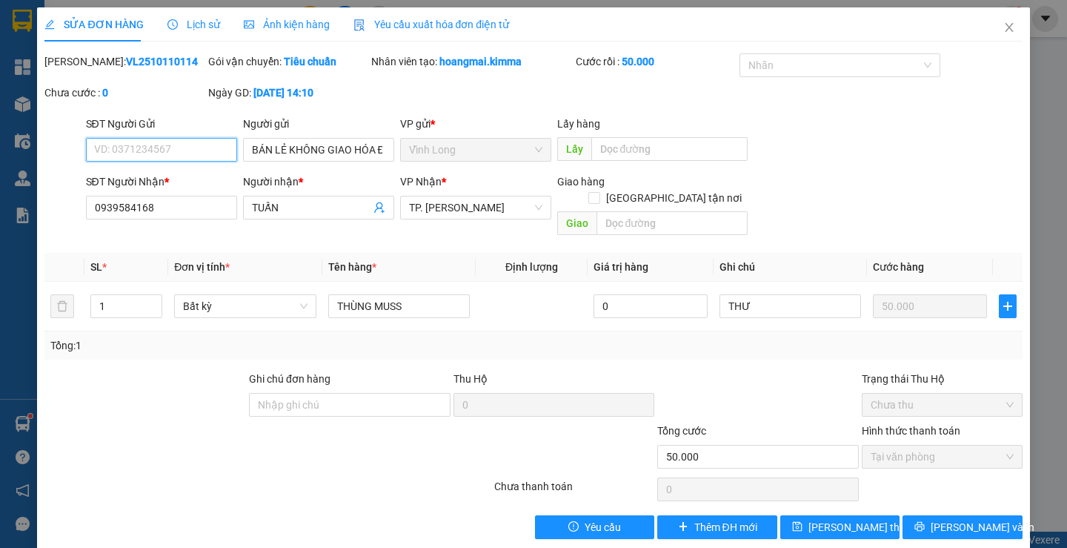
click at [151, 145] on input "SĐT Người Gửi" at bounding box center [161, 150] width 151 height 24
type input "0932537342"
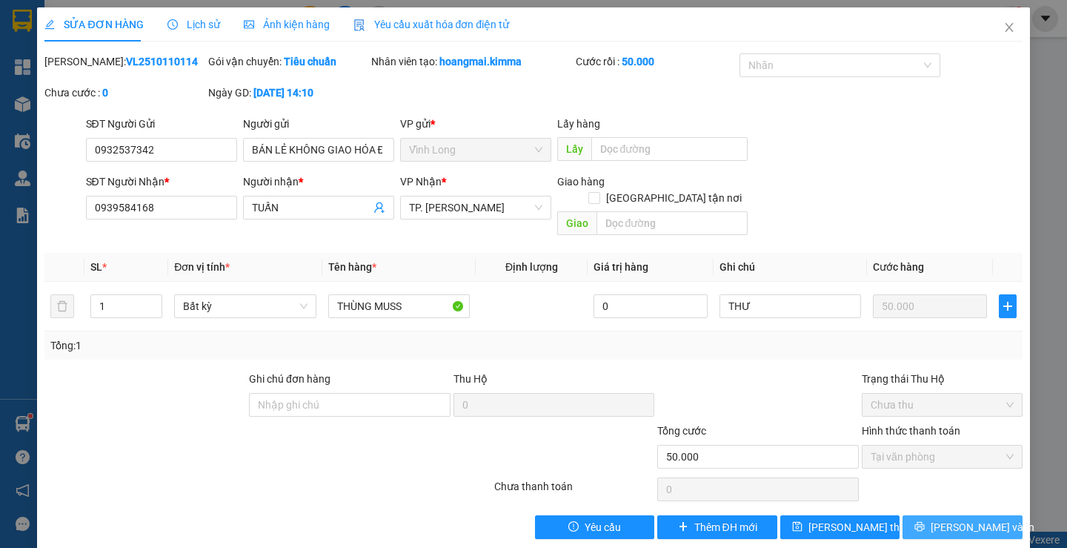
click at [960, 519] on span "[PERSON_NAME] và In" at bounding box center [983, 527] width 104 height 16
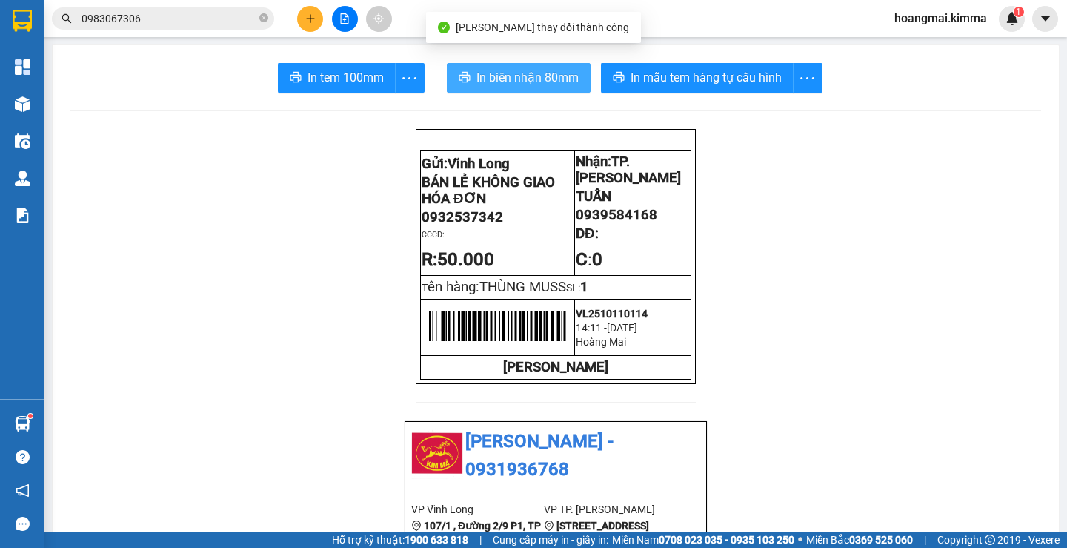
click at [493, 81] on span "In biên nhận 80mm" at bounding box center [528, 77] width 102 height 19
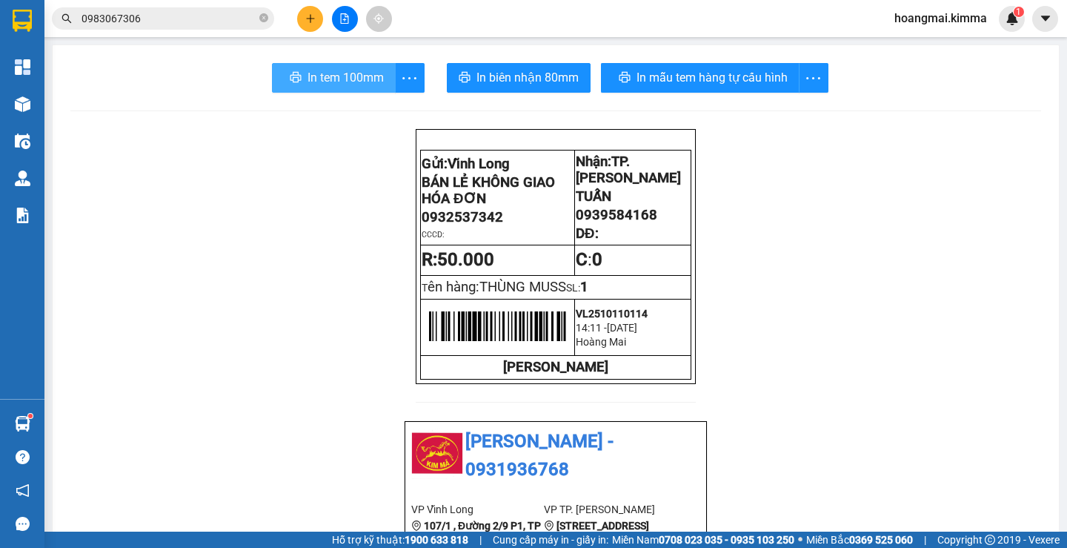
click at [331, 76] on span "In tem 100mm" at bounding box center [346, 77] width 76 height 19
click at [308, 23] on icon "plus" at bounding box center [310, 18] width 10 height 10
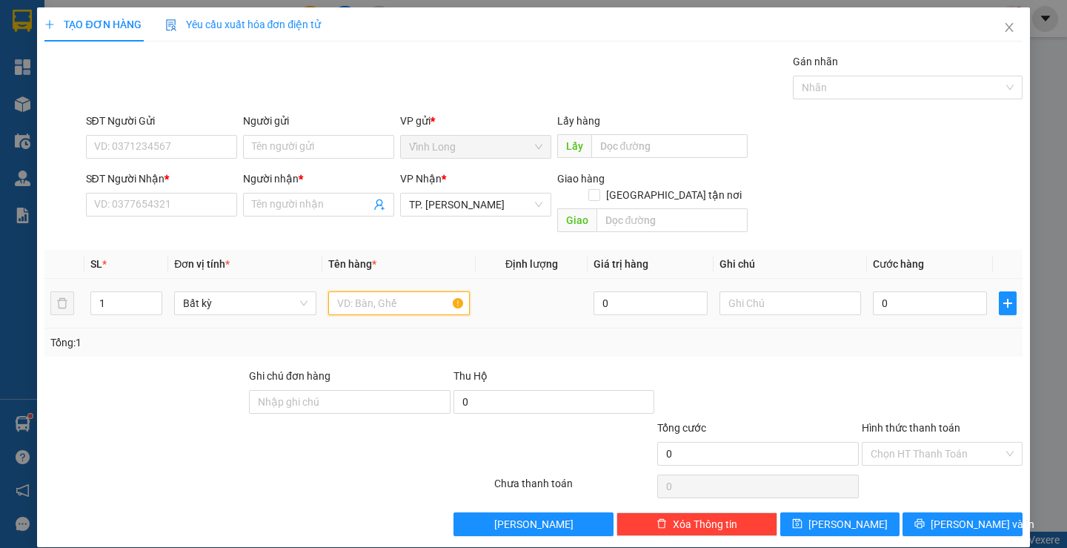
click at [339, 291] on input "text" at bounding box center [399, 303] width 142 height 24
type input "THÙNG MUSS"
type input "THƯ"
type input "5"
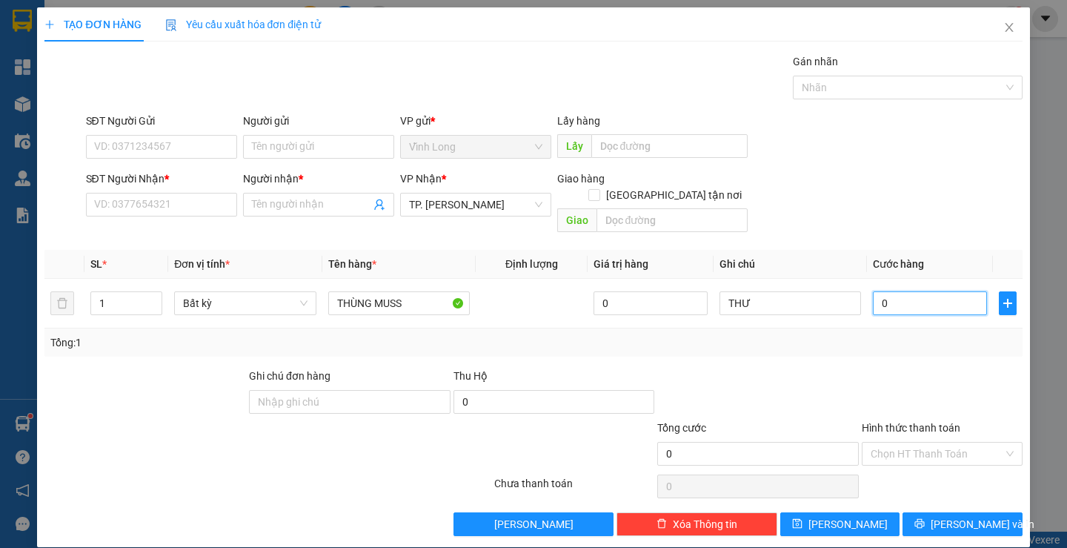
type input "5"
type input "50"
type input "50.000"
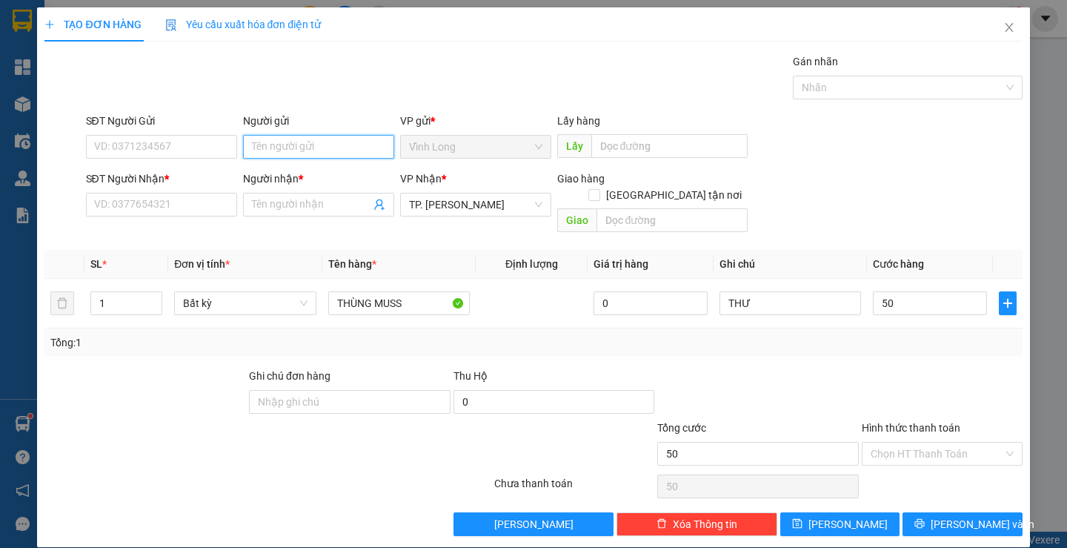
type input "50.000"
click at [325, 143] on input "Người gửi" at bounding box center [318, 147] width 151 height 24
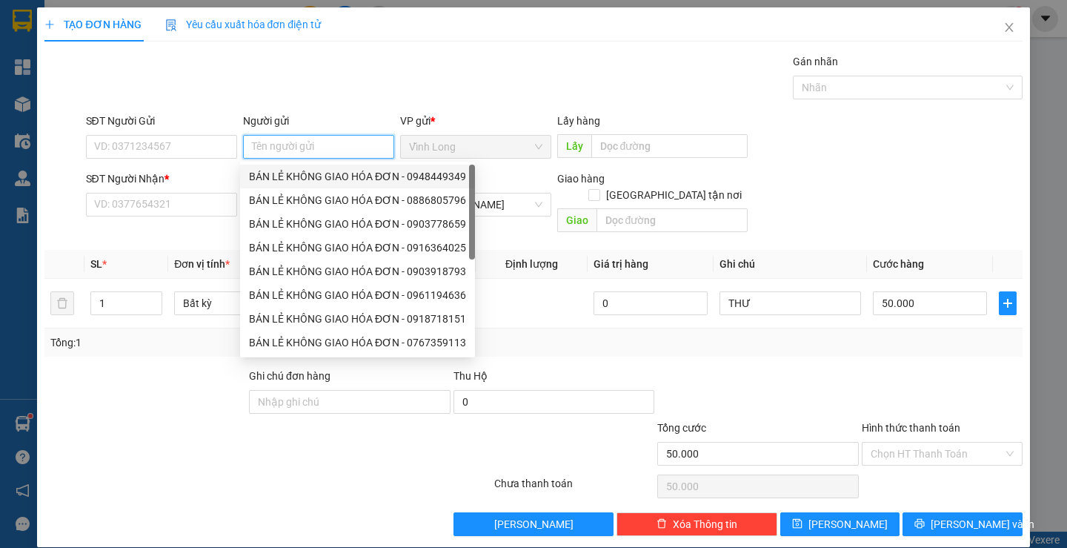
drag, startPoint x: 323, startPoint y: 159, endPoint x: 143, endPoint y: 159, distance: 180.1
click at [322, 173] on div "BÁN LẺ KHÔNG GIAO HÓA ĐƠN - 0948449349" at bounding box center [357, 176] width 217 height 16
type input "0948449349"
type input "BÁN LẺ KHÔNG GIAO HÓA ĐƠN"
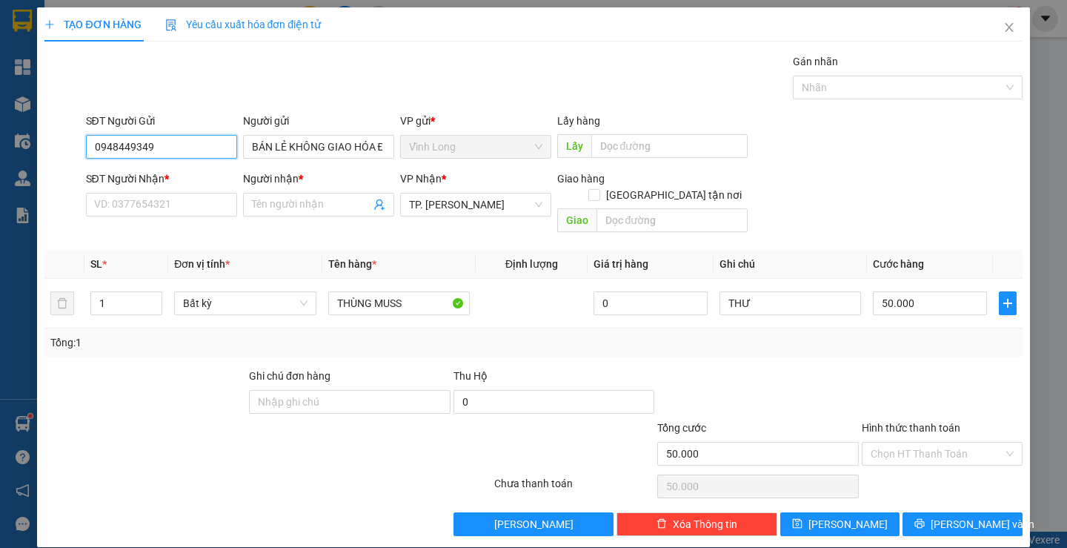
click at [160, 147] on input "0948449349" at bounding box center [161, 147] width 151 height 24
click at [156, 206] on input "SĐT Người Nhận *" at bounding box center [161, 205] width 151 height 24
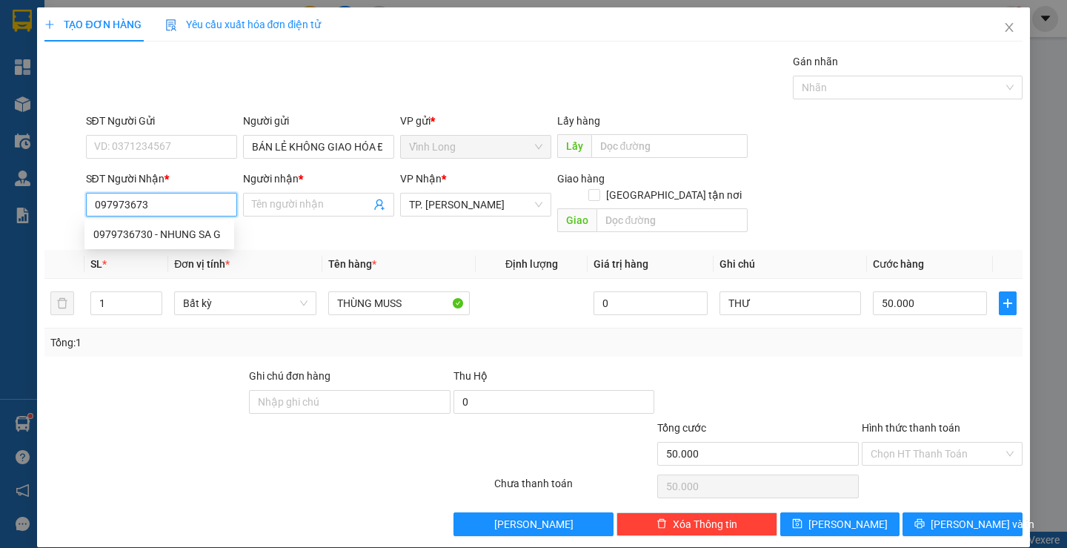
type input "0979736730"
click at [176, 231] on div "0979736730 - NHUNG SA G" at bounding box center [159, 234] width 132 height 16
type input "NHUNG SA G"
type input "0979736730"
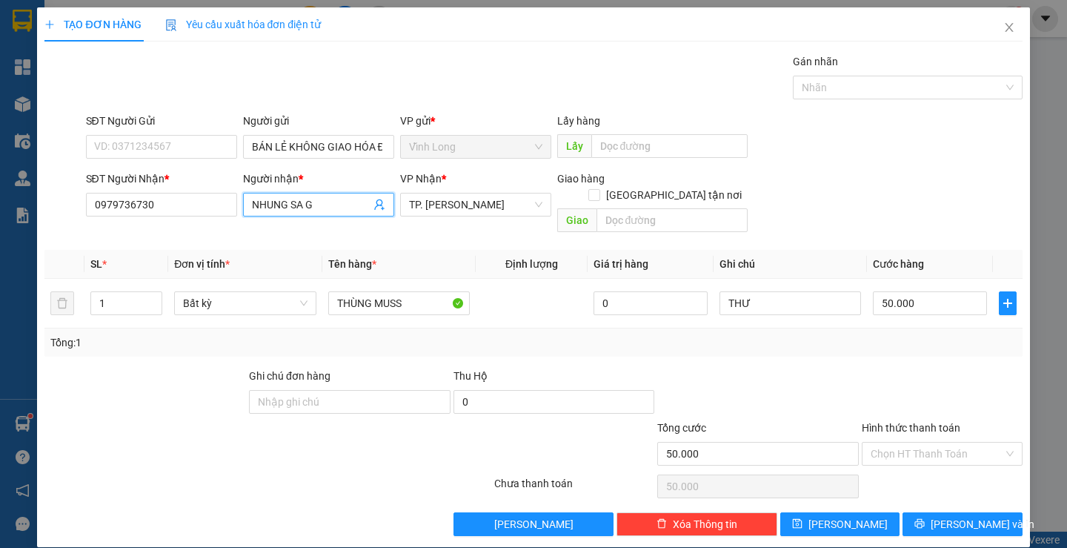
click at [323, 200] on input "NHUNG SA G" at bounding box center [311, 204] width 119 height 16
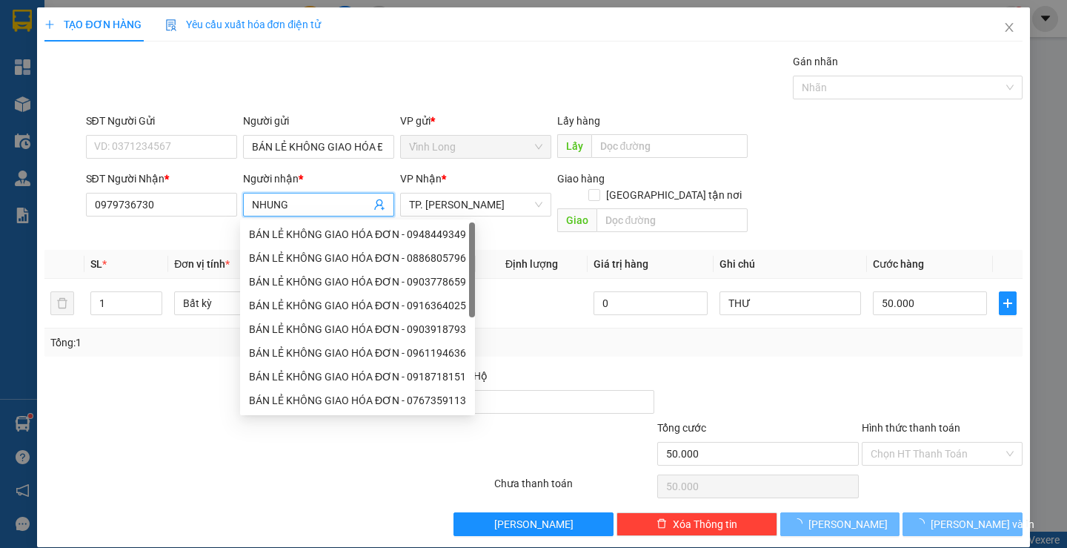
type input "NHUNG"
click at [184, 134] on div "SĐT Người Gửi" at bounding box center [161, 124] width 151 height 22
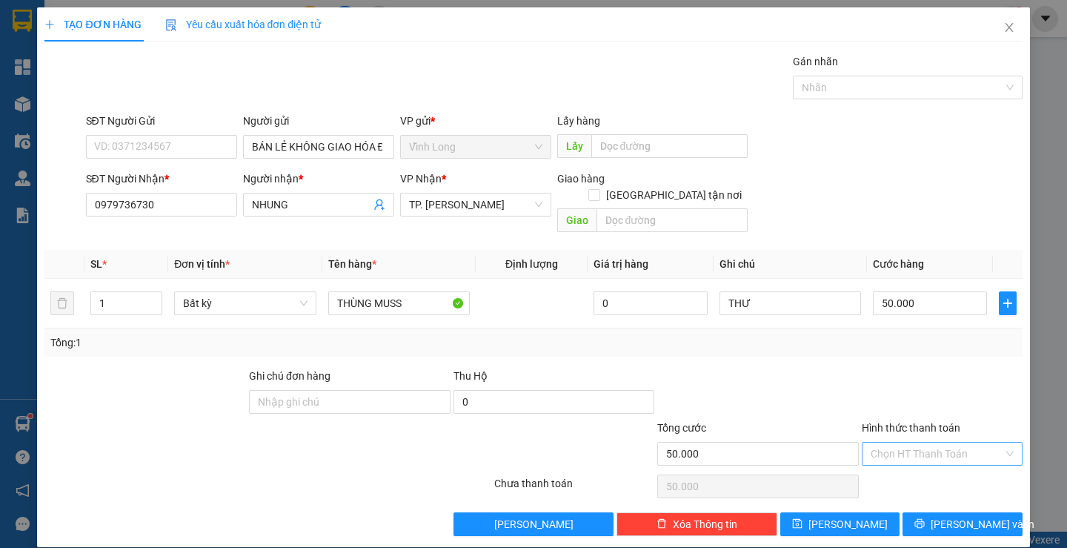
click at [939, 442] on input "Hình thức thanh toán" at bounding box center [937, 453] width 133 height 22
click at [923, 464] on div "Tại văn phòng" at bounding box center [933, 467] width 141 height 16
type input "0"
click at [955, 516] on span "[PERSON_NAME] và In" at bounding box center [983, 524] width 104 height 16
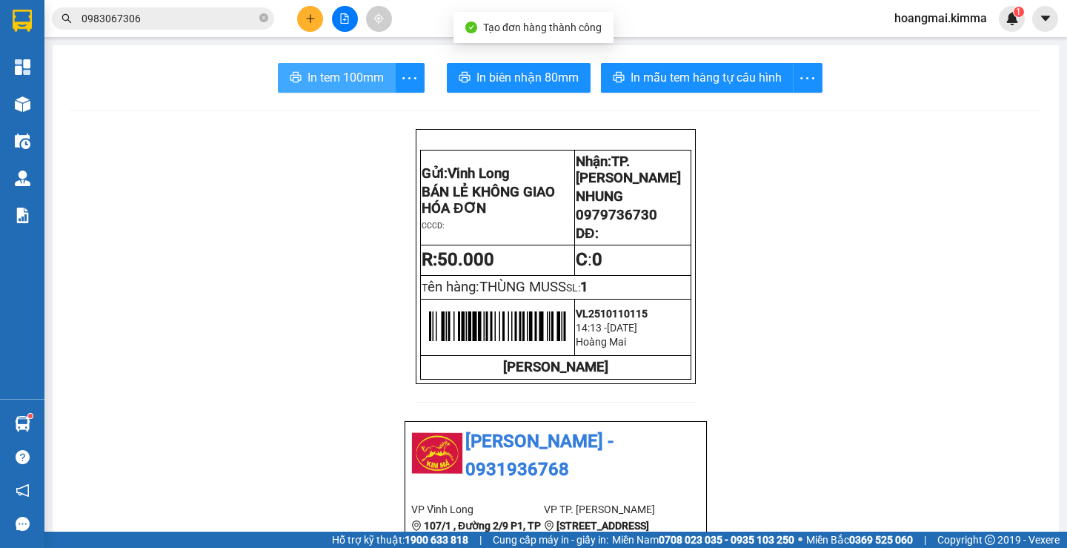
click at [297, 70] on button "In tem 100mm" at bounding box center [337, 78] width 118 height 30
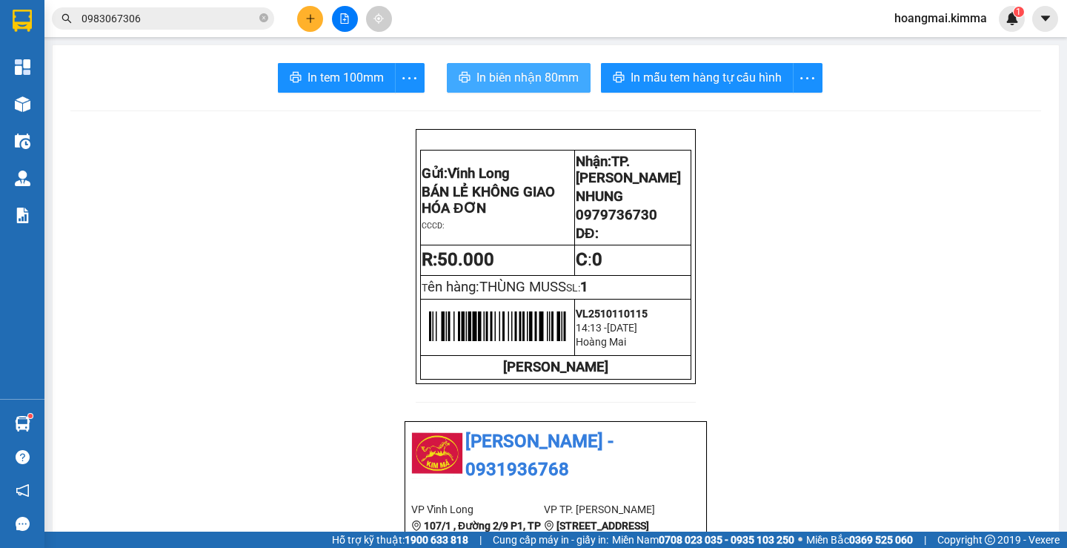
click at [516, 83] on span "In biên nhận 80mm" at bounding box center [528, 77] width 102 height 19
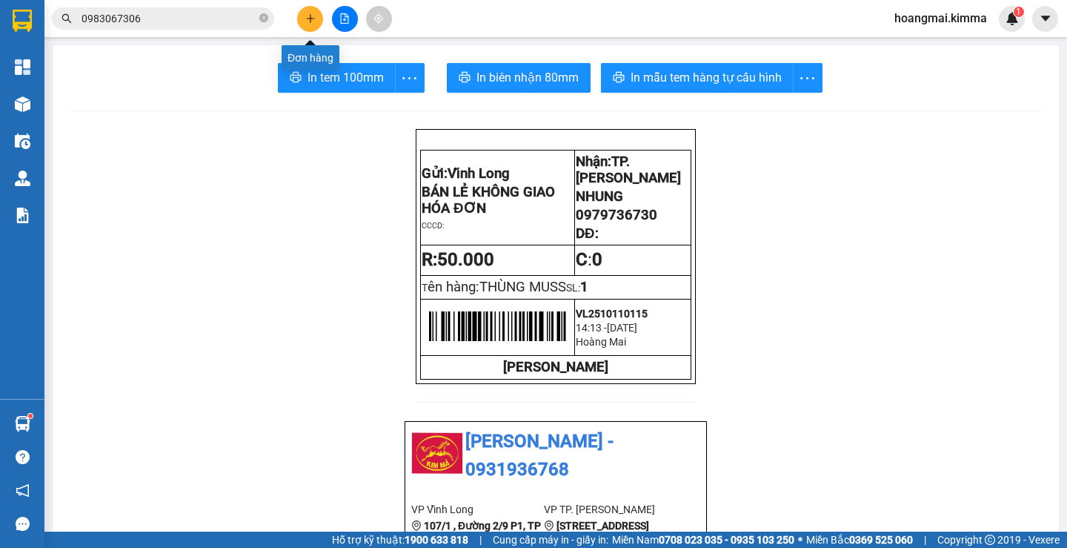
click at [309, 24] on button at bounding box center [310, 19] width 26 height 26
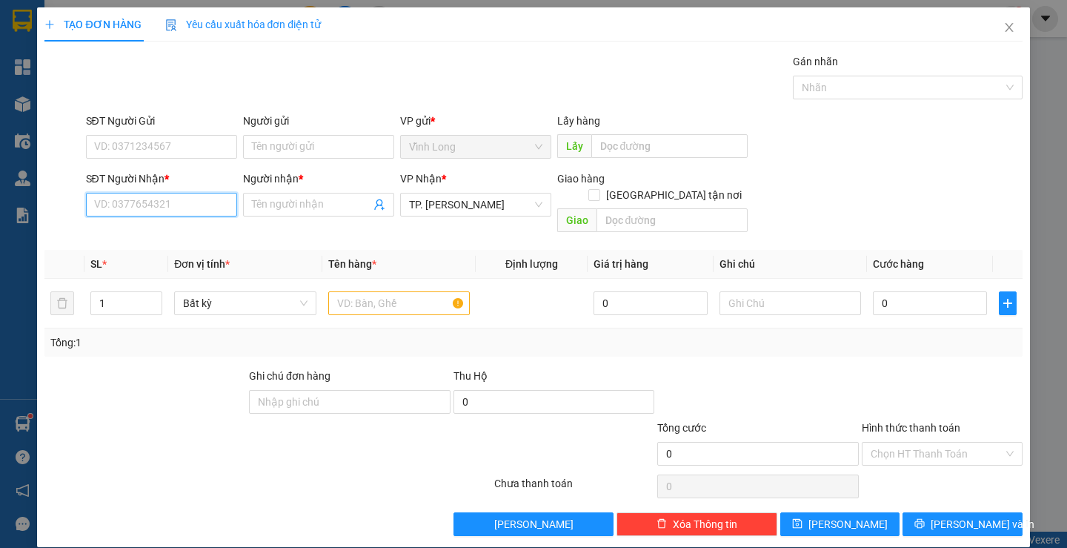
click at [176, 196] on input "SĐT Người Nhận *" at bounding box center [161, 205] width 151 height 24
type input "0901223026"
click at [163, 235] on div "0901223026 - HUYỀN" at bounding box center [159, 234] width 132 height 16
type input "HUYỀN"
type input "0901223026"
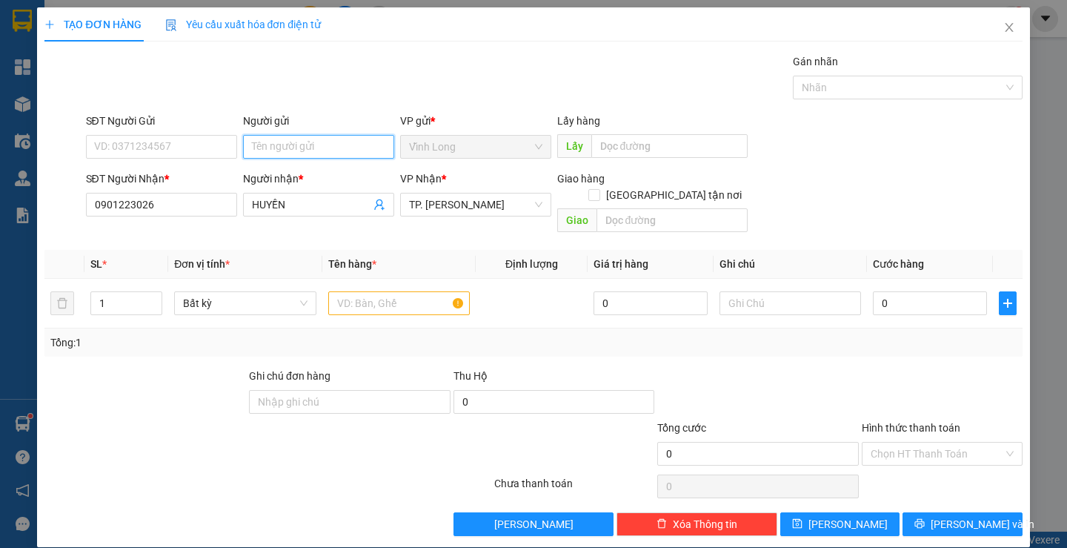
click at [266, 155] on input "Người gửi" at bounding box center [318, 147] width 151 height 24
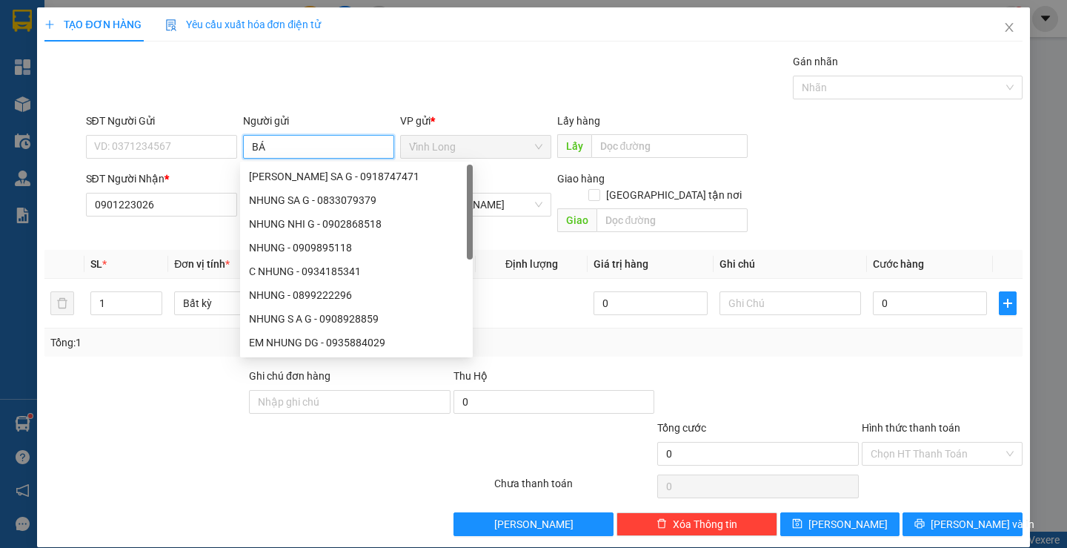
type input "BÁN"
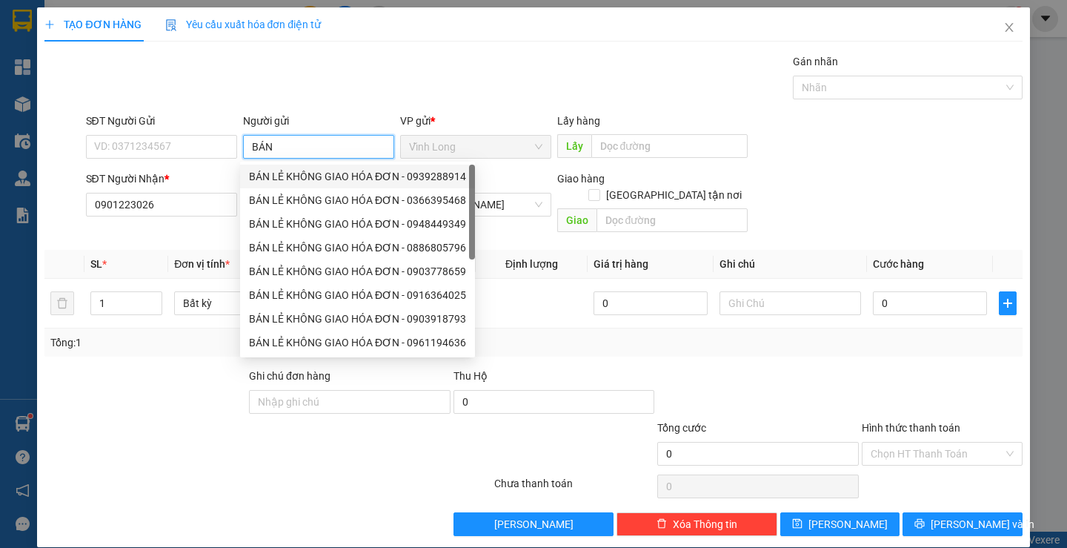
click at [289, 174] on div "BÁN LẺ KHÔNG GIAO HÓA ĐƠN - 0939288914" at bounding box center [357, 176] width 217 height 16
type input "0939288914"
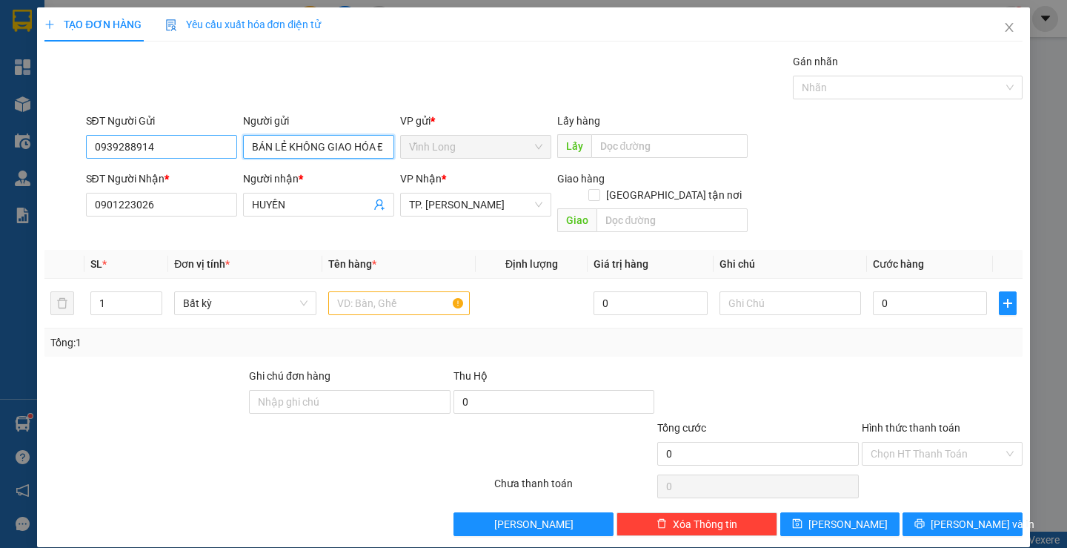
type input "BÁN LẺ KHÔNG GIAO HÓA ĐƠN"
click at [188, 154] on input "0939288914" at bounding box center [161, 147] width 151 height 24
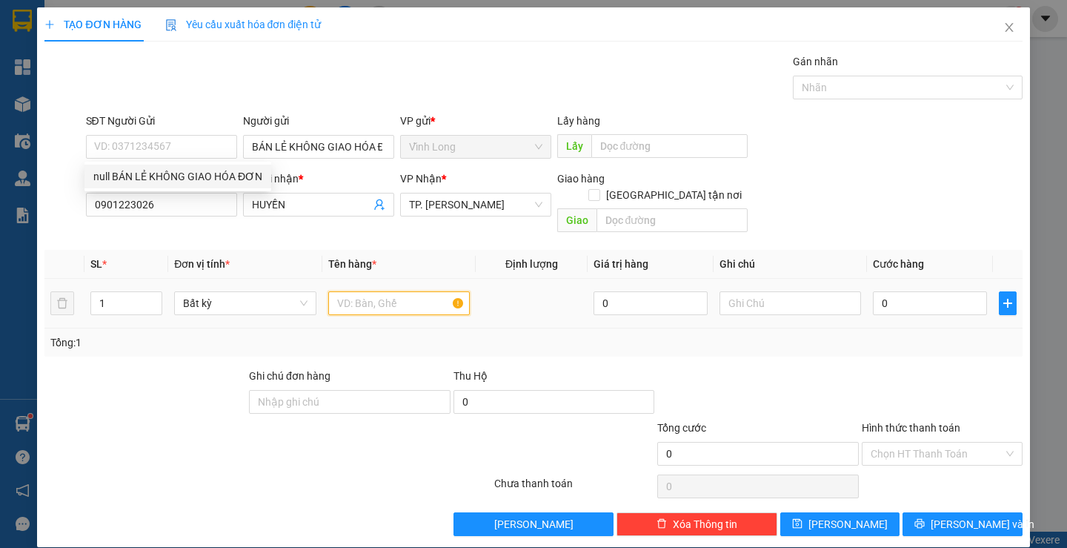
click at [353, 292] on input "text" at bounding box center [399, 303] width 142 height 24
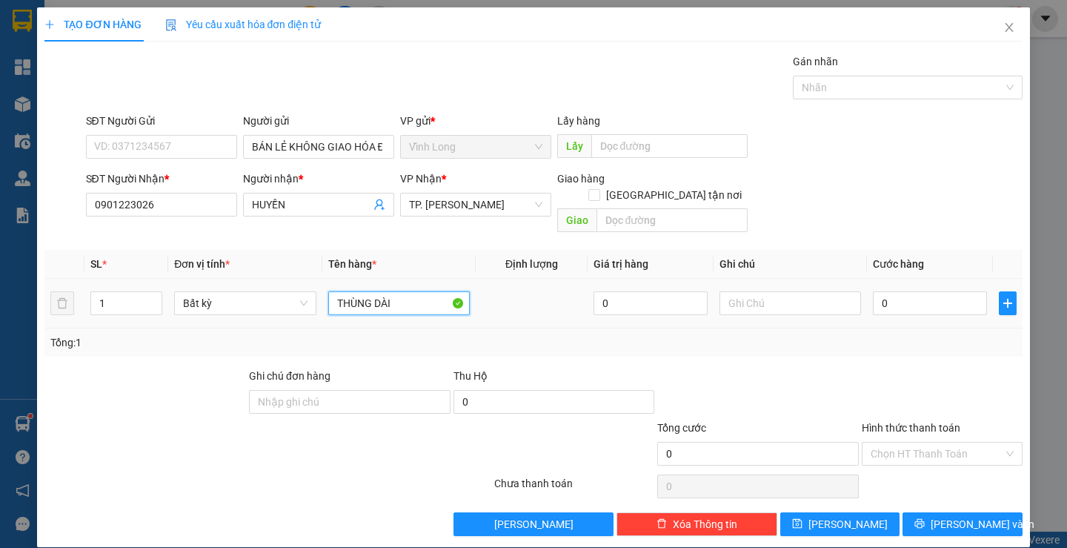
type input "THÙNG DÀI"
type input "THƯ"
type input "3"
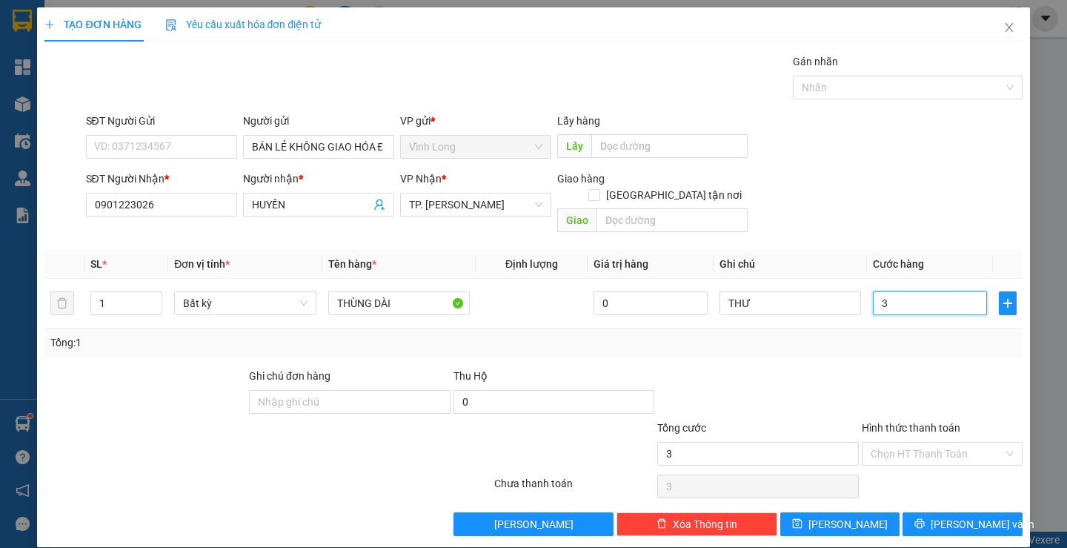
type input "0"
type input "06"
type input "6"
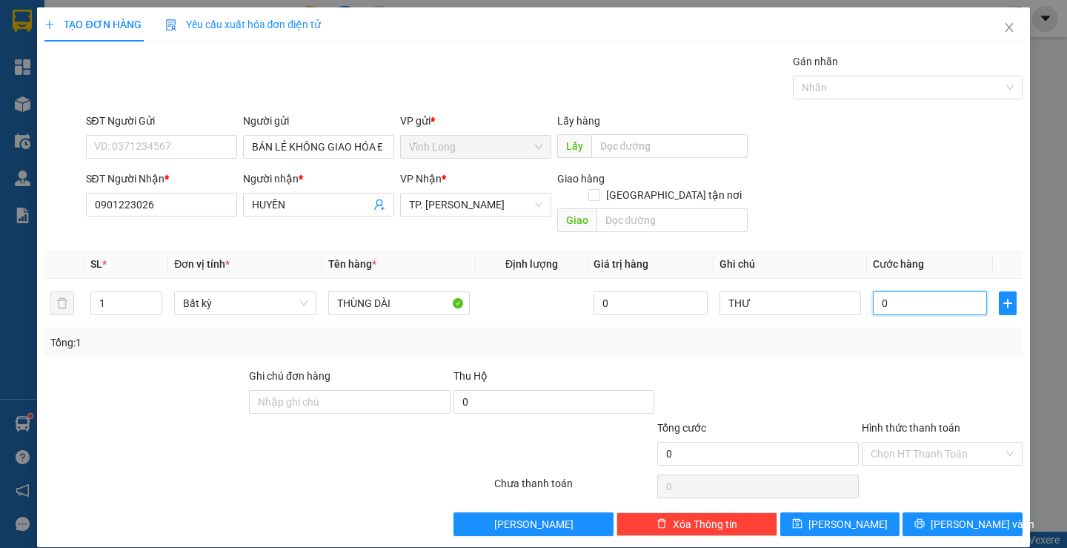
type input "6"
type input "060"
type input "60"
type input "60.000"
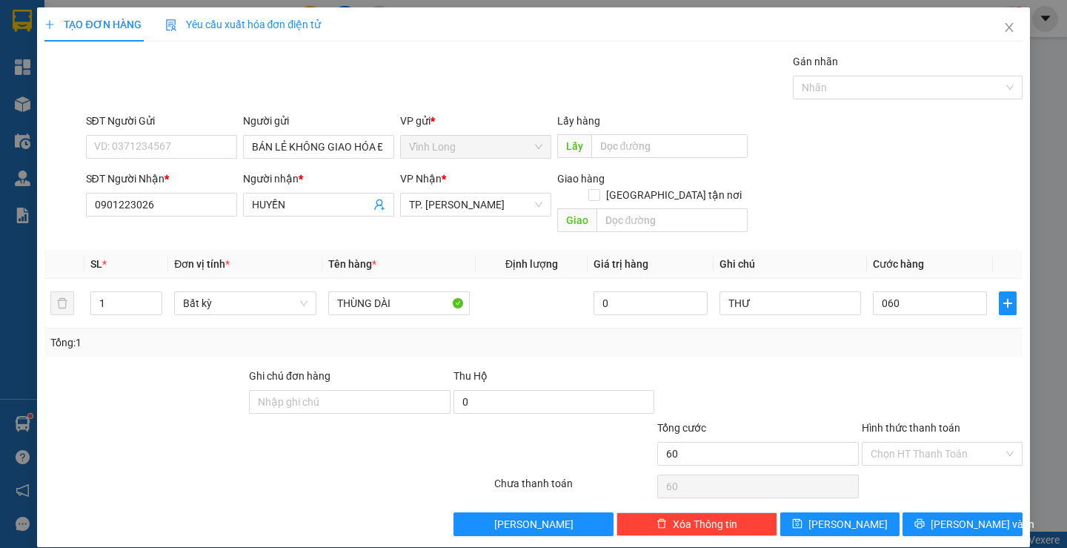
type input "60.000"
click at [960, 419] on div "Hình thức thanh toán" at bounding box center [942, 430] width 161 height 22
click at [963, 442] on input "Hình thức thanh toán" at bounding box center [937, 453] width 133 height 22
click at [940, 462] on div "Tại văn phòng" at bounding box center [933, 467] width 141 height 16
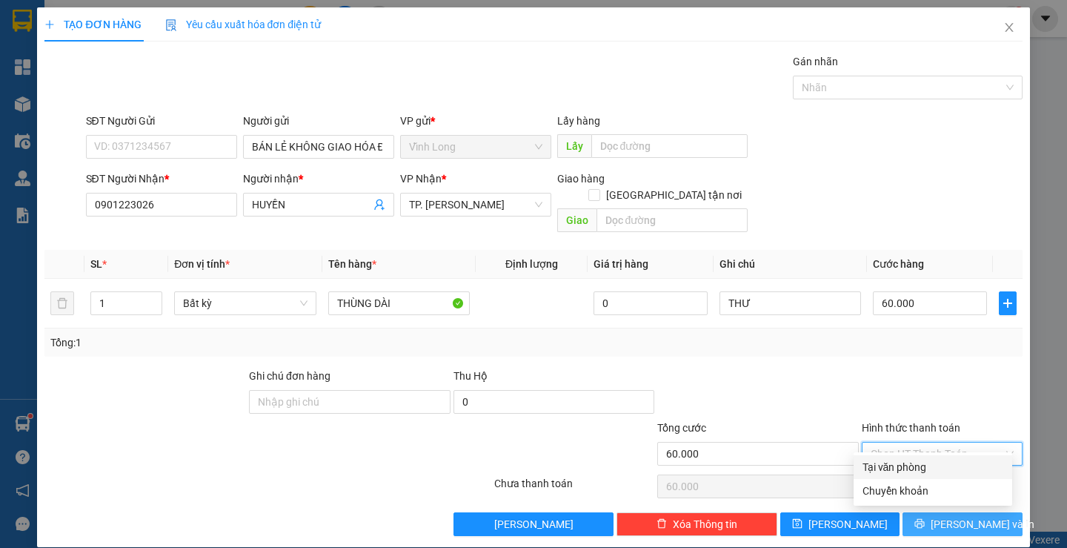
type input "0"
click at [963, 516] on span "[PERSON_NAME] và In" at bounding box center [983, 524] width 104 height 16
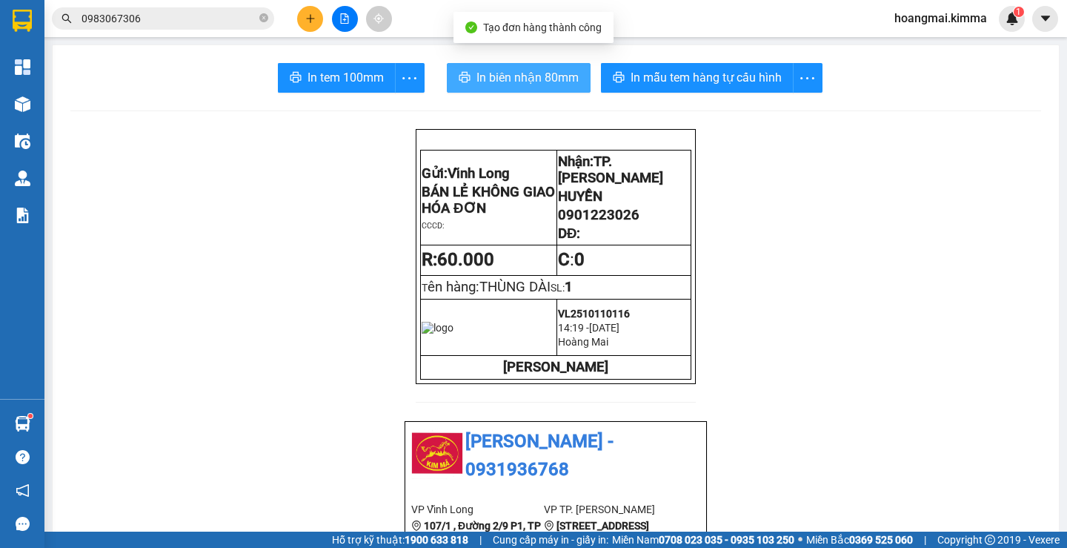
click at [510, 79] on span "In biên nhận 80mm" at bounding box center [528, 77] width 102 height 19
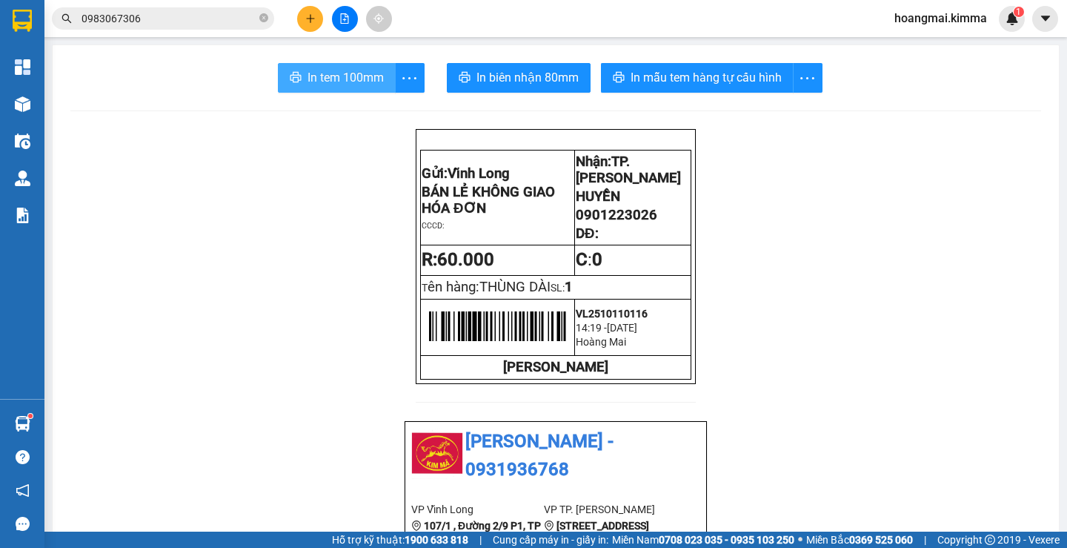
click at [336, 74] on span "In tem 100mm" at bounding box center [346, 77] width 76 height 19
